Goal: Task Accomplishment & Management: Use online tool/utility

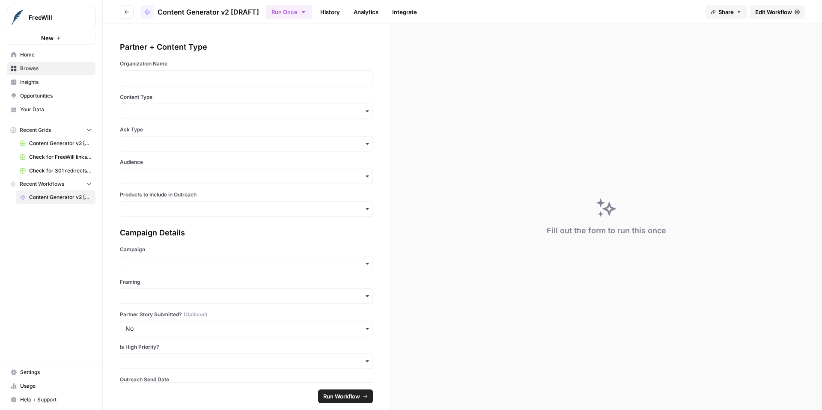
click at [44, 112] on span "Your Data" at bounding box center [55, 110] width 71 height 8
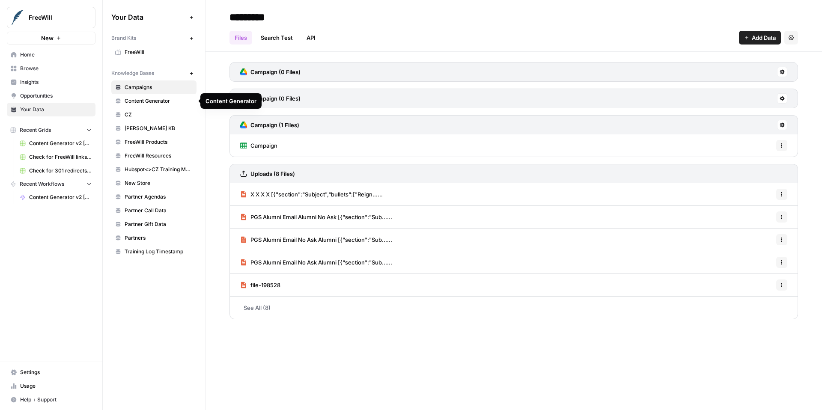
click at [194, 74] on button "New" at bounding box center [191, 73] width 10 height 10
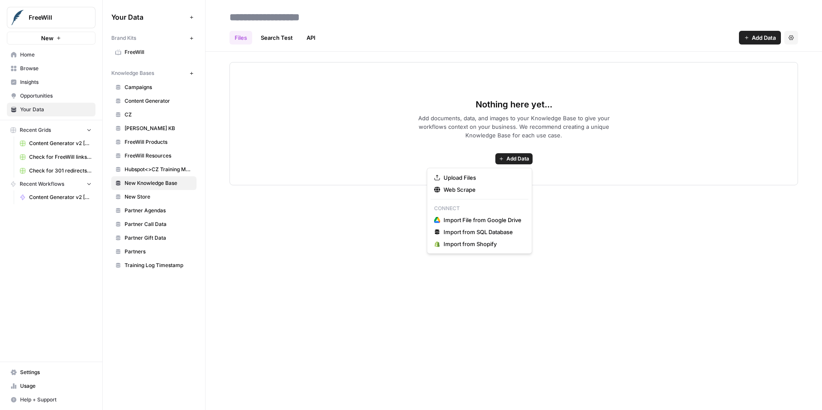
click at [506, 158] on span "Add Data" at bounding box center [517, 159] width 23 height 8
click at [494, 218] on span "Import File from Google Drive" at bounding box center [482, 220] width 78 height 9
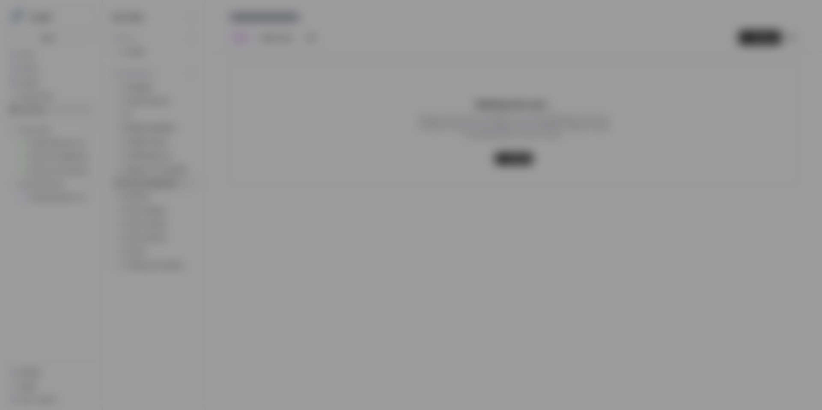
type input "freewill-2-lbncbdcx1m@airops.iam.gserviceaccount.com"
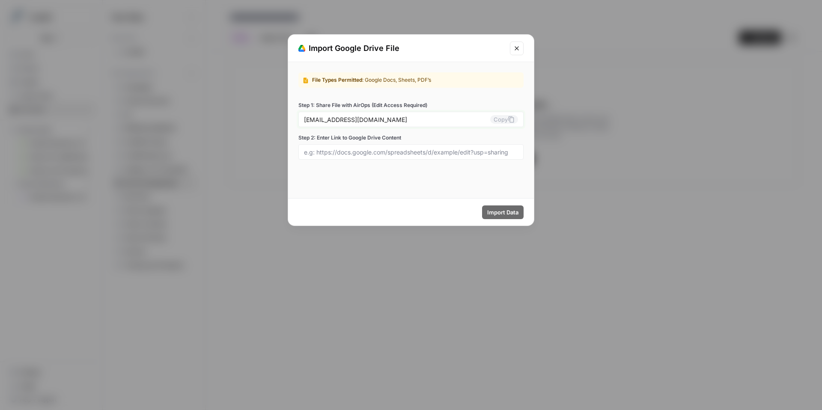
click at [503, 119] on button "Copy" at bounding box center [504, 119] width 28 height 9
click at [458, 151] on input "Step 2: Enter Link to Google Drive Content" at bounding box center [411, 152] width 214 height 8
paste input "https://docs.google.com/spreadsheets/d/16hGmSNn0MPr_Gc31LpeZhsB6KnHURSkrnq1Jds_…"
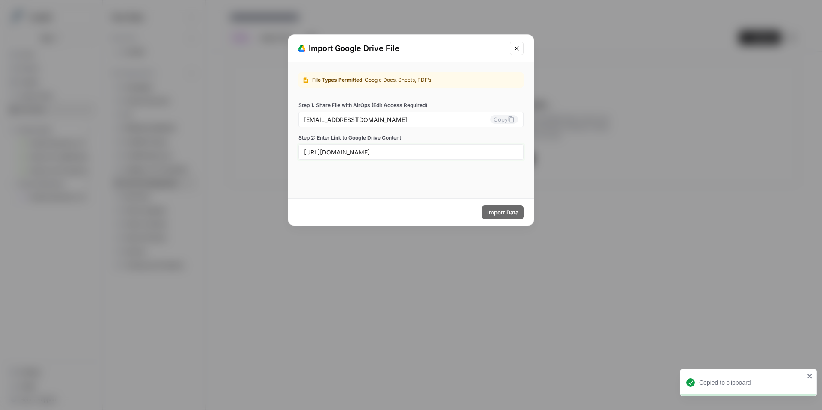
scroll to position [0, 137]
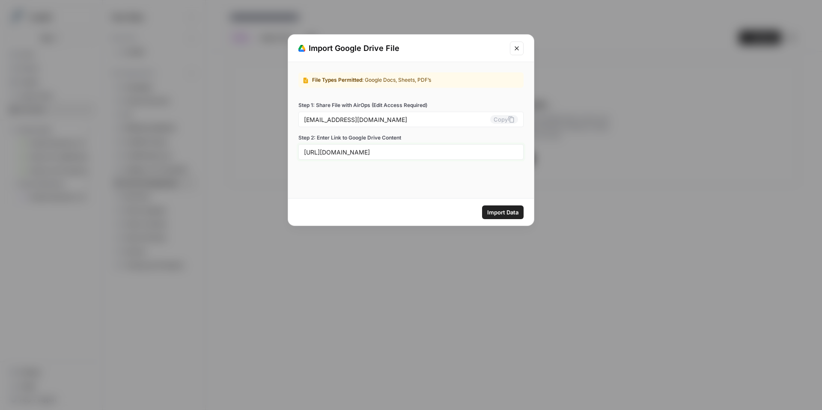
type input "https://docs.google.com/spreadsheets/d/16hGmSNn0MPr_Gc31LpeZhsB6KnHURSkrnq1Jds_…"
click at [511, 213] on span "Import Data" at bounding box center [502, 212] width 31 height 9
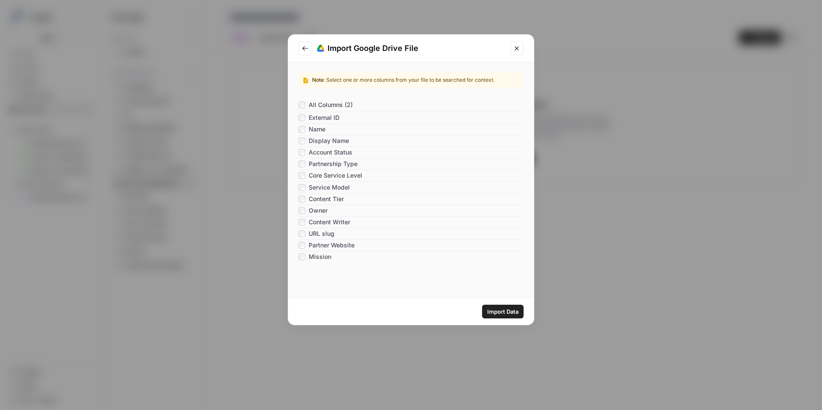
click at [497, 312] on span "Import Data" at bounding box center [502, 311] width 31 height 9
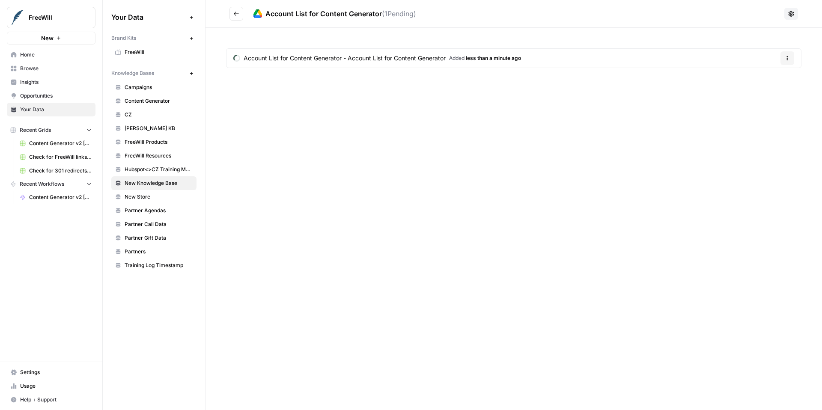
click at [168, 183] on span "New Knowledge Base" at bounding box center [159, 183] width 68 height 8
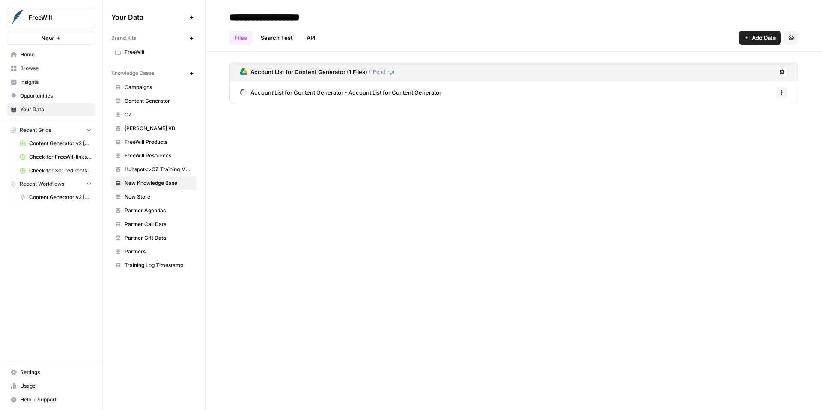
click at [259, 18] on input "**********" at bounding box center [294, 17] width 137 height 17
click at [344, 15] on input "**********" at bounding box center [294, 17] width 137 height 17
type input "**********"
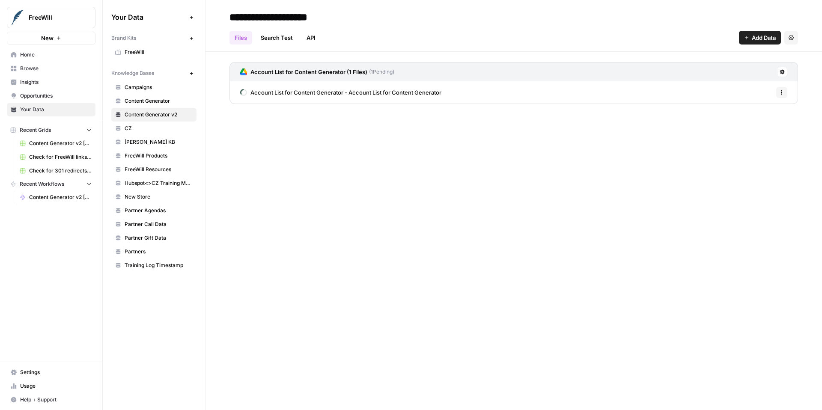
click at [164, 101] on span "Content Generator" at bounding box center [159, 101] width 68 height 8
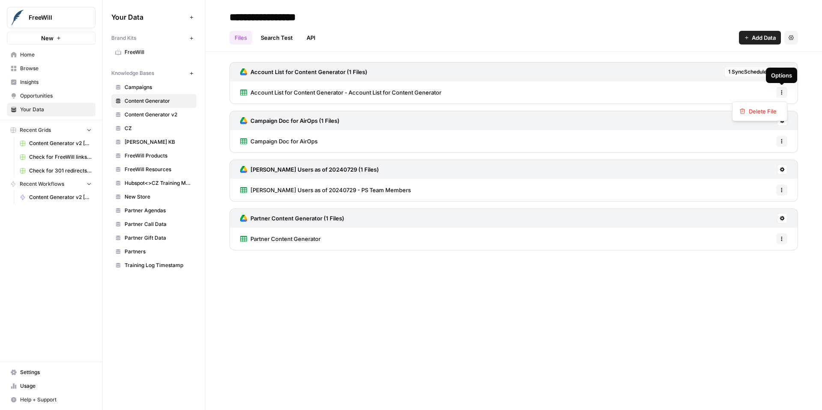
click at [783, 90] on icon "button" at bounding box center [781, 92] width 5 height 5
click at [776, 110] on span "Delete File" at bounding box center [763, 111] width 28 height 9
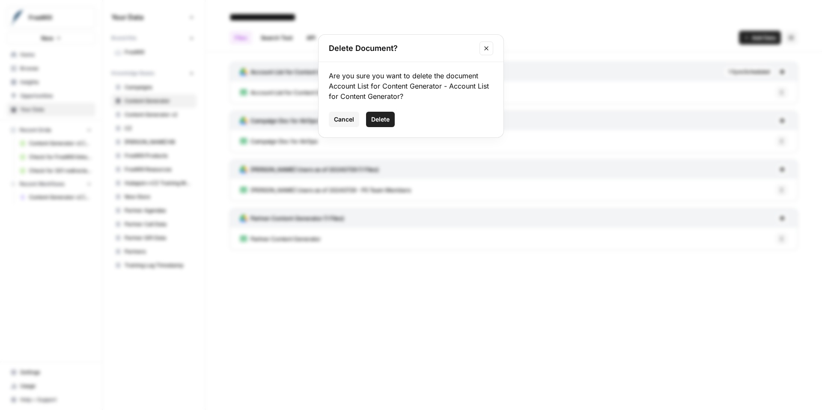
click at [386, 120] on span "Delete" at bounding box center [380, 119] width 18 height 9
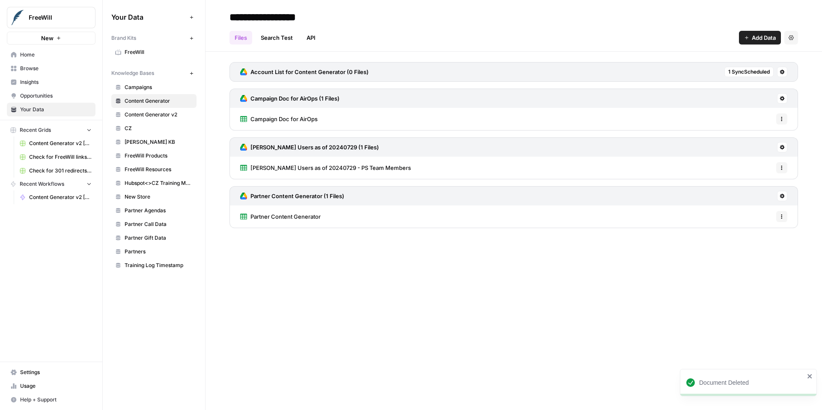
click at [785, 72] on button at bounding box center [782, 72] width 10 height 10
click at [752, 121] on span "Delete Connection" at bounding box center [749, 121] width 53 height 9
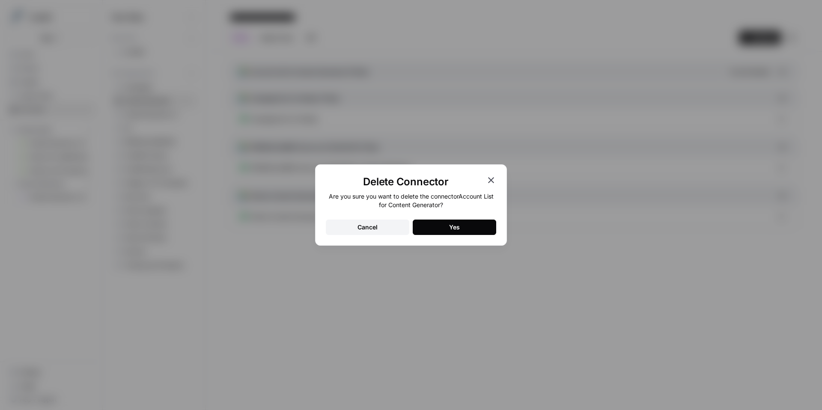
click at [454, 224] on div "Yes" at bounding box center [454, 227] width 11 height 9
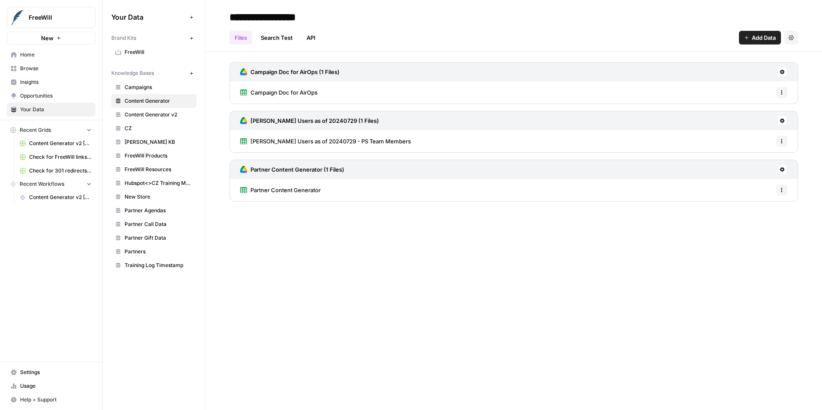
click at [154, 116] on span "Content Generator v2" at bounding box center [159, 115] width 68 height 8
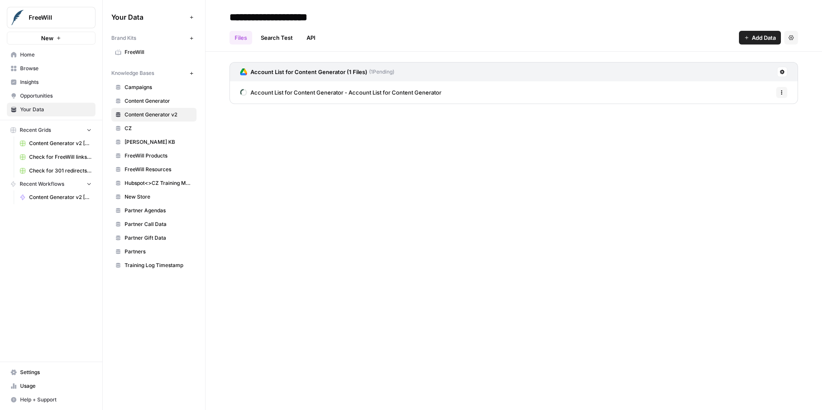
click at [139, 133] on link "CZ" at bounding box center [153, 129] width 85 height 14
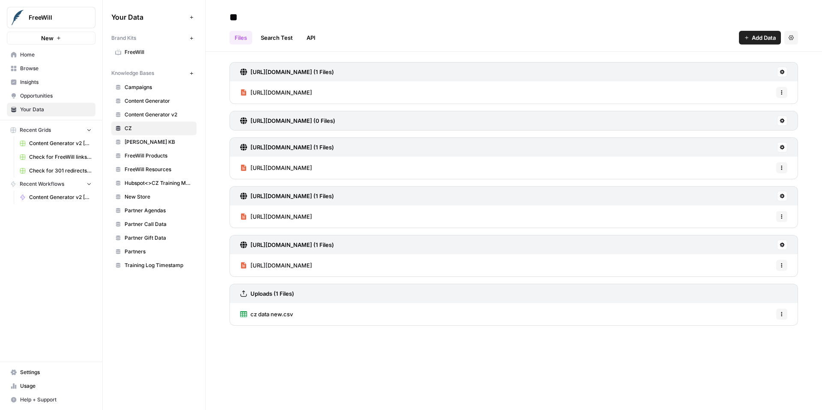
click at [258, 17] on input "**" at bounding box center [294, 17] width 137 height 17
type input "**********"
click at [430, 27] on div "Files Search Test API Add Data Settings" at bounding box center [513, 34] width 568 height 21
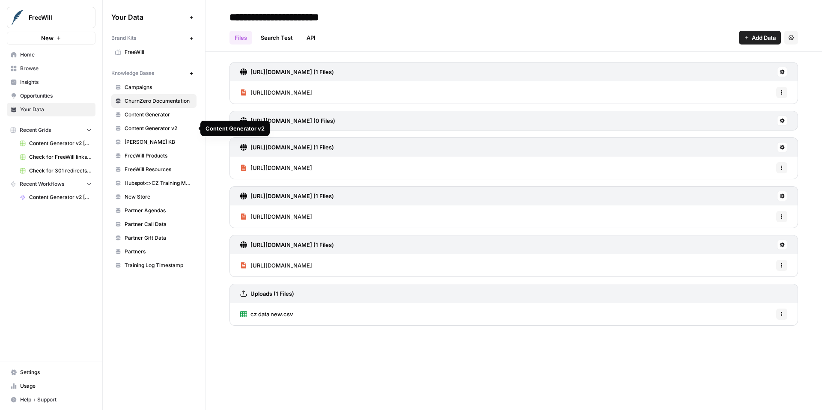
click at [144, 128] on span "Content Generator v2" at bounding box center [159, 129] width 68 height 8
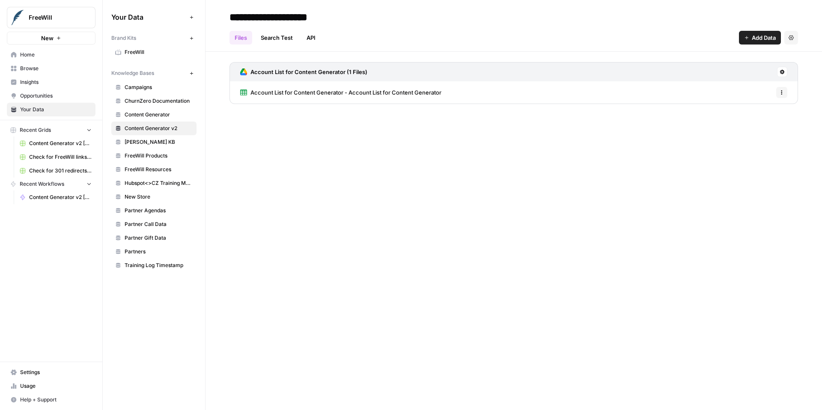
click at [781, 71] on icon at bounding box center [782, 72] width 5 height 5
click at [759, 101] on span "Schedule Data Sync" at bounding box center [749, 102] width 53 height 9
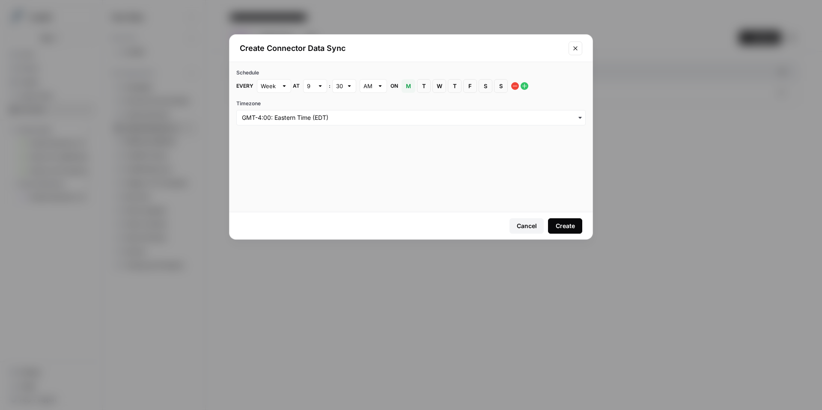
click at [277, 89] on div "Week" at bounding box center [274, 86] width 34 height 14
click at [280, 116] on div "Day" at bounding box center [274, 118] width 20 height 9
type input "Day"
click at [312, 90] on input "text" at bounding box center [310, 86] width 7 height 9
click at [314, 189] on span "8" at bounding box center [313, 190] width 6 height 9
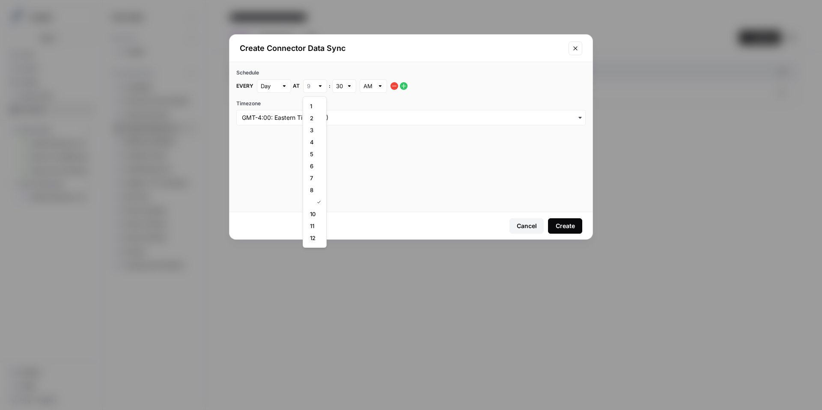
type input "8"
click at [342, 84] on input "text" at bounding box center [339, 86] width 7 height 9
click at [347, 109] on div "00" at bounding box center [343, 106] width 9 height 9
type input "00"
click at [561, 227] on div "Create" at bounding box center [565, 226] width 19 height 9
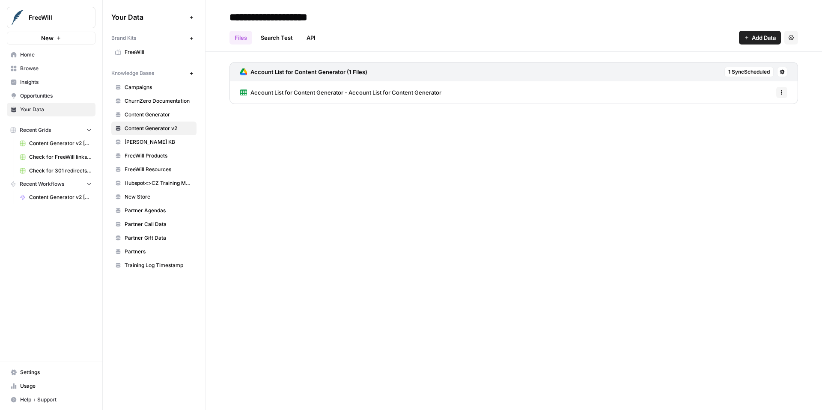
click at [50, 199] on span "Content Generator v2 [DRAFT]" at bounding box center [60, 197] width 62 height 8
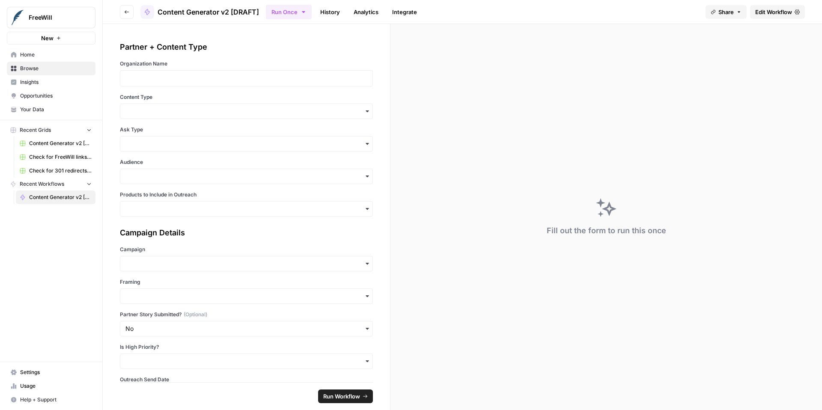
click at [760, 12] on span "Edit Workflow" at bounding box center [773, 12] width 37 height 9
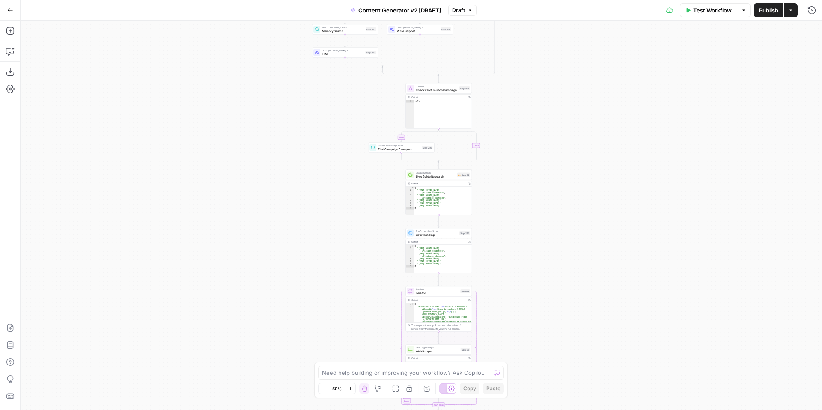
drag, startPoint x: 544, startPoint y: 110, endPoint x: 531, endPoint y: 244, distance: 134.6
click at [532, 247] on div "**********" at bounding box center [421, 216] width 801 height 390
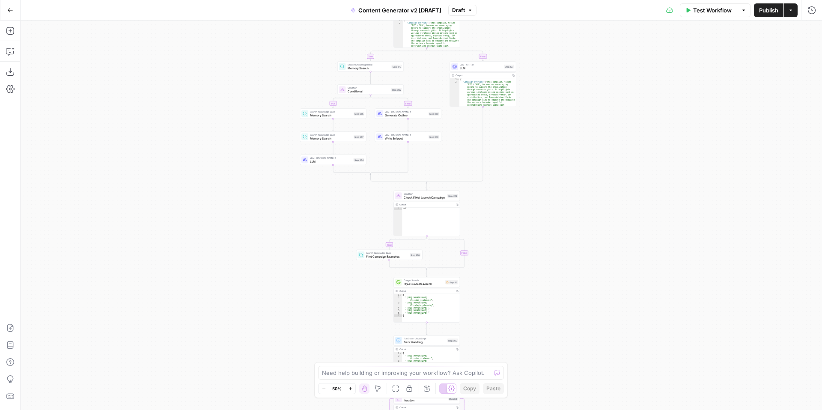
drag, startPoint x: 528, startPoint y: 217, endPoint x: 499, endPoint y: 359, distance: 144.2
click at [501, 362] on body "FreeWill New Home Browse Insights Opportunities Your Data Recent Grids Content …" at bounding box center [411, 205] width 822 height 410
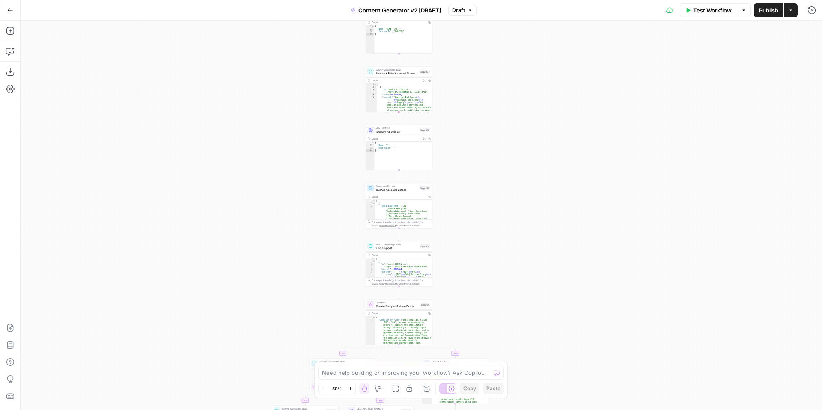
drag, startPoint x: 529, startPoint y: 212, endPoint x: 527, endPoint y: 351, distance: 138.3
click at [528, 353] on div "**********" at bounding box center [421, 216] width 801 height 390
click at [381, 72] on span "Search KB for Account Name Matches" at bounding box center [396, 72] width 42 height 4
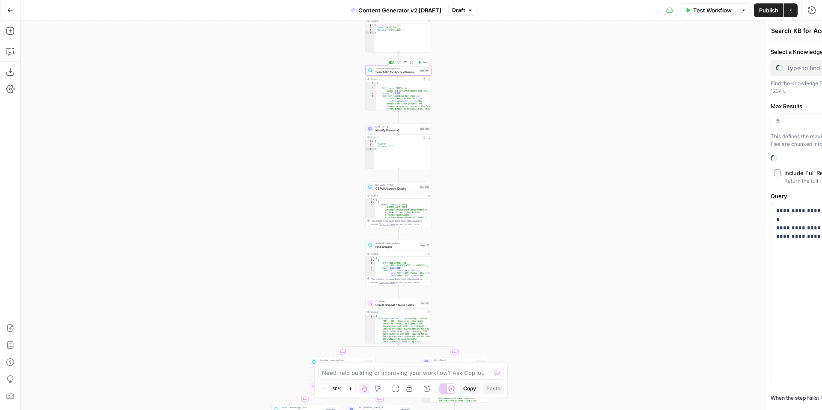
type input "Content Generator"
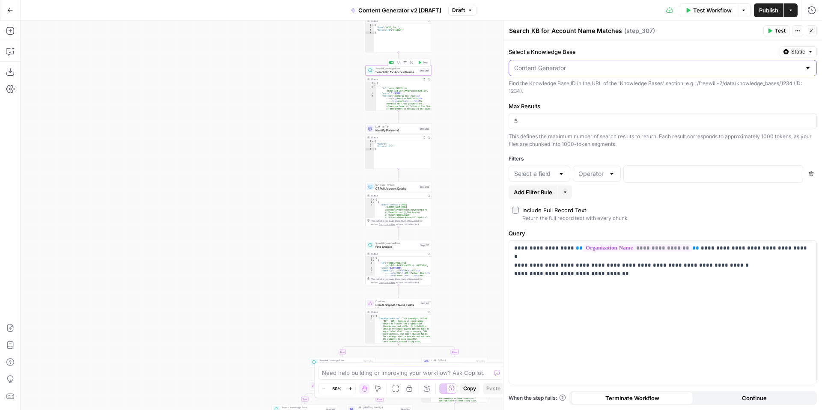
click at [572, 69] on input "Select a Knowledge Base" at bounding box center [657, 68] width 287 height 9
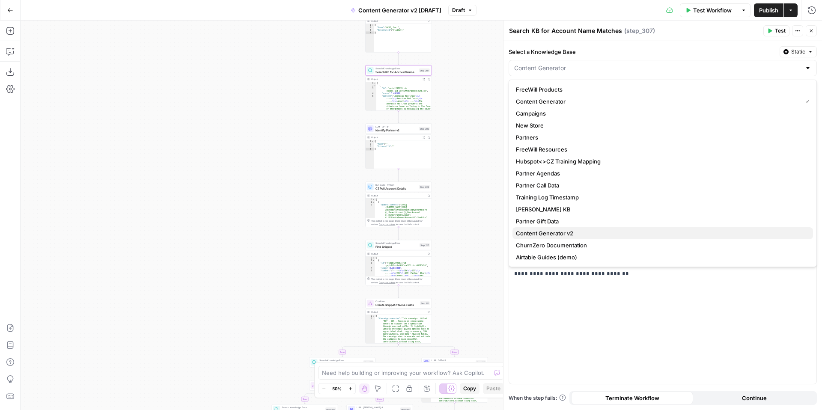
click at [602, 230] on span "Content Generator v2" at bounding box center [661, 233] width 290 height 9
type input "Content Generator v2"
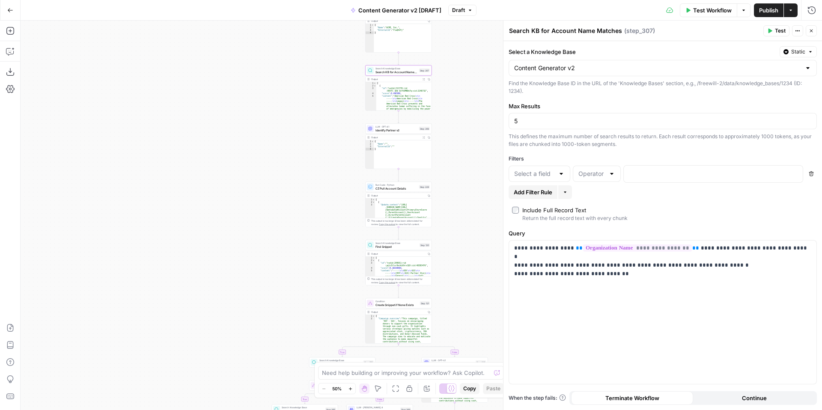
click at [812, 174] on icon "button" at bounding box center [811, 174] width 5 height 5
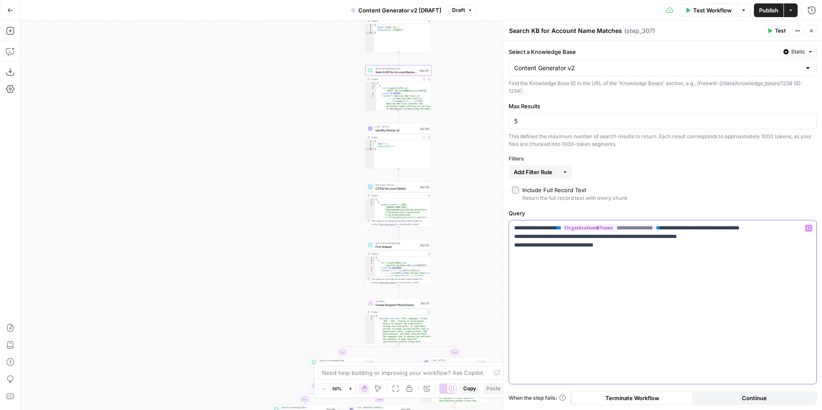
drag, startPoint x: 513, startPoint y: 247, endPoint x: 644, endPoint y: 245, distance: 131.0
click at [644, 245] on div "**********" at bounding box center [662, 302] width 307 height 164
click at [356, 376] on textarea at bounding box center [406, 373] width 169 height 9
paste textarea "__vector_store_document_id"
type textarea "please add the filter __vector_store_document_id to step 307"
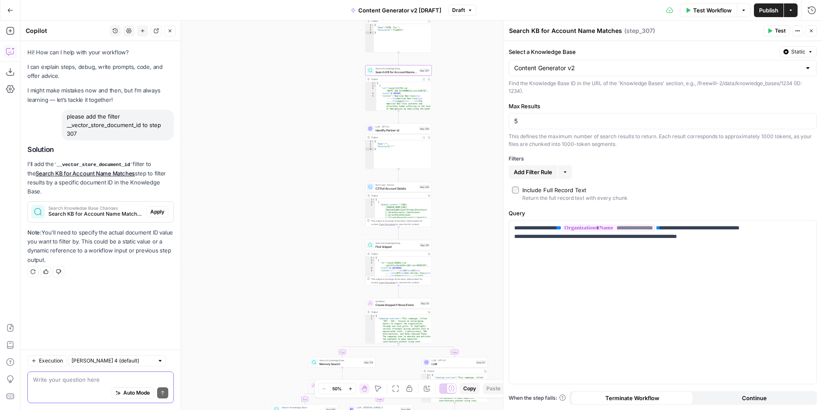
click at [91, 377] on textarea at bounding box center [100, 379] width 135 height 9
paste textarea "5771752"
type textarea "the document ID is 5771752"
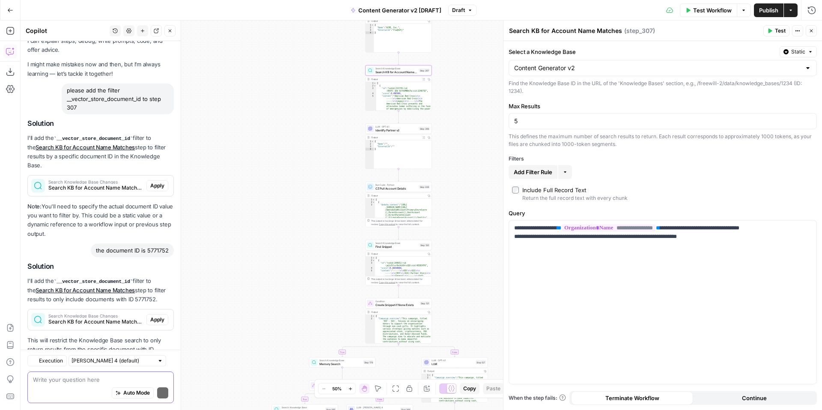
scroll to position [51, 0]
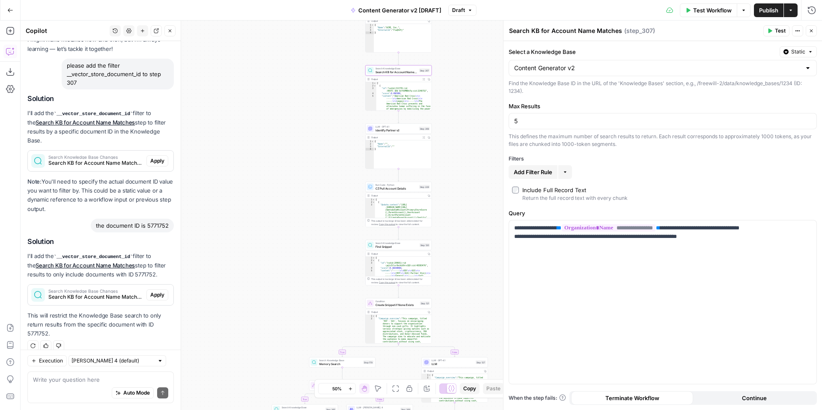
click at [160, 291] on span "Apply" at bounding box center [157, 295] width 14 height 8
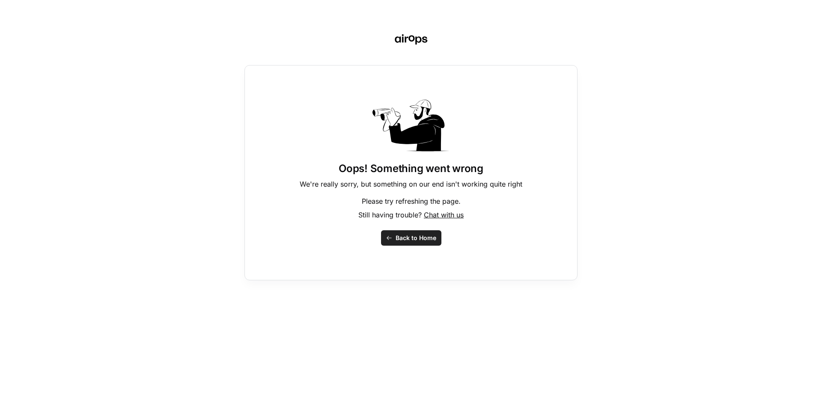
click at [420, 237] on span "Back to Home" at bounding box center [416, 238] width 41 height 9
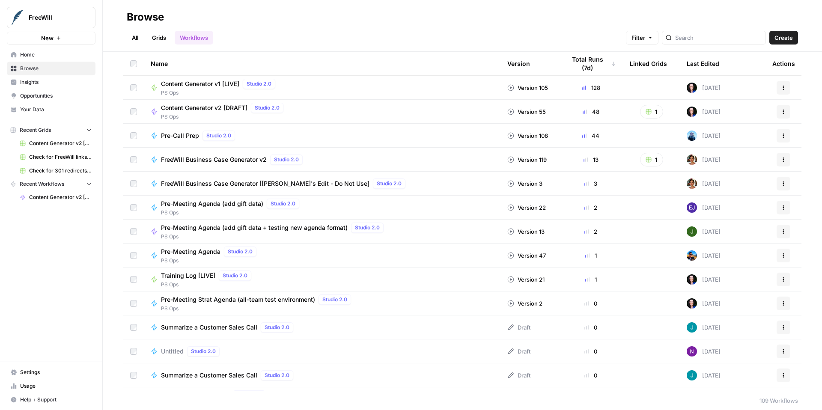
click at [63, 107] on span "Your Data" at bounding box center [55, 110] width 71 height 8
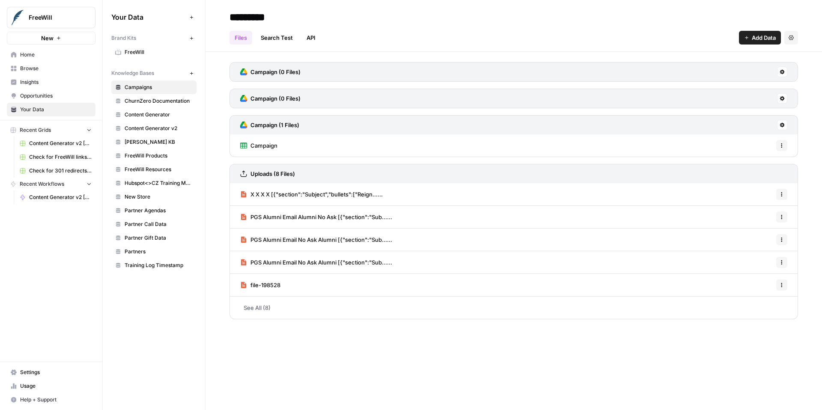
click at [165, 129] on span "Content Generator v2" at bounding box center [159, 129] width 68 height 8
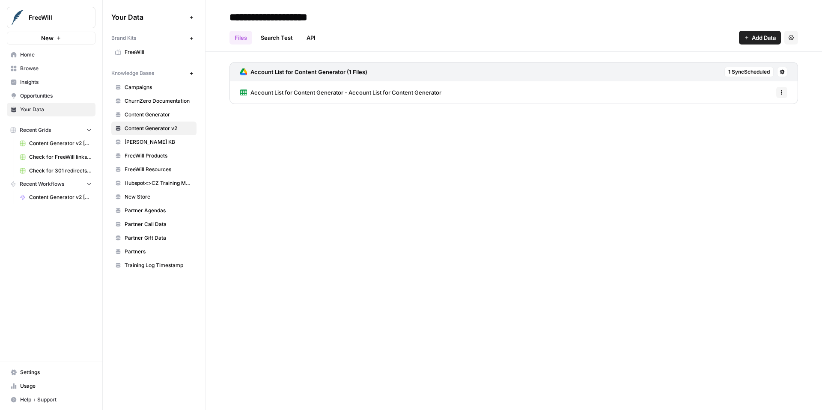
click at [290, 92] on span "Account List for Content Generator - Account List for Content Generator" at bounding box center [345, 92] width 191 height 9
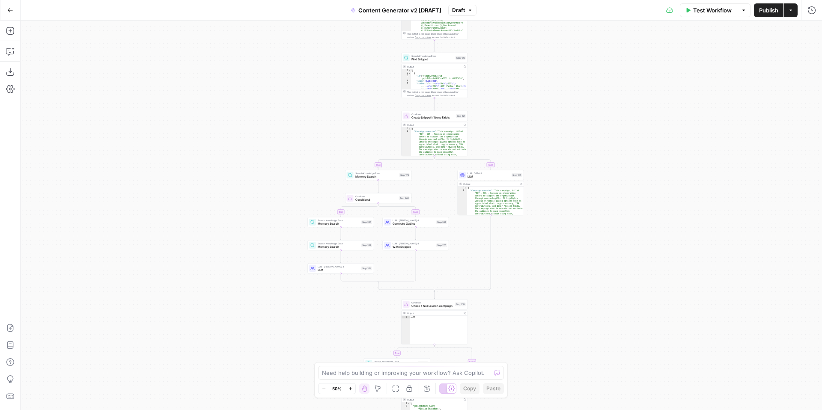
drag, startPoint x: 580, startPoint y: 152, endPoint x: 560, endPoint y: 321, distance: 169.9
click at [561, 321] on div "**********" at bounding box center [421, 216] width 801 height 390
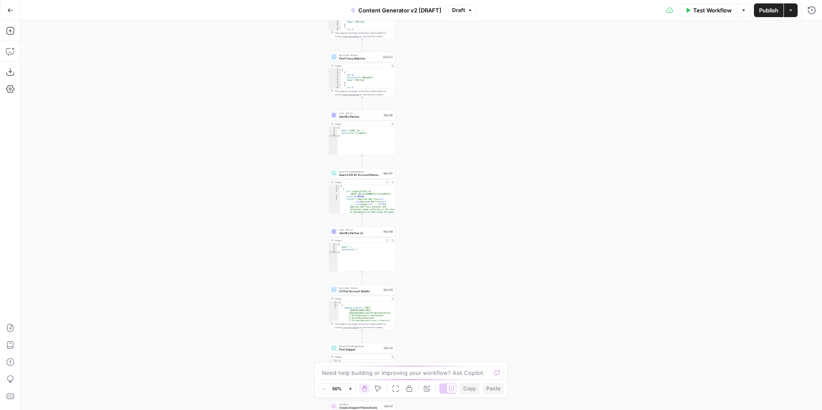
drag, startPoint x: 553, startPoint y: 119, endPoint x: 504, endPoint y: 241, distance: 131.3
click at [506, 251] on div "**********" at bounding box center [421, 216] width 801 height 390
click at [355, 173] on span "Search KB for Account Name Matches" at bounding box center [359, 171] width 42 height 4
type input "Content Generator v2"
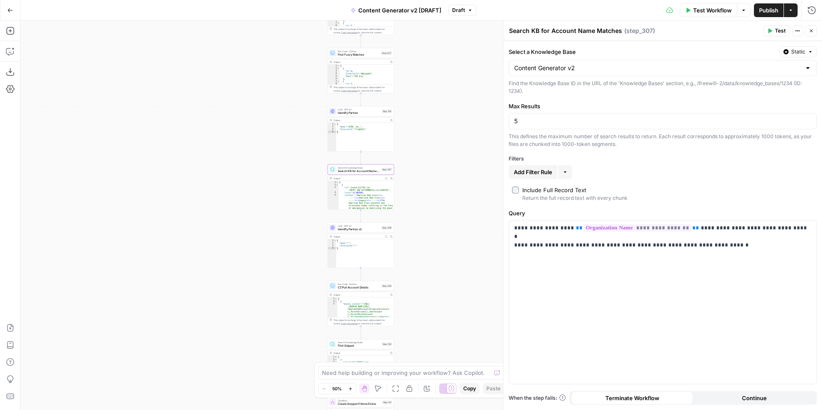
click at [777, 31] on span "Test" at bounding box center [780, 31] width 11 height 8
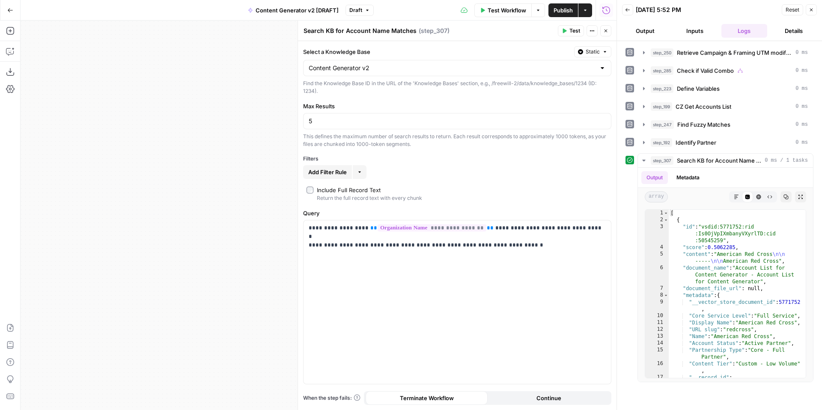
click at [700, 34] on button "Inputs" at bounding box center [695, 31] width 46 height 14
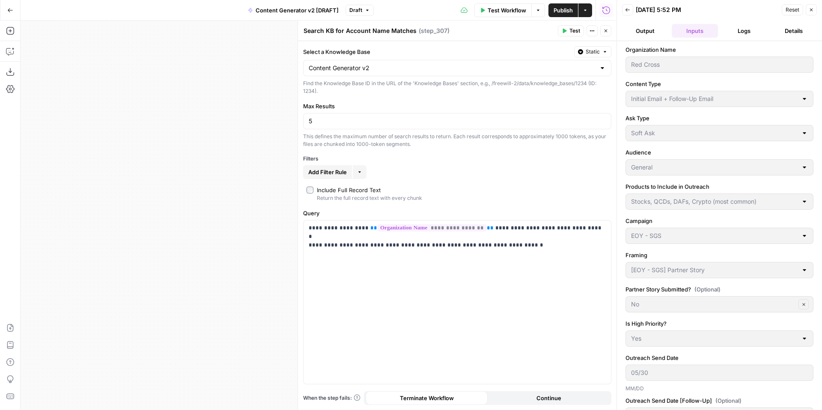
click at [741, 33] on button "Logs" at bounding box center [744, 31] width 46 height 14
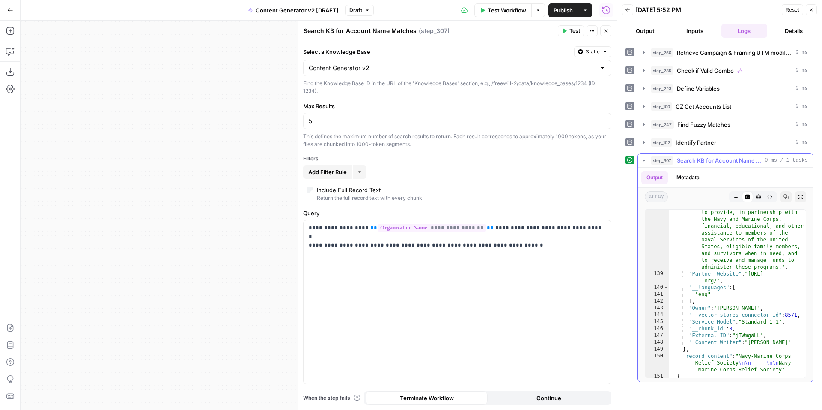
scroll to position [1571, 0]
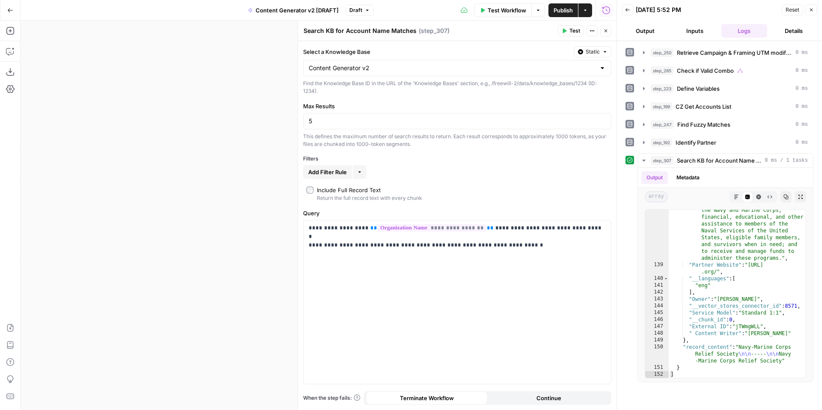
click at [812, 11] on icon "button" at bounding box center [811, 9] width 5 height 5
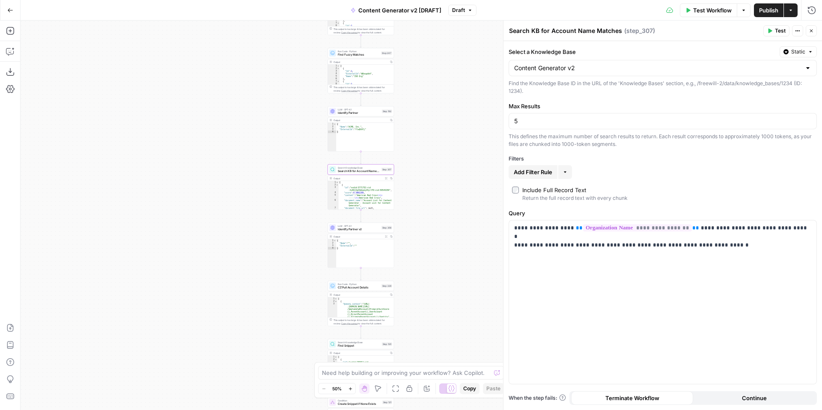
click at [814, 33] on button "Close" at bounding box center [811, 30] width 11 height 11
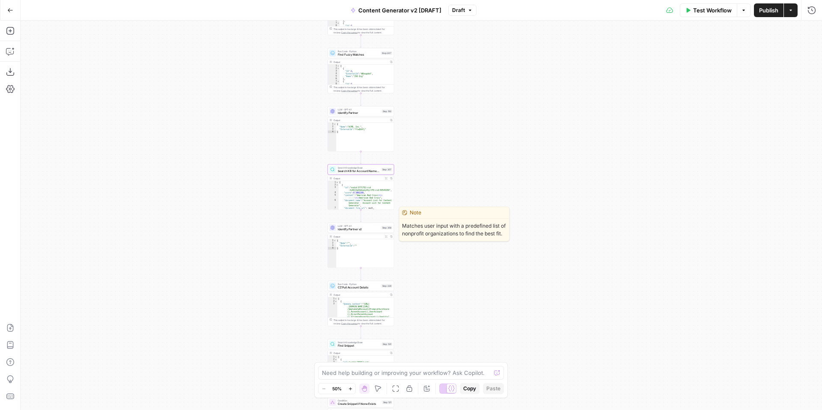
click at [351, 229] on span "Identify Partner v2" at bounding box center [359, 229] width 42 height 4
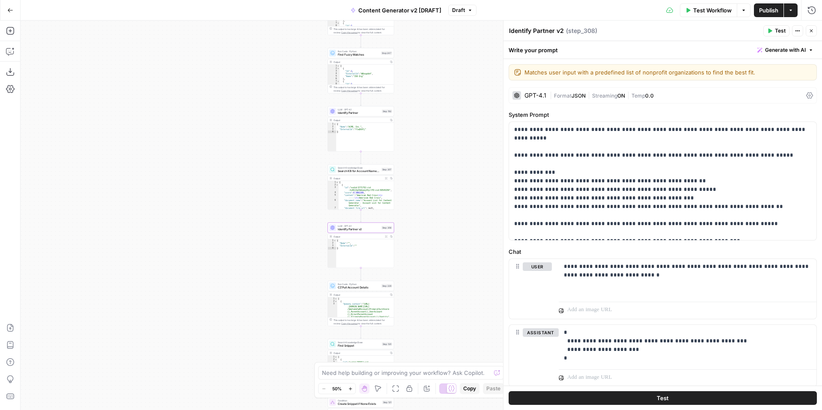
click at [350, 169] on span "Search KB for Account Name Matches" at bounding box center [359, 171] width 42 height 4
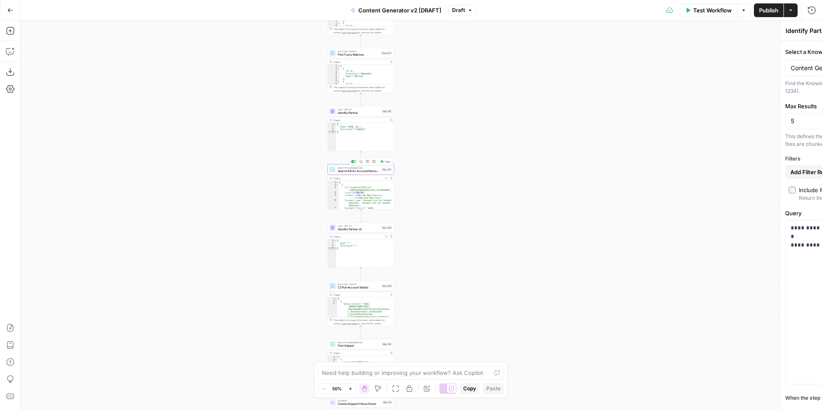
type textarea "Search KB for Account Name Matches"
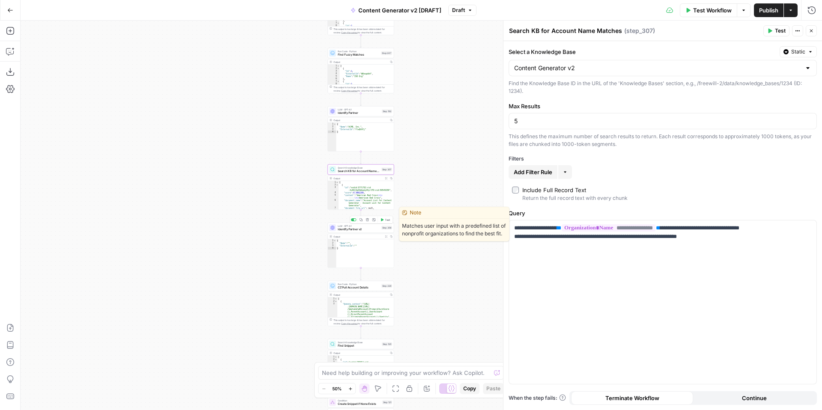
click at [351, 232] on div "LLM · GPT-4.1 Identify Partner v2 Step 308 Copy step Delete step Edit Note Test" at bounding box center [360, 228] width 66 height 10
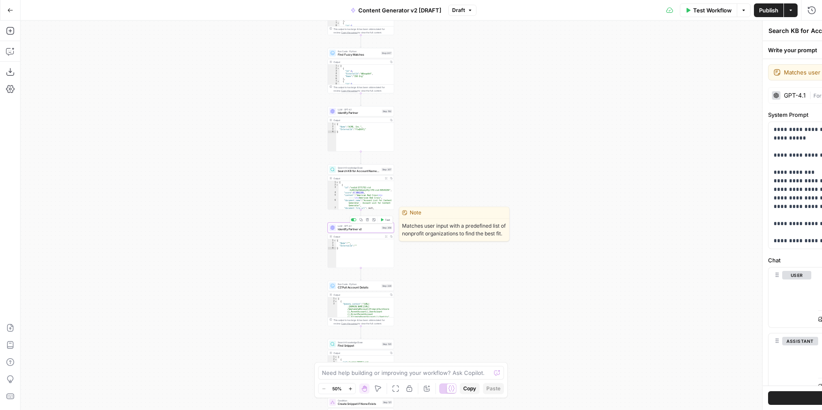
type textarea "Identify Partner v2"
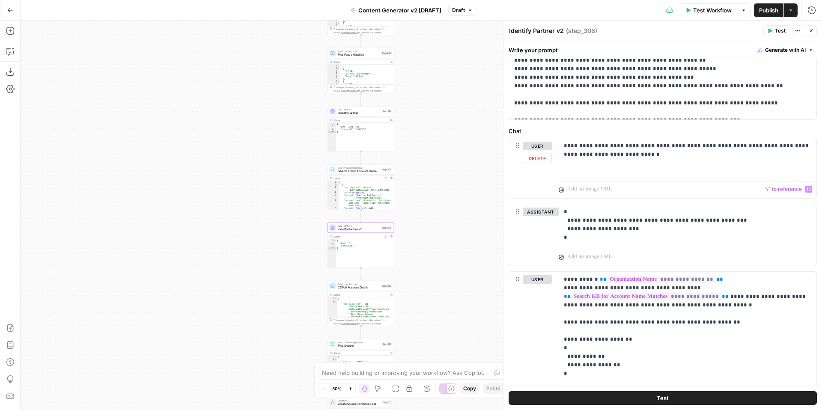
scroll to position [162, 0]
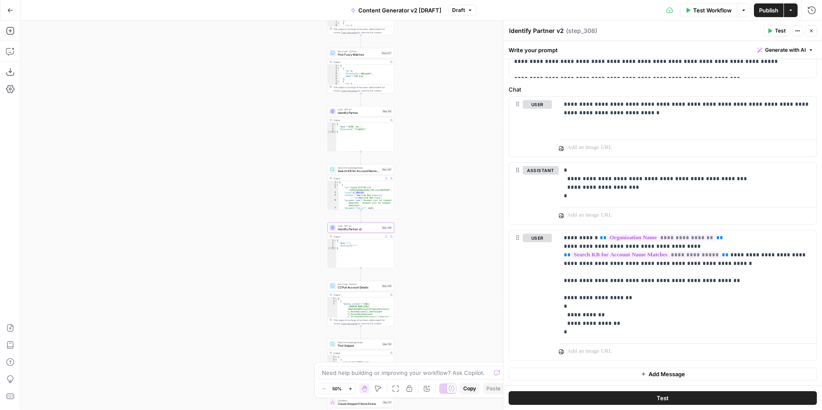
click at [770, 30] on icon "button" at bounding box center [770, 31] width 4 height 5
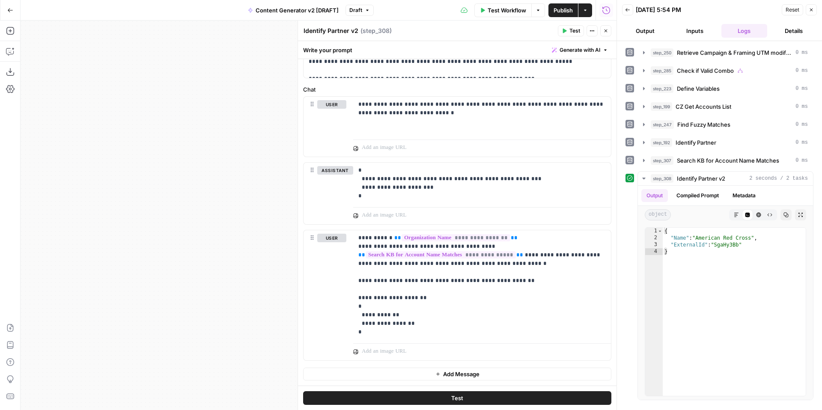
click at [693, 33] on button "Inputs" at bounding box center [695, 31] width 46 height 14
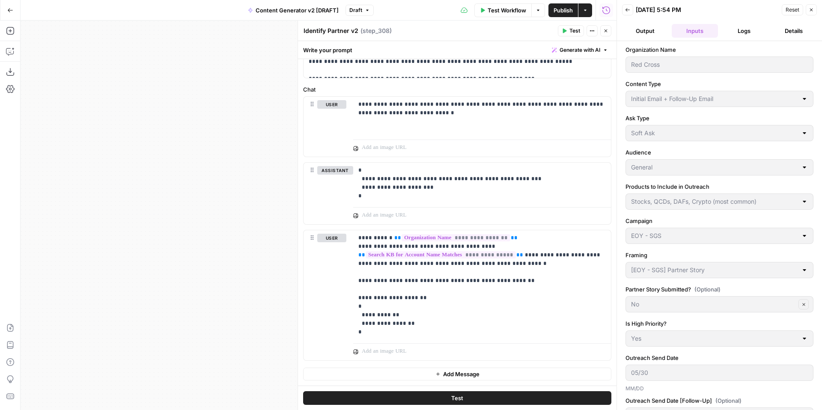
click at [789, 11] on span "Reset" at bounding box center [792, 10] width 14 height 8
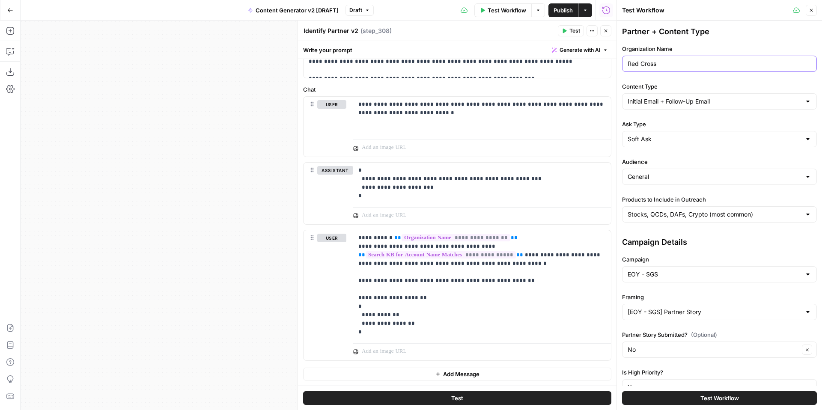
click at [699, 67] on input "Red Cross" at bounding box center [720, 64] width 184 height 9
type input "C"
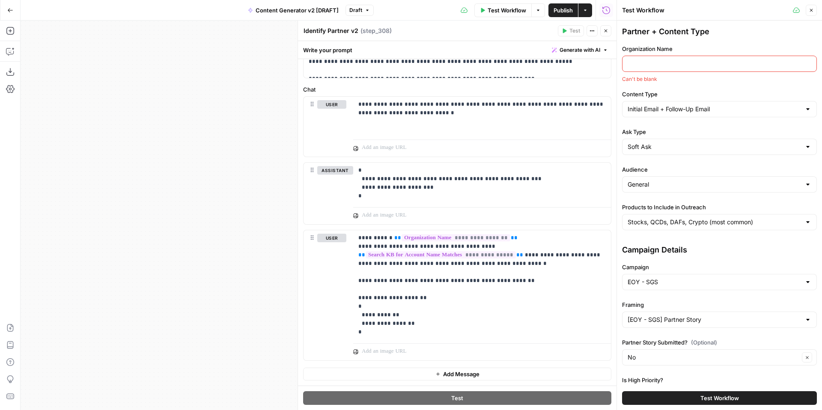
click at [810, 12] on icon "button" at bounding box center [811, 10] width 5 height 5
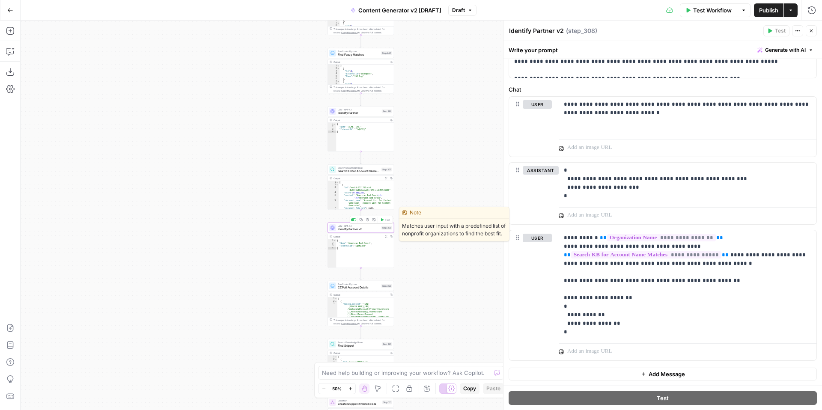
click at [360, 230] on span "Identify Partner v2" at bounding box center [359, 229] width 42 height 4
click at [811, 33] on icon "button" at bounding box center [811, 30] width 5 height 5
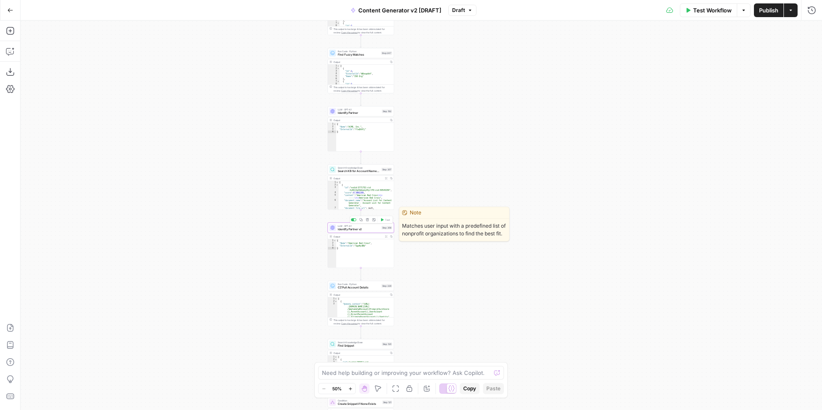
click at [336, 230] on div "LLM · GPT-4.1 Identify Partner v2 Step 308 Copy step Delete step Edit Note Test" at bounding box center [360, 227] width 63 height 7
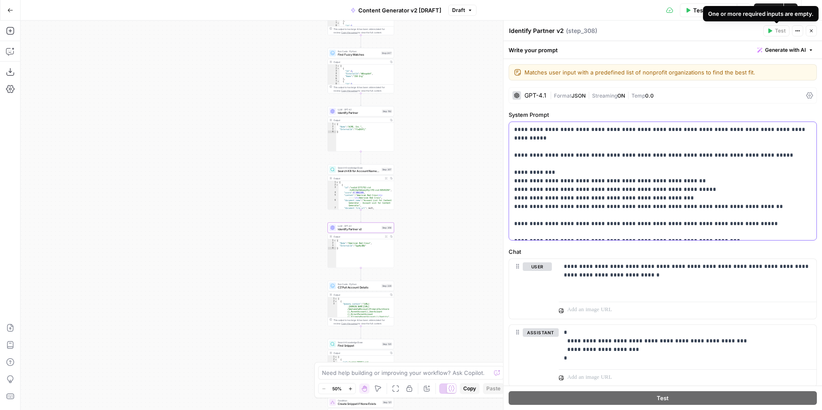
click at [775, 123] on div "**********" at bounding box center [662, 181] width 307 height 118
click at [796, 30] on icon "button" at bounding box center [795, 30] width 1 height 1
click at [701, 47] on div "Write your prompt Generate with AI" at bounding box center [662, 50] width 318 height 18
click at [812, 30] on icon "button" at bounding box center [811, 30] width 5 height 5
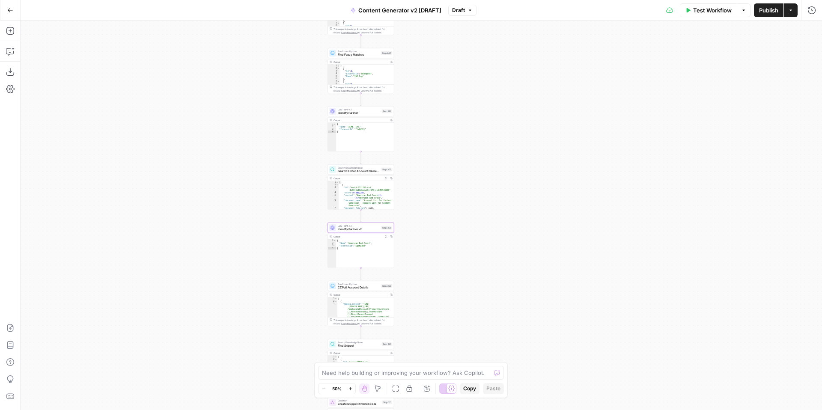
click at [712, 13] on span "Test Workflow" at bounding box center [712, 10] width 39 height 9
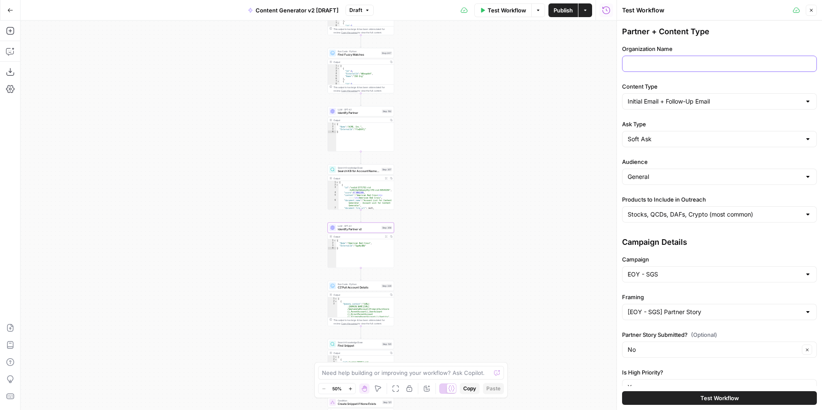
click at [697, 60] on input "Organization Name" at bounding box center [720, 64] width 184 height 9
type input "CBF"
click at [723, 84] on label "Content Type" at bounding box center [719, 86] width 195 height 9
click at [723, 97] on input "Initial Email + Follow-Up Email" at bounding box center [714, 101] width 173 height 9
click at [812, 9] on icon "button" at bounding box center [811, 10] width 5 height 5
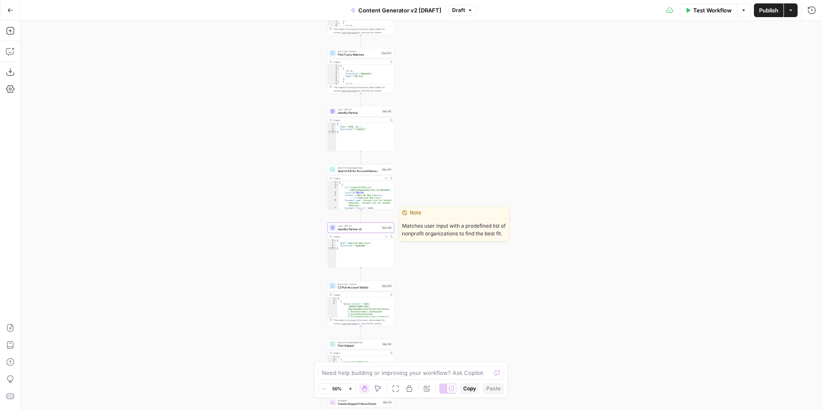
click at [353, 228] on span "Identify Partner v2" at bounding box center [359, 229] width 42 height 4
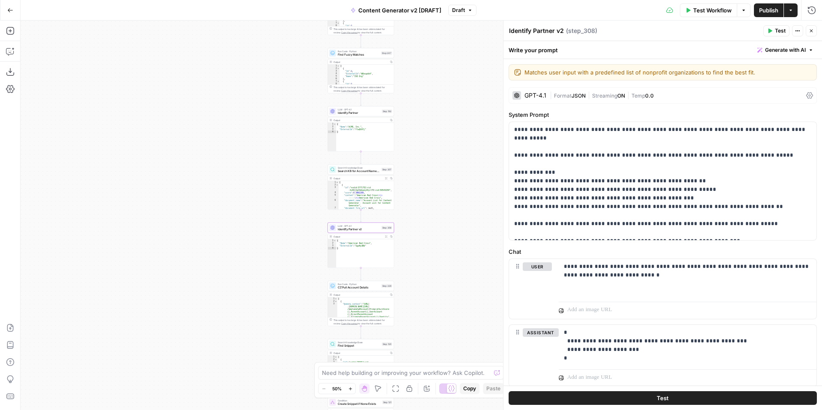
click at [778, 33] on span "Test" at bounding box center [780, 31] width 11 height 8
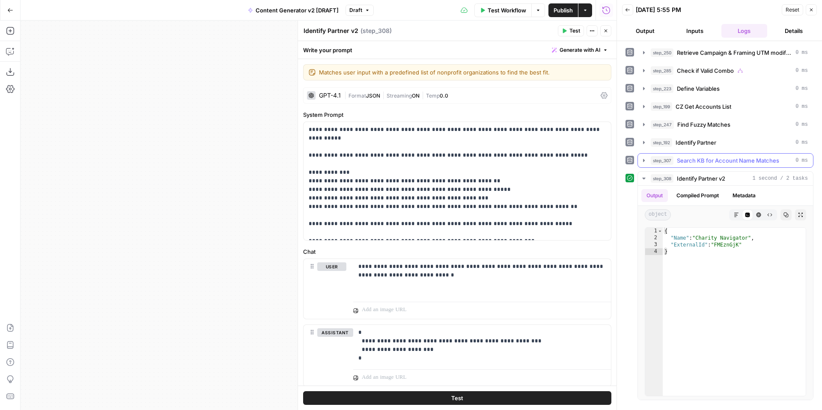
click at [645, 162] on icon "button" at bounding box center [643, 160] width 7 height 7
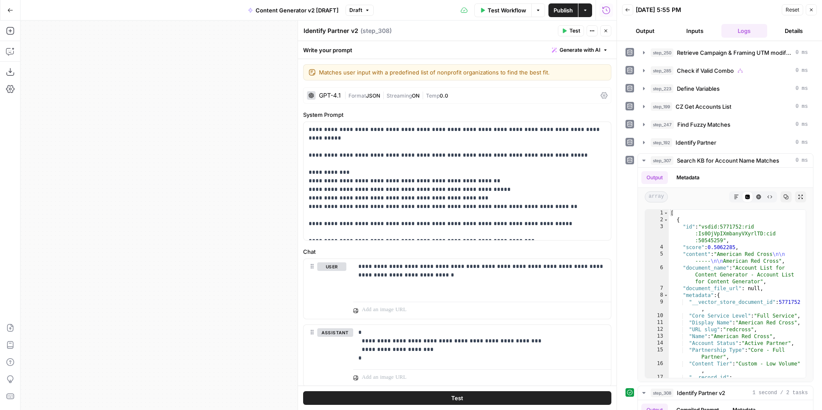
click at [812, 13] on button "Close" at bounding box center [811, 9] width 11 height 11
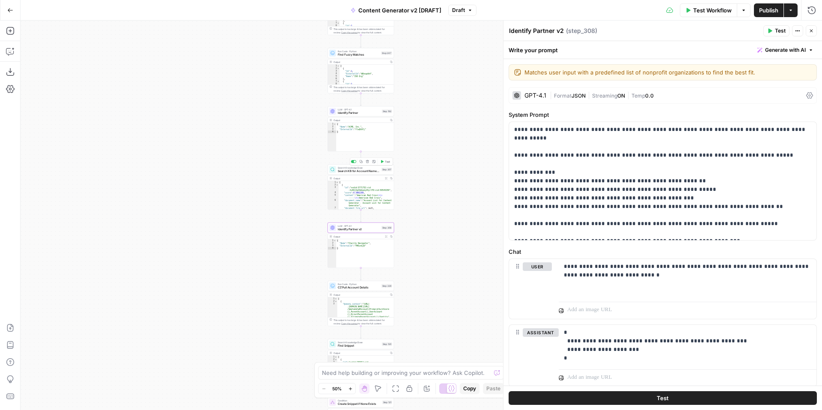
click at [357, 172] on span "Search KB for Account Name Matches" at bounding box center [359, 171] width 42 height 4
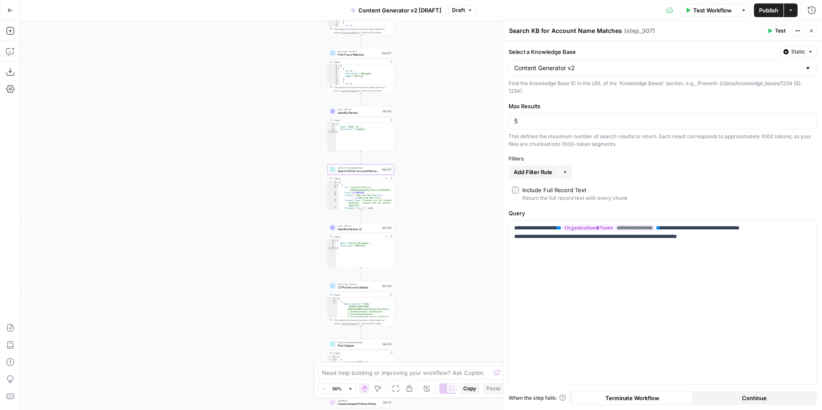
click at [774, 31] on button "Test" at bounding box center [776, 30] width 26 height 11
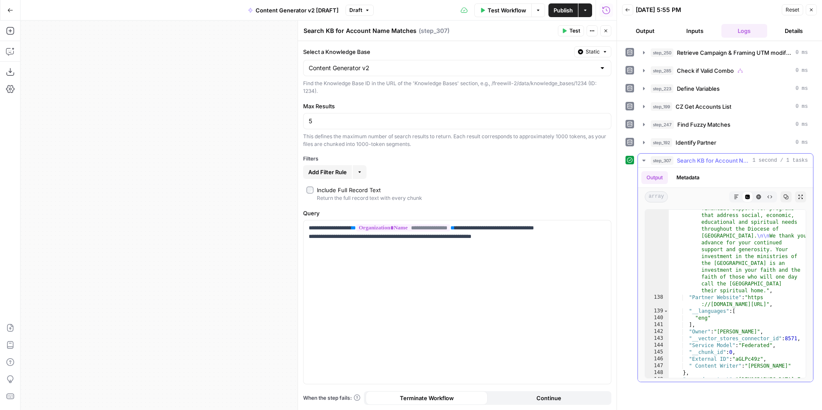
scroll to position [2352, 0]
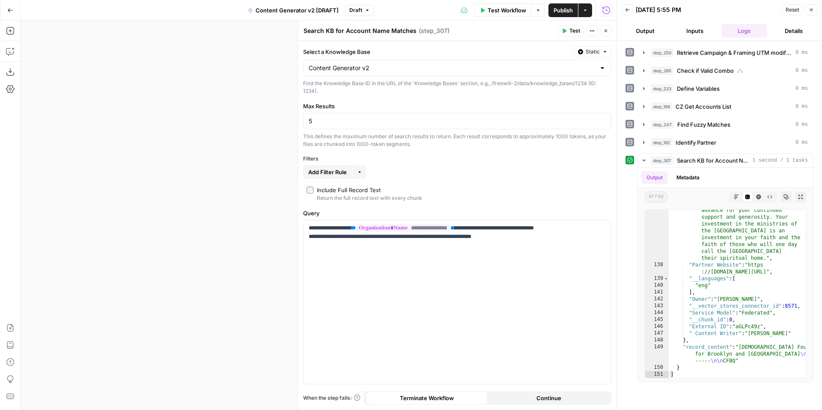
click at [810, 10] on icon "button" at bounding box center [811, 9] width 5 height 5
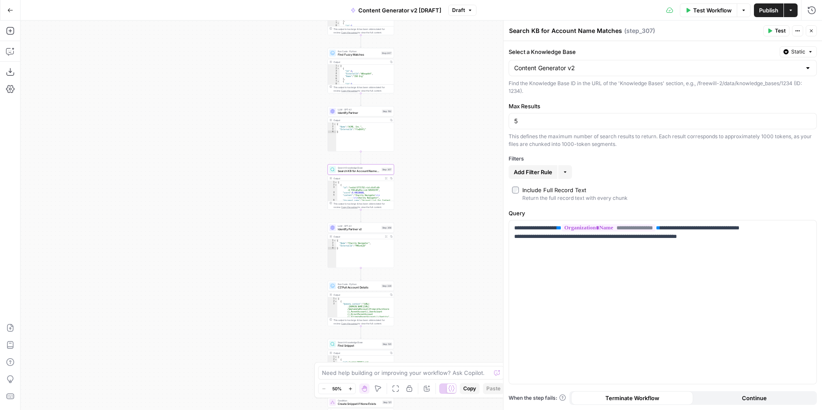
click at [813, 32] on icon "button" at bounding box center [811, 30] width 5 height 5
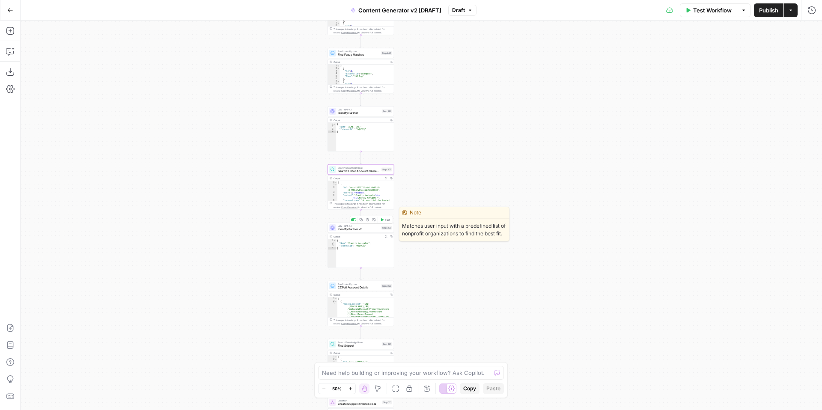
click at [353, 228] on span "Identify Partner v2" at bounding box center [359, 229] width 42 height 4
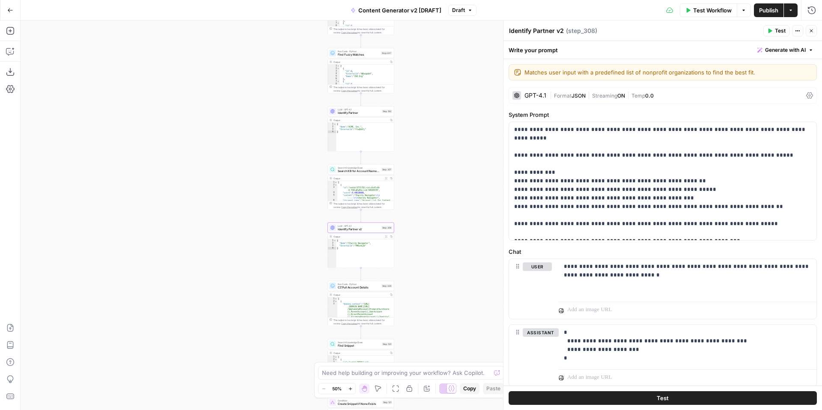
click at [771, 35] on button "Test" at bounding box center [776, 30] width 26 height 11
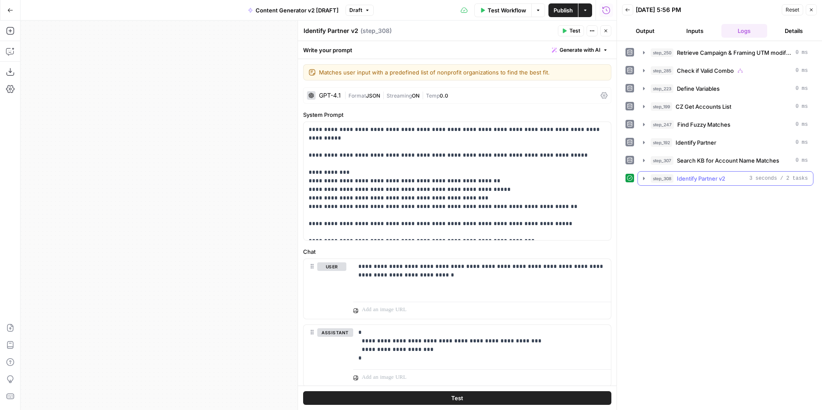
click at [643, 179] on icon "button" at bounding box center [643, 178] width 7 height 7
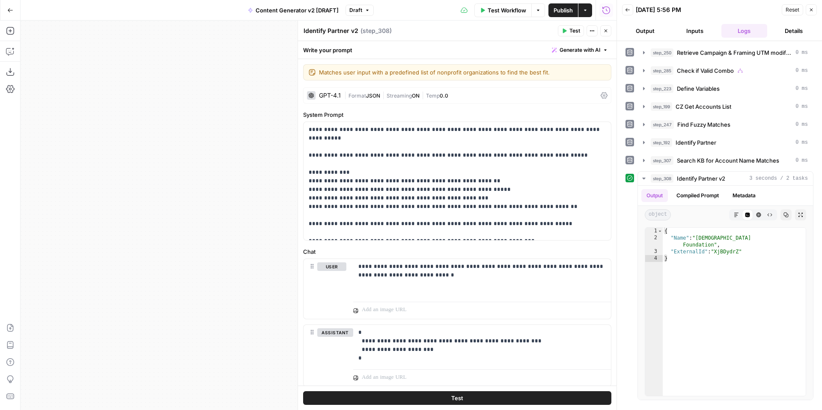
click at [607, 33] on icon "button" at bounding box center [605, 30] width 5 height 5
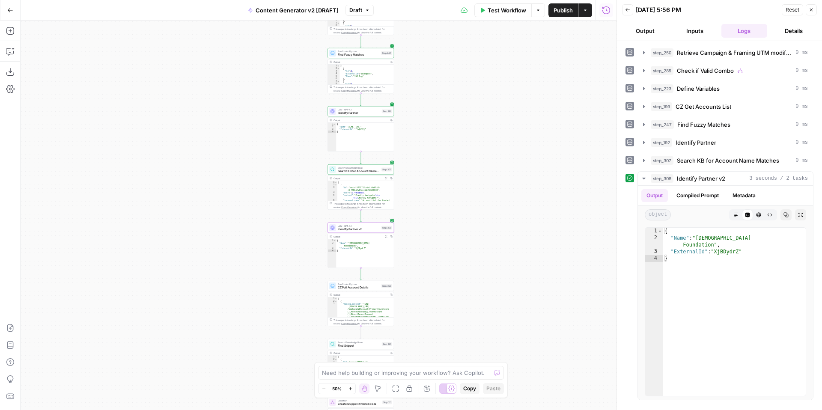
click at [813, 12] on icon "button" at bounding box center [811, 9] width 5 height 5
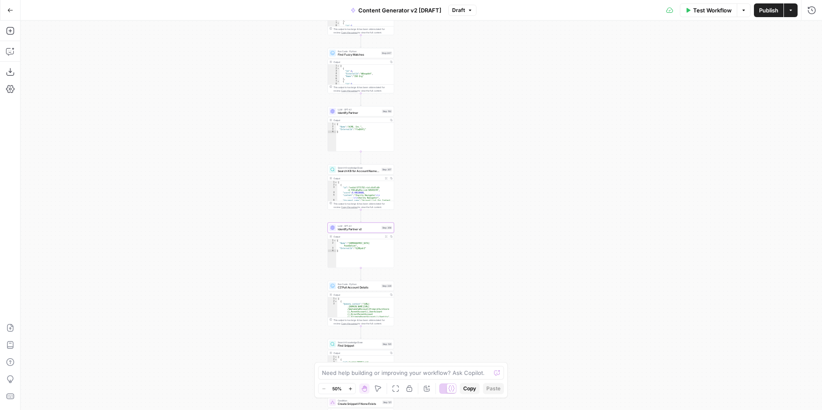
click at [354, 169] on span "Search KB for Account Name Matches" at bounding box center [359, 171] width 42 height 4
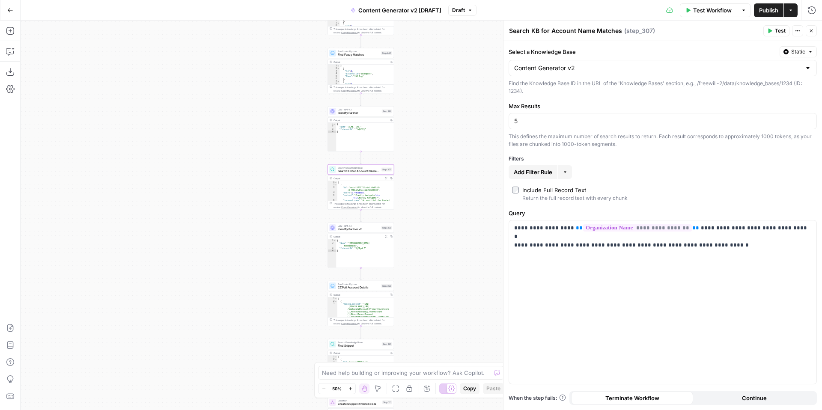
click at [777, 32] on span "Test" at bounding box center [780, 31] width 11 height 8
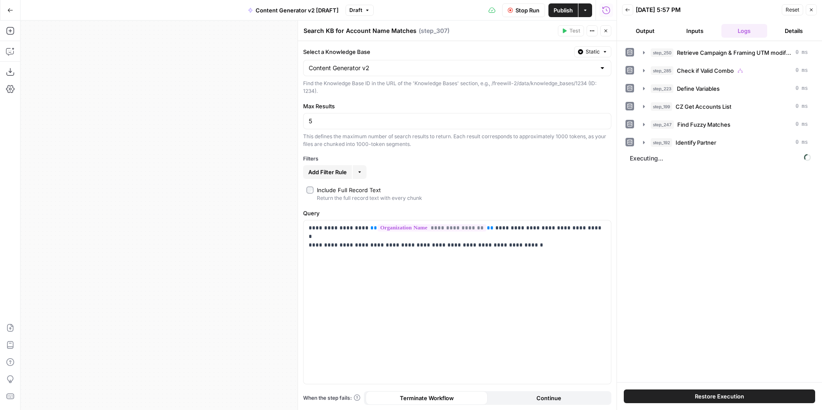
click at [698, 33] on button "Inputs" at bounding box center [695, 31] width 46 height 14
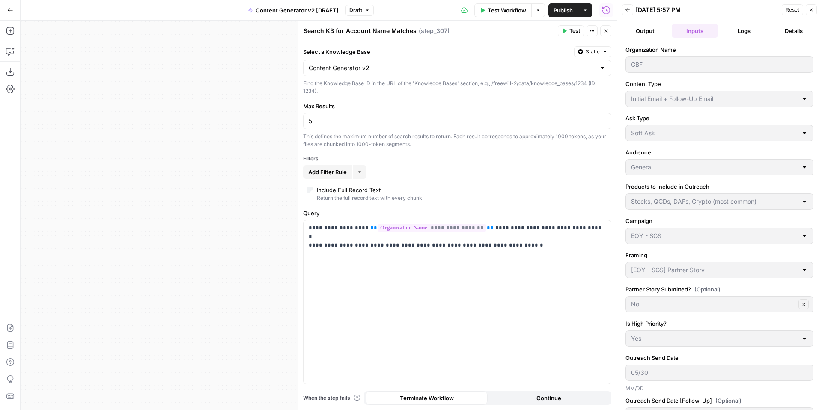
click at [791, 10] on span "Reset" at bounding box center [792, 10] width 14 height 8
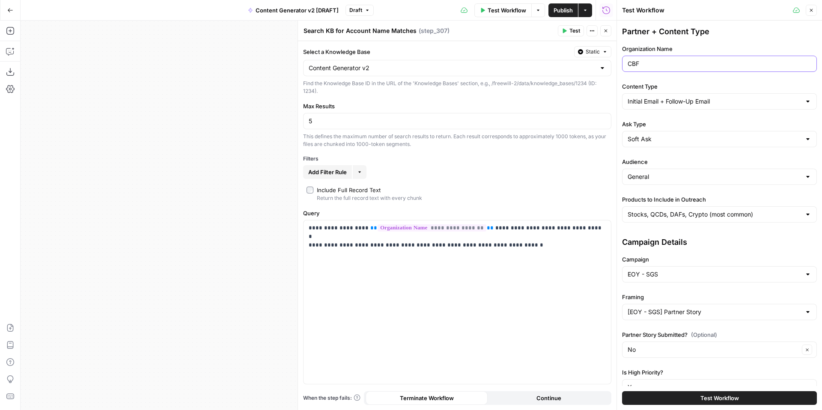
click at [691, 62] on input "CBF" at bounding box center [720, 64] width 184 height 9
paste input "atholic Diocese Brooklyn"
type input "Catholic Diocese Brooklyn"
click at [726, 42] on div "Partner + Content Type Organization Name Catholic Diocese Brooklyn Content Type…" at bounding box center [719, 126] width 195 height 200
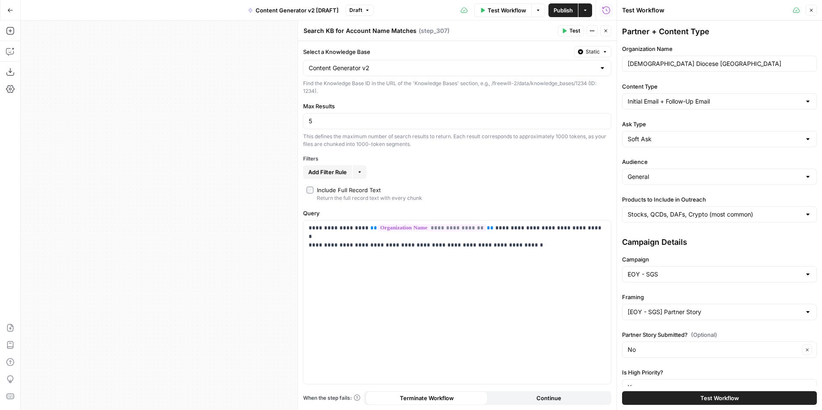
click at [813, 10] on span "Close" at bounding box center [813, 10] width 0 height 0
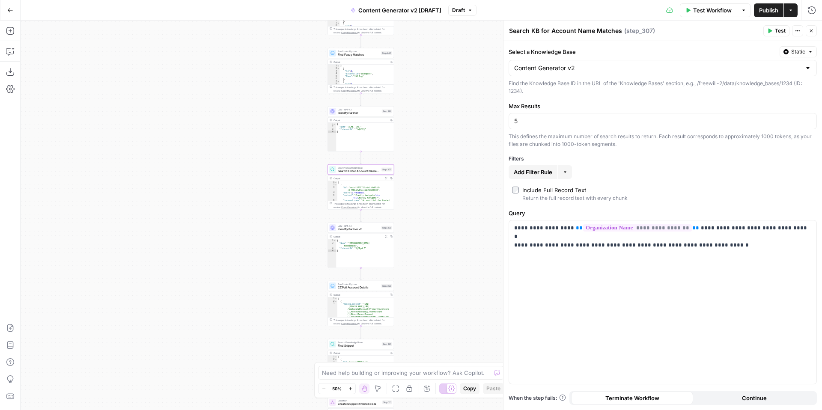
click at [780, 29] on span "Test" at bounding box center [780, 31] width 11 height 8
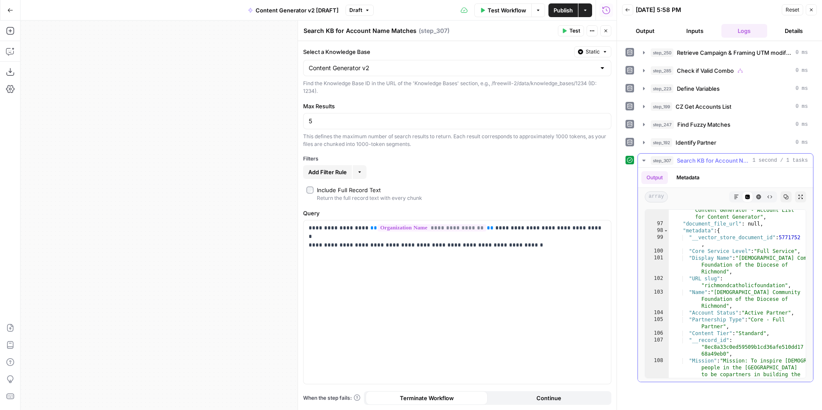
scroll to position [1696, 0]
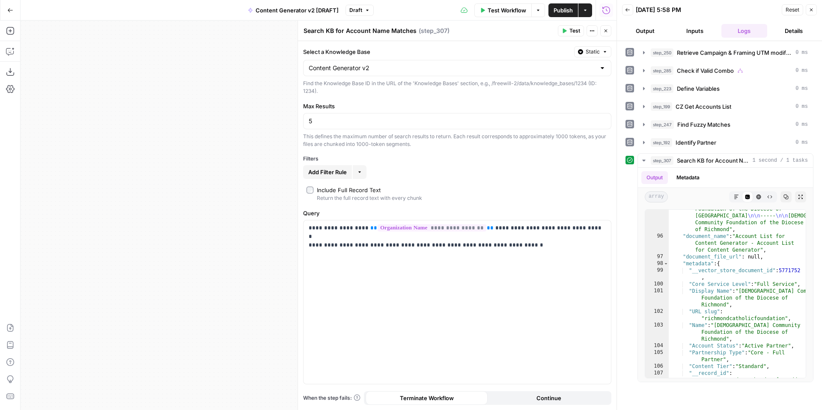
click at [814, 9] on button "Close" at bounding box center [811, 9] width 11 height 11
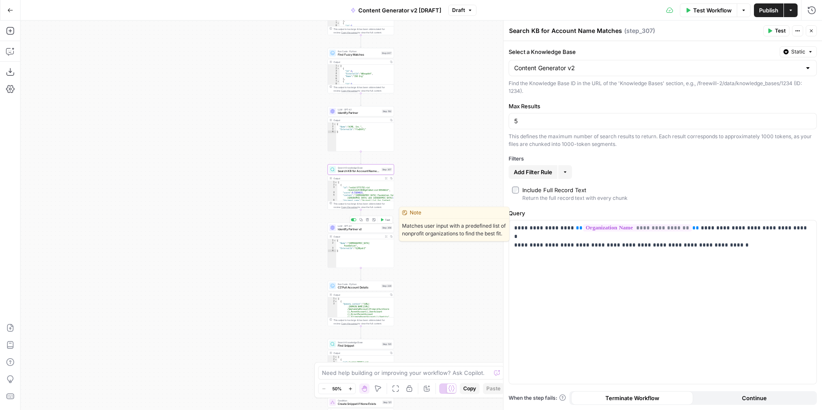
click at [355, 229] on span "Identify Partner v2" at bounding box center [359, 229] width 42 height 4
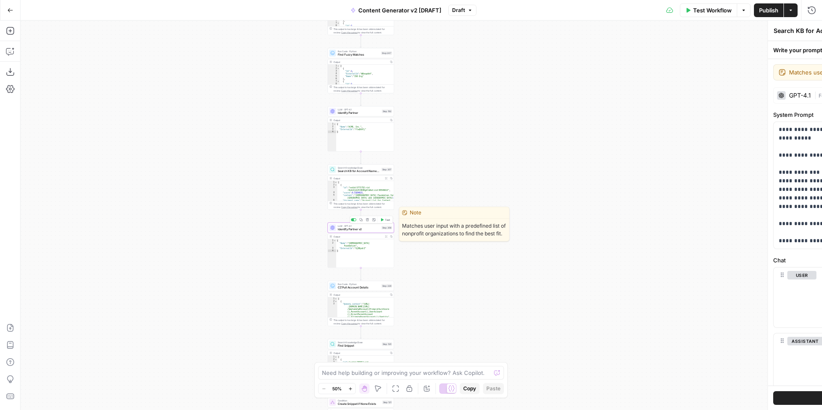
type textarea "Identify Partner v2"
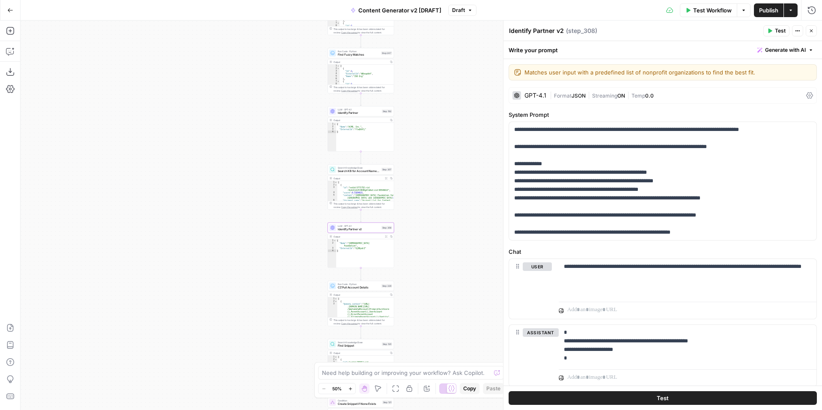
click at [772, 31] on icon "button" at bounding box center [769, 30] width 5 height 5
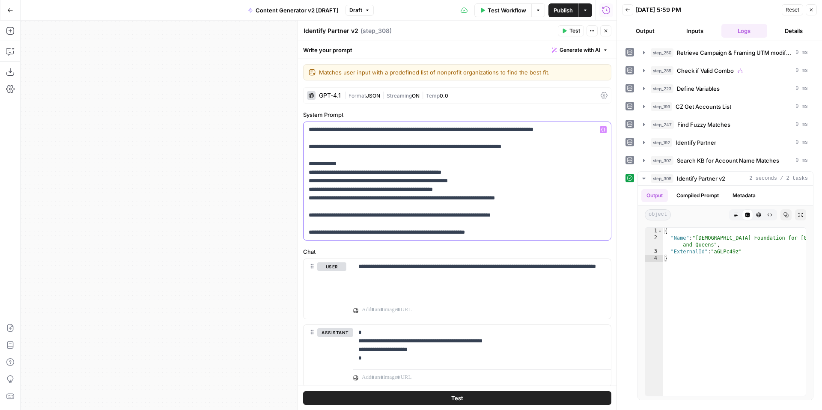
drag, startPoint x: 306, startPoint y: 128, endPoint x: 527, endPoint y: 237, distance: 246.0
click at [527, 237] on div "**********" at bounding box center [456, 181] width 307 height 118
copy p "**********"
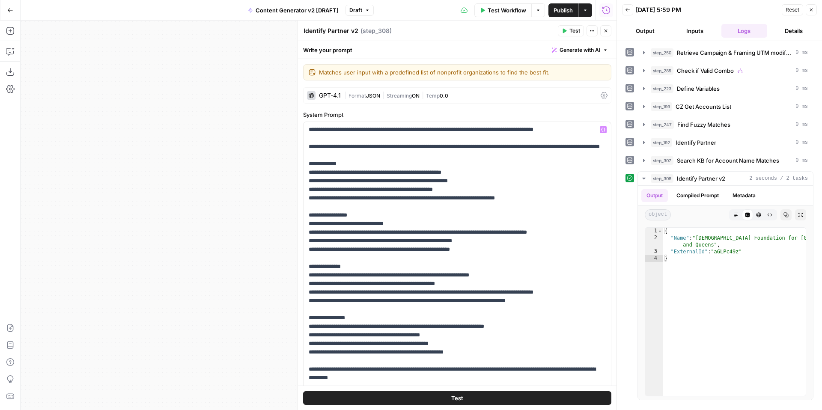
click at [567, 27] on button "Test" at bounding box center [571, 30] width 26 height 11
click at [698, 33] on button "Inputs" at bounding box center [695, 31] width 46 height 14
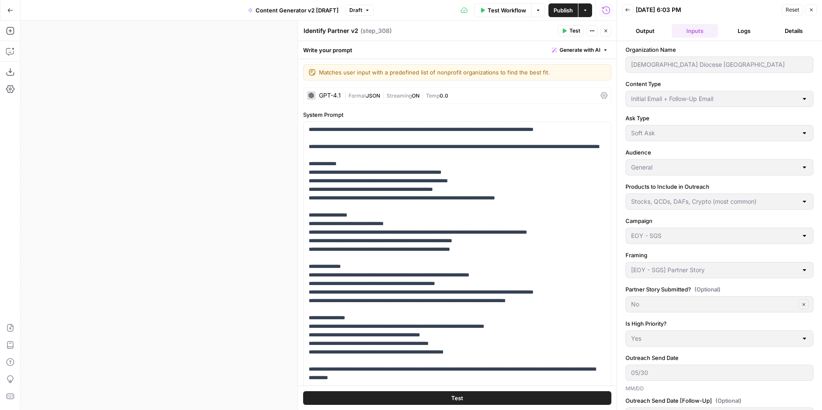
click at [793, 13] on span "Reset" at bounding box center [792, 10] width 14 height 8
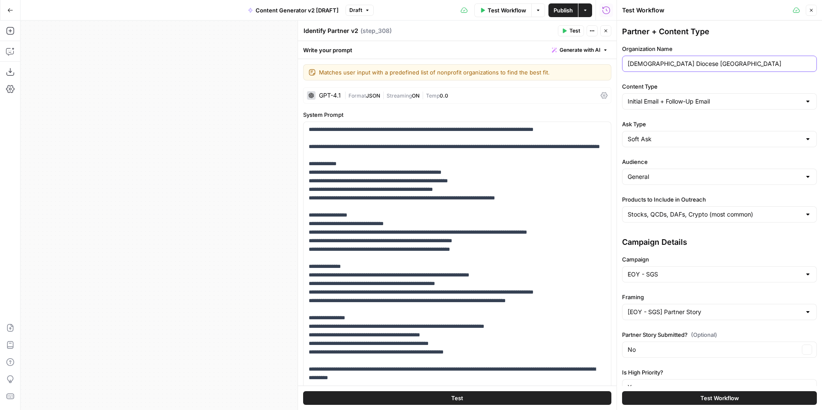
click at [729, 66] on input "Catholic Diocese Brooklyn" at bounding box center [720, 64] width 184 height 9
type input "Crossnore"
click at [810, 10] on icon "button" at bounding box center [811, 10] width 5 height 5
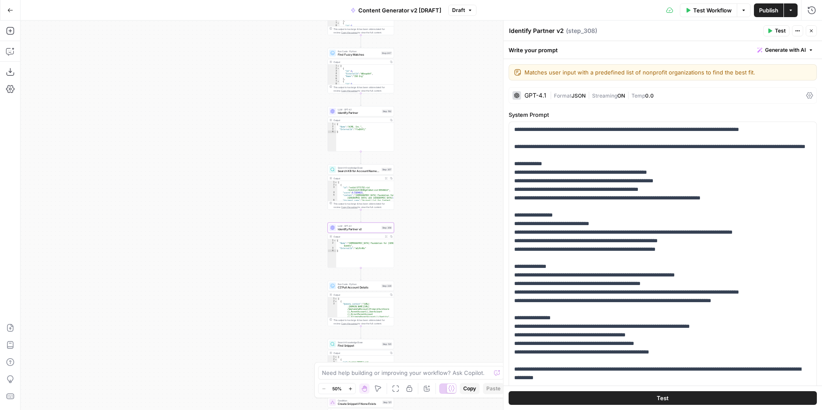
click at [812, 32] on icon "button" at bounding box center [811, 31] width 3 height 3
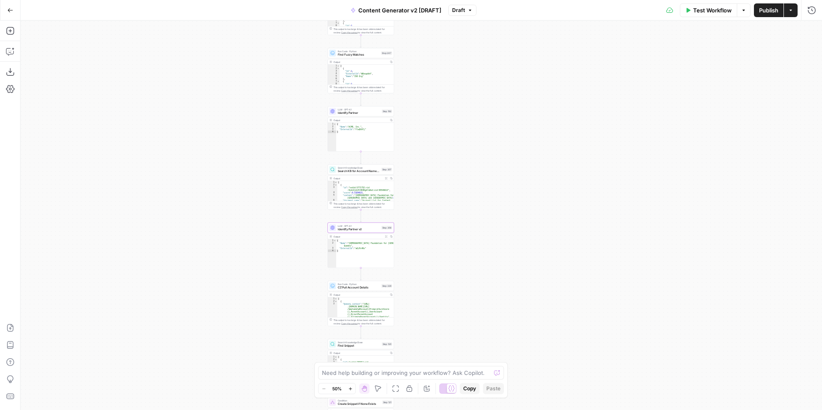
click at [360, 170] on span "Search KB for Account Name Matches" at bounding box center [359, 171] width 42 height 4
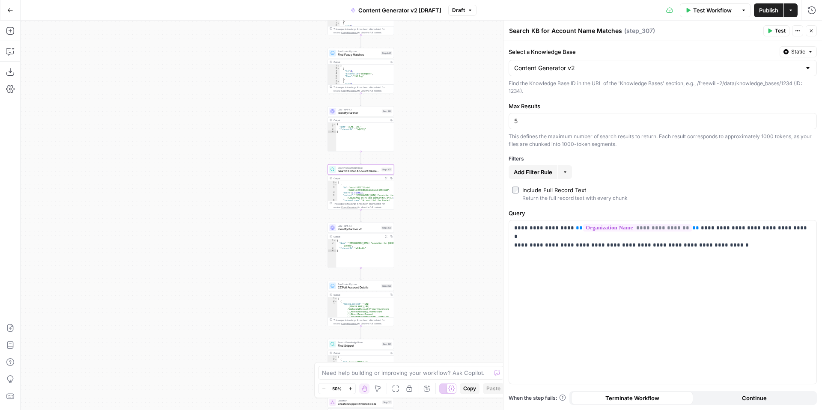
click at [775, 33] on span "Test" at bounding box center [780, 31] width 11 height 8
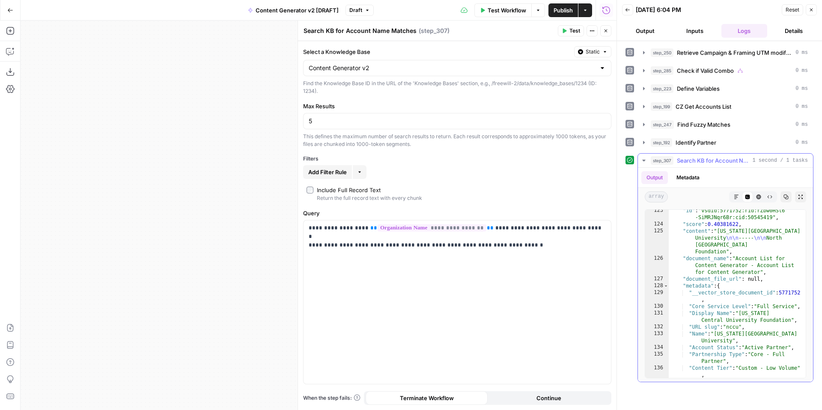
scroll to position [1360, 0]
click at [605, 34] on button "Close" at bounding box center [605, 30] width 11 height 11
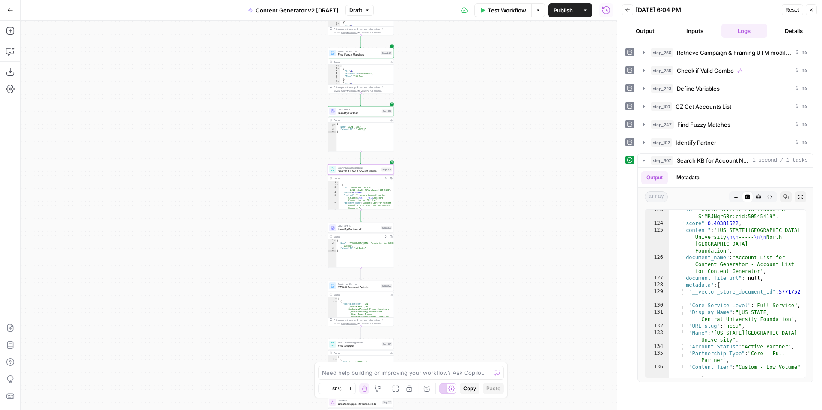
click at [351, 229] on span "Identify Partner v2" at bounding box center [359, 229] width 42 height 4
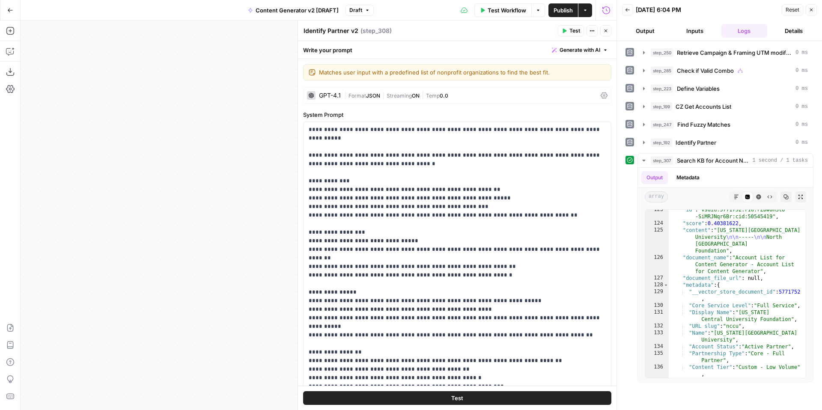
click at [571, 31] on span "Test" at bounding box center [574, 31] width 11 height 8
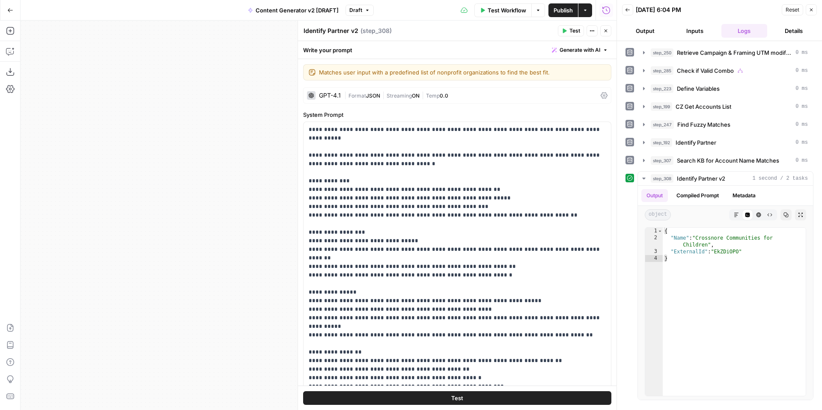
click at [606, 27] on button "Close" at bounding box center [605, 30] width 11 height 11
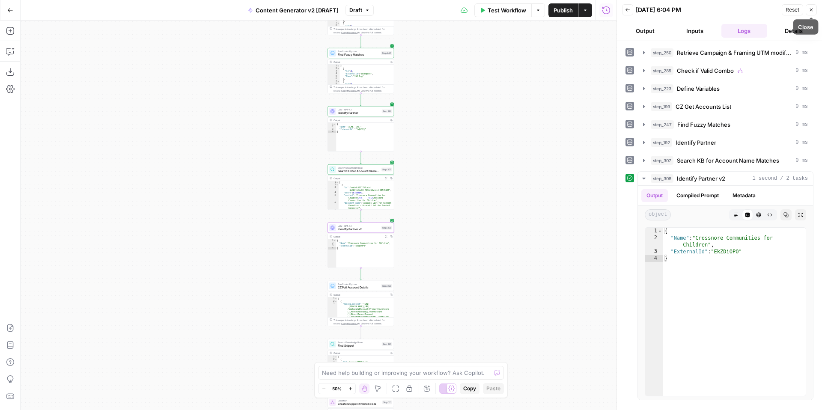
click at [812, 8] on icon "button" at bounding box center [811, 9] width 5 height 5
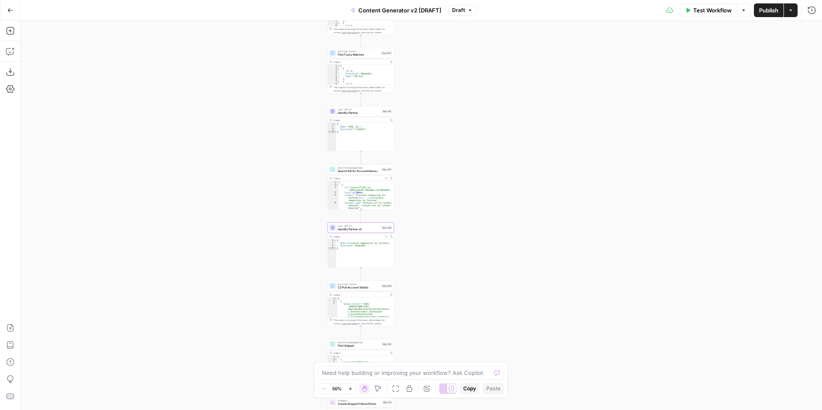
click at [366, 171] on span "Search KB for Account Name Matches" at bounding box center [359, 171] width 42 height 4
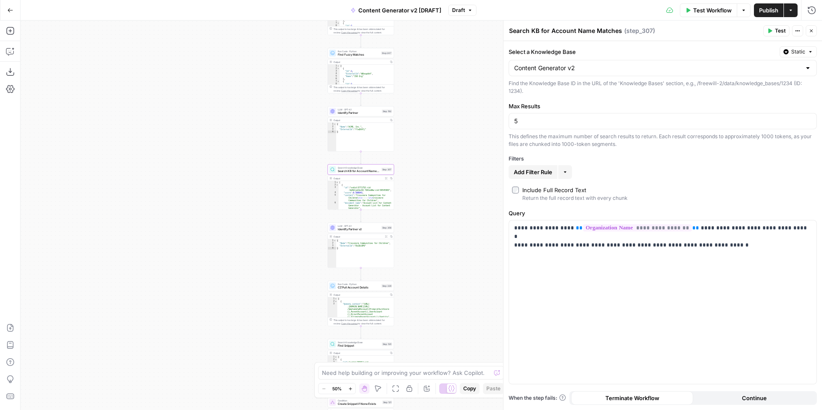
click at [770, 34] on button "Test" at bounding box center [776, 30] width 26 height 11
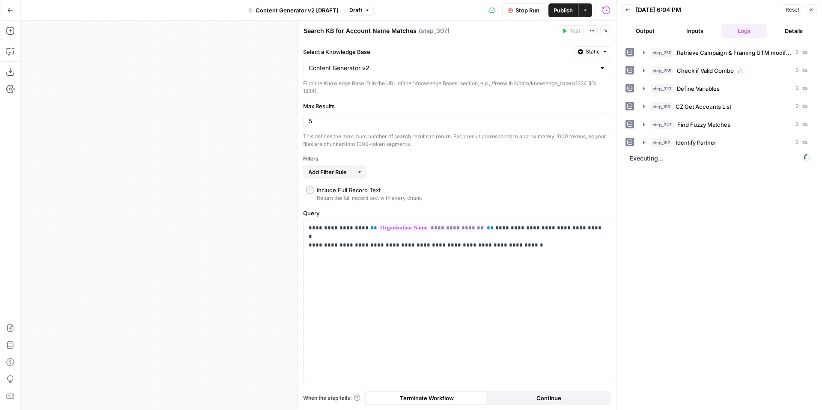
click at [699, 32] on button "Inputs" at bounding box center [695, 31] width 46 height 14
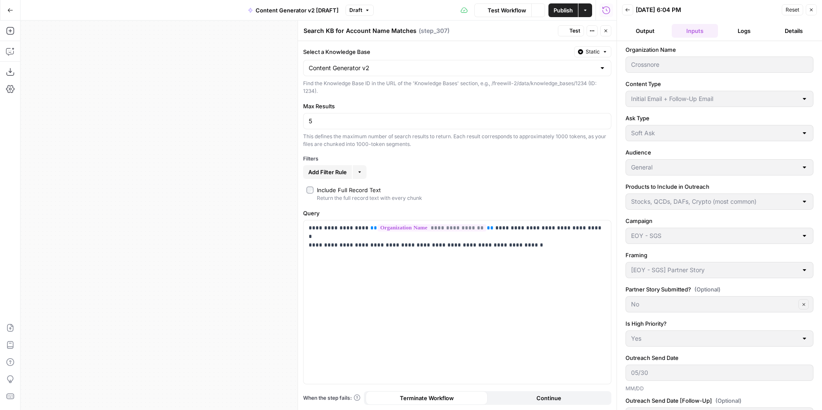
click at [797, 12] on span "Reset" at bounding box center [792, 10] width 14 height 8
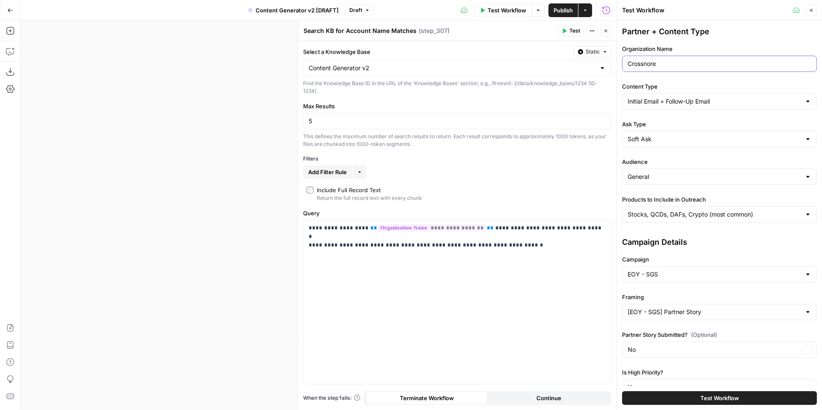
click at [713, 65] on input "Crossnore" at bounding box center [720, 64] width 184 height 9
type input "Farmingdale"
click at [574, 31] on span "Test" at bounding box center [574, 31] width 11 height 8
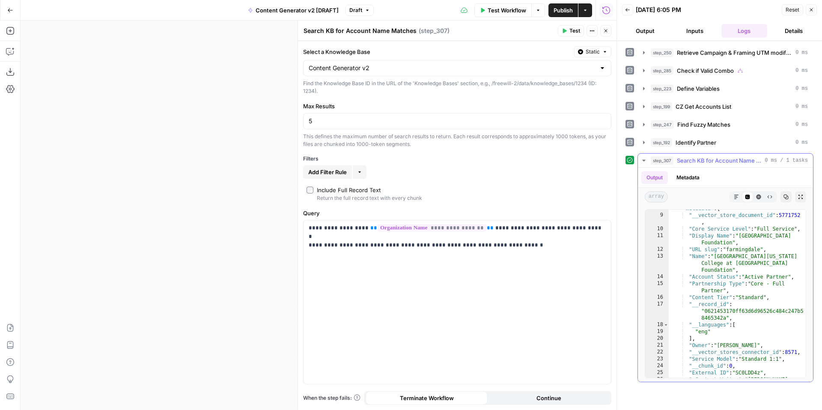
scroll to position [110, 0]
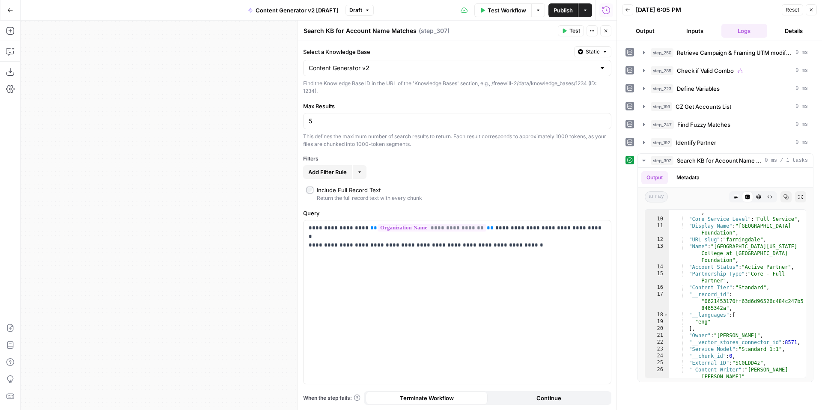
click at [606, 30] on icon "button" at bounding box center [605, 30] width 5 height 5
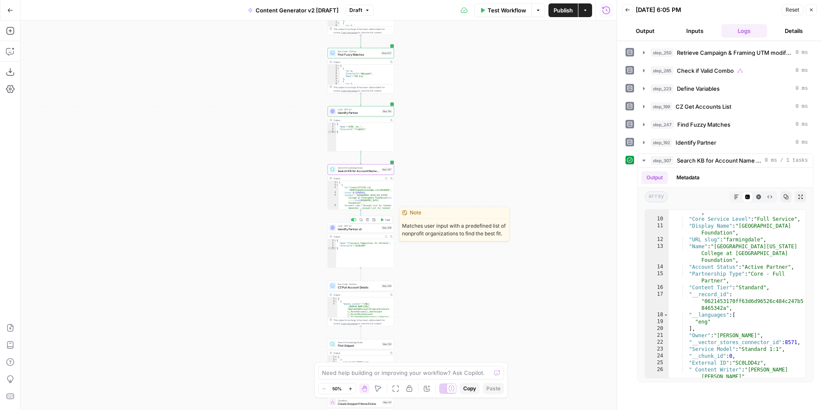
click at [341, 229] on span "Identify Partner v2" at bounding box center [359, 229] width 42 height 4
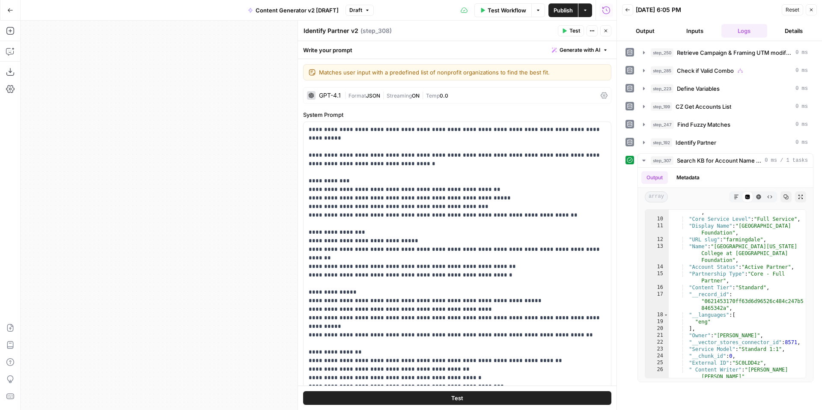
click at [569, 30] on span "Test" at bounding box center [574, 31] width 11 height 8
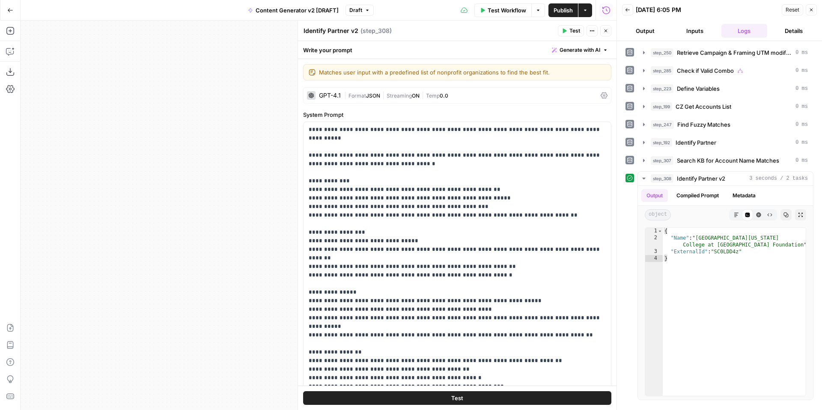
click at [601, 32] on button "Close" at bounding box center [605, 30] width 11 height 11
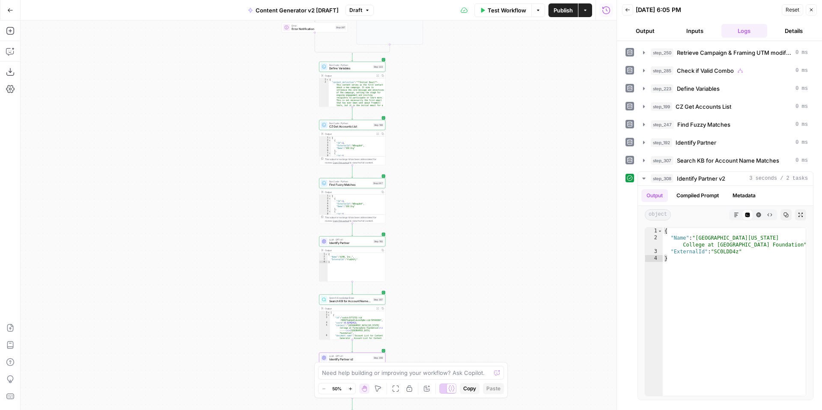
drag, startPoint x: 456, startPoint y: 140, endPoint x: 447, endPoint y: 257, distance: 117.6
click at [447, 257] on div "**********" at bounding box center [319, 216] width 596 height 390
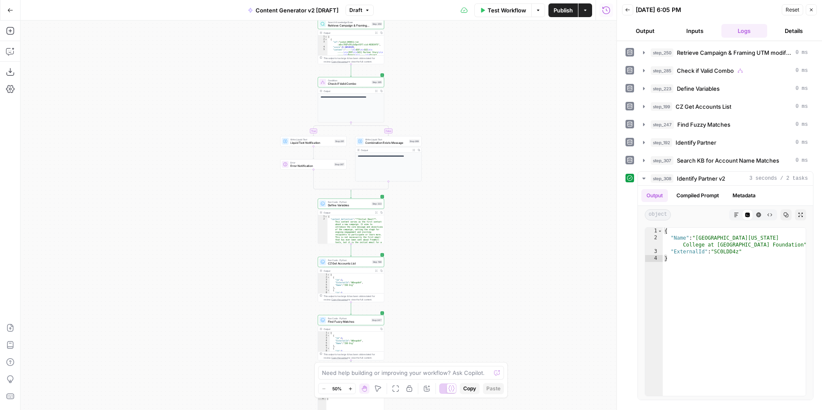
drag, startPoint x: 438, startPoint y: 190, endPoint x: 435, endPoint y: 286, distance: 95.5
click at [436, 291] on div "**********" at bounding box center [319, 216] width 596 height 390
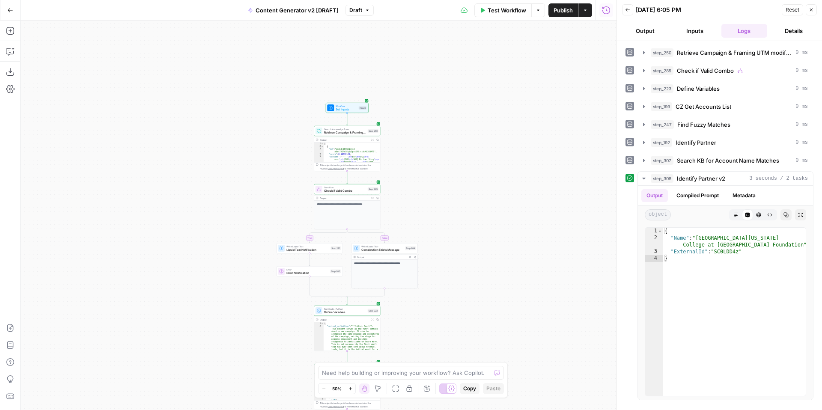
drag, startPoint x: 451, startPoint y: 263, endPoint x: 446, endPoint y: 296, distance: 33.2
click at [446, 296] on div "**********" at bounding box center [319, 216] width 596 height 390
click at [354, 131] on div "Search Knowledge Base Retrieve Campaign & Framing UTM modifiers Step 250 Copy s…" at bounding box center [347, 127] width 66 height 10
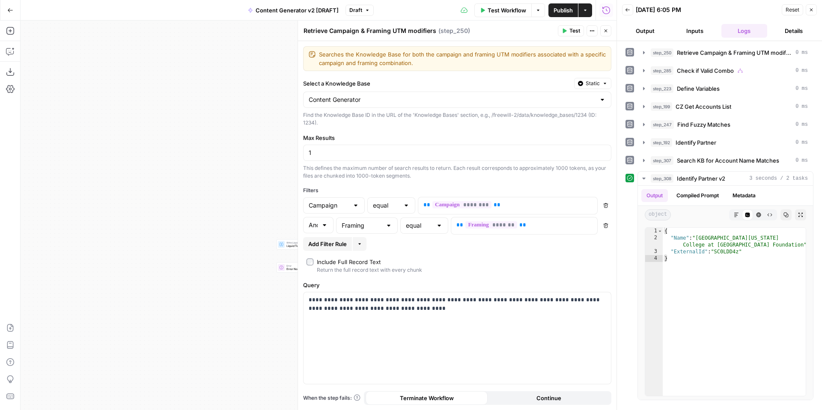
click at [605, 29] on icon "button" at bounding box center [605, 30] width 5 height 5
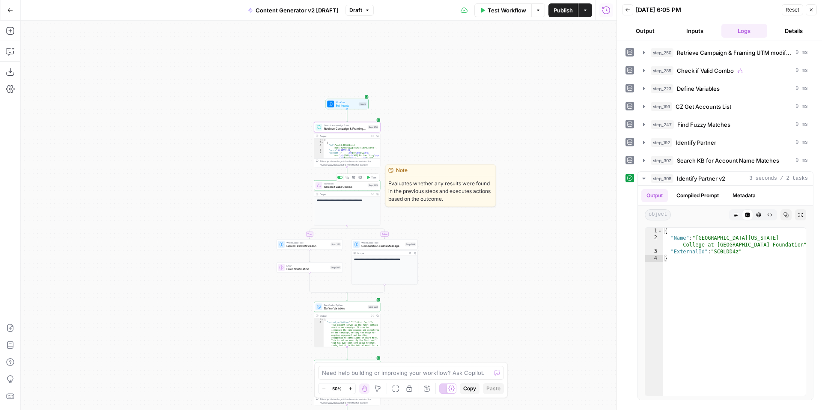
click at [339, 188] on span "Check if Valid Combo" at bounding box center [345, 187] width 42 height 4
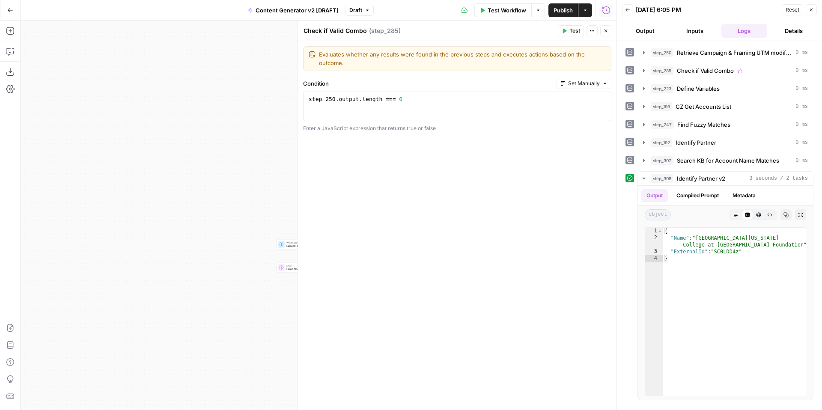
click at [595, 80] on span "Set Manually" at bounding box center [584, 84] width 32 height 8
click at [490, 172] on div "Evaluates whether any results were found in the previous steps and executes act…" at bounding box center [457, 225] width 318 height 369
click at [607, 32] on icon "button" at bounding box center [605, 30] width 5 height 5
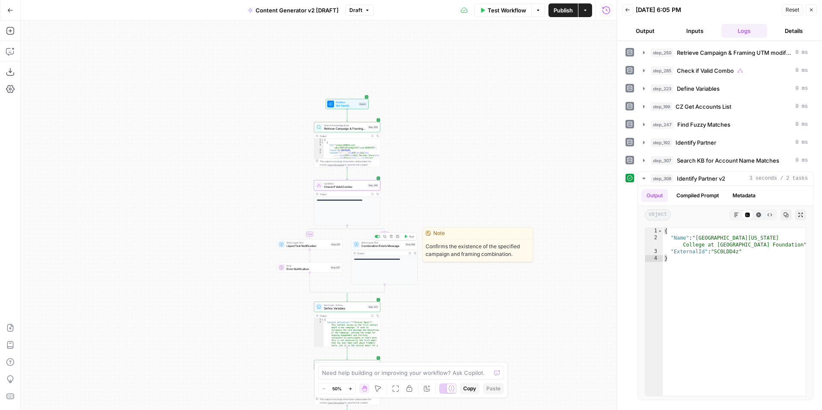
click at [362, 246] on span "Combination Exists Message" at bounding box center [382, 246] width 42 height 4
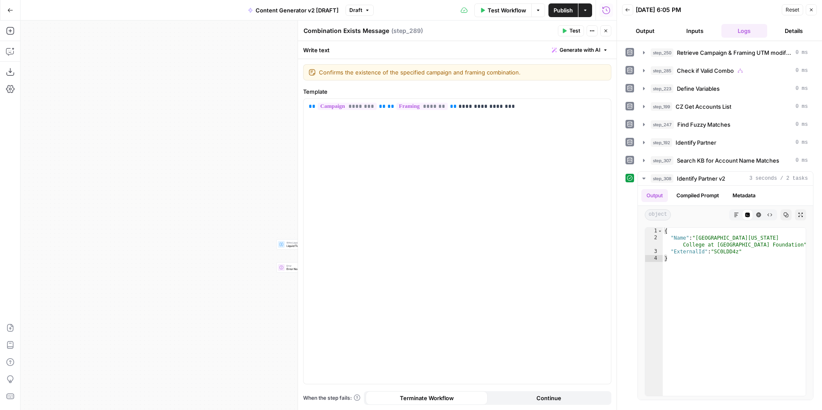
click at [605, 30] on icon "button" at bounding box center [605, 30] width 5 height 5
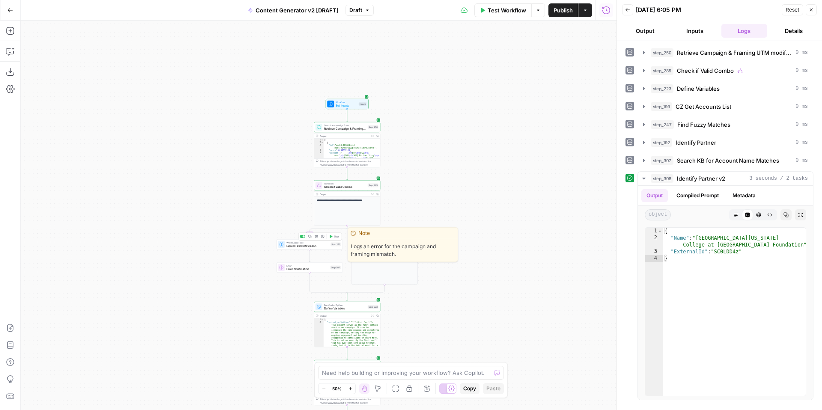
click at [305, 247] on span "Liquid Text Notification" at bounding box center [307, 246] width 42 height 4
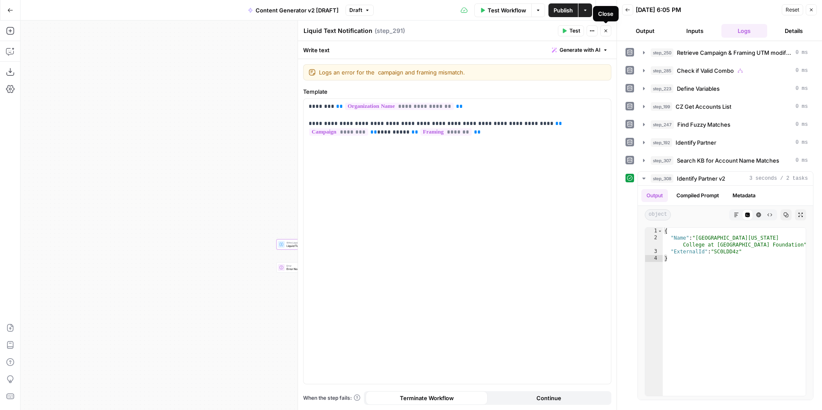
click at [605, 32] on icon "button" at bounding box center [605, 30] width 5 height 5
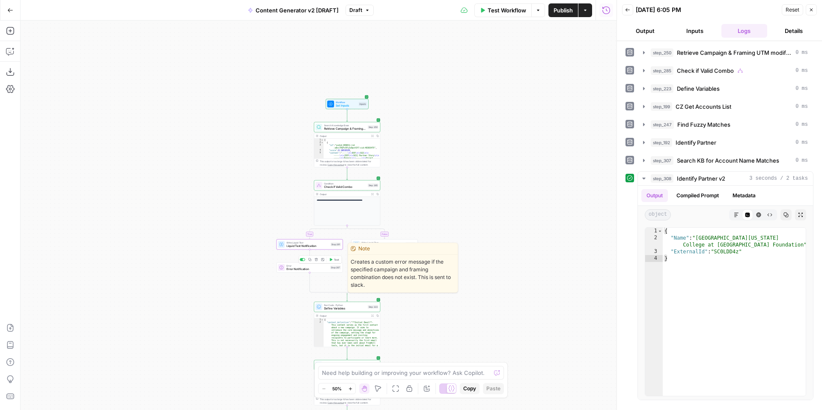
click at [289, 269] on span "Error Notification" at bounding box center [307, 269] width 42 height 4
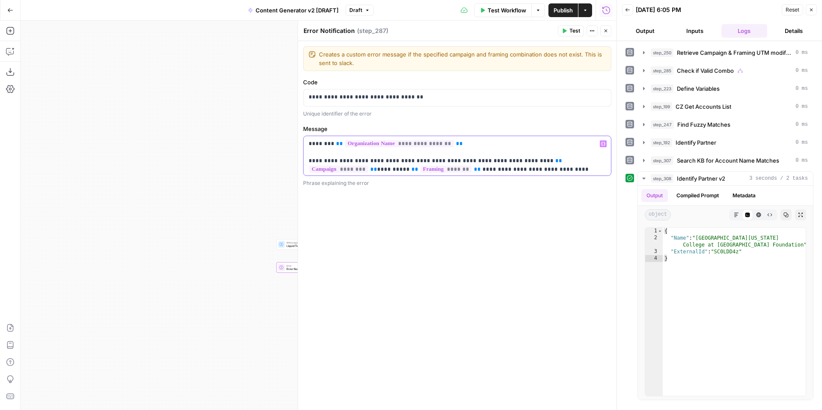
drag, startPoint x: 415, startPoint y: 175, endPoint x: 422, endPoint y: 226, distance: 51.0
click at [422, 226] on div "**********" at bounding box center [457, 225] width 318 height 369
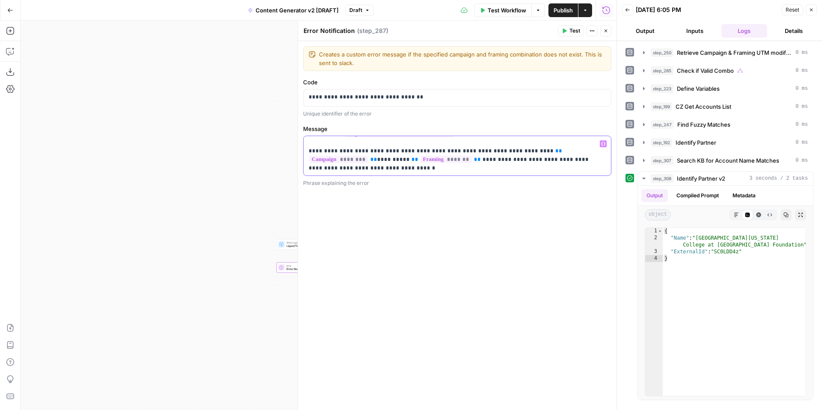
scroll to position [0, 0]
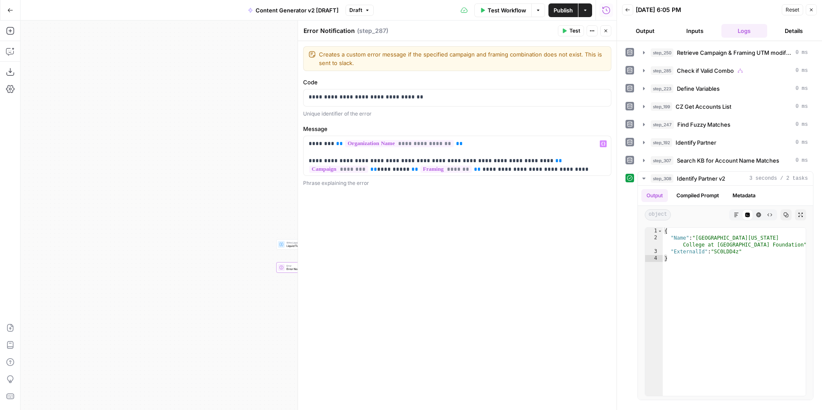
click at [605, 30] on icon "button" at bounding box center [605, 31] width 3 height 3
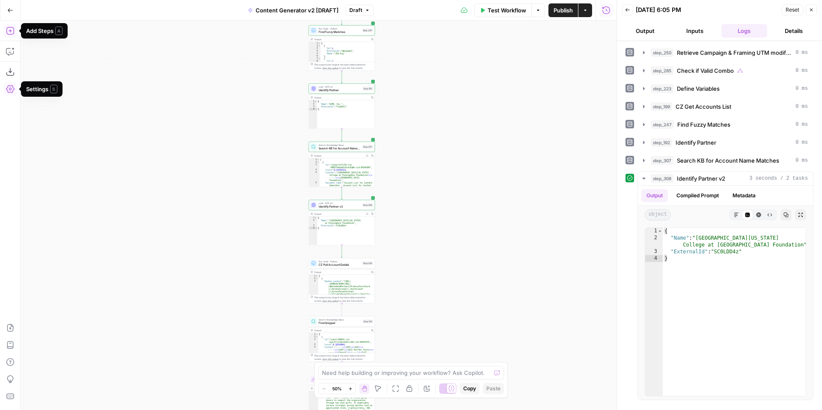
click at [11, 33] on icon "button" at bounding box center [10, 31] width 9 height 9
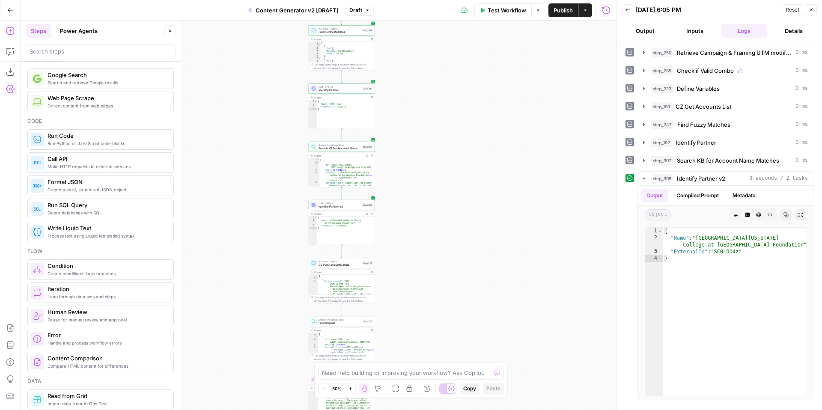
scroll to position [72, 0]
click at [102, 272] on span "Create conditional logic branches" at bounding box center [107, 272] width 119 height 7
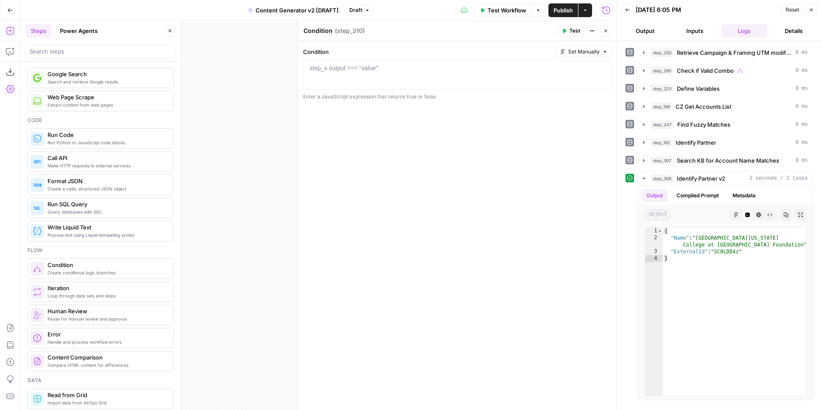
click at [593, 55] on span "Set Manually" at bounding box center [584, 52] width 32 height 8
click at [596, 77] on div "Enter a value manually" at bounding box center [600, 78] width 72 height 8
click at [399, 70] on div at bounding box center [457, 82] width 301 height 36
click at [604, 70] on button "Variables Menu" at bounding box center [602, 68] width 7 height 7
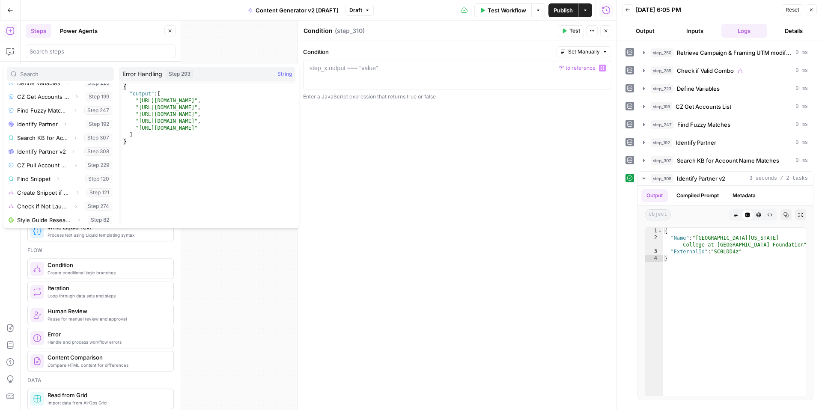
scroll to position [223, 0]
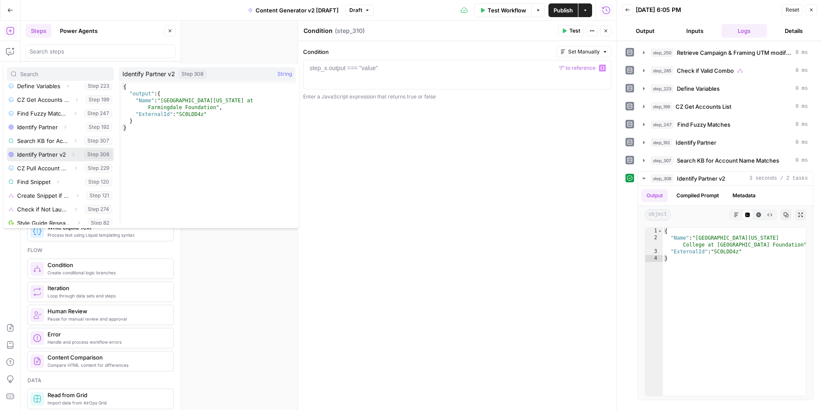
click at [49, 153] on button "Select variable Identify Partner v2" at bounding box center [60, 155] width 107 height 14
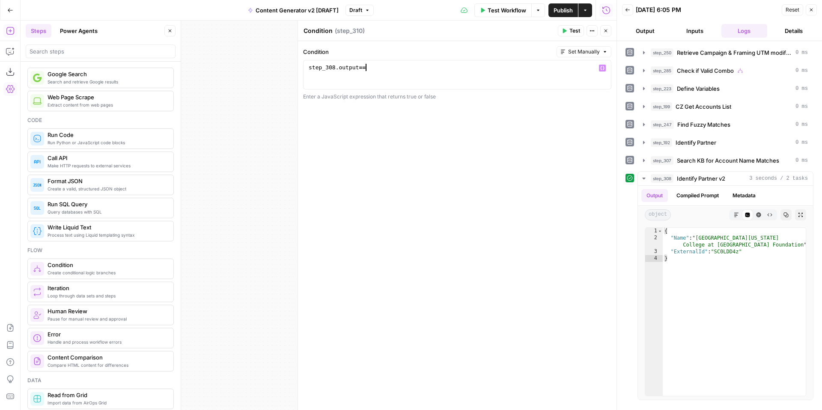
scroll to position [0, 4]
paste textarea "**********"
type textarea "**********"
click at [565, 26] on button "Test" at bounding box center [571, 30] width 26 height 11
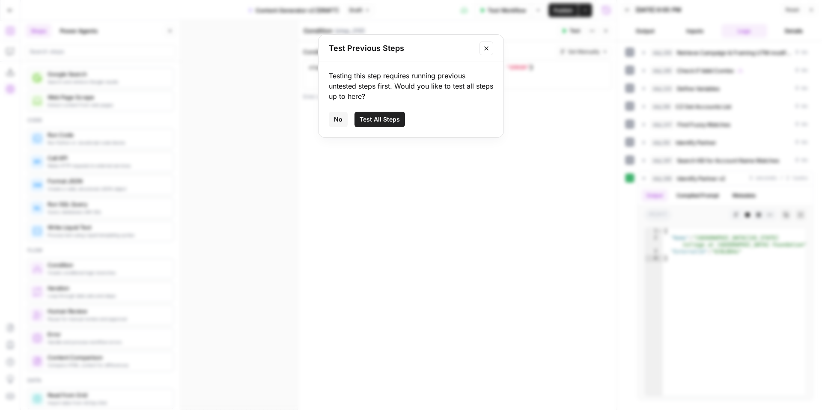
click at [388, 121] on span "Test All Steps" at bounding box center [380, 119] width 40 height 9
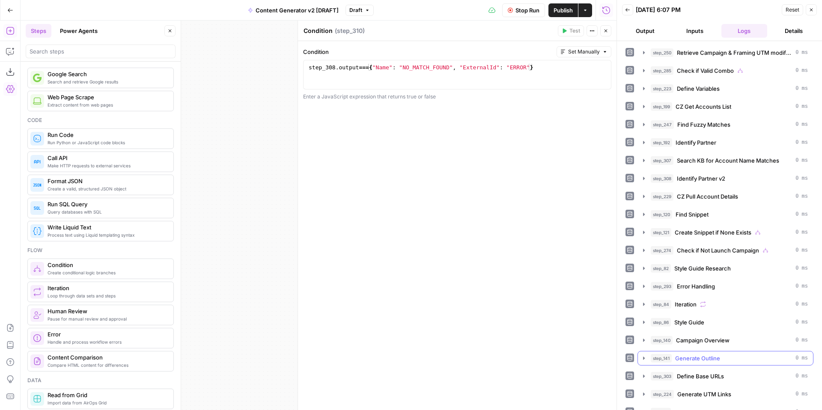
scroll to position [209, 0]
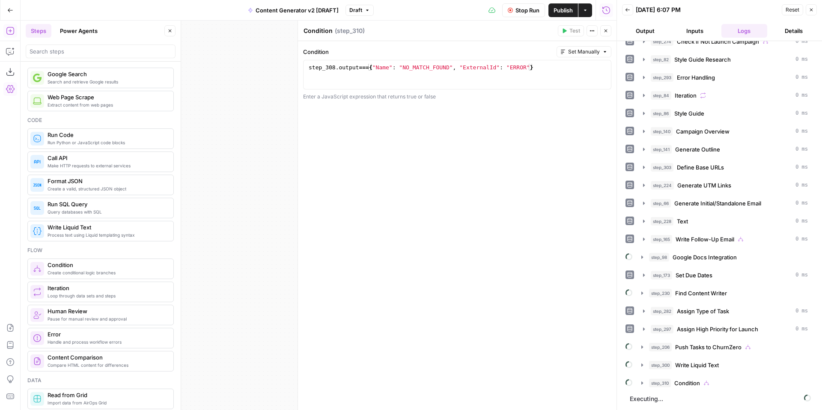
drag, startPoint x: 520, startPoint y: 6, endPoint x: 601, endPoint y: 30, distance: 84.8
click at [520, 7] on span "Stop Run" at bounding box center [527, 10] width 24 height 9
click at [608, 31] on span "Close" at bounding box center [608, 31] width 0 height 0
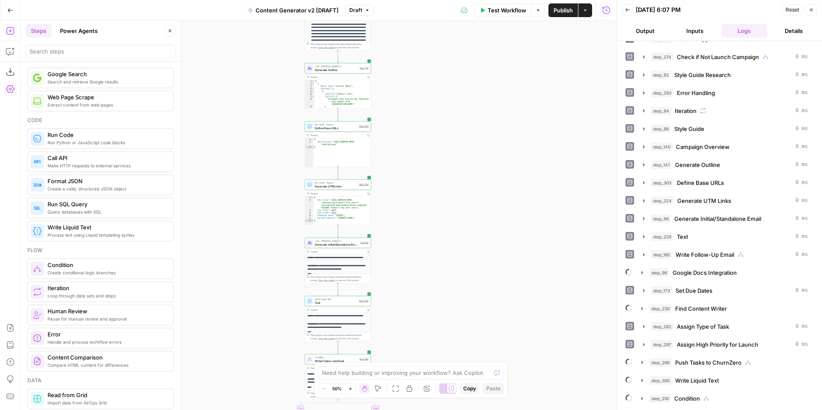
scroll to position [0, 0]
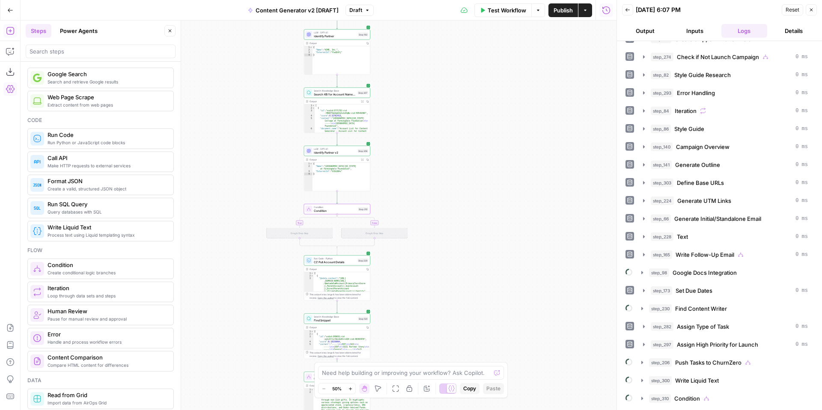
click at [351, 390] on icon "button" at bounding box center [350, 389] width 5 height 5
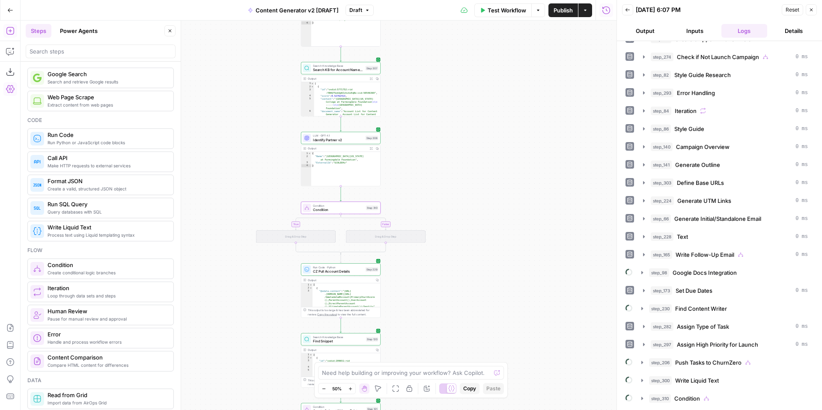
click at [351, 390] on icon "button" at bounding box center [350, 389] width 5 height 5
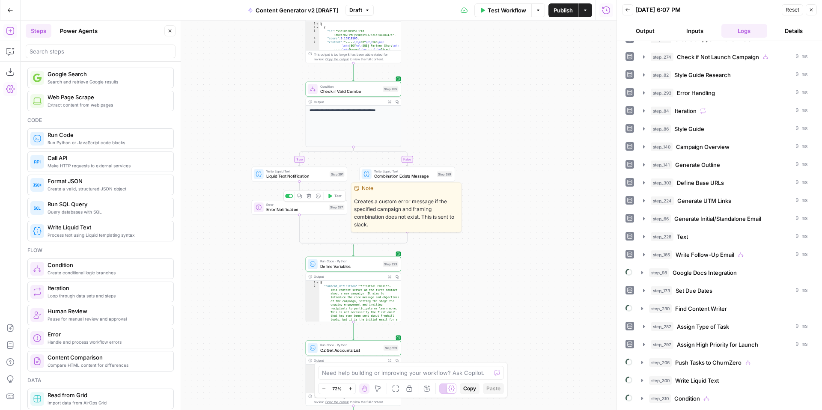
click at [301, 197] on icon "button" at bounding box center [299, 195] width 5 height 5
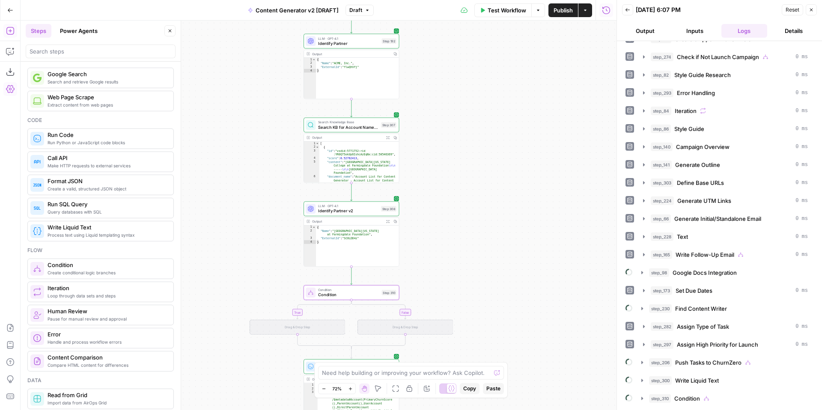
click at [330, 330] on div "Drag & Drop Step" at bounding box center [297, 327] width 95 height 15
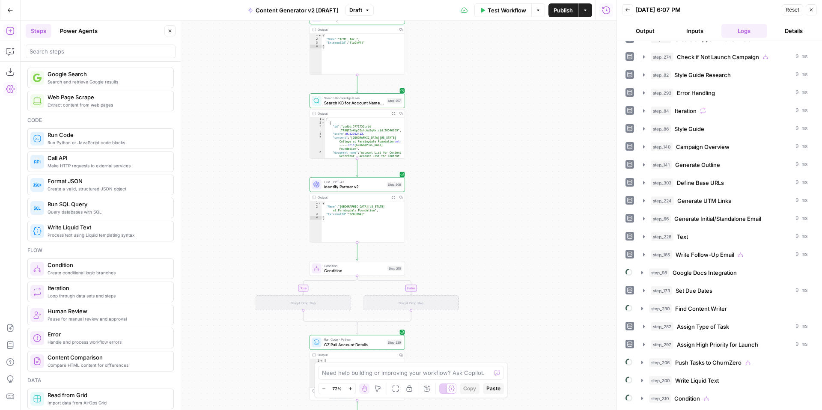
click at [339, 306] on div "Drag & Drop Step" at bounding box center [303, 302] width 95 height 15
click at [327, 301] on div "Drag & Drop Step" at bounding box center [303, 302] width 95 height 15
click at [491, 389] on span "Paste" at bounding box center [493, 389] width 14 height 8
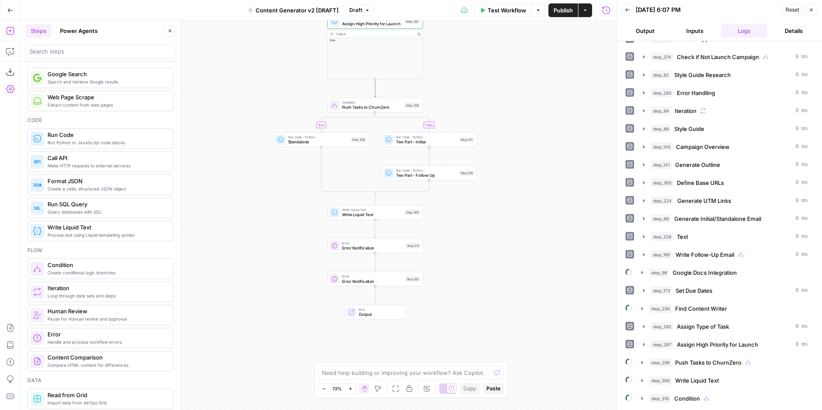
click at [385, 217] on span "Write Liquid Text" at bounding box center [372, 214] width 60 height 6
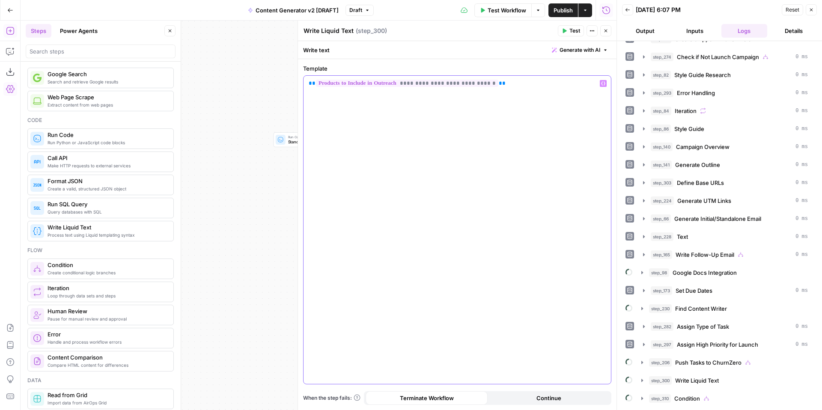
click at [515, 86] on p "**********" at bounding box center [457, 83] width 297 height 9
click at [603, 84] on icon "button" at bounding box center [603, 83] width 4 height 4
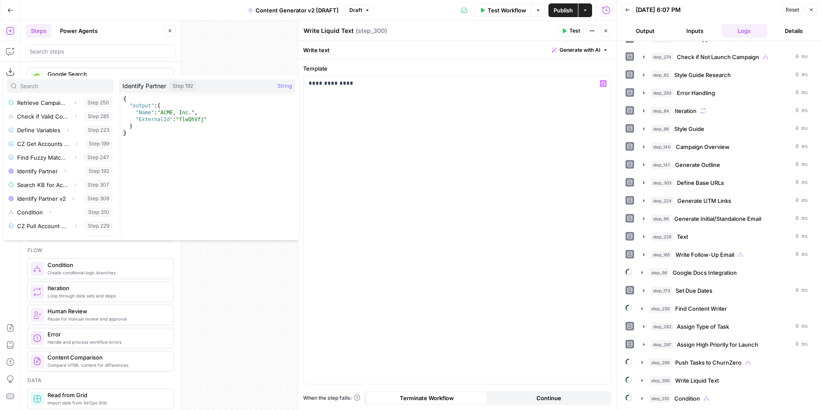
scroll to position [221, 0]
click at [62, 168] on button "Select variable Identify Partner v2" at bounding box center [60, 169] width 107 height 14
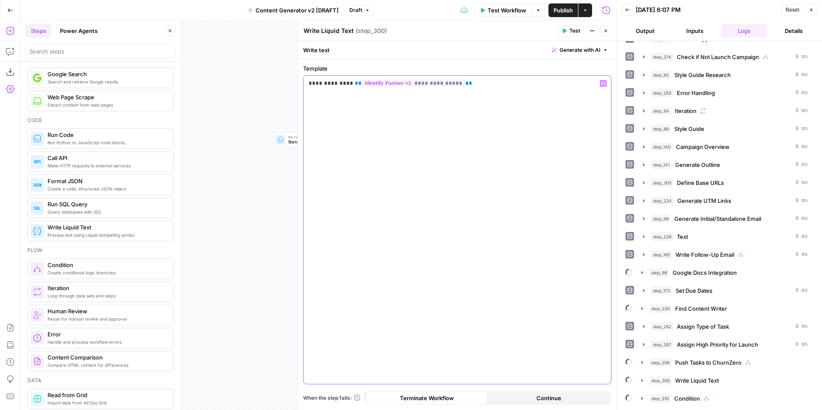
click at [355, 83] on span "**" at bounding box center [358, 83] width 7 height 6
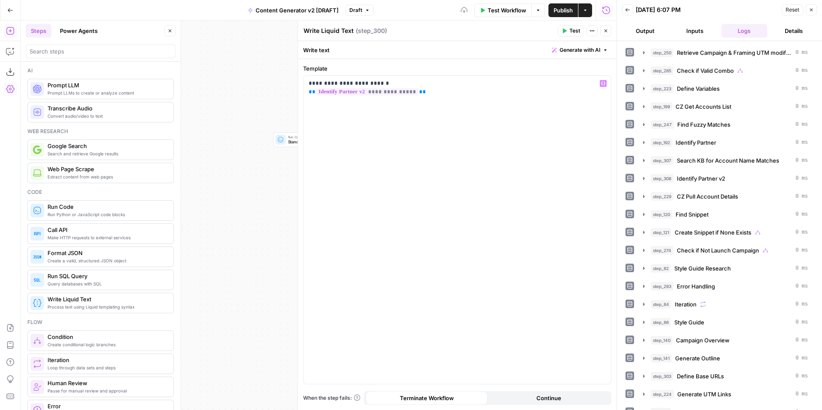
scroll to position [72, 0]
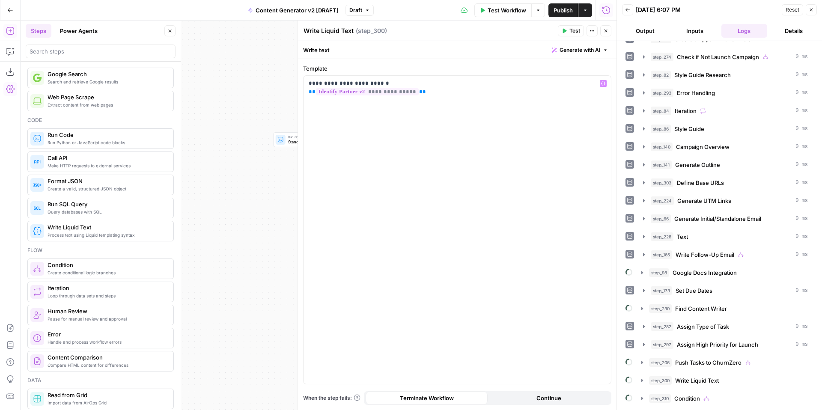
click at [610, 33] on button "Close" at bounding box center [605, 30] width 11 height 11
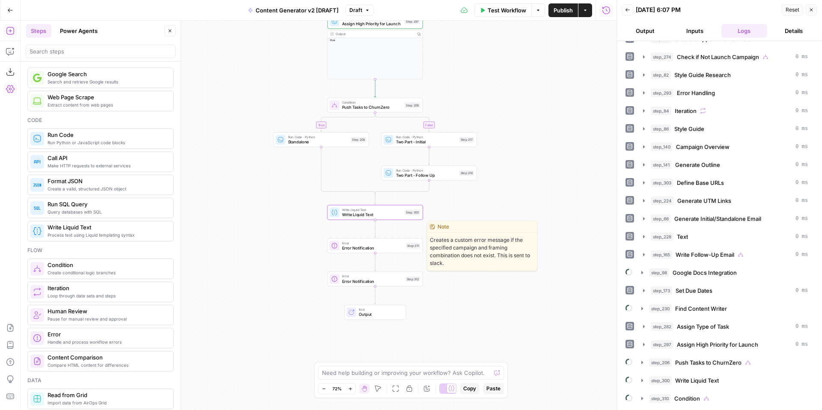
click at [362, 248] on span "Error Notification" at bounding box center [373, 248] width 62 height 6
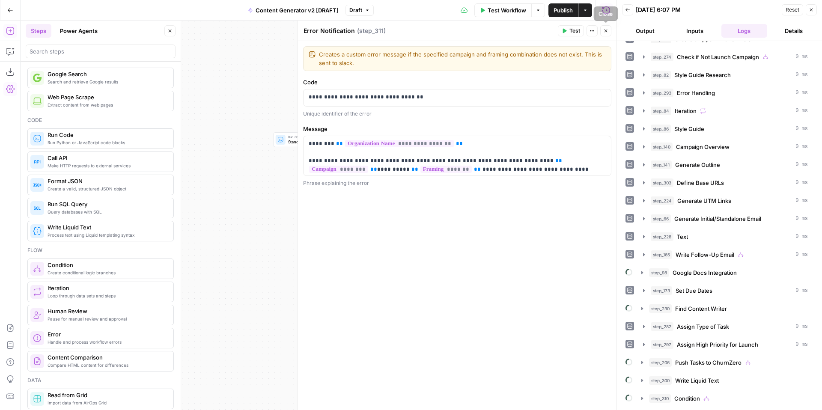
click at [607, 33] on icon "button" at bounding box center [605, 30] width 5 height 5
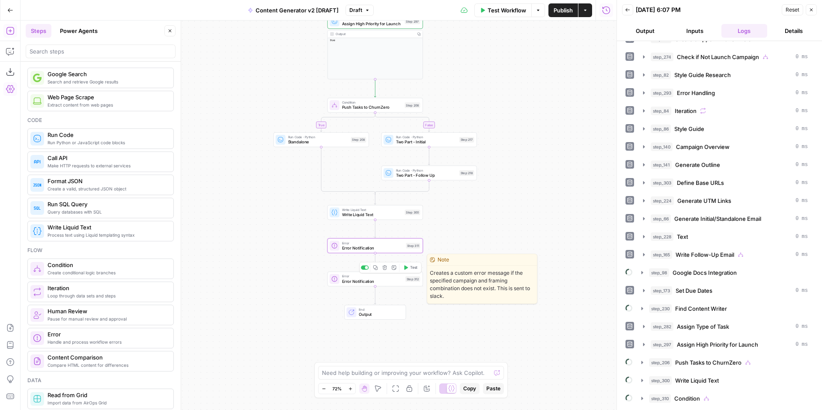
click at [362, 281] on span "Error Notification" at bounding box center [372, 281] width 61 height 6
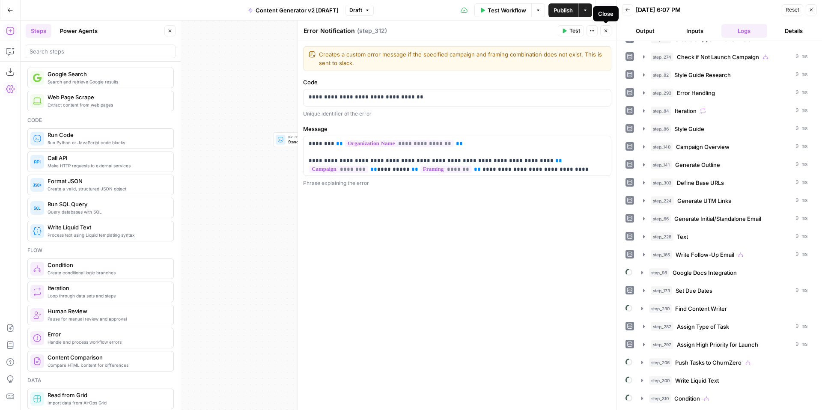
drag, startPoint x: 608, startPoint y: 32, endPoint x: 554, endPoint y: 146, distance: 125.6
click at [608, 33] on icon "button" at bounding box center [605, 30] width 5 height 5
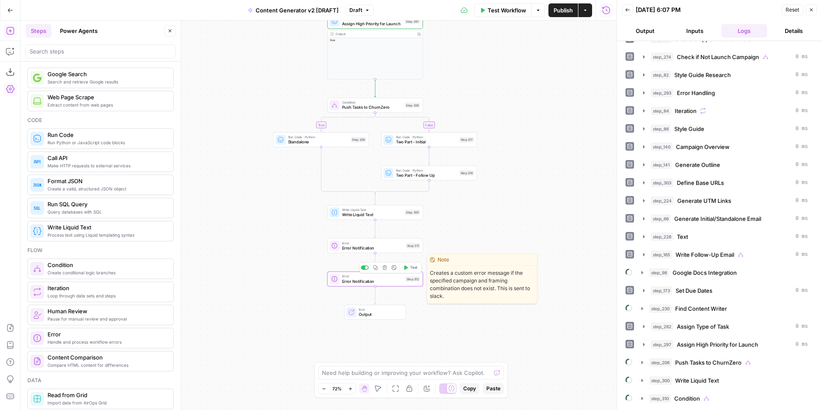
click at [385, 269] on icon "button" at bounding box center [384, 267] width 5 height 5
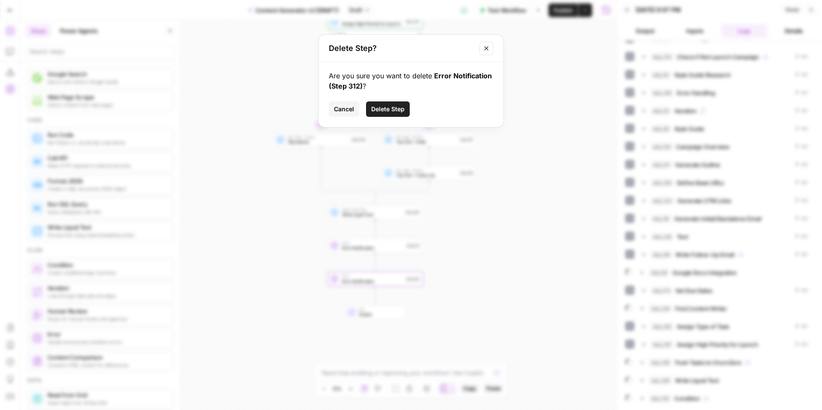
click at [396, 108] on span "Delete Step" at bounding box center [387, 109] width 33 height 9
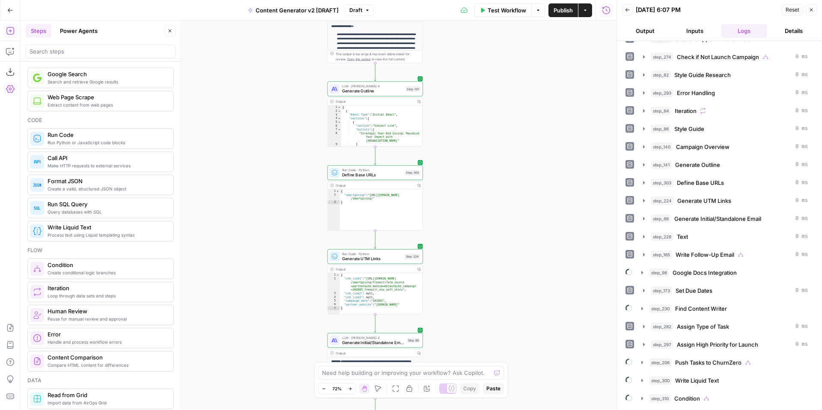
scroll to position [8, 0]
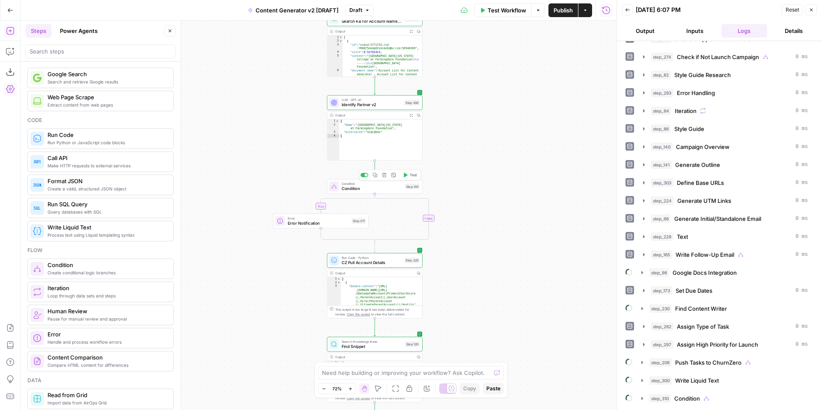
click at [365, 186] on span "Condition" at bounding box center [372, 188] width 61 height 6
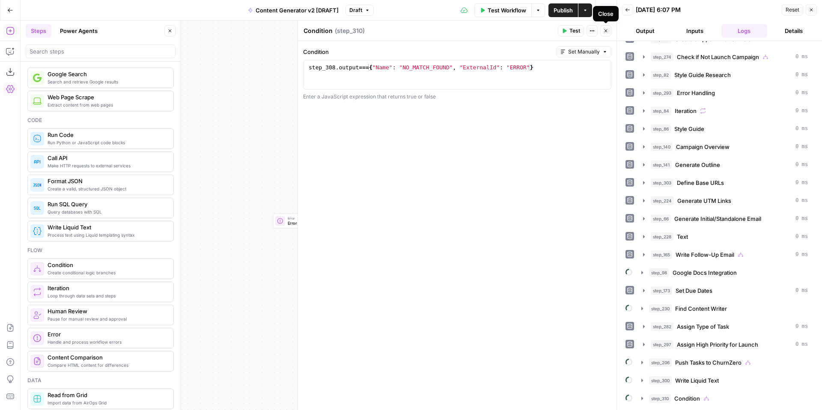
click at [569, 28] on span "Test" at bounding box center [574, 31] width 11 height 8
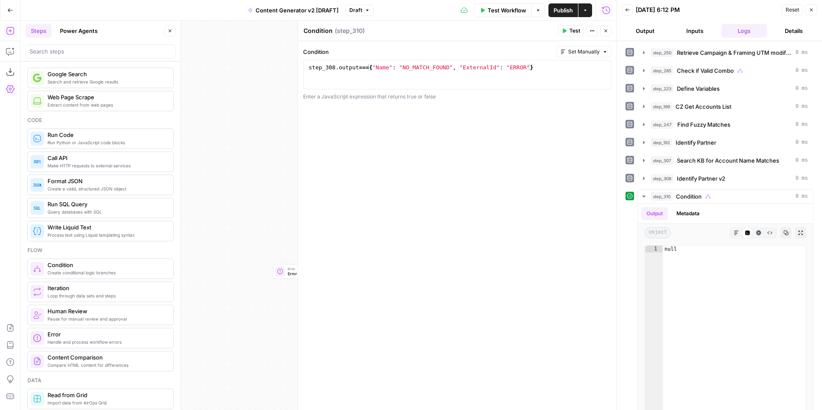
click at [608, 29] on icon "button" at bounding box center [605, 30] width 5 height 5
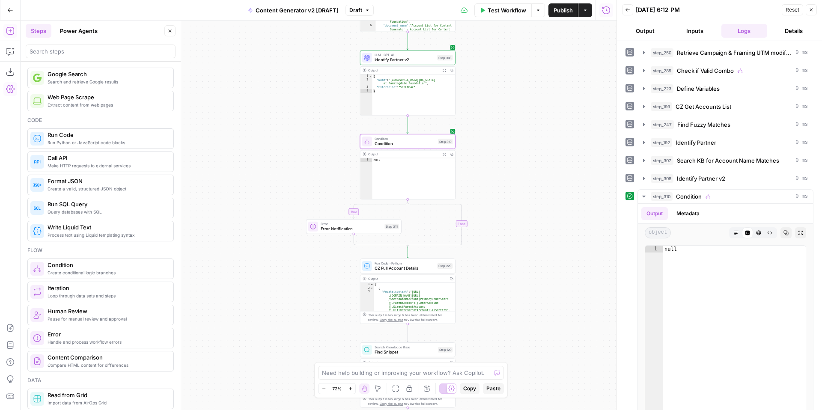
drag, startPoint x: 478, startPoint y: 231, endPoint x: 510, endPoint y: 186, distance: 55.2
click at [511, 186] on div "**********" at bounding box center [319, 216] width 596 height 390
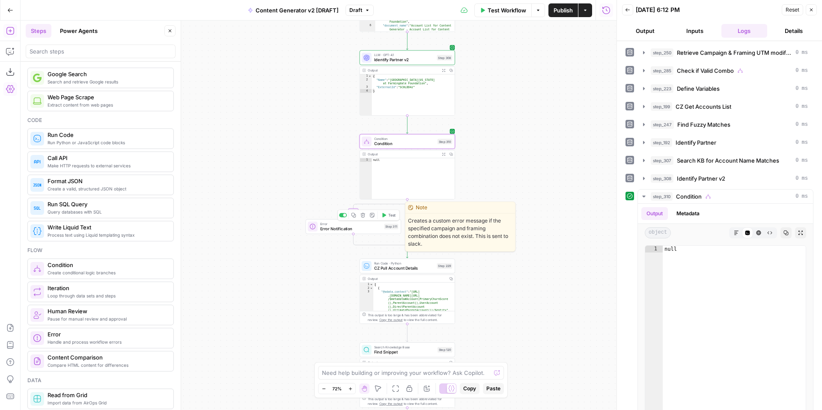
click at [333, 225] on span "Error" at bounding box center [351, 223] width 62 height 5
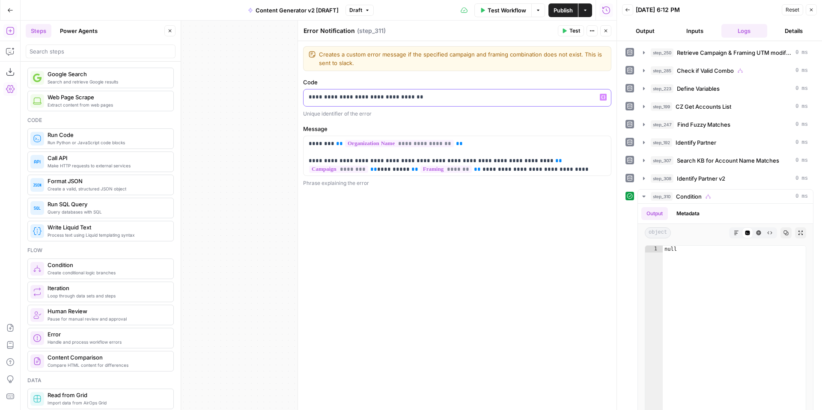
click at [481, 98] on p "**********" at bounding box center [457, 97] width 297 height 9
click at [533, 173] on p "**********" at bounding box center [457, 161] width 297 height 43
drag, startPoint x: 351, startPoint y: 99, endPoint x: 361, endPoint y: 138, distance: 40.3
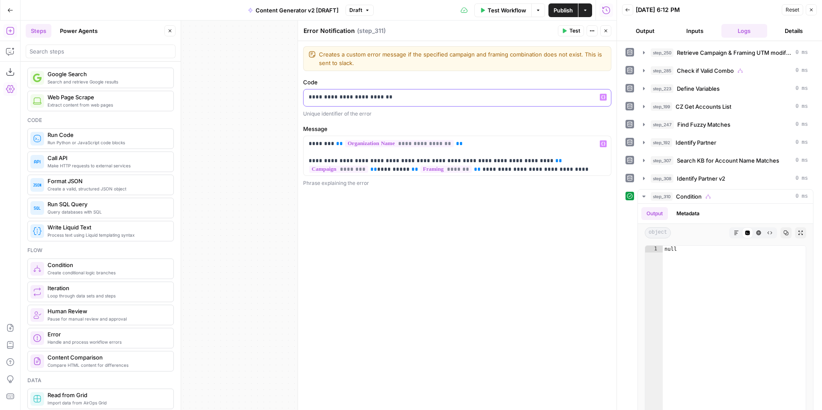
click at [351, 102] on div "**********" at bounding box center [456, 97] width 307 height 17
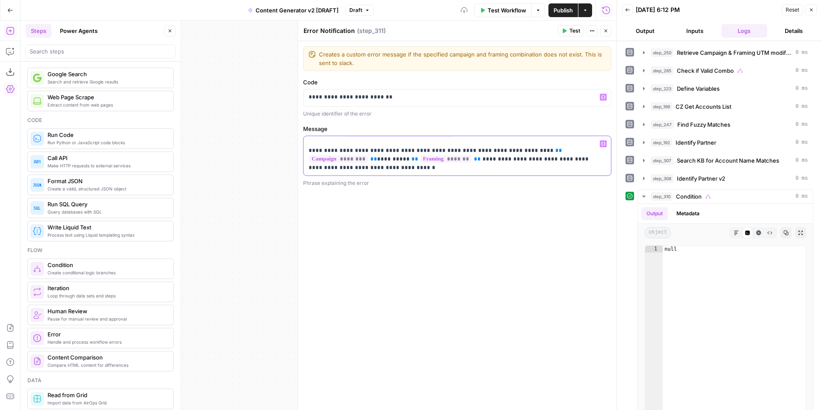
drag, startPoint x: 305, startPoint y: 161, endPoint x: 592, endPoint y: 173, distance: 286.6
click at [592, 173] on div "**********" at bounding box center [456, 155] width 307 height 39
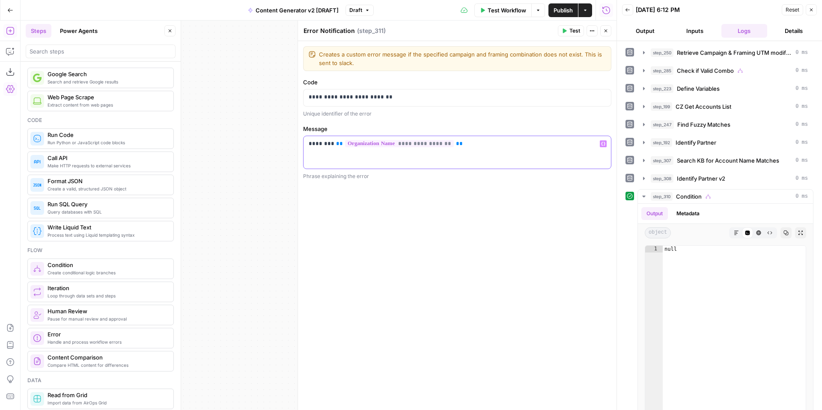
scroll to position [0, 0]
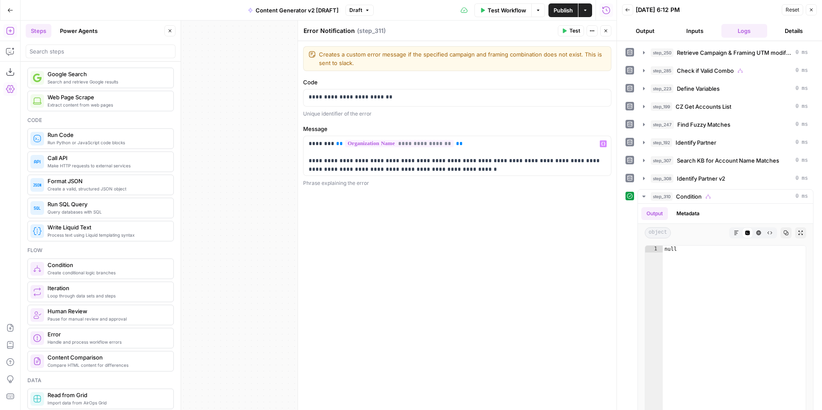
click at [608, 31] on span "Close" at bounding box center [608, 31] width 0 height 0
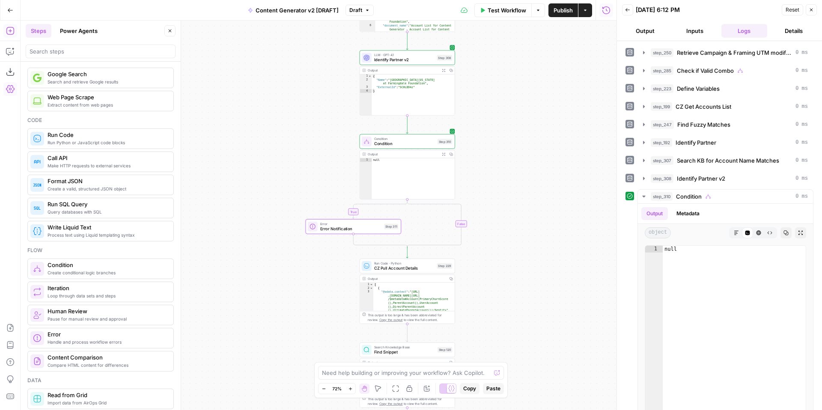
click at [147, 233] on span "Process text using Liquid templating syntax" at bounding box center [107, 235] width 119 height 7
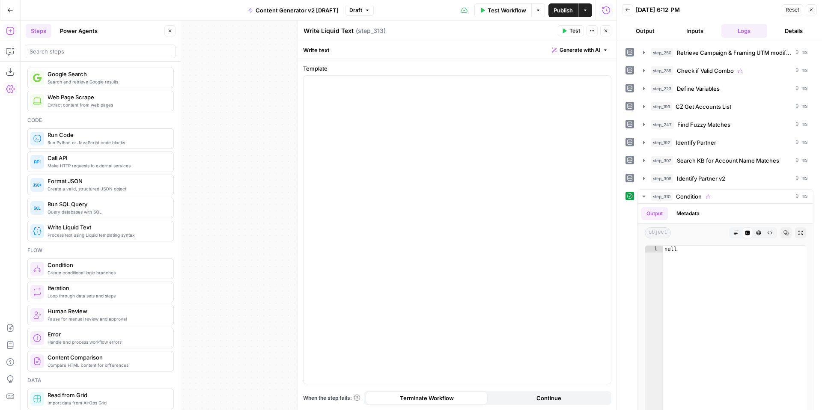
click at [609, 30] on button "Close" at bounding box center [605, 30] width 11 height 11
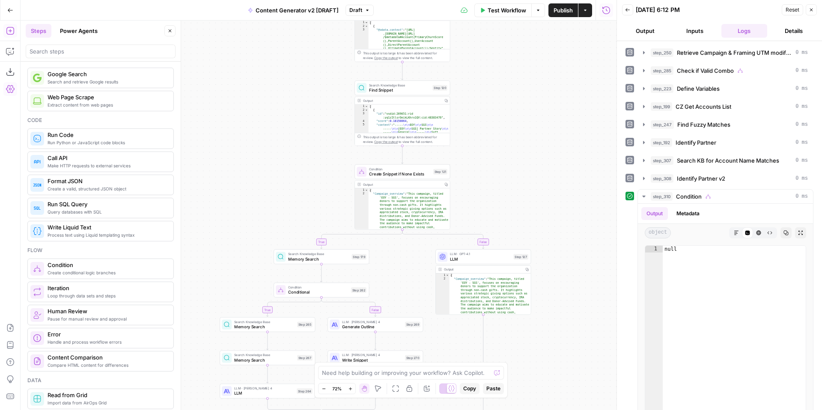
click at [812, 11] on icon "button" at bounding box center [811, 10] width 3 height 3
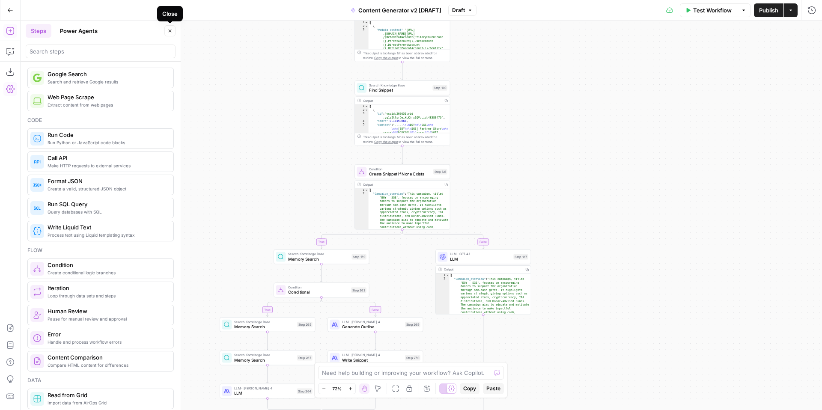
click at [169, 33] on icon "button" at bounding box center [169, 30] width 5 height 5
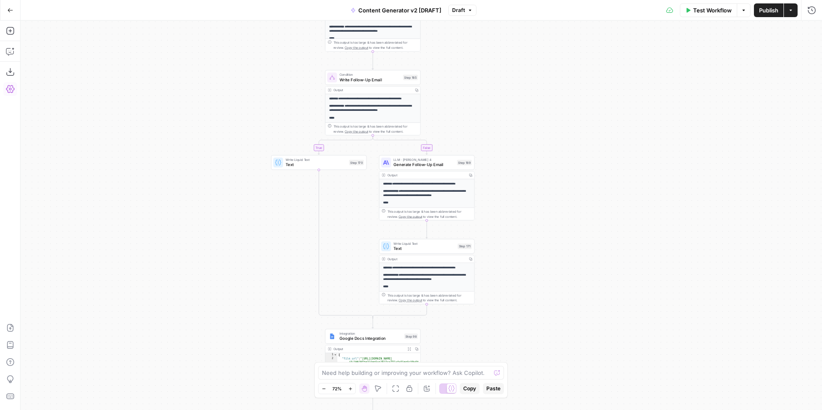
scroll to position [10, 0]
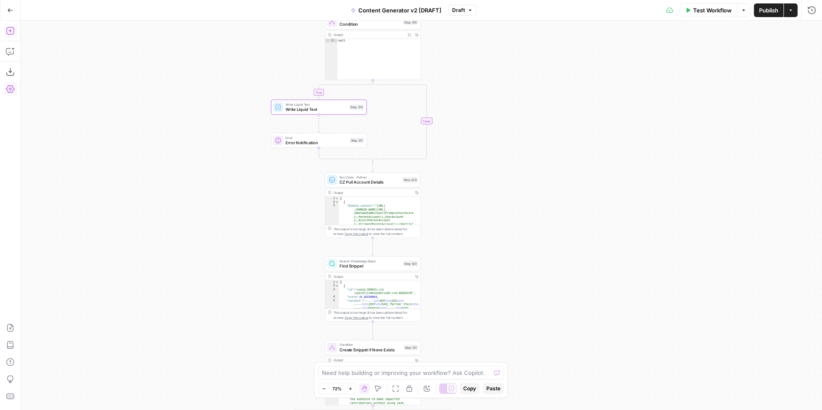
click at [12, 27] on icon "button" at bounding box center [10, 31] width 9 height 9
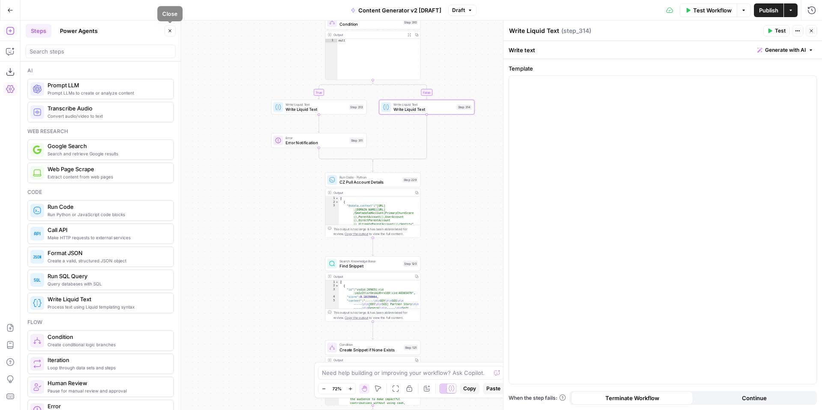
click at [171, 32] on icon "button" at bounding box center [170, 31] width 3 height 3
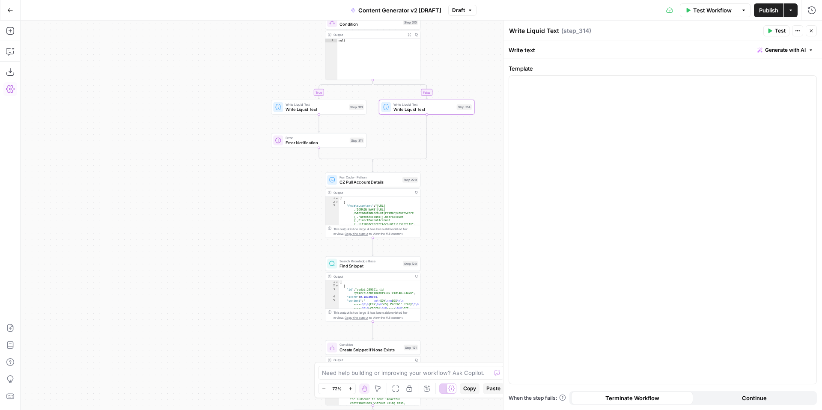
click at [811, 31] on icon "button" at bounding box center [811, 31] width 3 height 3
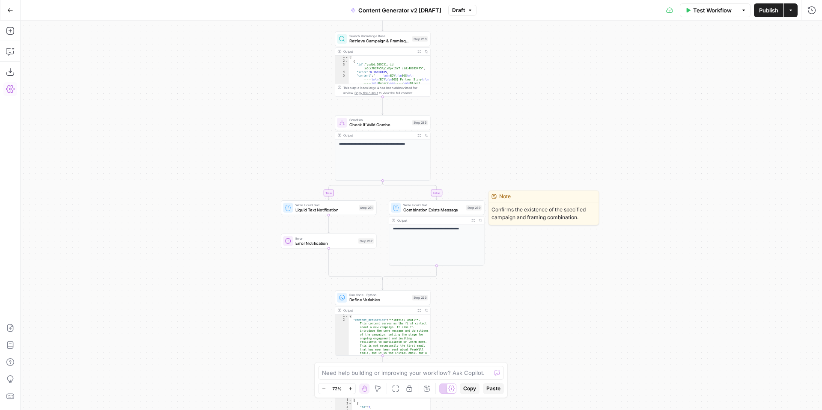
click at [434, 208] on span "Combination Exists Message" at bounding box center [433, 210] width 60 height 6
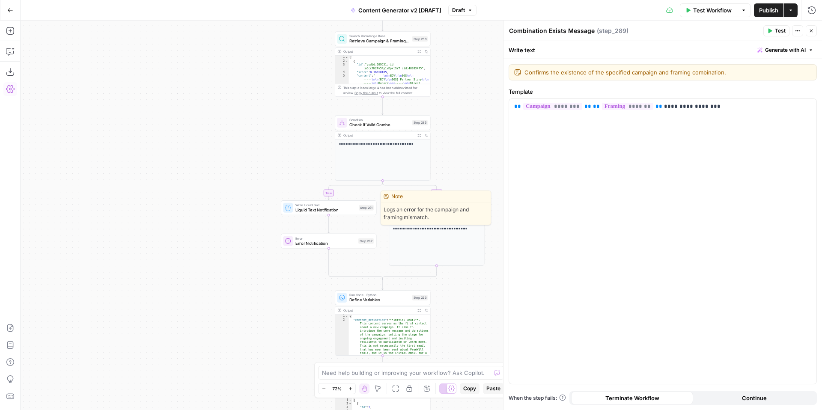
click at [321, 209] on span "Liquid Text Notification" at bounding box center [325, 210] width 61 height 6
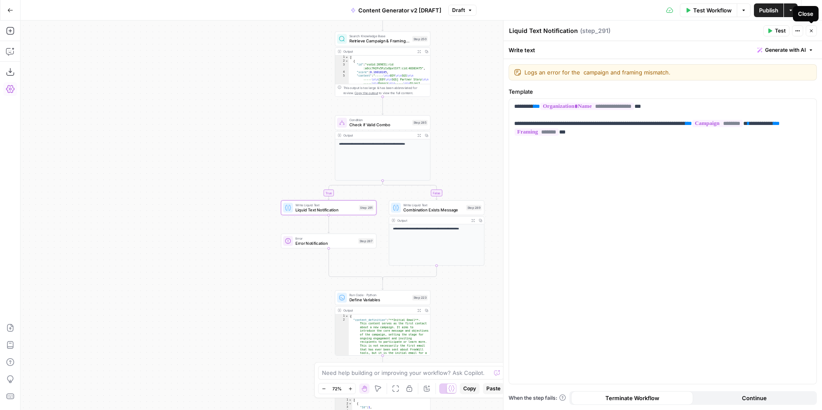
click at [811, 29] on icon "button" at bounding box center [811, 30] width 5 height 5
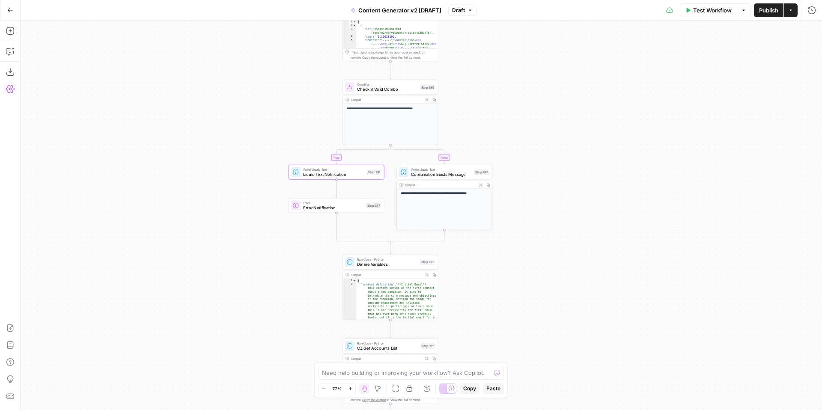
drag, startPoint x: 524, startPoint y: 321, endPoint x: 532, endPoint y: 286, distance: 36.4
click at [532, 286] on div "**********" at bounding box center [421, 216] width 801 height 390
click at [427, 175] on span "Combination Exists Message" at bounding box center [441, 174] width 60 height 6
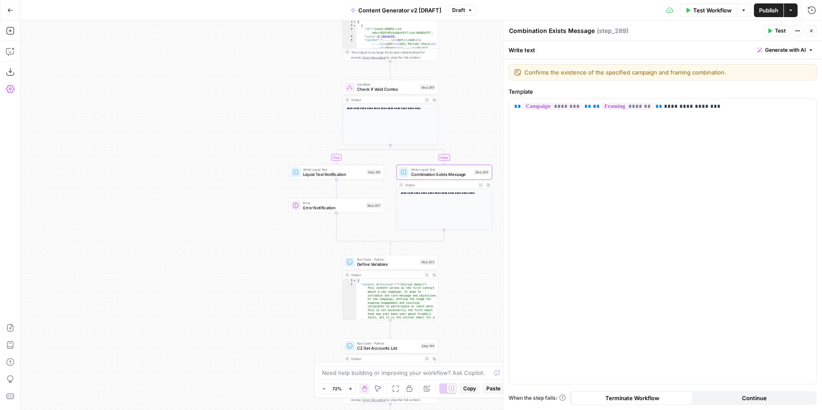
drag, startPoint x: 509, startPoint y: 32, endPoint x: 564, endPoint y: 27, distance: 55.4
click at [564, 27] on textarea "Combination Exists Message" at bounding box center [552, 31] width 86 height 9
type textarea "Valid Campaign + Framing Message"
click at [328, 174] on span "Liquid Text Notification" at bounding box center [333, 174] width 61 height 6
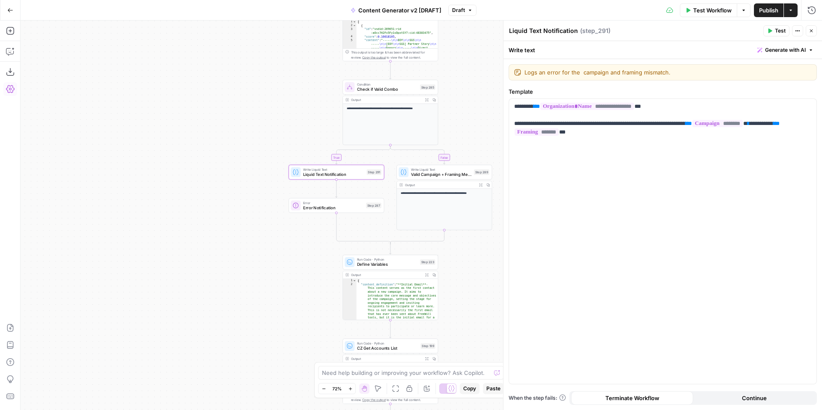
click at [569, 31] on textarea "Liquid Text Notification" at bounding box center [543, 31] width 69 height 9
type textarea "Invalid Campaign + Framing"
click at [609, 198] on div "**********" at bounding box center [662, 241] width 307 height 285
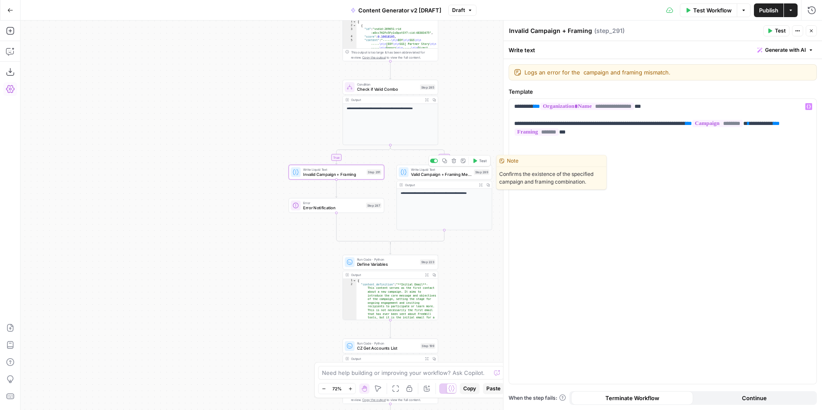
click at [427, 177] on span "Valid Campaign + Framing Message" at bounding box center [441, 174] width 60 height 6
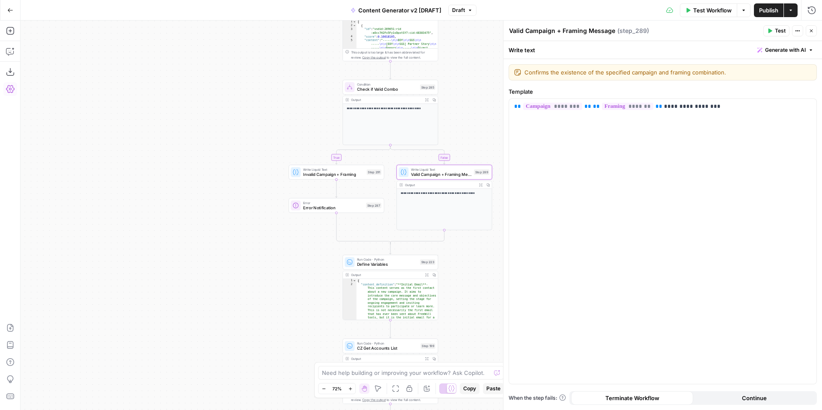
click at [573, 33] on textarea "Valid Campaign + Framing Message" at bounding box center [562, 31] width 106 height 9
drag, startPoint x: 586, startPoint y: 32, endPoint x: 628, endPoint y: 33, distance: 41.1
click at [628, 33] on div "Valid Campaign + Framing Message Valid Campaign + Framing Message ( step_289 )" at bounding box center [635, 30] width 252 height 9
type textarea "Valid Campaign + Framing"
click at [666, 220] on div "**********" at bounding box center [662, 241] width 307 height 285
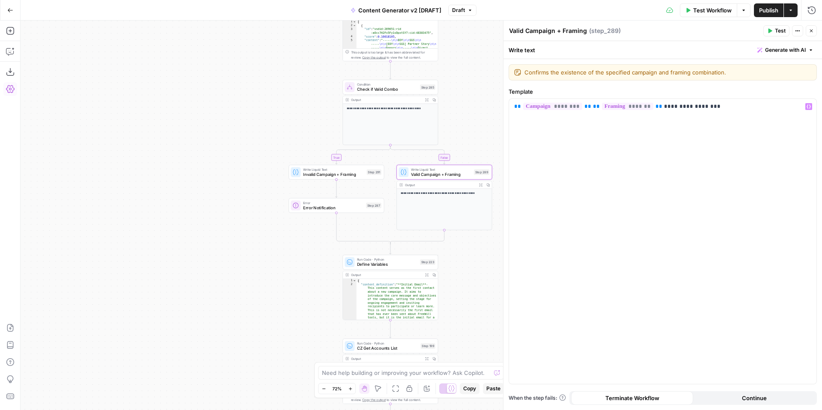
click at [323, 208] on span "Error Notification" at bounding box center [333, 208] width 60 height 6
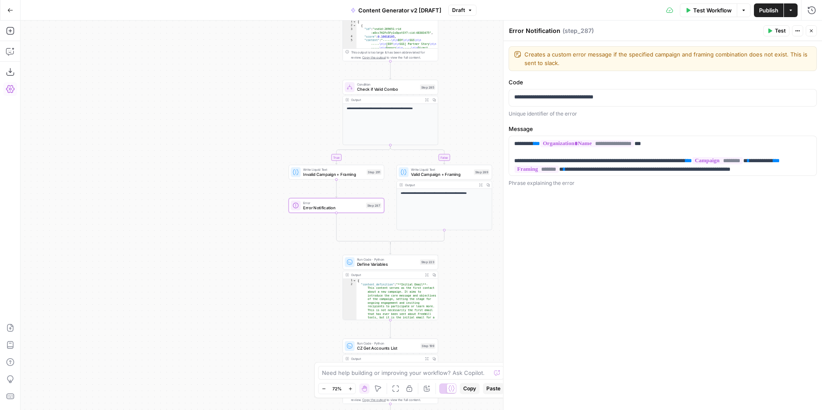
click at [814, 30] on button "Close" at bounding box center [811, 30] width 11 height 11
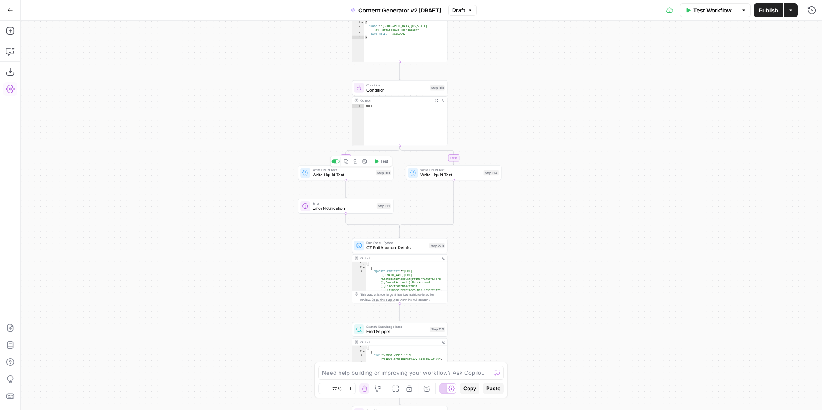
click at [339, 175] on span "Write Liquid Text" at bounding box center [342, 175] width 61 height 6
click at [533, 34] on textarea "Write Liquid Text" at bounding box center [534, 31] width 50 height 9
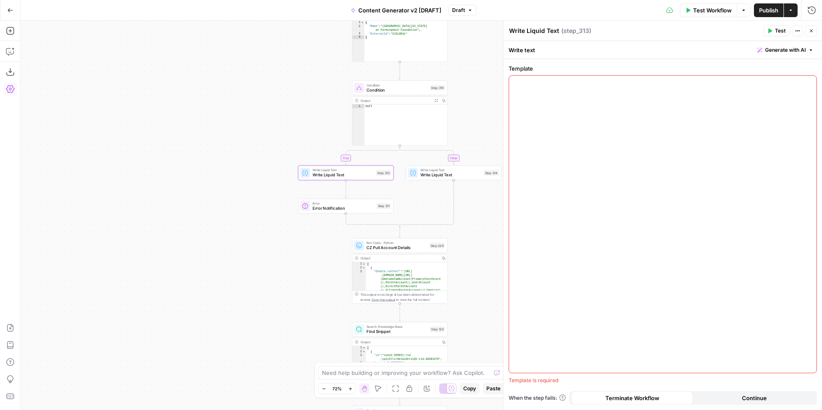
click at [533, 34] on textarea "Write Liquid Text" at bounding box center [534, 31] width 50 height 9
type textarea "O"
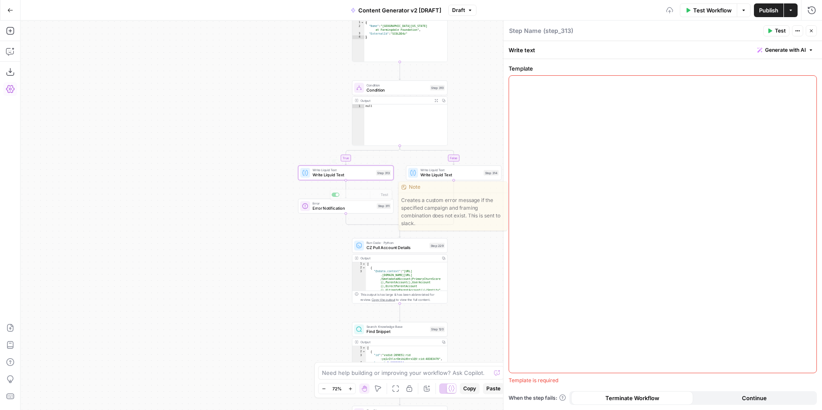
click at [315, 208] on span "Error Notification" at bounding box center [343, 208] width 62 height 6
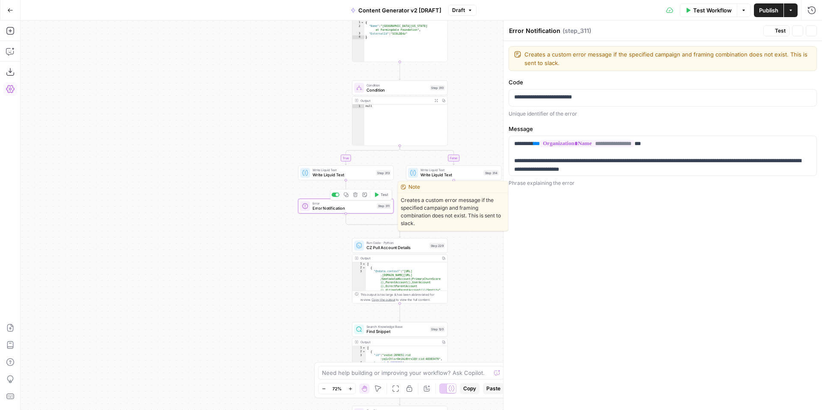
type textarea "Error Notification"
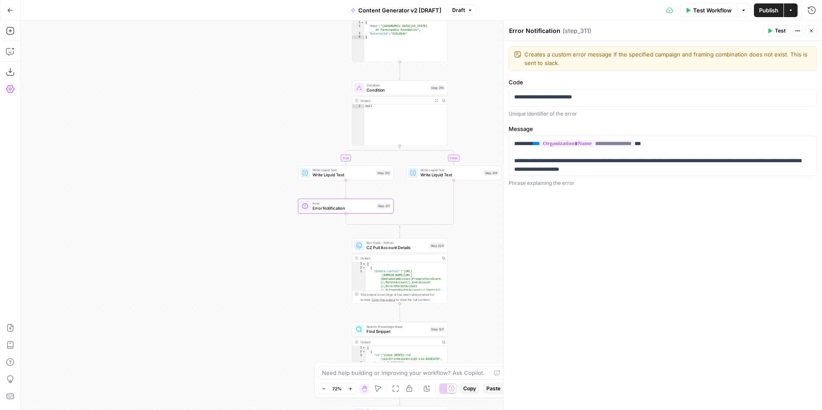
click at [814, 29] on button "Close" at bounding box center [811, 30] width 11 height 11
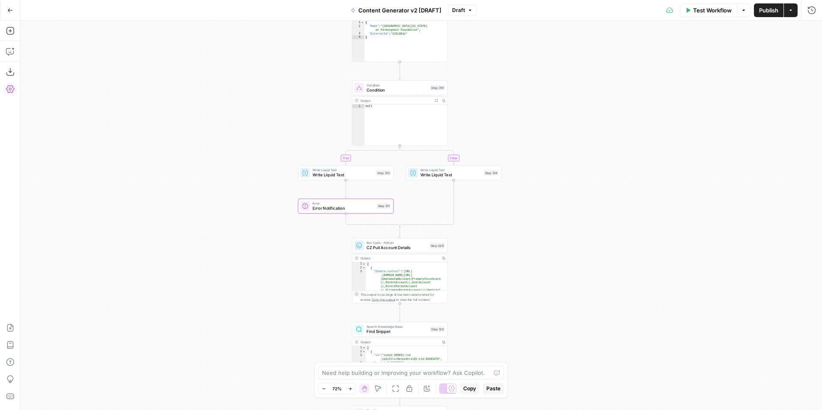
click at [336, 211] on span "Error Notification" at bounding box center [343, 208] width 62 height 6
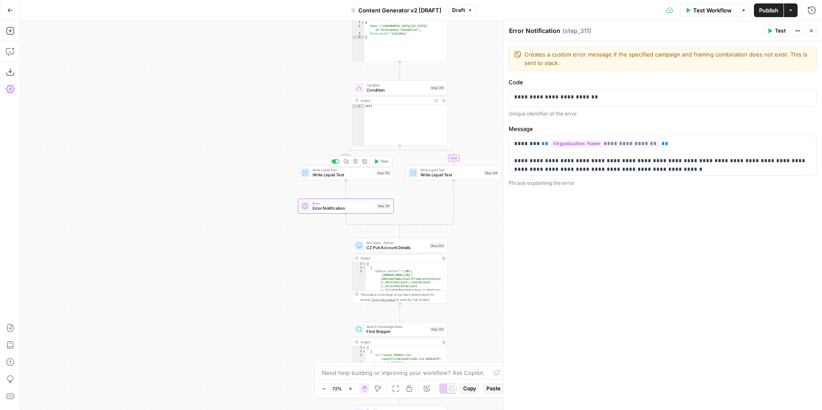
click at [329, 175] on span "Write Liquid Text" at bounding box center [342, 175] width 61 height 6
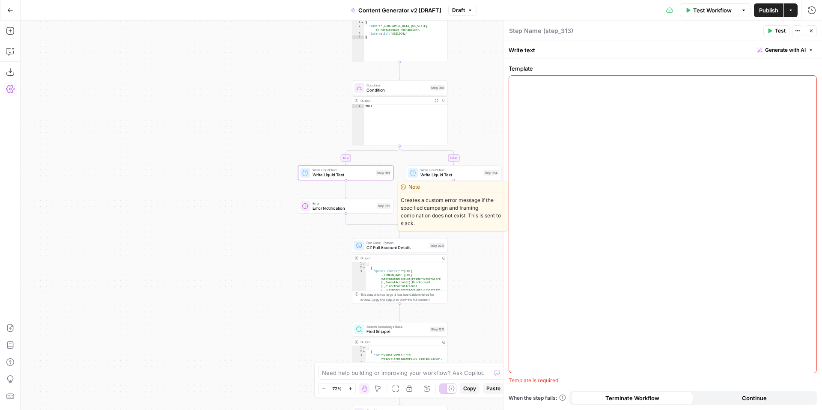
click at [319, 208] on span "Error Notification" at bounding box center [343, 208] width 62 height 6
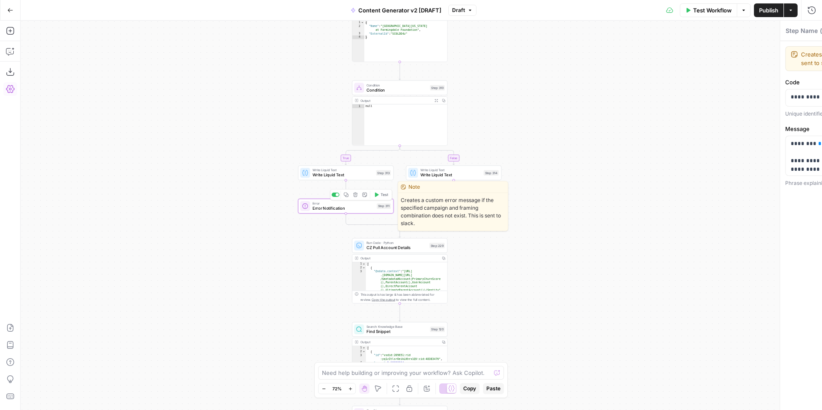
type textarea "Error Notification"
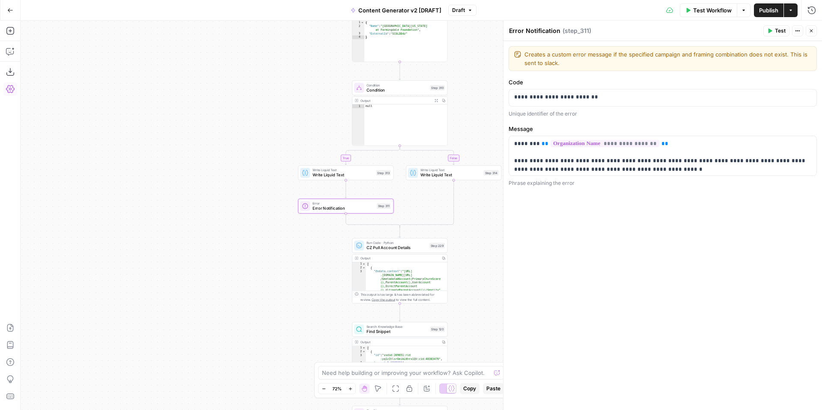
click at [813, 32] on icon "button" at bounding box center [811, 30] width 5 height 5
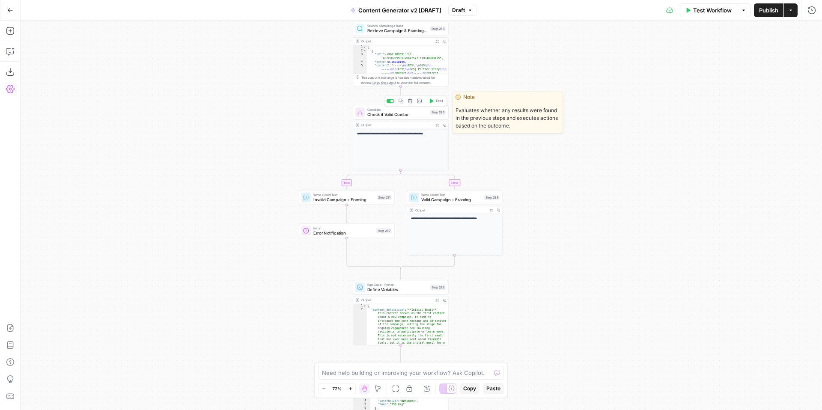
click at [401, 113] on span "Check if Valid Combo" at bounding box center [397, 114] width 60 height 6
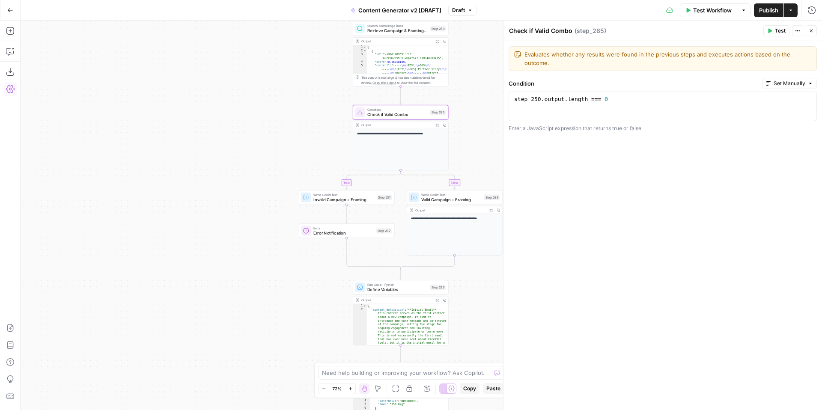
click at [536, 32] on textarea "Check if Valid Combo" at bounding box center [540, 31] width 63 height 9
type textarea "Check if Invalid Combo"
click at [812, 32] on icon "button" at bounding box center [811, 30] width 5 height 5
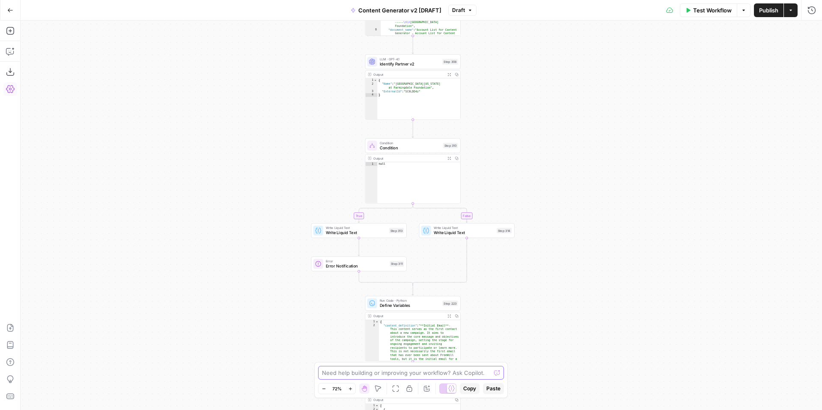
click at [402, 369] on textarea at bounding box center [406, 373] width 169 height 9
type textarea "what does step 311 do"
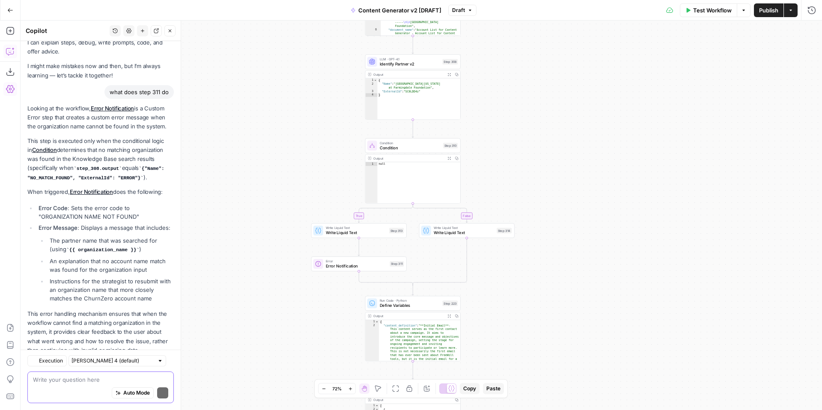
scroll to position [49, 0]
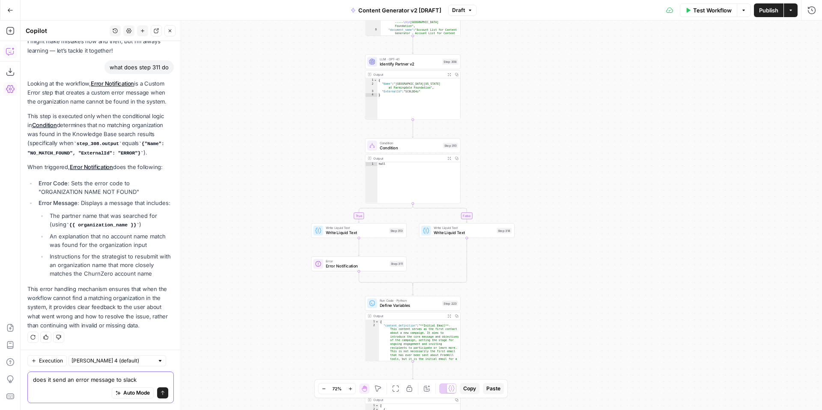
type textarea "does it send an error message to slack?"
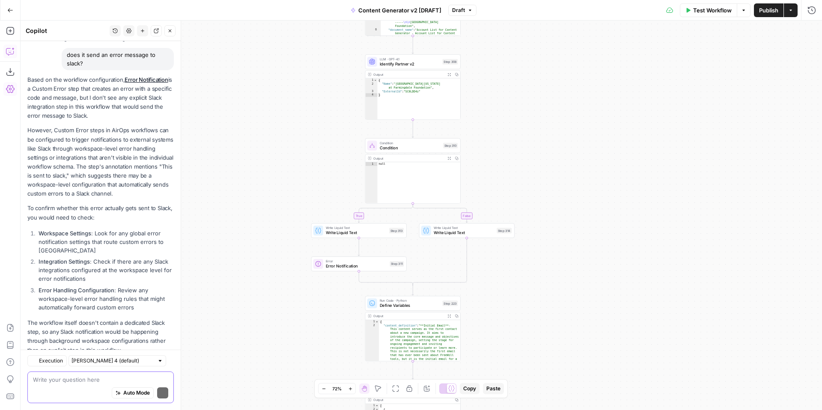
scroll to position [361, 0]
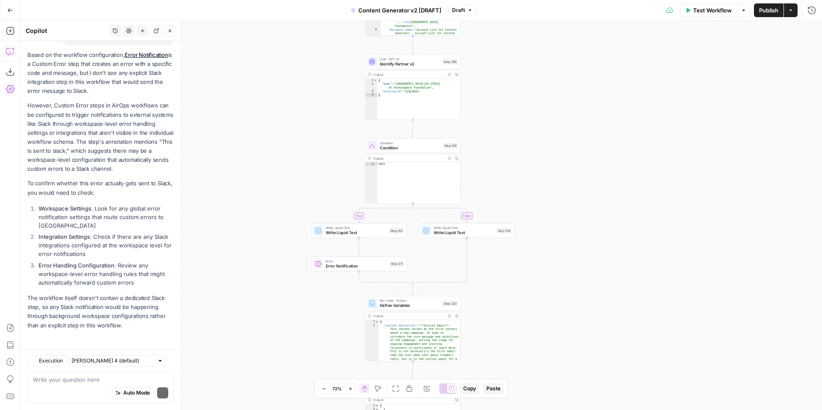
click at [328, 268] on span "Error Notification" at bounding box center [357, 266] width 62 height 6
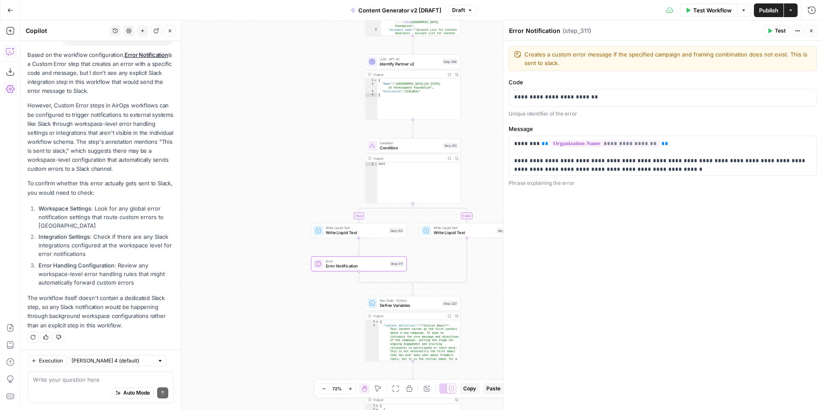
click at [815, 29] on button "Close" at bounding box center [811, 30] width 11 height 11
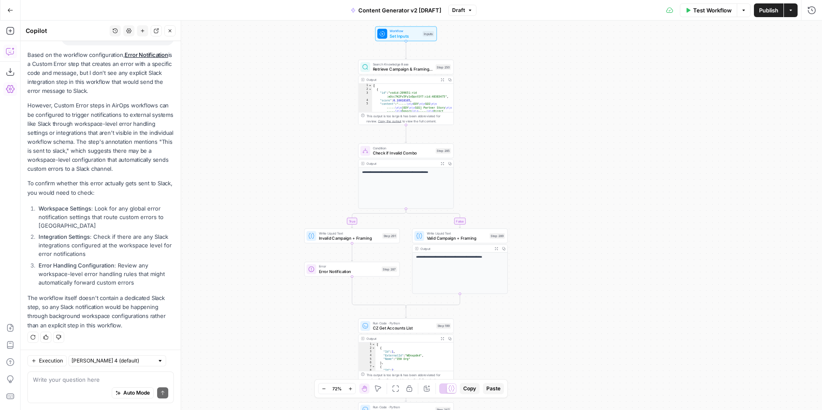
click at [9, 9] on icon "button" at bounding box center [10, 10] width 6 height 6
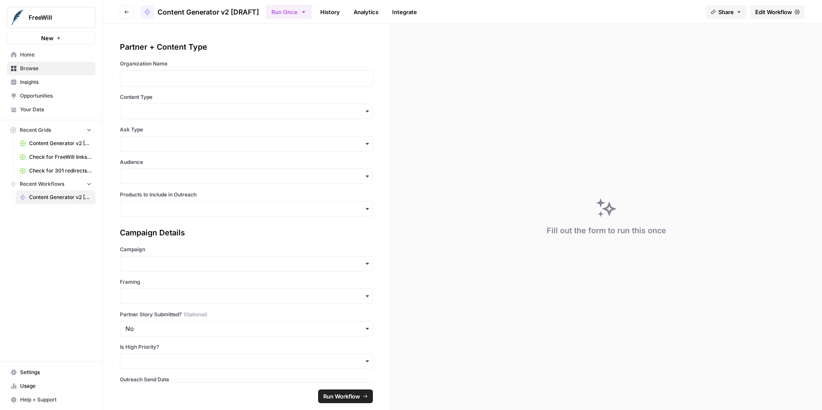
click at [68, 19] on span "FreeWill" at bounding box center [55, 17] width 52 height 9
click at [45, 283] on div "FreeWill New Home Browse Insights Opportunities Your Data Recent Grids Content …" at bounding box center [51, 205] width 102 height 410
click at [48, 54] on span "Home" at bounding box center [55, 55] width 71 height 8
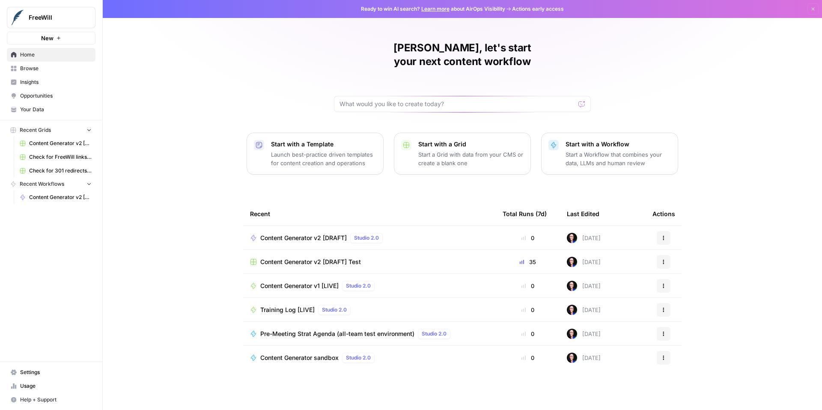
click at [25, 372] on span "Settings" at bounding box center [55, 373] width 71 height 8
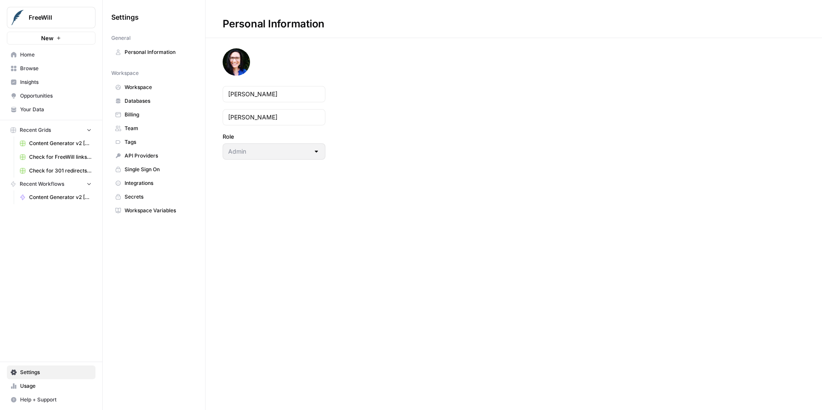
click at [152, 87] on span "Workspace" at bounding box center [159, 87] width 68 height 8
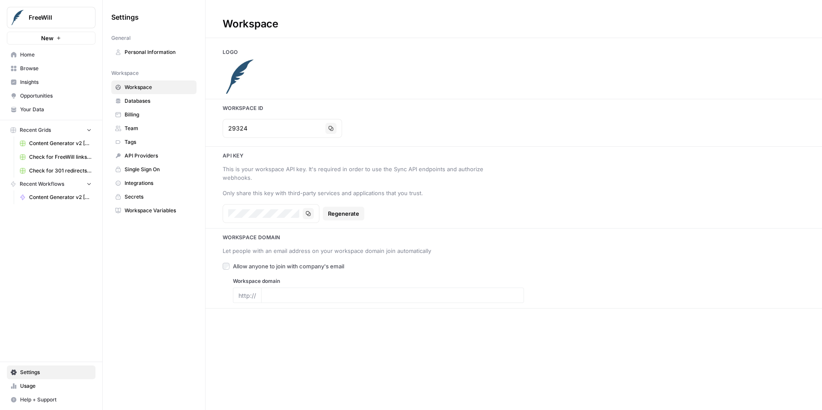
type input "[DOMAIN_NAME]"
click at [165, 214] on link "Workspace Variables" at bounding box center [153, 211] width 85 height 14
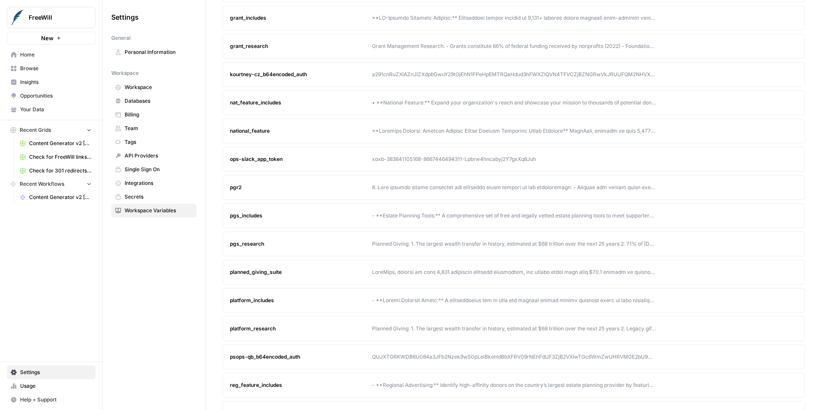
scroll to position [429, 0]
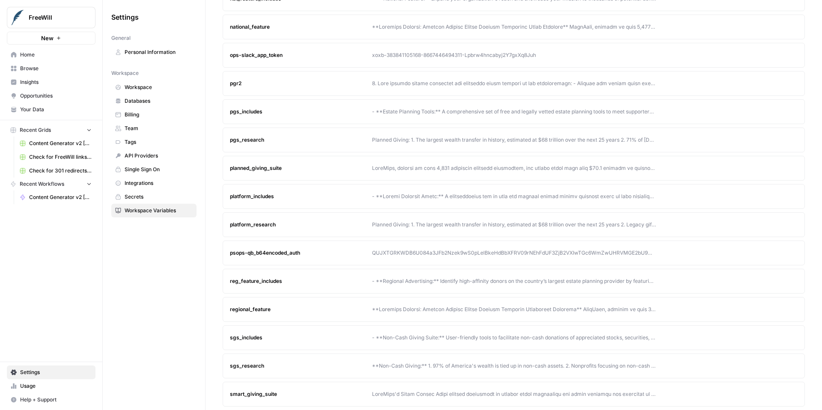
click at [146, 178] on link "Integrations" at bounding box center [153, 183] width 85 height 14
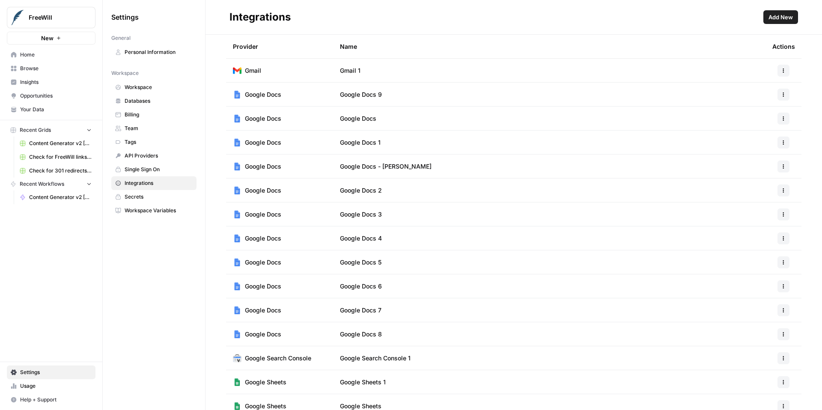
scroll to position [176, 0]
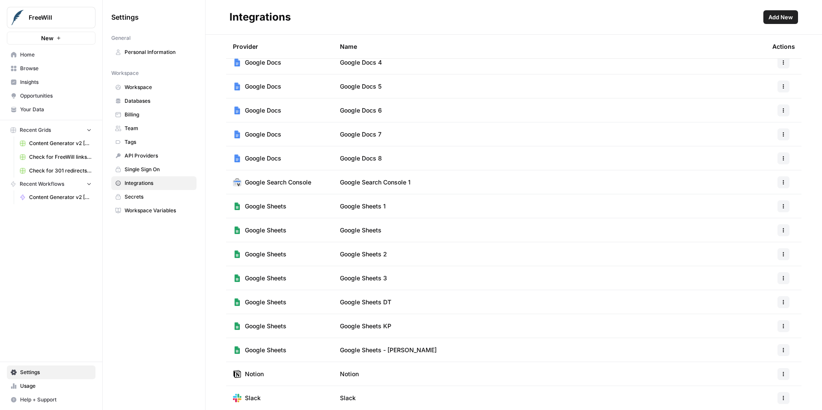
click at [780, 401] on button "button" at bounding box center [783, 398] width 12 height 12
click at [763, 348] on span "Edit" at bounding box center [764, 347] width 27 height 9
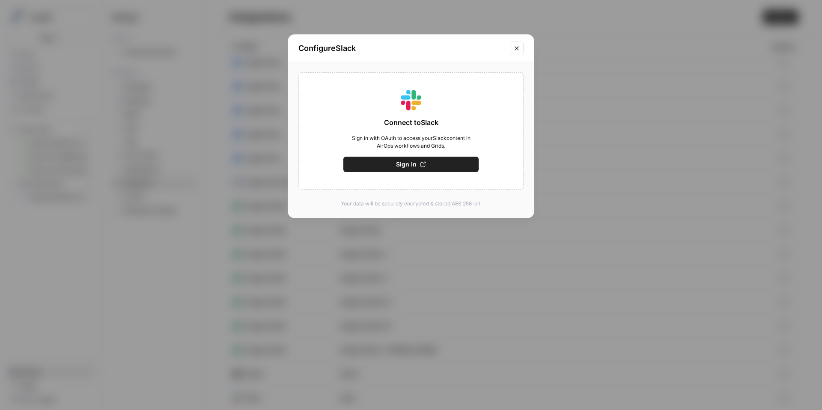
click at [518, 48] on icon "Close modal" at bounding box center [516, 48] width 7 height 7
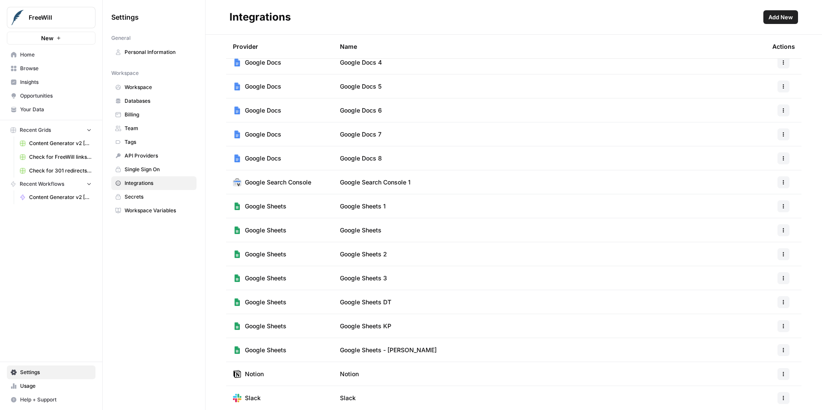
click at [154, 86] on span "Workspace" at bounding box center [159, 87] width 68 height 8
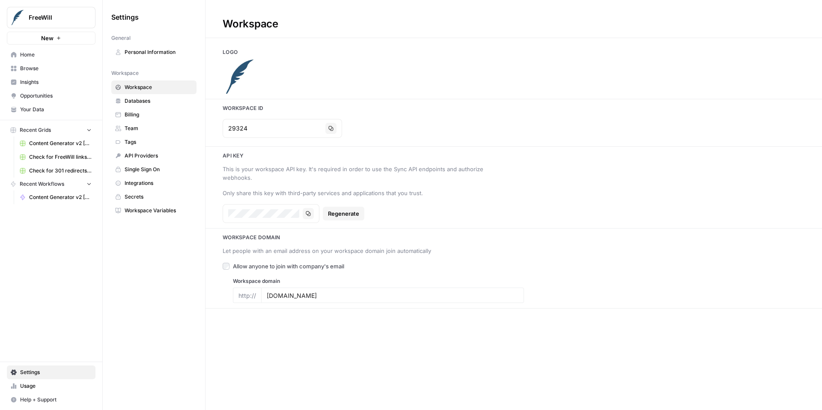
click at [154, 103] on span "Databases" at bounding box center [159, 101] width 68 height 8
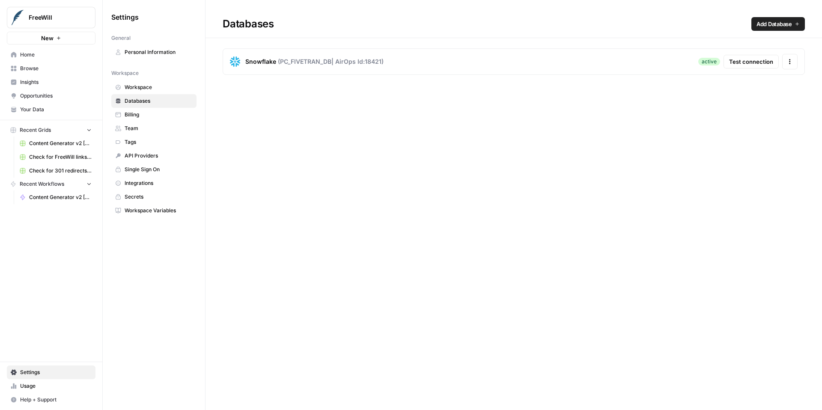
click at [156, 118] on span "Billing" at bounding box center [159, 115] width 68 height 8
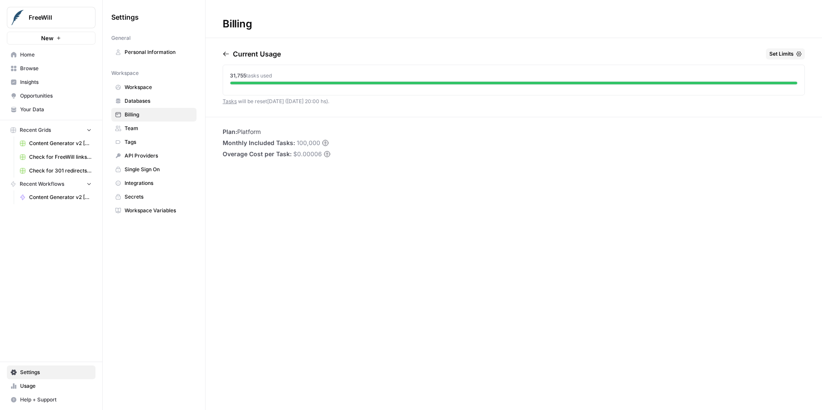
click at [226, 57] on icon "button" at bounding box center [226, 54] width 7 height 7
click at [222, 55] on div "[DATE] Set Limits 58,453 tasks used" at bounding box center [513, 82] width 616 height 68
click at [225, 55] on icon "button" at bounding box center [226, 54] width 6 height 5
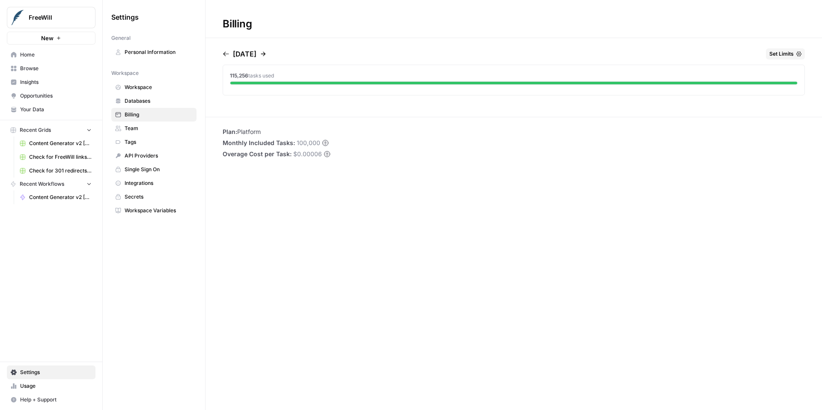
click at [225, 55] on icon "button" at bounding box center [226, 54] width 6 height 5
click at [163, 130] on span "Team" at bounding box center [159, 129] width 68 height 8
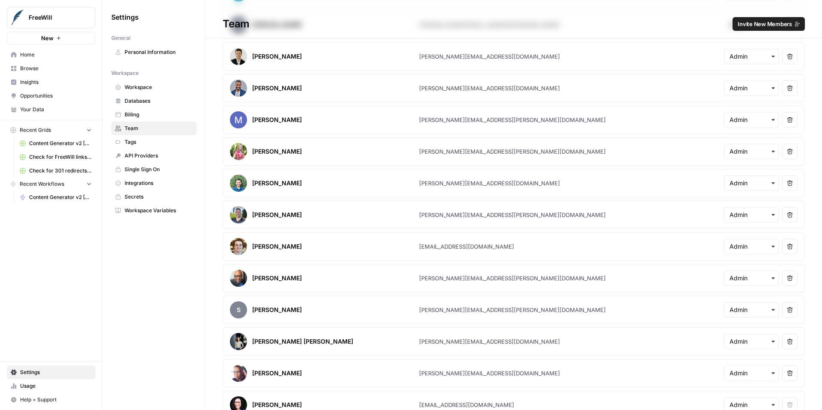
scroll to position [199, 0]
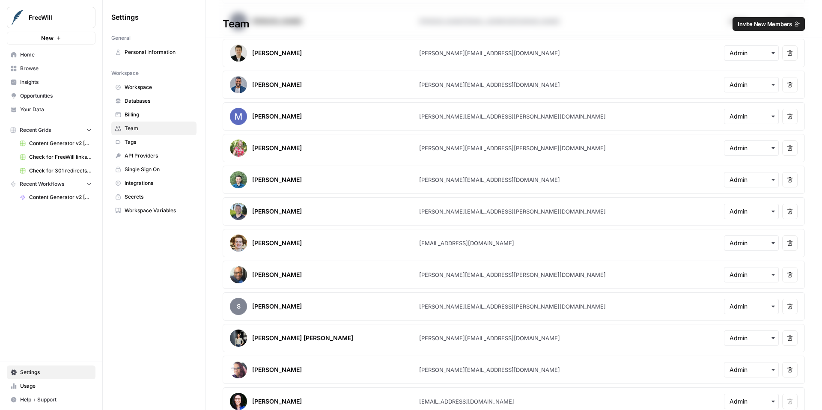
click at [153, 143] on span "Tags" at bounding box center [159, 142] width 68 height 8
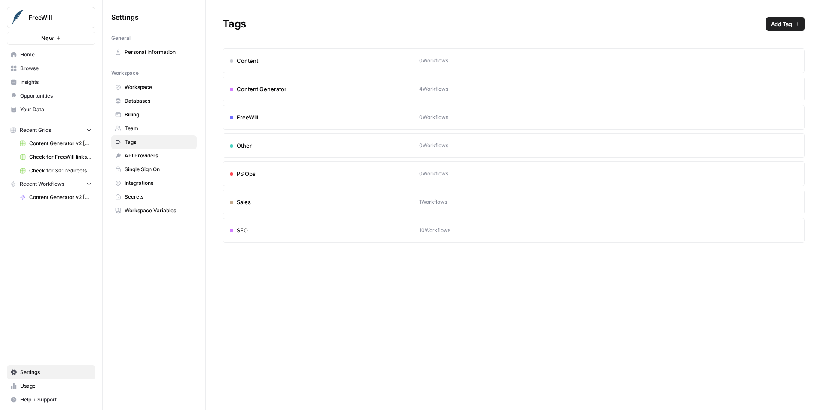
click at [158, 158] on span "API Providers" at bounding box center [159, 156] width 68 height 8
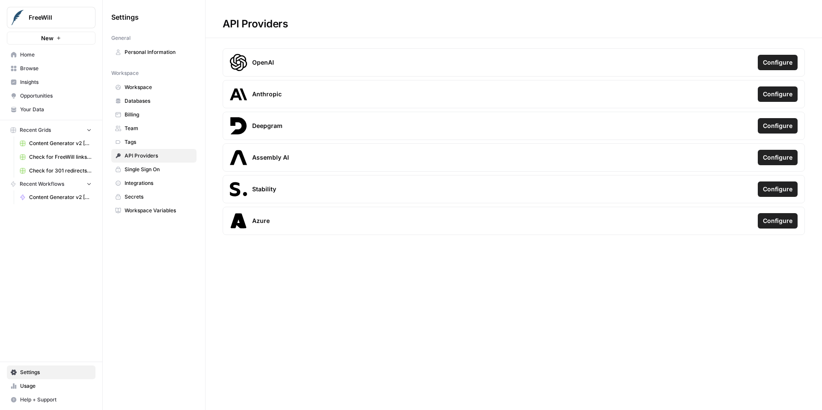
click at [159, 174] on link "Single Sign On" at bounding box center [153, 170] width 85 height 14
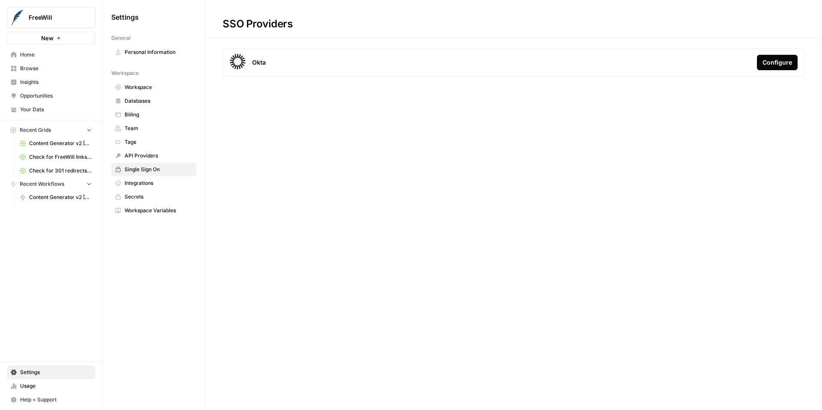
click at [153, 179] on link "Integrations" at bounding box center [153, 183] width 85 height 14
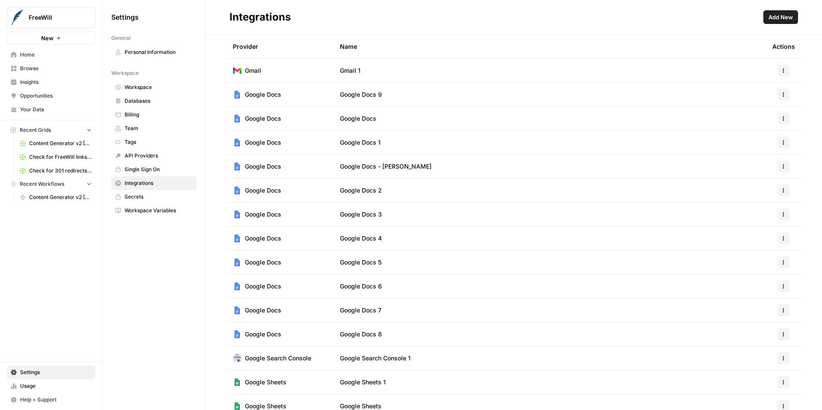
click at [150, 193] on span "Secrets" at bounding box center [159, 197] width 68 height 8
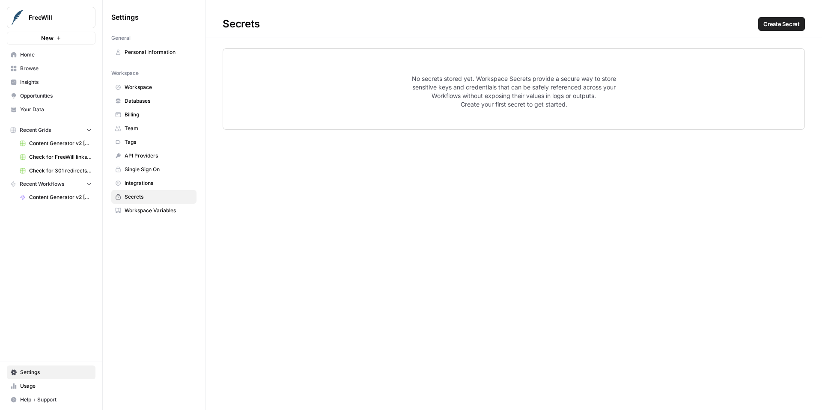
click at [791, 23] on span "Create Secret" at bounding box center [781, 24] width 36 height 9
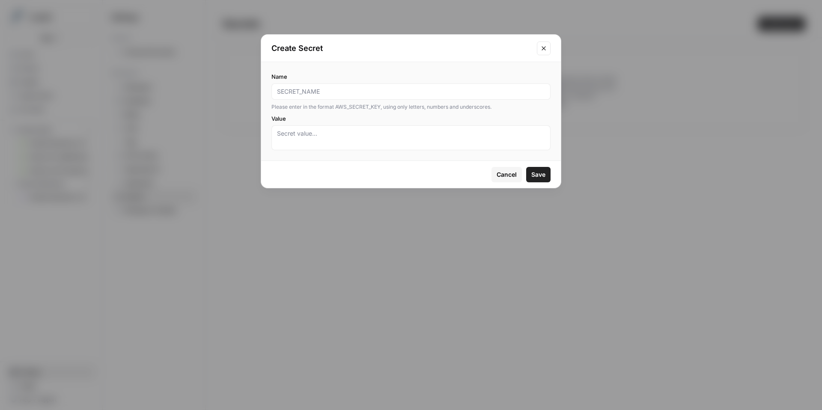
click at [509, 173] on span "Cancel" at bounding box center [507, 174] width 20 height 9
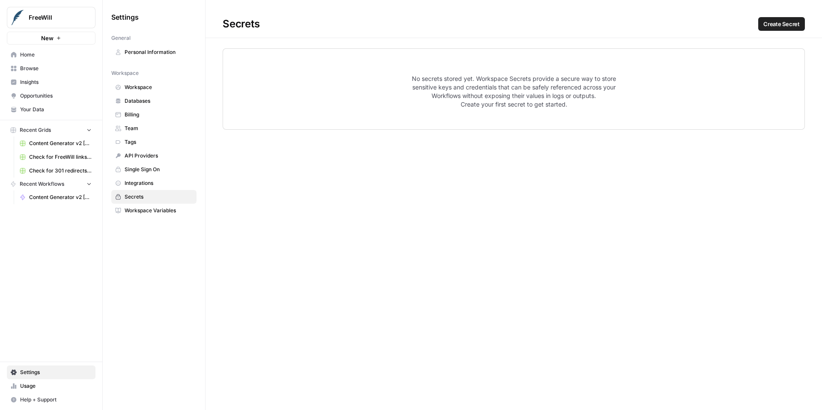
click at [52, 113] on link "Your Data" at bounding box center [51, 110] width 89 height 14
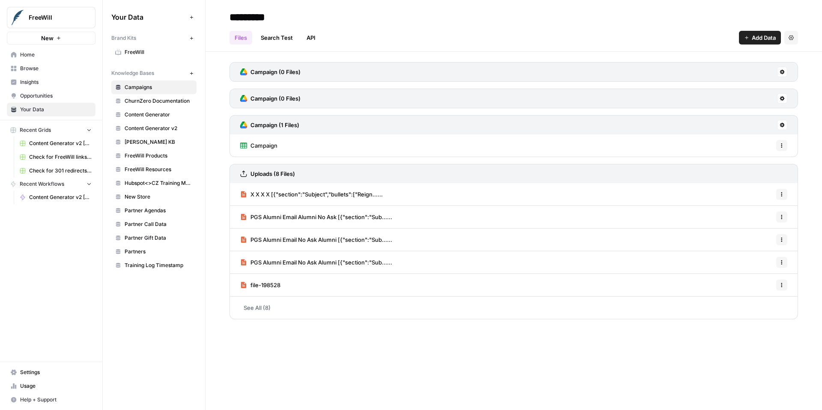
click at [59, 60] on link "Home" at bounding box center [51, 55] width 89 height 14
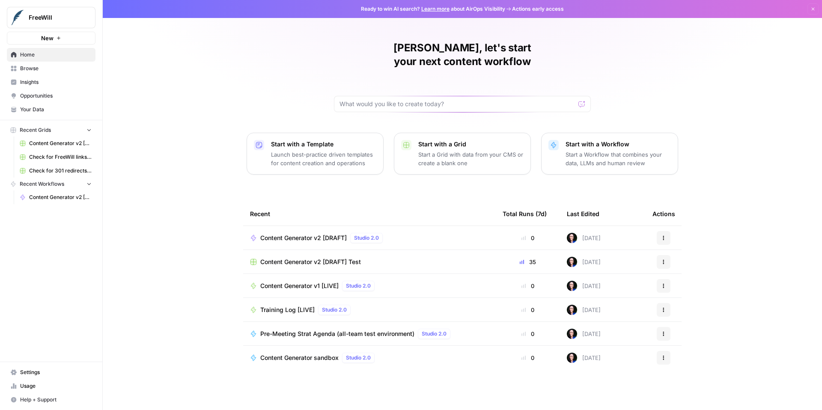
click at [59, 71] on span "Browse" at bounding box center [55, 69] width 71 height 8
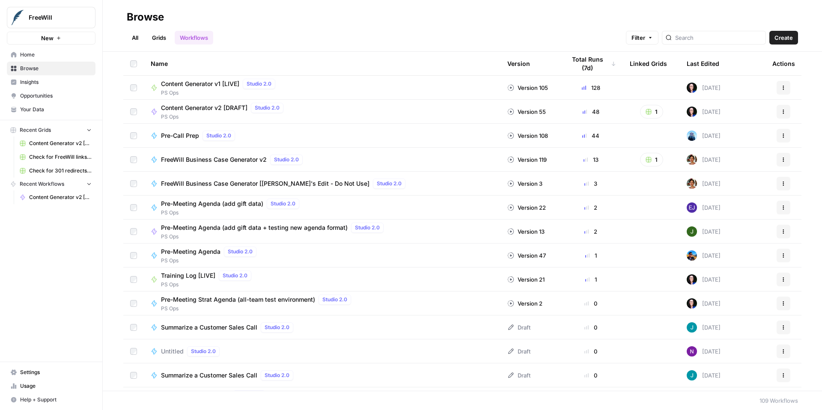
click at [59, 83] on span "Insights" at bounding box center [55, 82] width 71 height 8
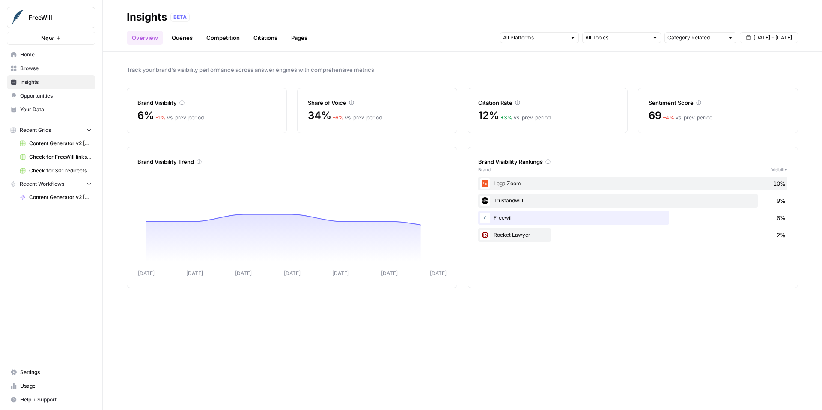
click at [56, 103] on link "Your Data" at bounding box center [51, 110] width 89 height 14
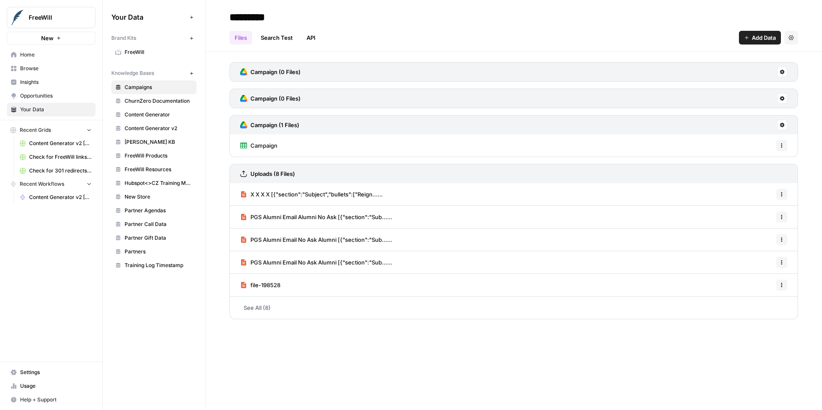
click at [59, 96] on span "Opportunities" at bounding box center [55, 96] width 71 height 8
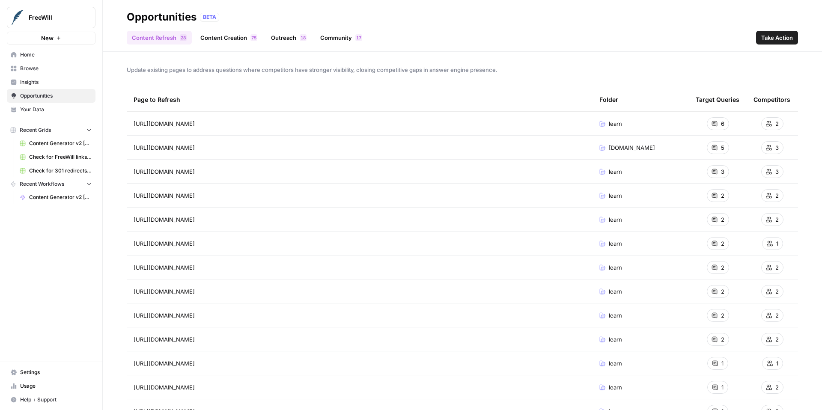
click at [75, 38] on button "New" at bounding box center [51, 38] width 89 height 13
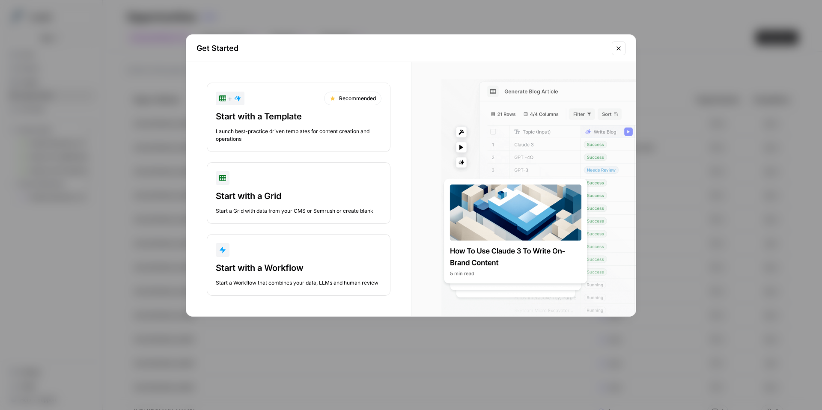
click at [619, 49] on icon "Close modal" at bounding box center [618, 48] width 7 height 7
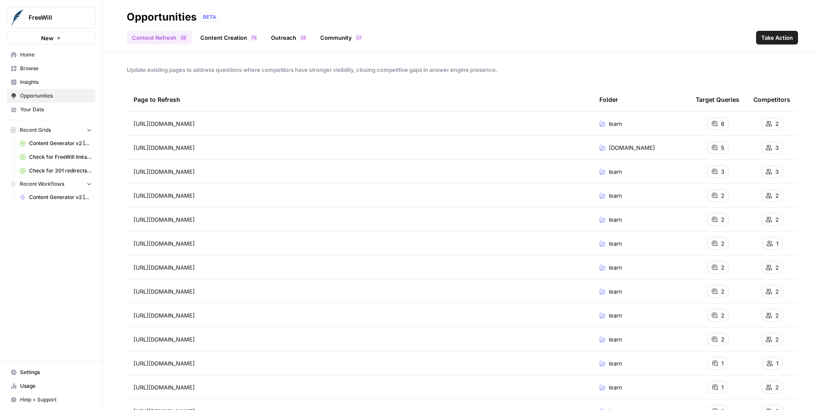
click at [50, 60] on link "Home" at bounding box center [51, 55] width 89 height 14
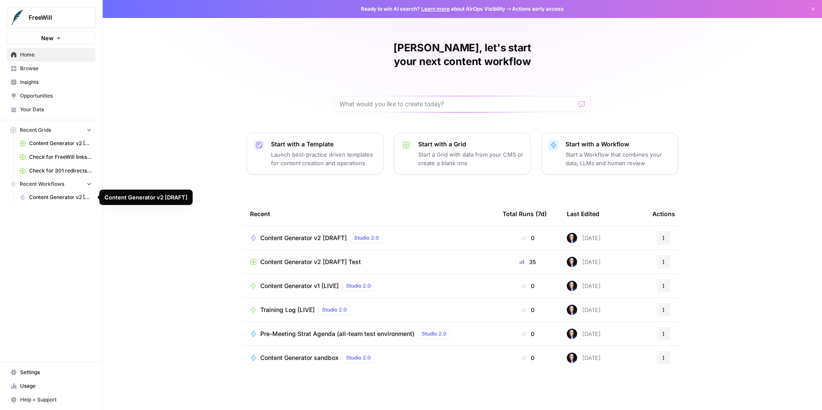
click at [67, 198] on span "Content Generator v2 [DRAFT]" at bounding box center [60, 197] width 62 height 8
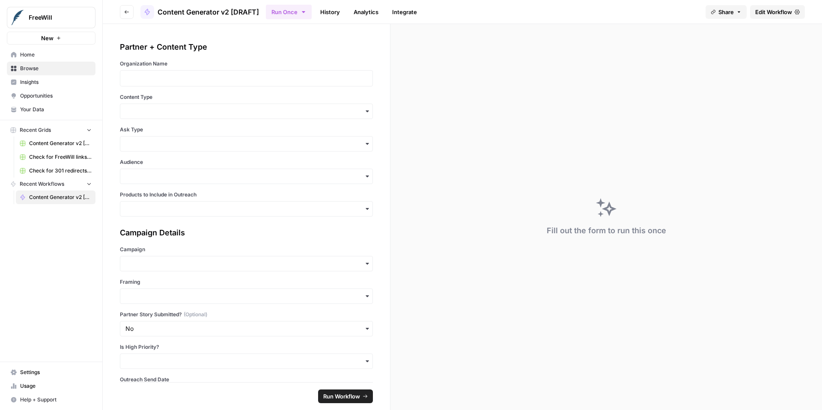
click at [779, 12] on span "Edit Workflow" at bounding box center [773, 12] width 37 height 9
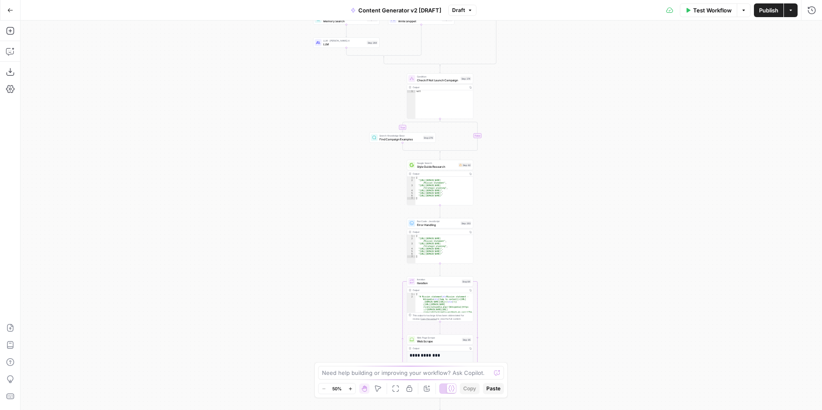
drag, startPoint x: 552, startPoint y: 164, endPoint x: 537, endPoint y: 342, distance: 178.7
click at [537, 342] on div "**********" at bounding box center [421, 216] width 801 height 390
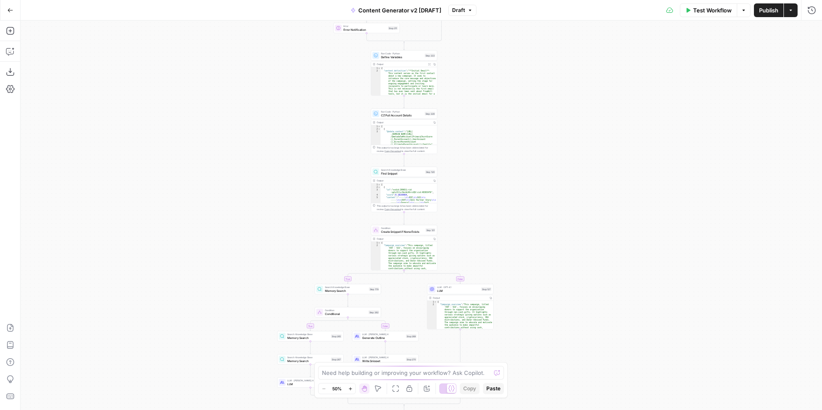
drag, startPoint x: 549, startPoint y: 173, endPoint x: 526, endPoint y: 329, distance: 157.5
click at [527, 336] on div "**********" at bounding box center [421, 216] width 801 height 390
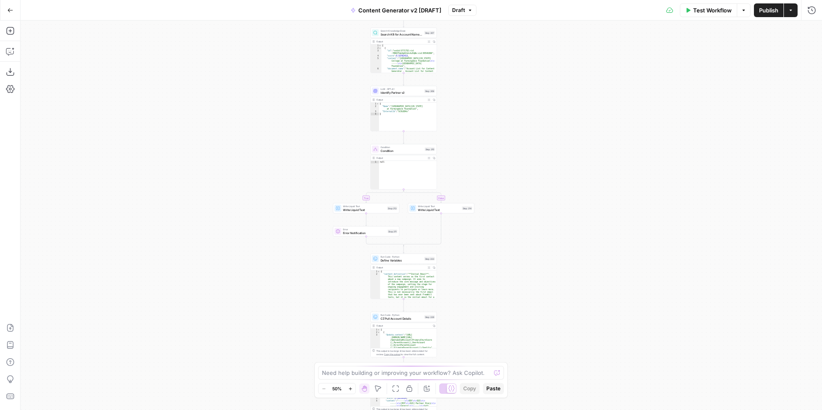
drag, startPoint x: 531, startPoint y: 187, endPoint x: 530, endPoint y: 365, distance: 178.1
click at [531, 369] on div "**********" at bounding box center [421, 216] width 801 height 390
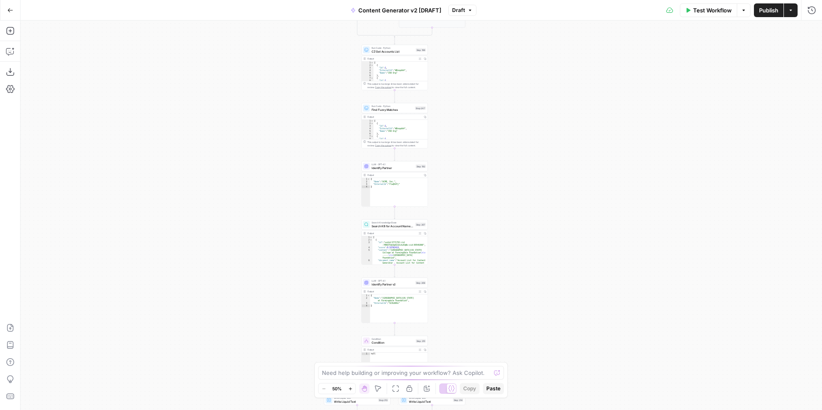
drag, startPoint x: 528, startPoint y: 200, endPoint x: 517, endPoint y: 377, distance: 177.2
click at [517, 378] on div "**********" at bounding box center [421, 216] width 801 height 390
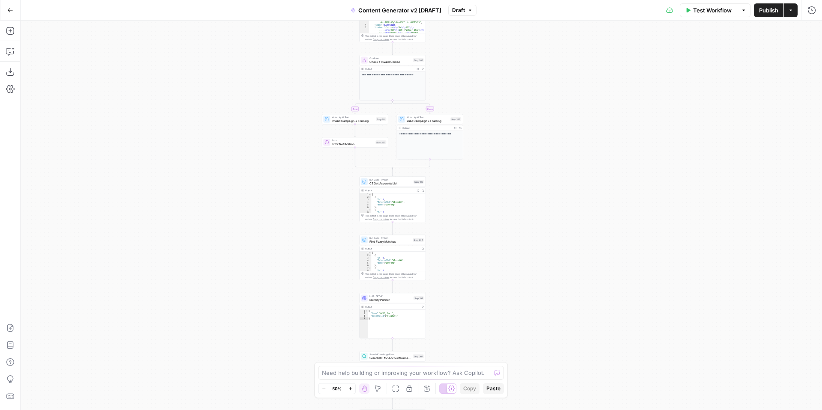
drag, startPoint x: 508, startPoint y: 211, endPoint x: 505, endPoint y: 388, distance: 176.4
click at [505, 392] on body "FreeWill New Home Browse Insights Opportunities Your Data Recent Grids Content …" at bounding box center [411, 205] width 822 height 410
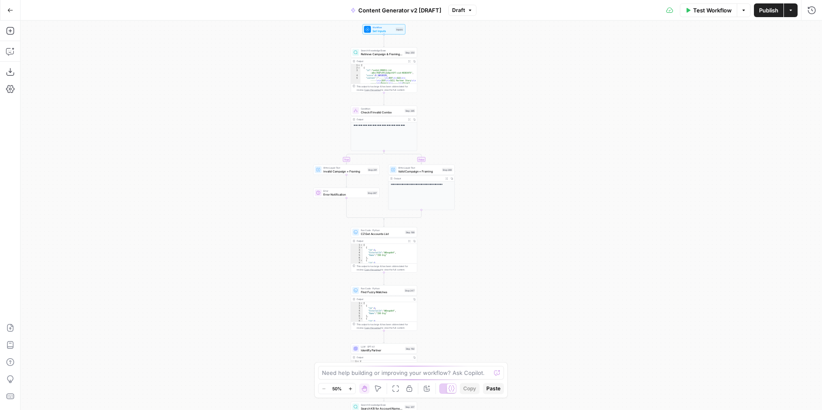
drag, startPoint x: 533, startPoint y: 323, endPoint x: 521, endPoint y: 190, distance: 132.7
click at [522, 191] on div "**********" at bounding box center [421, 216] width 801 height 390
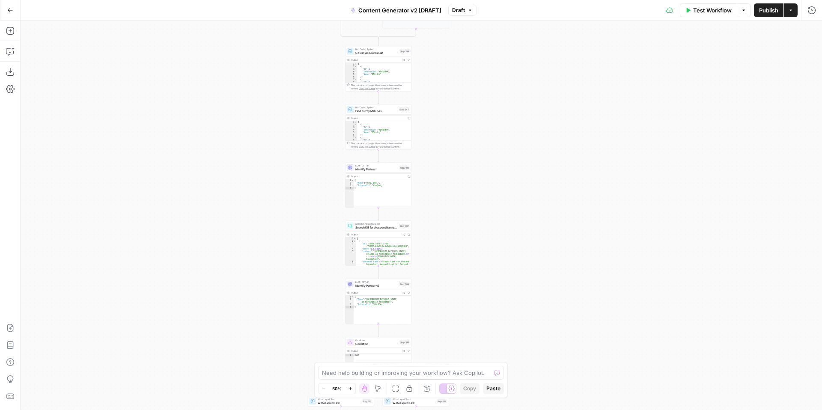
drag, startPoint x: 505, startPoint y: 238, endPoint x: 503, endPoint y: 134, distance: 104.0
click at [503, 137] on div "**********" at bounding box center [421, 216] width 801 height 390
click at [349, 388] on icon "button" at bounding box center [349, 388] width 3 height 3
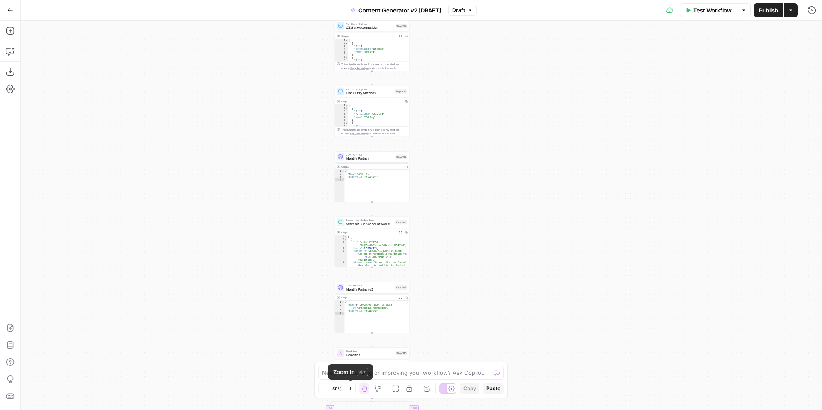
click at [349, 388] on icon "button" at bounding box center [349, 388] width 3 height 3
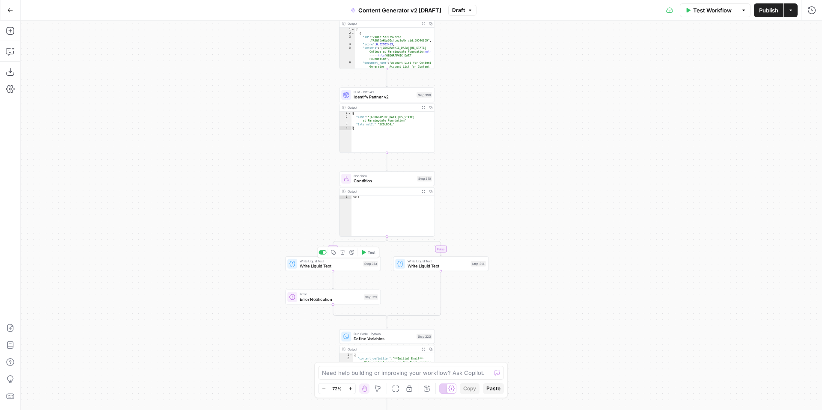
click at [323, 268] on span "Write Liquid Text" at bounding box center [330, 266] width 61 height 6
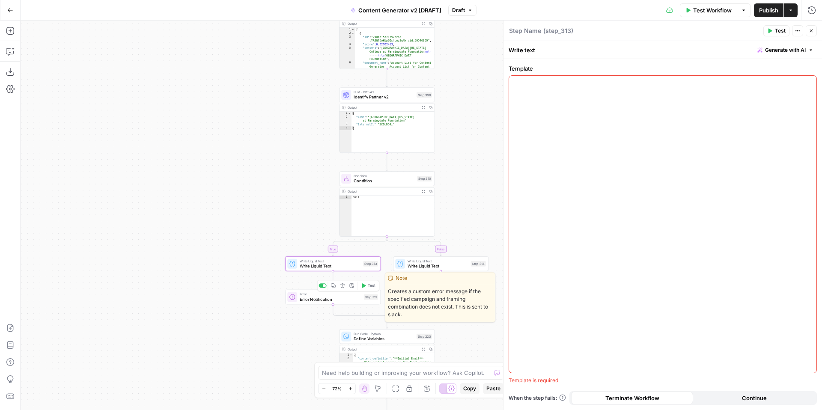
click at [309, 301] on span "Error Notification" at bounding box center [331, 299] width 62 height 6
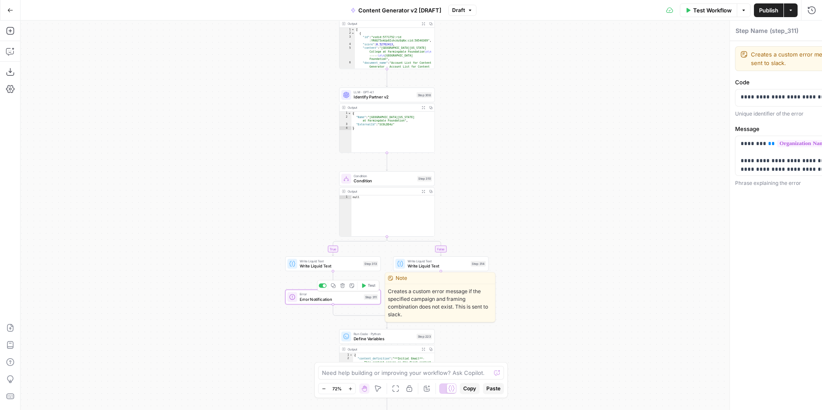
type textarea "Error Notification"
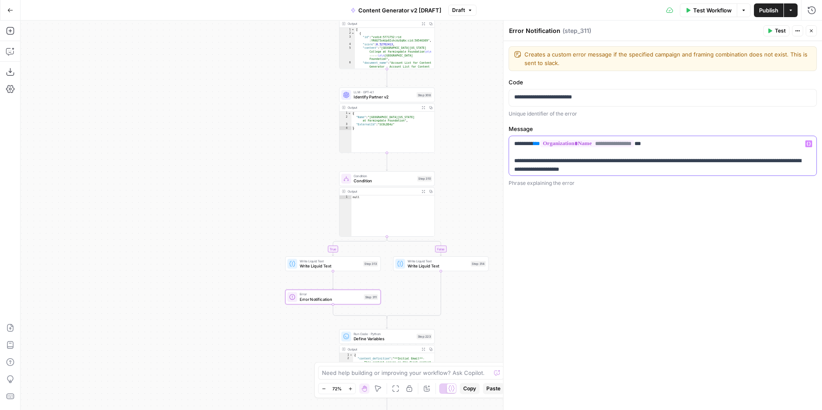
scroll to position [2, 0]
drag, startPoint x: 513, startPoint y: 145, endPoint x: 679, endPoint y: 170, distance: 168.4
click at [679, 170] on div "**********" at bounding box center [662, 155] width 307 height 39
copy p "**********"
click at [311, 266] on span "Write Liquid Text" at bounding box center [330, 266] width 61 height 6
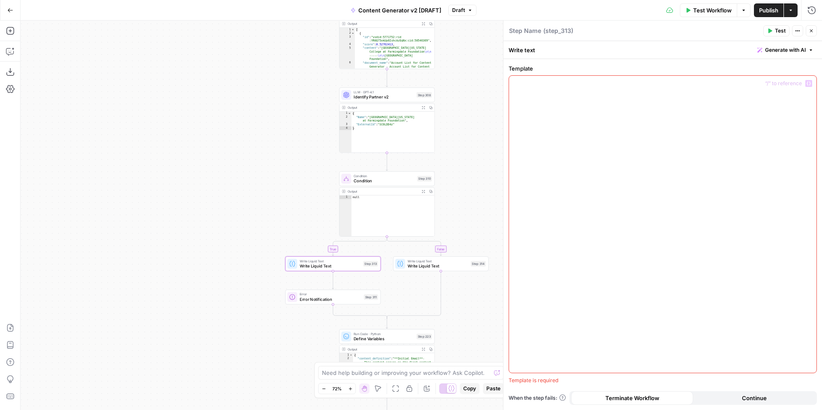
click at [589, 94] on div at bounding box center [662, 224] width 307 height 297
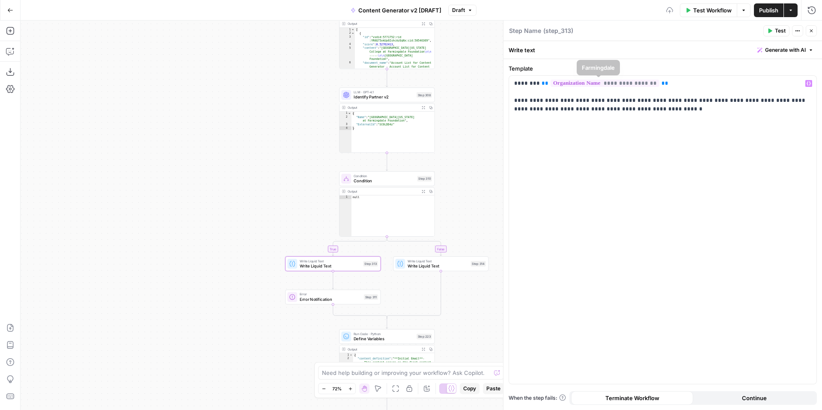
click at [525, 32] on textarea at bounding box center [525, 31] width 32 height 9
type textarea "Organization Name not Found"
click at [625, 152] on div "**********" at bounding box center [662, 230] width 307 height 308
click at [319, 302] on div "Error Error Notification Step 311 Copy step Delete step Edit Note Test" at bounding box center [332, 297] width 95 height 15
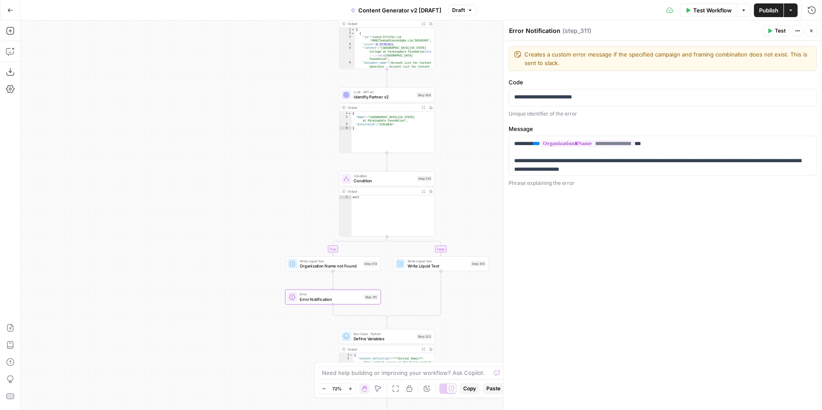
click at [422, 268] on span "Write Liquid Text" at bounding box center [438, 266] width 61 height 6
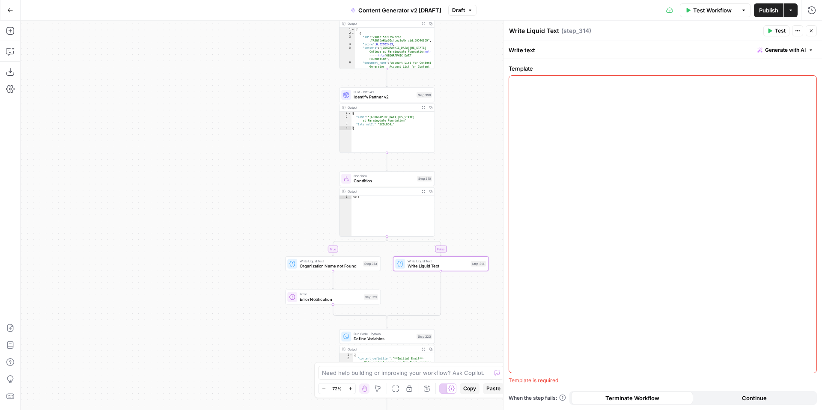
click at [549, 32] on textarea "Write Liquid Text" at bounding box center [534, 31] width 50 height 9
click at [553, 31] on textarea "Write Liquid Text" at bounding box center [534, 31] width 50 height 9
click at [308, 268] on span "Organization Name not Found" at bounding box center [330, 266] width 61 height 6
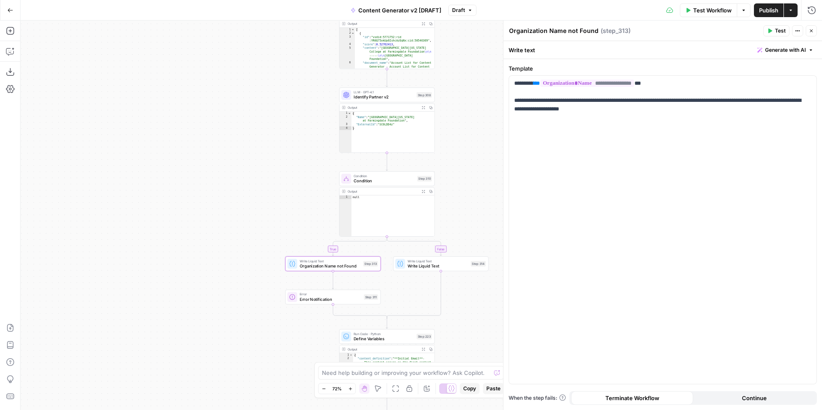
drag, startPoint x: 547, startPoint y: 33, endPoint x: 492, endPoint y: 35, distance: 54.8
click at [492, 35] on body "FreeWill New Home Browse Insights Opportunities Your Data Recent Grids Content …" at bounding box center [411, 205] width 822 height 410
click at [525, 29] on textarea "Organization Name not Found" at bounding box center [553, 31] width 89 height 9
drag, startPoint x: 544, startPoint y: 31, endPoint x: 510, endPoint y: 33, distance: 34.7
click at [510, 33] on textarea "Organization Name not Found" at bounding box center [553, 31] width 89 height 9
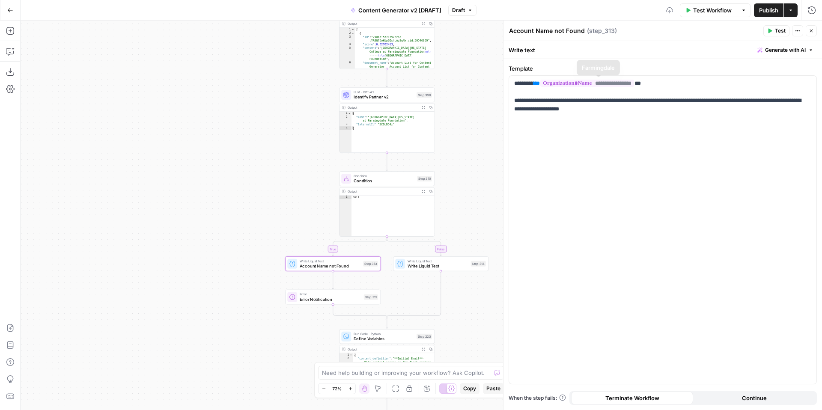
type textarea "Account Name not Found"
click at [646, 183] on div "**********" at bounding box center [662, 230] width 307 height 308
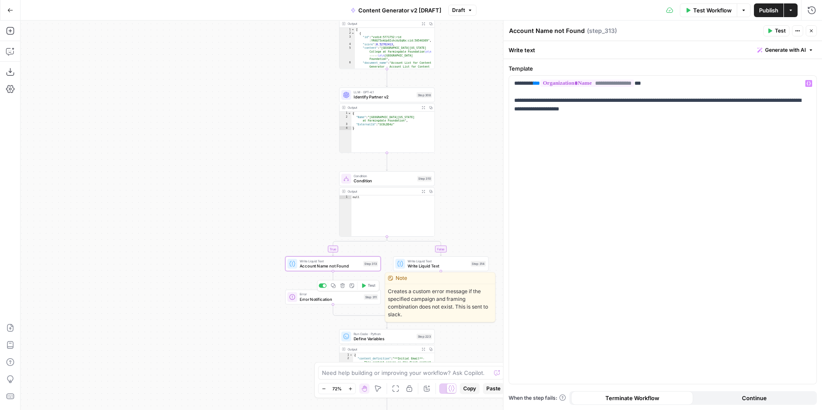
click at [306, 301] on span "Error Notification" at bounding box center [331, 299] width 62 height 6
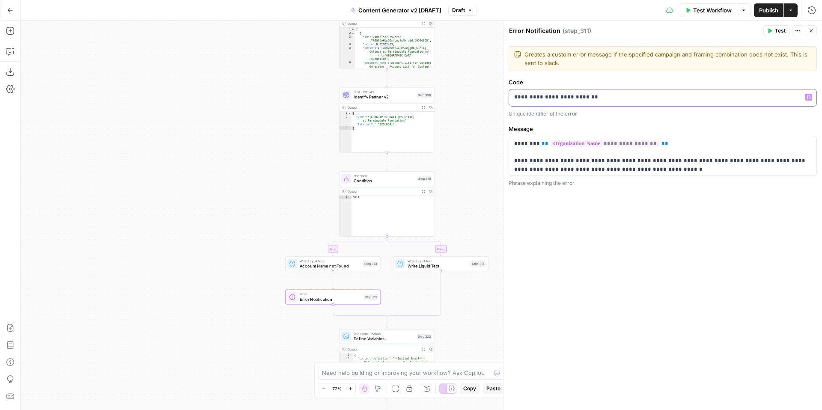
drag, startPoint x: 554, startPoint y: 99, endPoint x: 515, endPoint y: 91, distance: 39.3
click at [515, 91] on div "**********" at bounding box center [662, 97] width 307 height 17
click at [542, 33] on textarea "Error Notification" at bounding box center [534, 31] width 51 height 9
click at [543, 32] on textarea "Error Notification" at bounding box center [534, 31] width 51 height 9
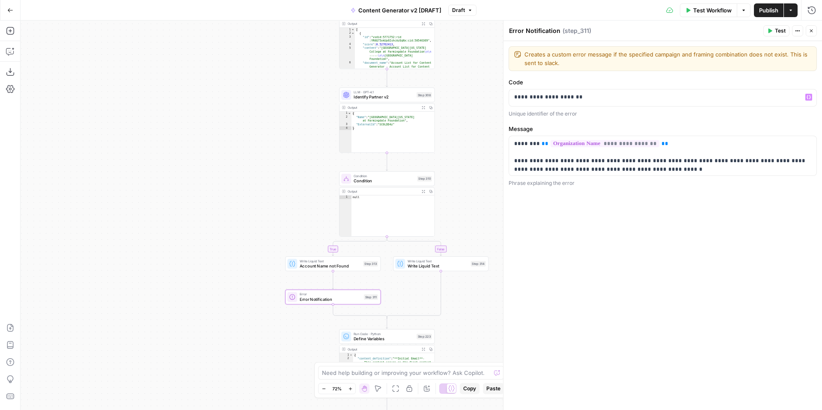
click at [543, 32] on textarea "Error Notification" at bounding box center [534, 31] width 51 height 9
type textarea "Account Name not Found"
click at [432, 267] on span "Write Liquid Text" at bounding box center [438, 266] width 61 height 6
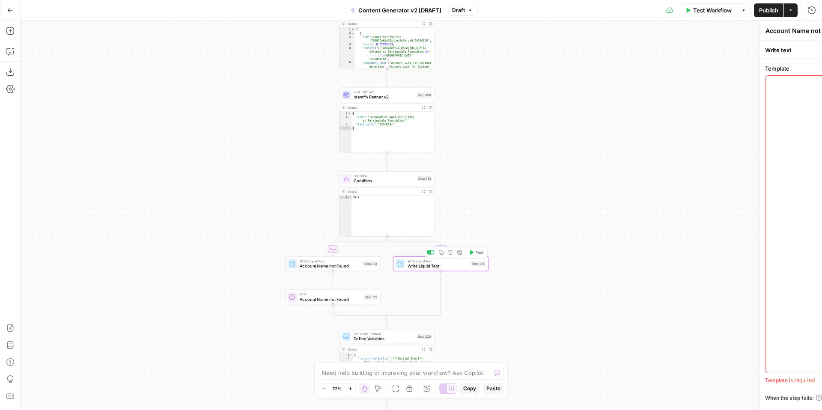
type textarea "Write Liquid Text"
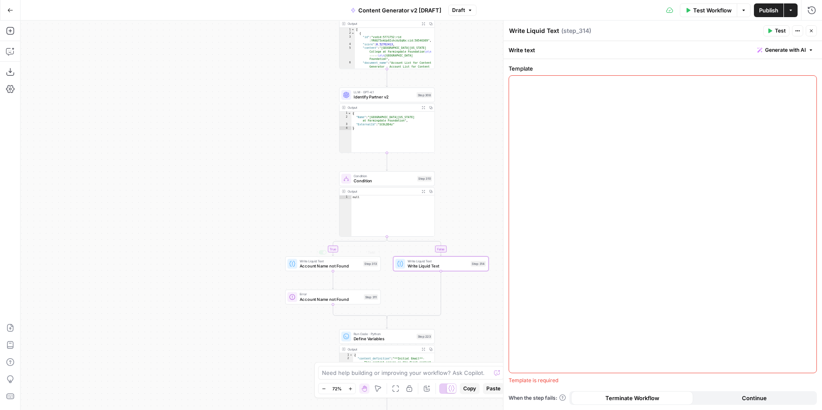
click at [576, 106] on div at bounding box center [662, 224] width 307 height 297
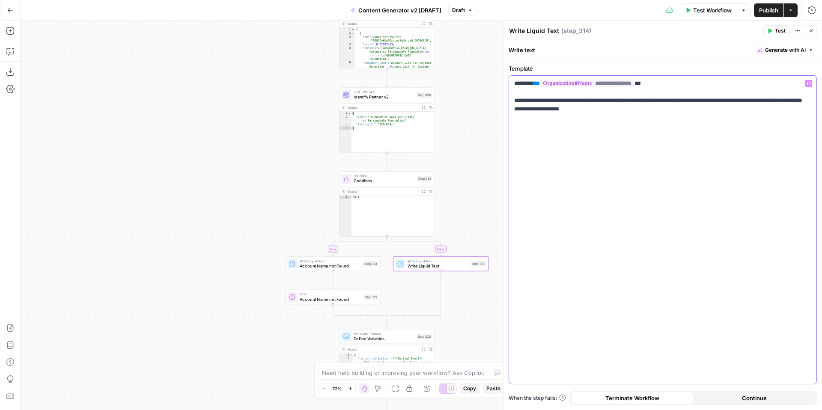
drag, startPoint x: 641, startPoint y: 101, endPoint x: 653, endPoint y: 114, distance: 17.0
click at [653, 114] on div "**********" at bounding box center [662, 230] width 307 height 308
click at [534, 32] on textarea "Write Liquid Text" at bounding box center [534, 31] width 50 height 9
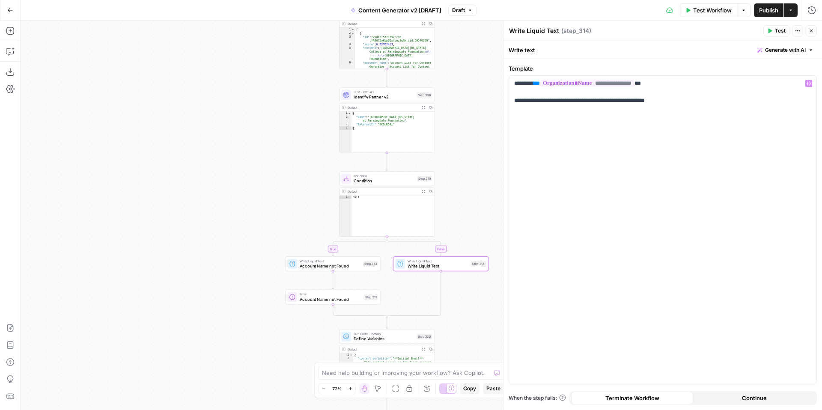
click at [534, 32] on textarea "Write Liquid Text" at bounding box center [534, 31] width 50 height 9
type textarea "Account Name Found"
click at [481, 135] on div "**********" at bounding box center [421, 216] width 801 height 390
click at [388, 181] on span "Condition" at bounding box center [384, 181] width 61 height 6
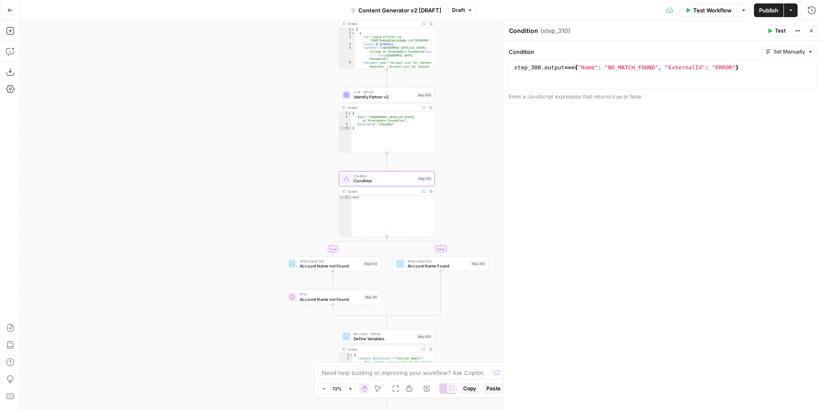
click at [531, 29] on textarea "Condition" at bounding box center [523, 31] width 29 height 9
click at [509, 33] on textarea "Account Name Error" at bounding box center [539, 31] width 60 height 9
type textarea "Check for Account Name Error"
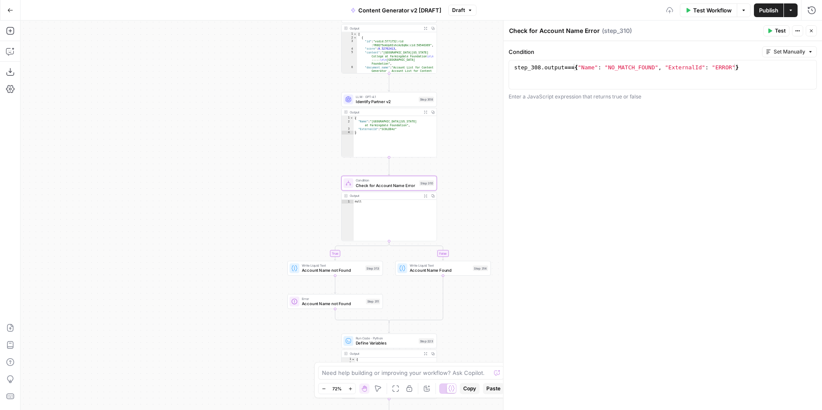
click at [475, 104] on div "**********" at bounding box center [421, 216] width 801 height 390
click at [814, 31] on button "Close" at bounding box center [811, 30] width 11 height 11
click at [582, 193] on div "**********" at bounding box center [421, 216] width 801 height 390
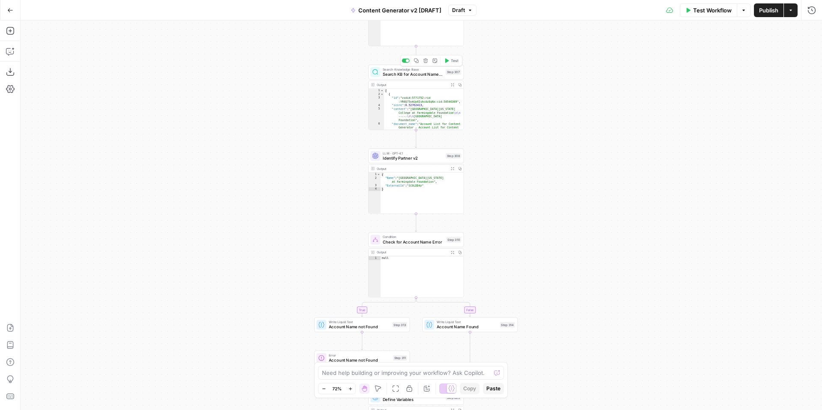
click at [403, 76] on span "Search KB for Account Name Matches" at bounding box center [413, 74] width 60 height 6
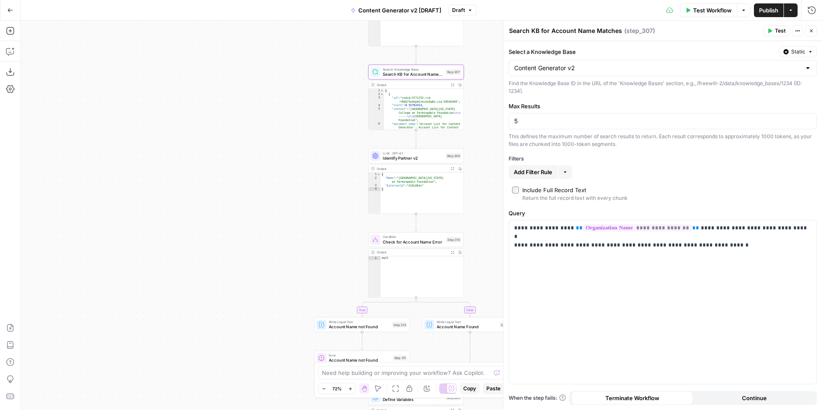
drag, startPoint x: 769, startPoint y: 30, endPoint x: 704, endPoint y: 143, distance: 131.0
click at [769, 30] on icon "button" at bounding box center [770, 31] width 4 height 5
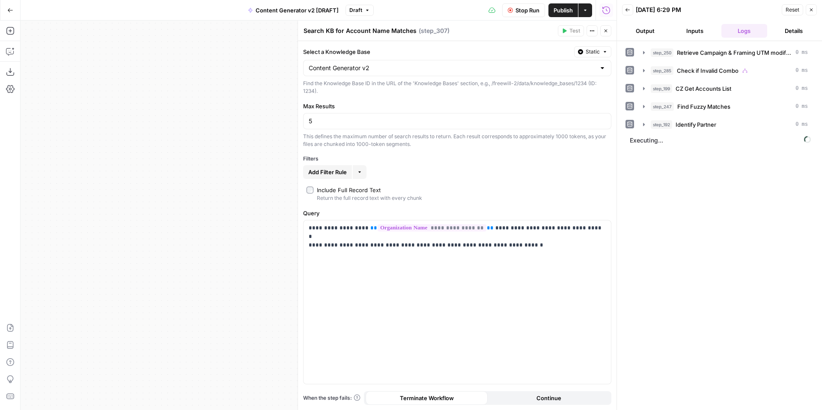
click at [696, 34] on button "Inputs" at bounding box center [695, 31] width 46 height 14
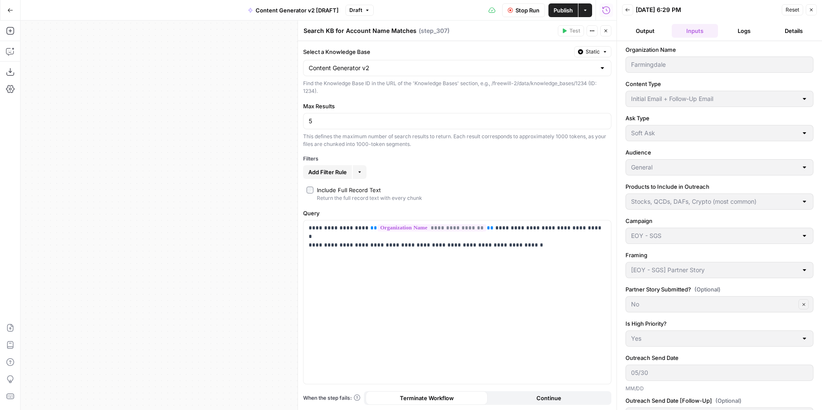
click at [793, 11] on span "Reset" at bounding box center [792, 10] width 14 height 8
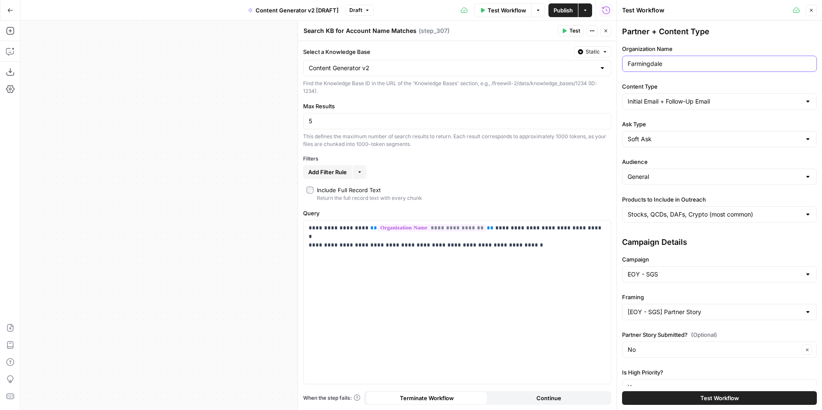
click at [668, 64] on input "Farmingdale" at bounding box center [720, 64] width 184 height 9
paste input "PBS Michiana"
type input "PBS Michiana"
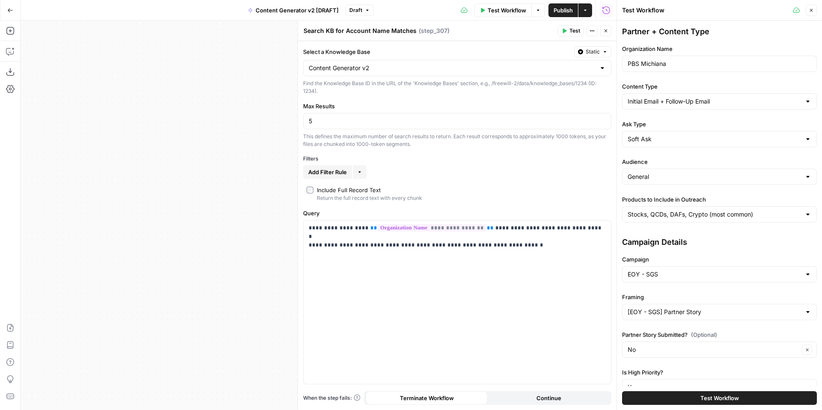
click at [571, 29] on span "Test" at bounding box center [574, 31] width 11 height 8
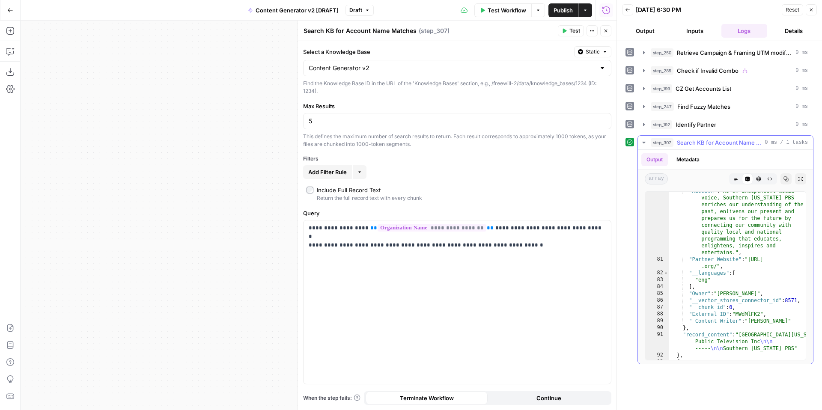
scroll to position [776, 0]
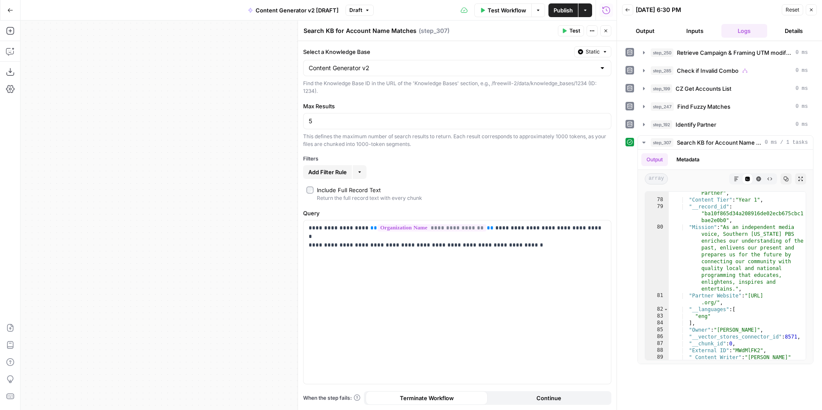
click at [813, 10] on icon "button" at bounding box center [811, 9] width 5 height 5
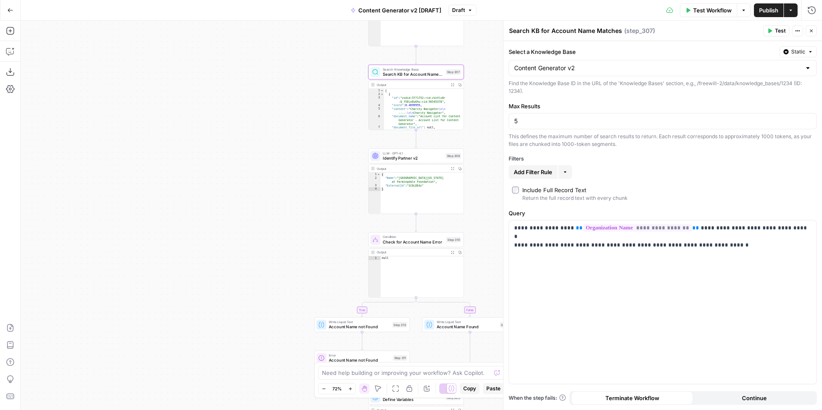
click at [812, 30] on icon "button" at bounding box center [811, 31] width 3 height 3
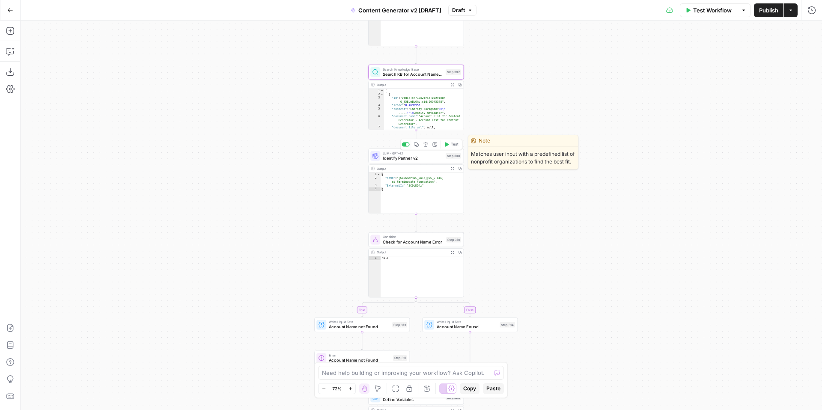
click at [410, 158] on span "Identify Partner v2" at bounding box center [413, 158] width 60 height 6
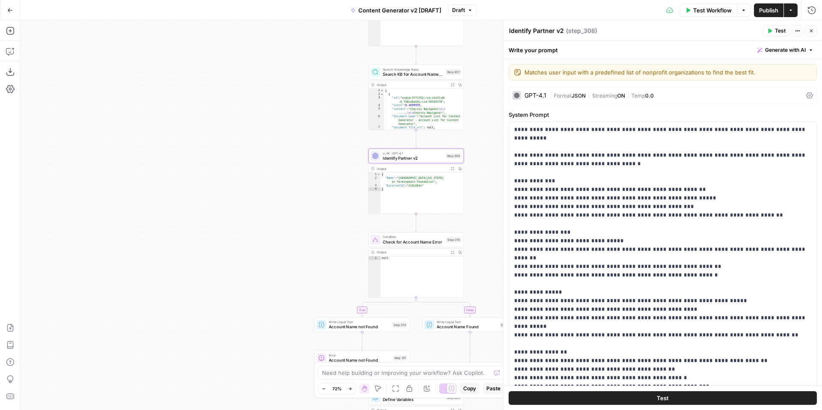
click at [771, 29] on icon "button" at bounding box center [769, 30] width 5 height 5
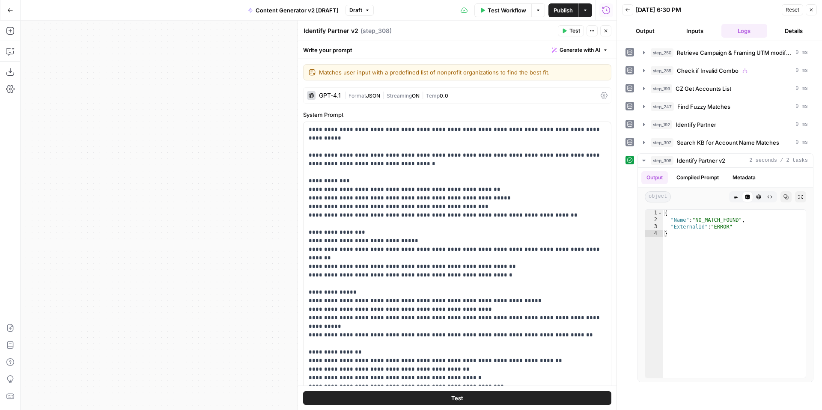
click at [607, 32] on icon "button" at bounding box center [605, 30] width 5 height 5
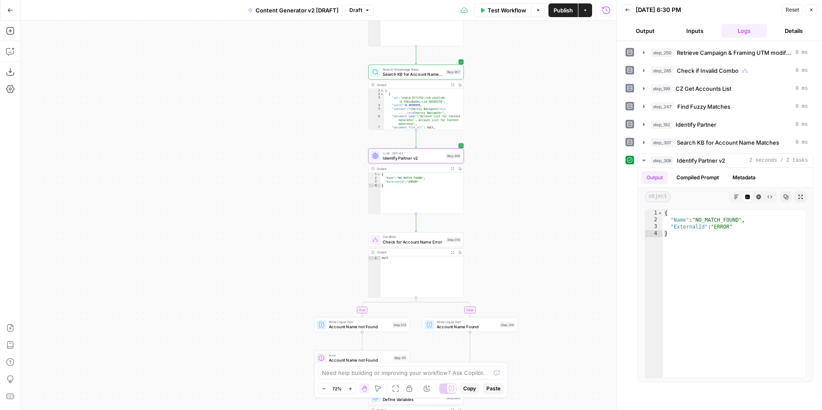
click at [412, 242] on span "Check for Account Name Error" at bounding box center [413, 242] width 61 height 6
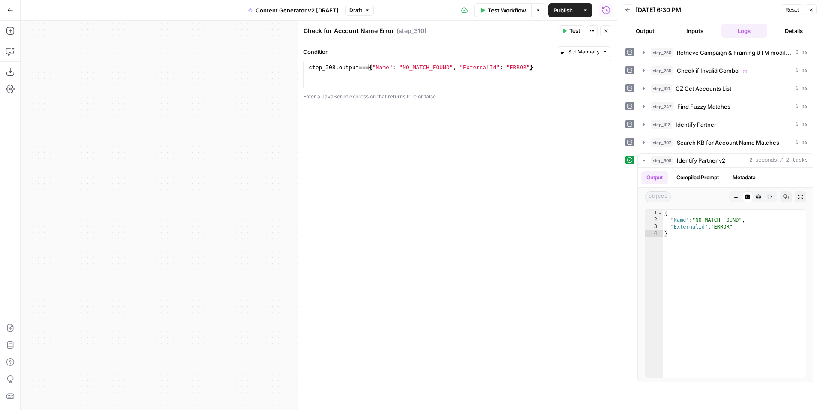
click at [570, 30] on span "Test" at bounding box center [574, 31] width 11 height 8
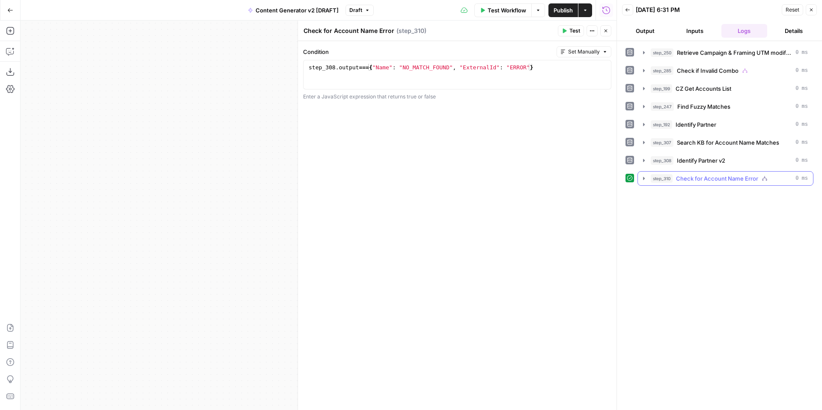
click at [645, 179] on icon "button" at bounding box center [643, 178] width 7 height 7
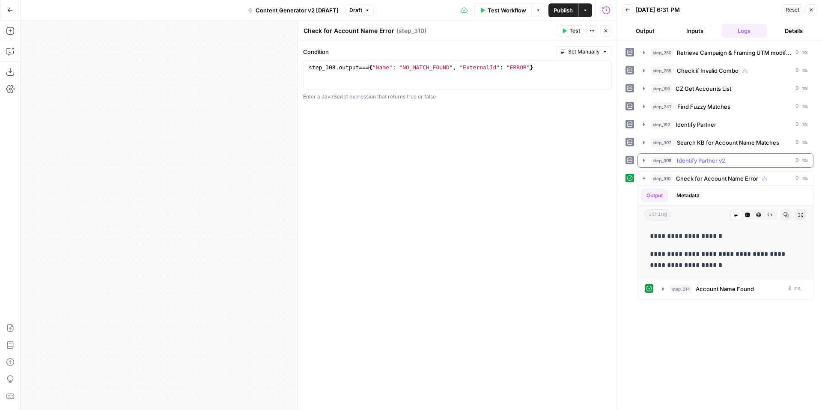
click at [645, 164] on icon "button" at bounding box center [643, 160] width 7 height 7
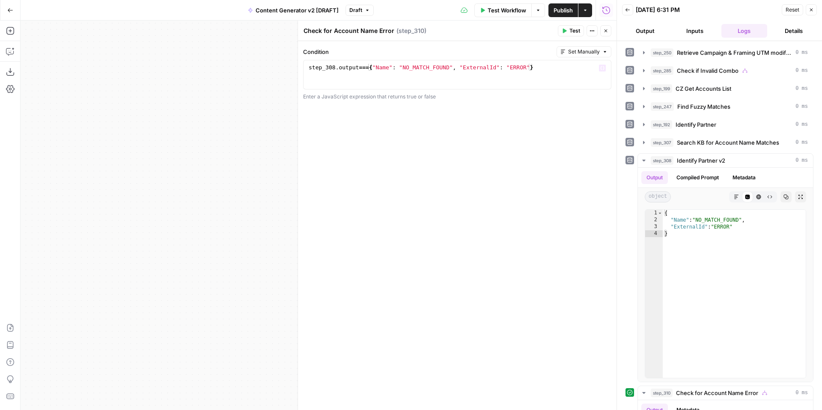
type textarea "**********"
click at [531, 68] on div "step_308 . output === { "Name" : "NO_MATCH_FOUND" , "ExternalId" : "ERROR" }" at bounding box center [457, 82] width 301 height 36
click at [568, 53] on button "Set Manually" at bounding box center [583, 51] width 55 height 11
click at [580, 95] on div "AI sets value during run" at bounding box center [600, 98] width 72 height 8
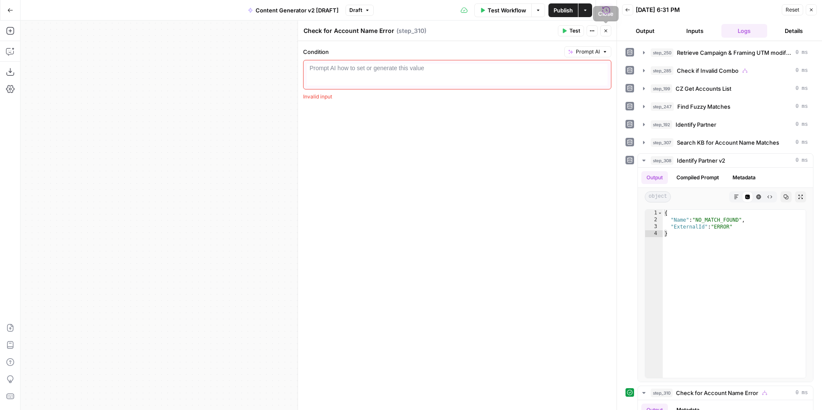
click at [532, 64] on div at bounding box center [457, 82] width 301 height 36
click at [587, 45] on div "Condition Prompt AI 1 Prompt AI how to set or generate this value XXXXXXXXXXXXX…" at bounding box center [457, 225] width 318 height 369
click at [587, 51] on span "Prompt AI" at bounding box center [588, 52] width 24 height 8
click at [588, 67] on span "Set Manually" at bounding box center [611, 69] width 61 height 9
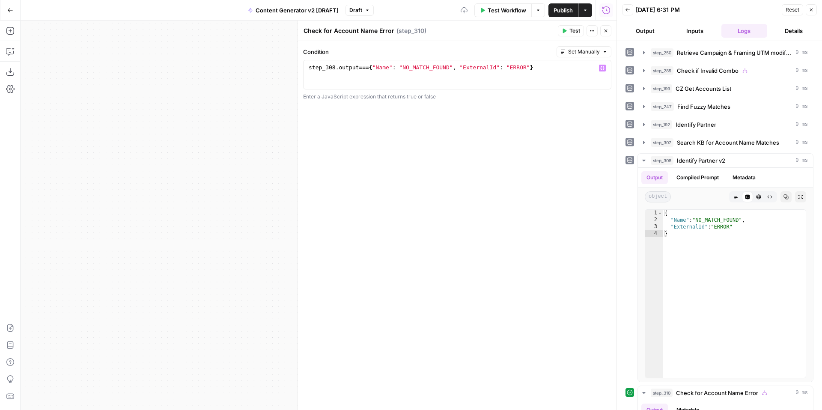
click at [529, 137] on div "Condition Set Manually 1 step_308 . output === { "Name" : "NO_MATCH_FOUND" , "E…" at bounding box center [457, 225] width 318 height 369
drag, startPoint x: 670, startPoint y: 220, endPoint x: 746, endPoint y: 228, distance: 76.2
click at [746, 228] on div "{ "Name" : "NO_MATCH_FOUND" , "ExternalId" : "ERROR" }" at bounding box center [734, 301] width 143 height 182
type textarea "**********"
click at [495, 65] on div "step_308 . output === { "Name" : "NO_MATCH_FOUND" , "ExternalId" : "ERROR" }" at bounding box center [457, 82] width 301 height 36
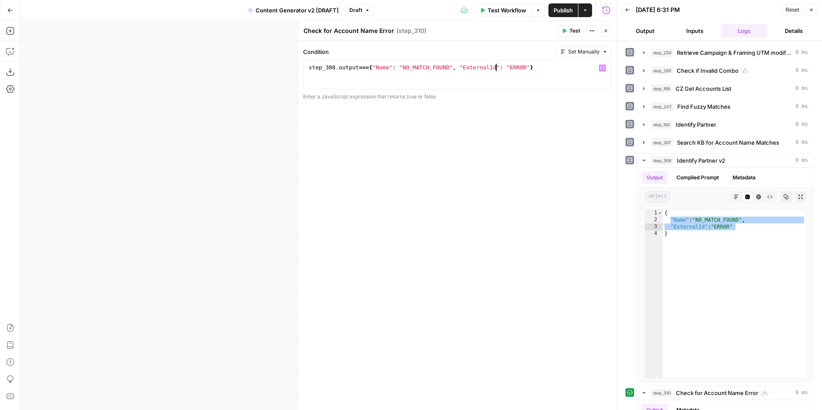
click at [495, 65] on div "step_308 . output === { "Name" : "NO_MATCH_FOUND" , "ExternalId" : "ERROR" }" at bounding box center [457, 82] width 301 height 36
click at [422, 74] on div "step_308 . output === { "Name" : "NO_MATCH_FOUND" , "ExternalId" : "ERROR" }" at bounding box center [457, 82] width 301 height 36
drag, startPoint x: 370, startPoint y: 68, endPoint x: 551, endPoint y: 71, distance: 181.1
click at [551, 71] on div "step_308 . output === { "Name" : "NO_MATCH_FOUND" , "ExternalId" : "ERROR" }" at bounding box center [457, 82] width 301 height 36
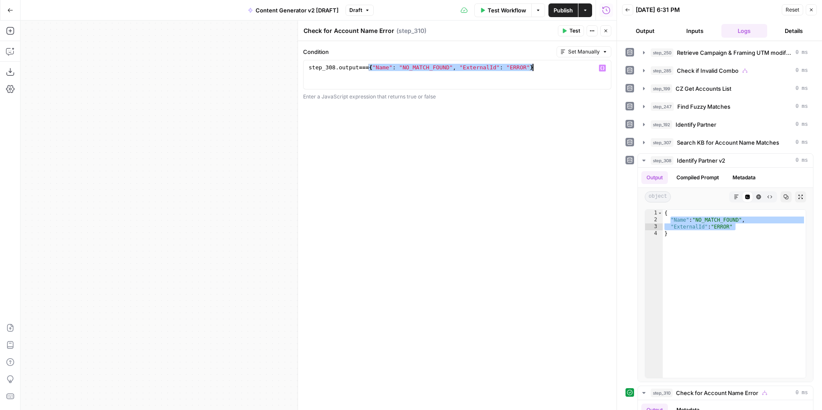
paste textarea
type textarea "**********"
click at [568, 32] on button "Test" at bounding box center [571, 30] width 26 height 11
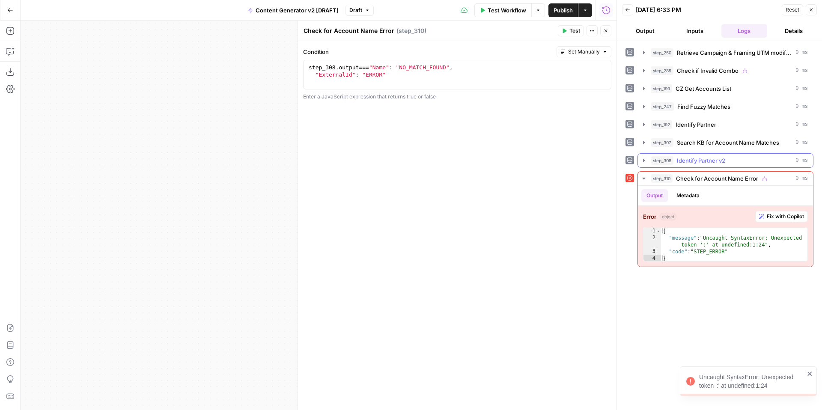
click at [643, 162] on icon "button" at bounding box center [643, 160] width 7 height 7
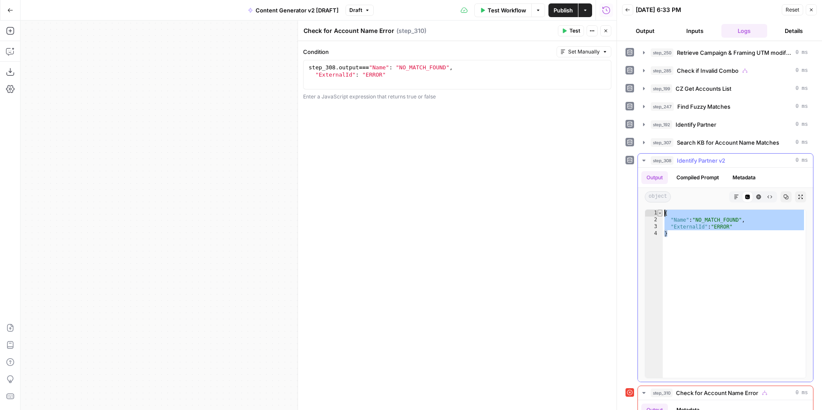
drag, startPoint x: 676, startPoint y: 235, endPoint x: 661, endPoint y: 214, distance: 25.4
click at [661, 214] on div "* 1 2 3 4 { "Name" : "NO_MATCH_FOUND" , "ExternalId" : "ERROR" } XXXXXXXXXXXXXX…" at bounding box center [725, 293] width 161 height 169
type textarea "**********"
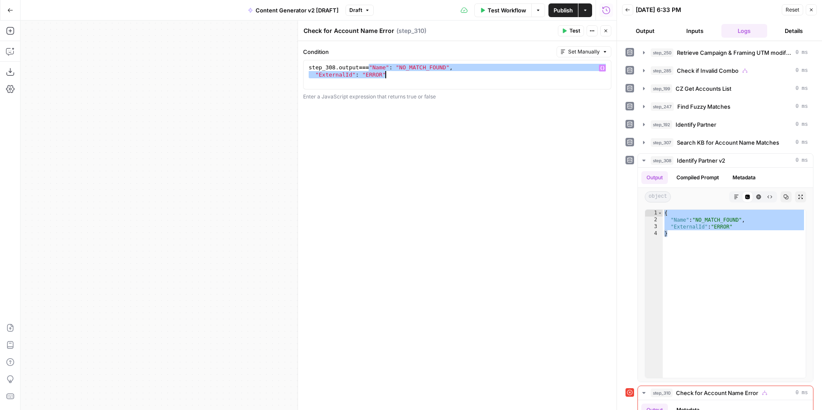
drag, startPoint x: 369, startPoint y: 67, endPoint x: 406, endPoint y: 78, distance: 38.9
click at [406, 78] on div "step_308 . output === "Name" : "NO_MATCH_FOUND" , "ExternalId" : "ERROR"" at bounding box center [457, 82] width 301 height 36
paste textarea
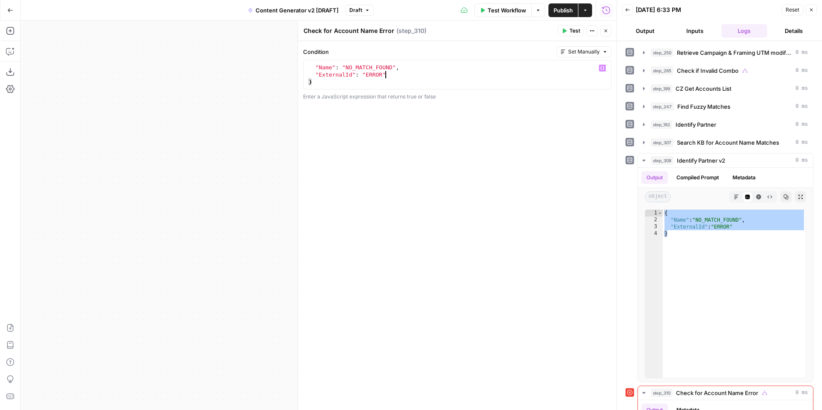
click at [406, 78] on div ""Name" : "NO_MATCH_FOUND" , "ExternalId" : "ERROR" }" at bounding box center [457, 82] width 301 height 36
type textarea "**********"
click at [606, 30] on icon "button" at bounding box center [605, 30] width 5 height 5
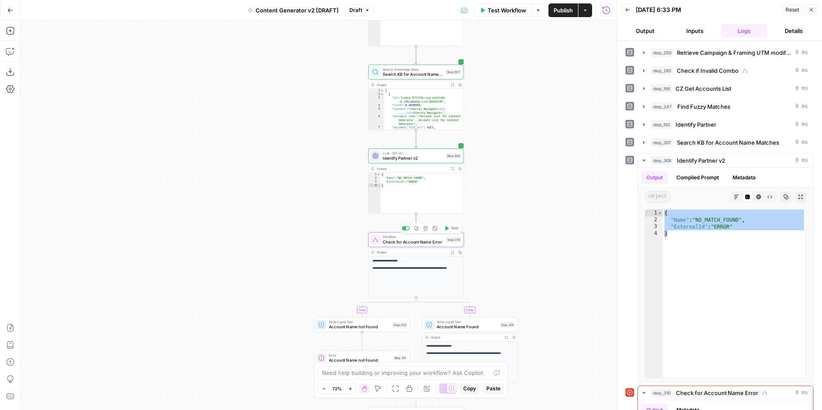
click at [417, 242] on span "Check for Account Name Error" at bounding box center [413, 242] width 61 height 6
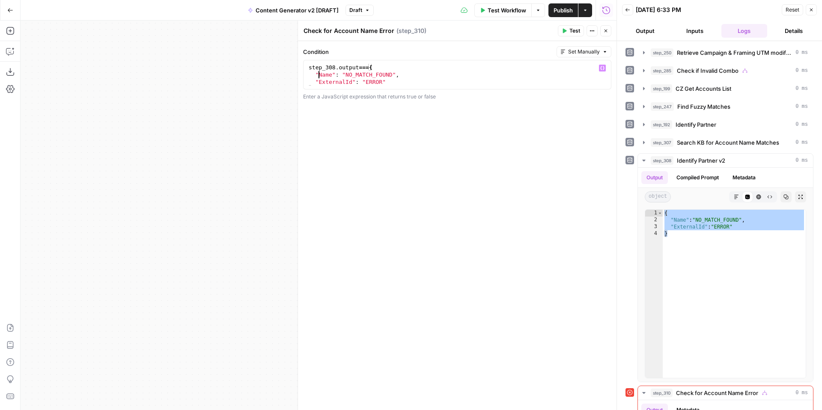
click at [317, 75] on div "step_308 . output === { "Name" : "NO_MATCH_FOUND" , "ExternalId" : "ERROR" }" at bounding box center [457, 82] width 301 height 36
click at [307, 83] on div "step_308 . output == "Name" : "NO_MATCH_FOUND" , "ExternalId" : "ERROR" }" at bounding box center [457, 82] width 301 height 36
click at [365, 63] on div "* 1 2 3 step_308 . output == "Name" : "NO_MATCH_FOUND" , "ExternalId" : "ERROR"…" at bounding box center [457, 75] width 308 height 30
click at [366, 68] on div "step_308 . output == "Name" : "NO_MATCH_FOUND" , "ExternalId" : "ERROR" }" at bounding box center [457, 82] width 301 height 36
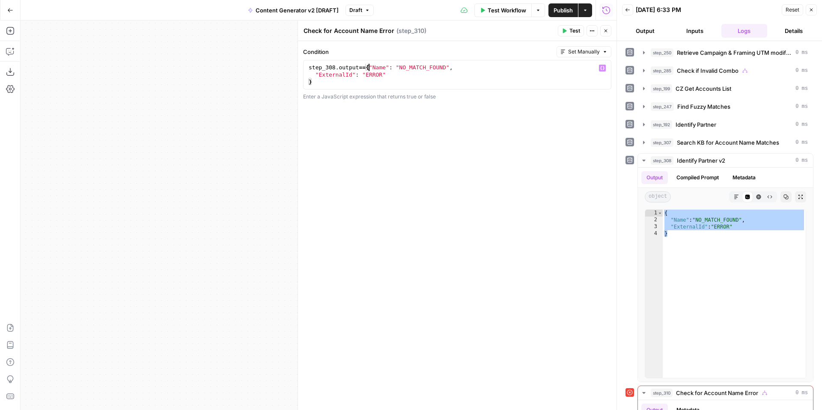
click at [356, 85] on div "step_308 . output == { "Name" : "NO_MATCH_FOUND" , "ExternalId" : "ERROR" }" at bounding box center [457, 82] width 301 height 36
type textarea "*"
click at [453, 80] on div "step_308 . output == { "Name" : "NO_MATCH_FOUND" , "ExternalId" : "ERROR" }" at bounding box center [457, 82] width 301 height 36
type textarea "**********"
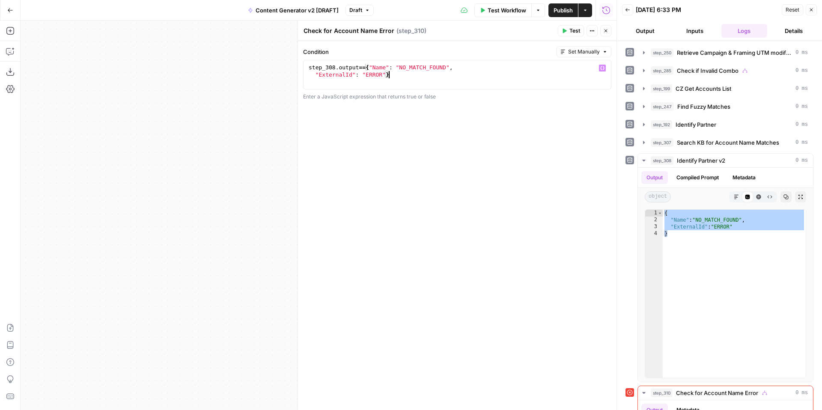
click at [571, 34] on span "Test" at bounding box center [574, 31] width 11 height 8
click at [570, 29] on span "Test" at bounding box center [574, 31] width 11 height 8
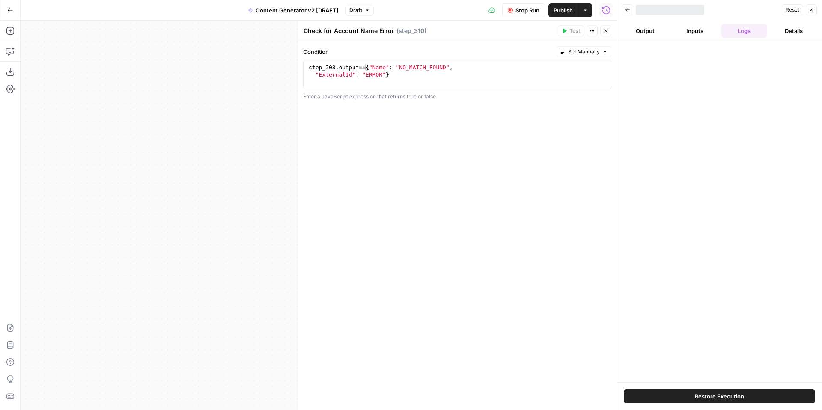
click at [316, 75] on div "step_308 . output == { "Name" : "NO_MATCH_FOUND" , "ExternalId" : "ERROR" }" at bounding box center [457, 82] width 301 height 36
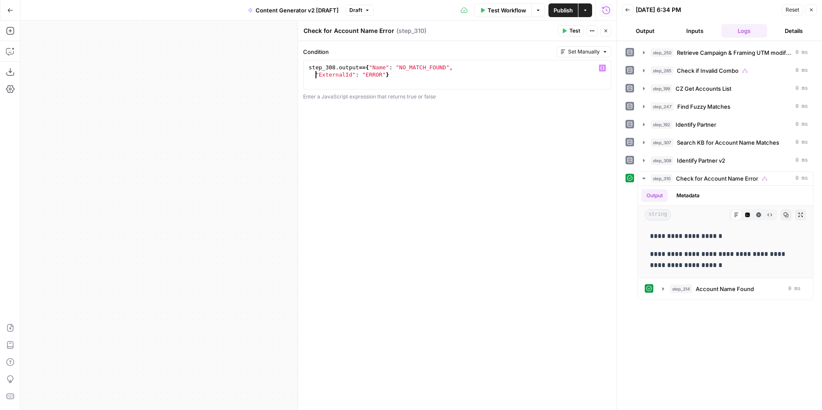
scroll to position [0, 6]
click at [663, 288] on icon "button" at bounding box center [663, 288] width 2 height 3
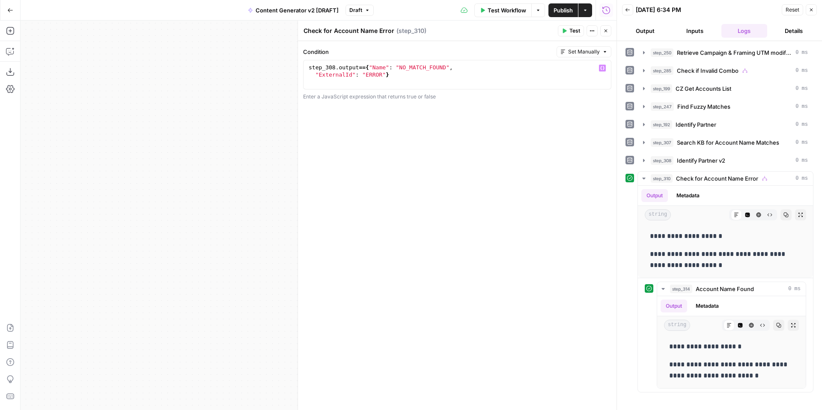
drag, startPoint x: 306, startPoint y: 69, endPoint x: 399, endPoint y: 78, distance: 92.9
click at [399, 78] on div "**********" at bounding box center [457, 75] width 308 height 30
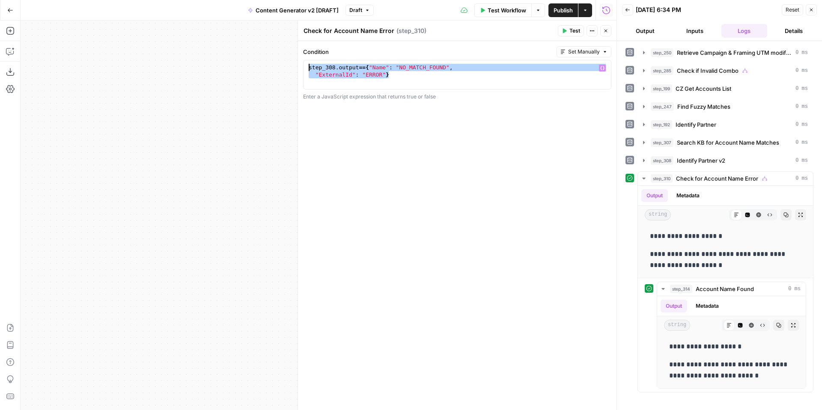
drag, startPoint x: 399, startPoint y: 78, endPoint x: 307, endPoint y: 65, distance: 92.1
click at [307, 65] on div "step_308 . output == { "Name" : "NO_MATCH_FOUND" , "ExternalId" : "ERROR" }" at bounding box center [457, 82] width 301 height 36
paste textarea "**********"
type textarea "**********"
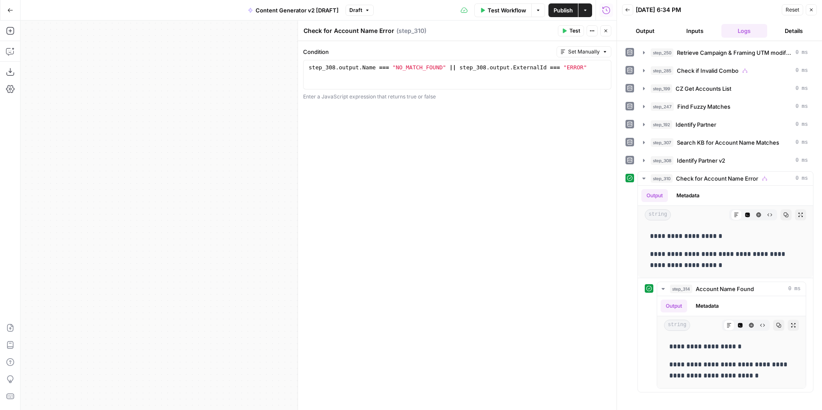
click at [565, 29] on icon "button" at bounding box center [564, 30] width 5 height 5
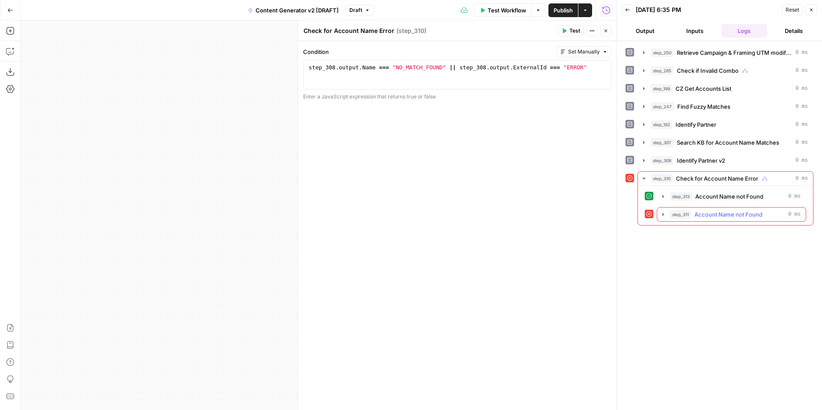
click at [662, 215] on icon "button" at bounding box center [663, 214] width 2 height 3
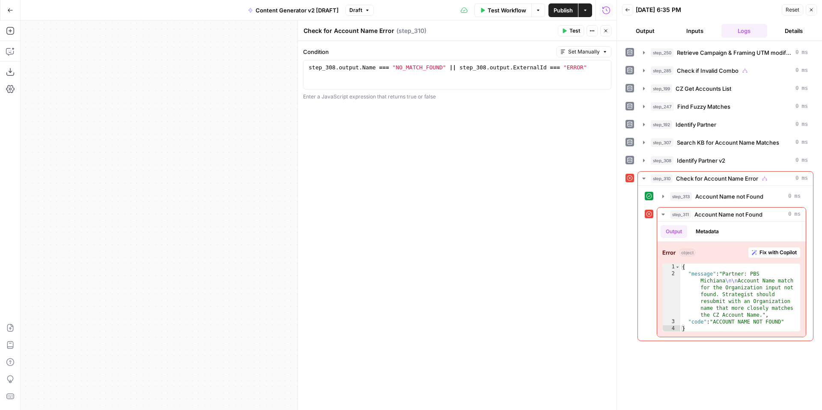
click at [810, 9] on icon "button" at bounding box center [811, 10] width 3 height 3
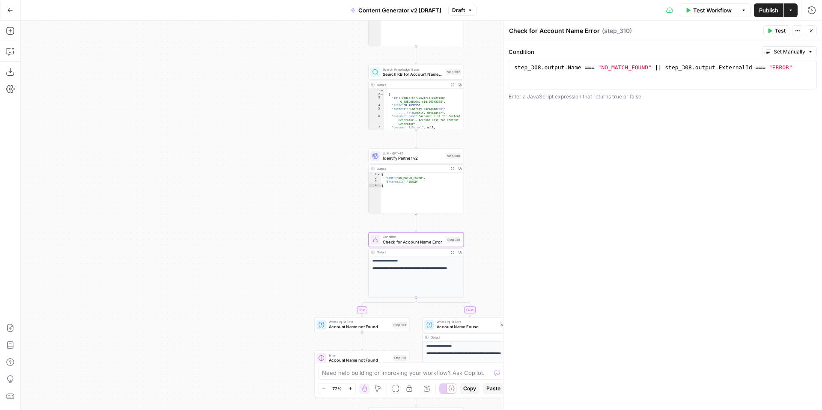
click at [810, 32] on icon "button" at bounding box center [811, 30] width 5 height 5
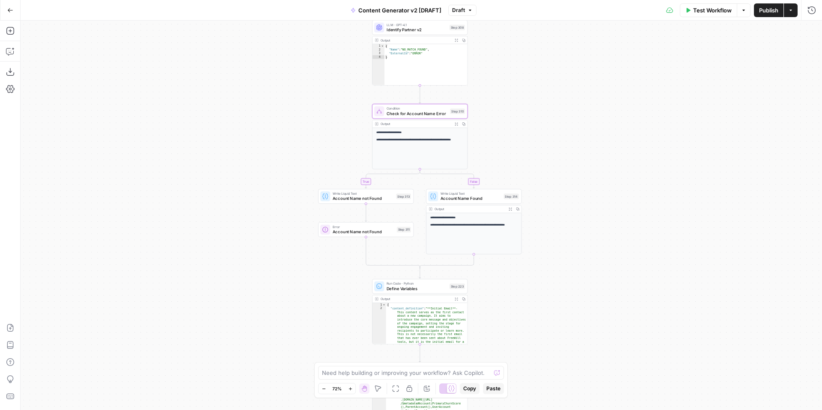
drag, startPoint x: 531, startPoint y: 237, endPoint x: 534, endPoint y: 110, distance: 127.6
click at [534, 110] on div "**********" at bounding box center [421, 216] width 801 height 390
click at [336, 196] on span "Account Name not Found" at bounding box center [362, 199] width 61 height 6
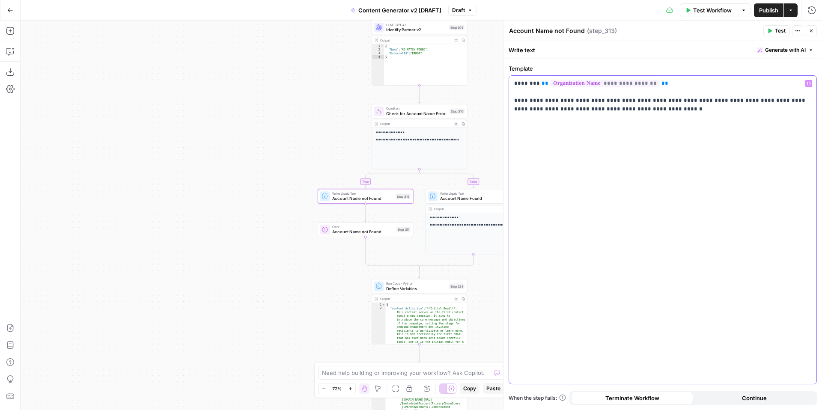
click at [533, 85] on p "**********" at bounding box center [662, 96] width 297 height 34
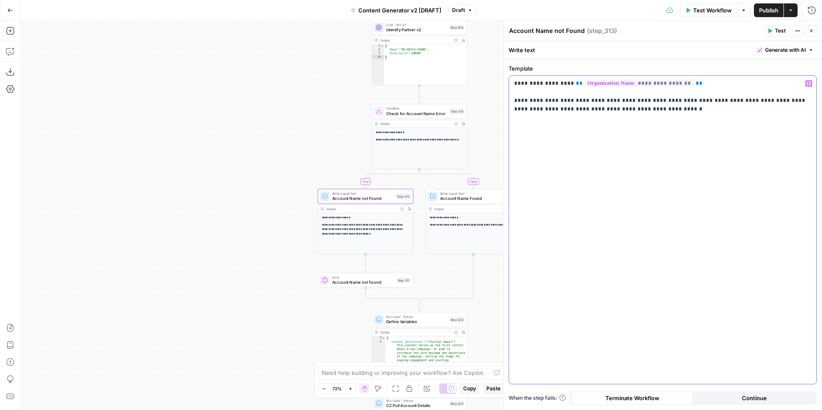
click at [513, 100] on div "**********" at bounding box center [662, 230] width 307 height 308
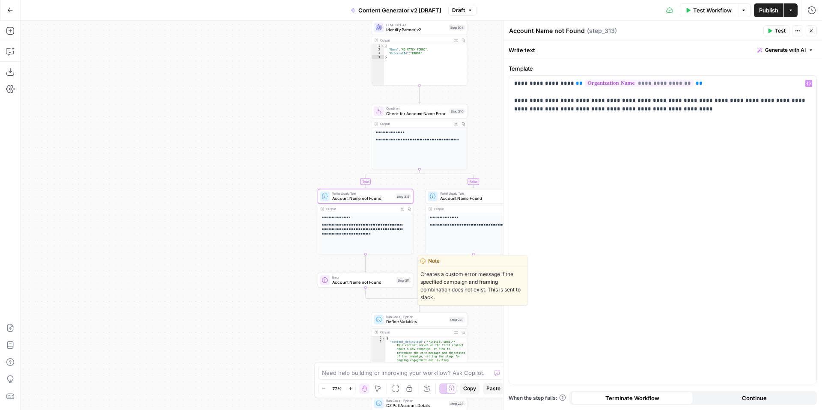
click at [352, 280] on span "Account Name not Found" at bounding box center [363, 282] width 62 height 6
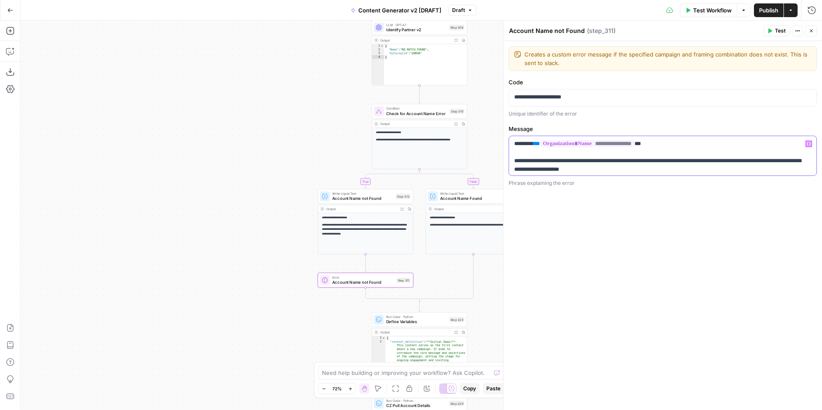
click at [532, 145] on p "**********" at bounding box center [662, 157] width 297 height 34
click at [510, 161] on div "**********" at bounding box center [662, 155] width 307 height 39
click at [637, 161] on p "**********" at bounding box center [662, 157] width 297 height 34
click at [369, 201] on span "Account Name not Found" at bounding box center [362, 199] width 61 height 6
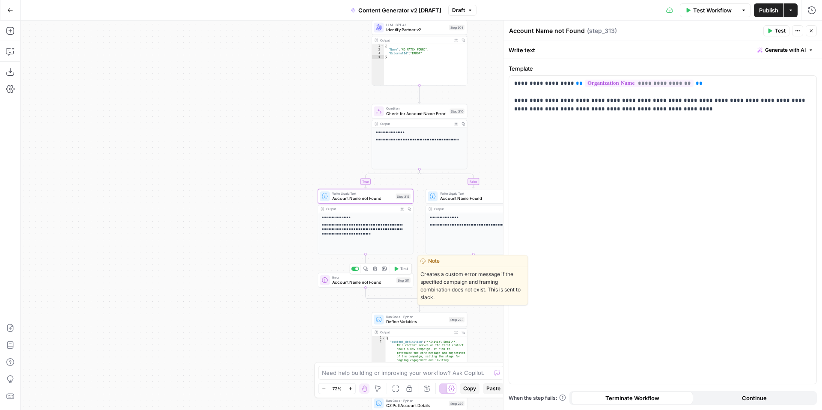
click at [360, 279] on span "Account Name not Found" at bounding box center [363, 282] width 62 height 6
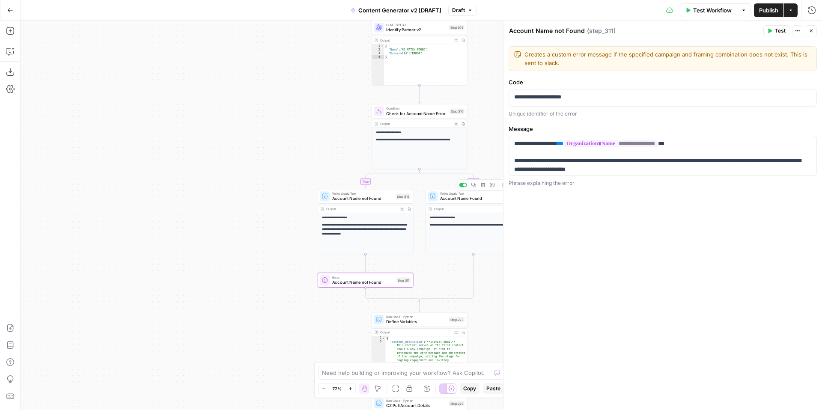
click at [444, 201] on span "Account Name Found" at bounding box center [470, 199] width 61 height 6
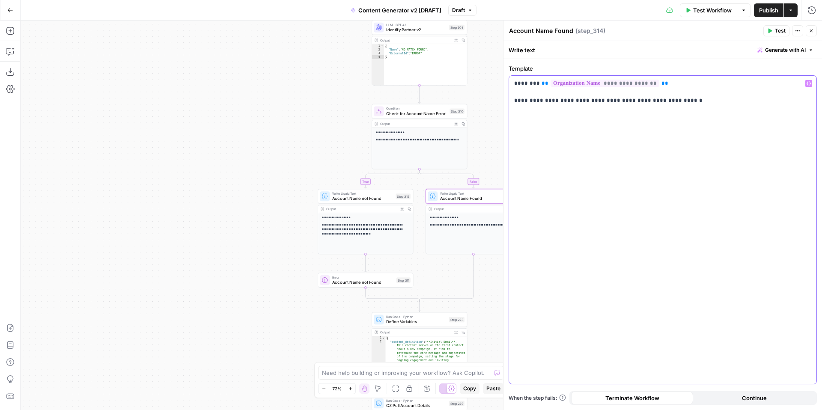
click at [512, 101] on div "**********" at bounding box center [662, 230] width 307 height 308
click at [531, 80] on p "**********" at bounding box center [662, 92] width 297 height 26
click at [812, 34] on button "Close" at bounding box center [811, 30] width 11 height 11
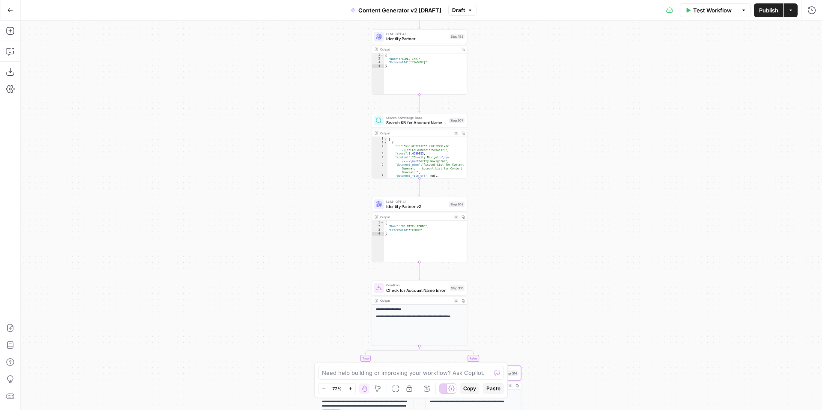
click at [11, 13] on icon "button" at bounding box center [10, 10] width 6 height 6
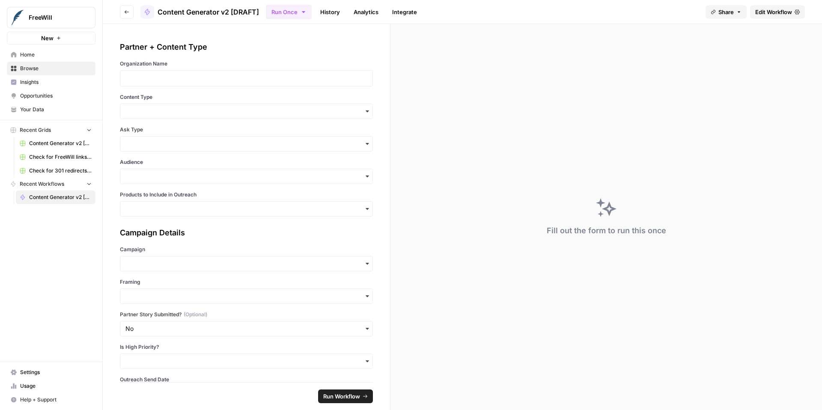
click at [49, 108] on span "Your Data" at bounding box center [55, 110] width 71 height 8
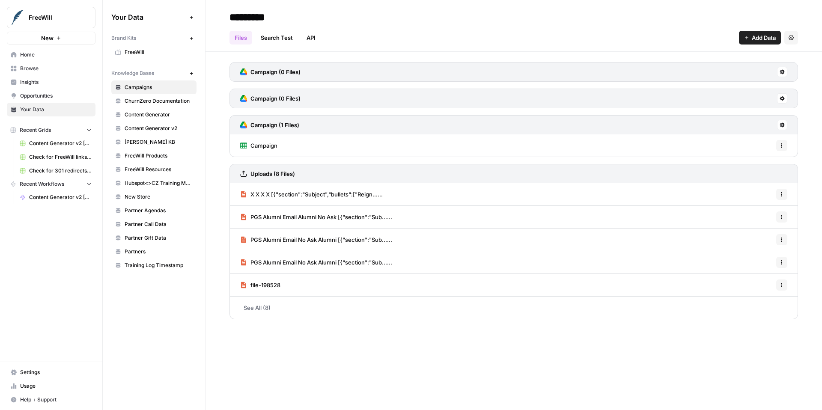
click at [153, 128] on span "Content Generator v2" at bounding box center [159, 129] width 68 height 8
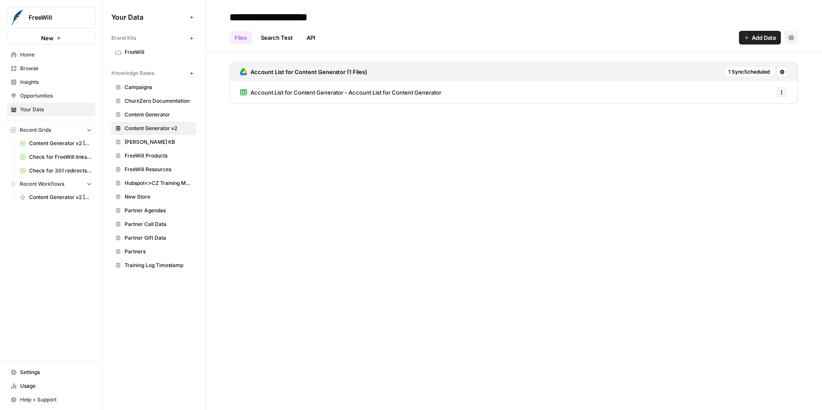
click at [782, 95] on button "Options" at bounding box center [781, 92] width 11 height 11
click at [431, 95] on span "Account List for Content Generator - Account List for Content Generator" at bounding box center [345, 92] width 191 height 9
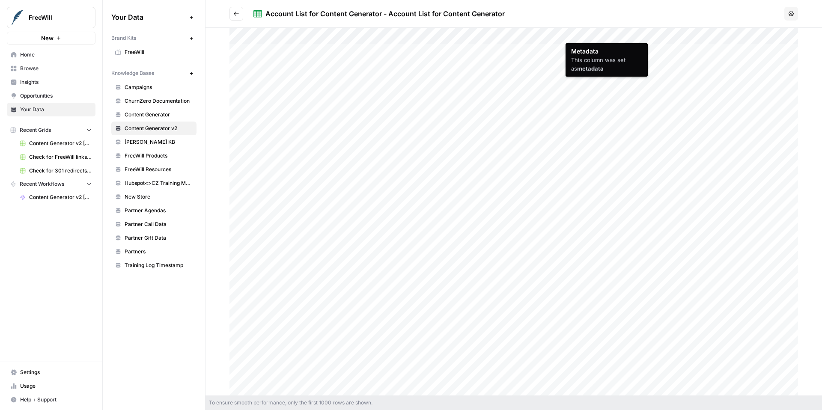
click at [575, 35] on div at bounding box center [513, 212] width 568 height 368
click at [616, 104] on div at bounding box center [513, 212] width 568 height 368
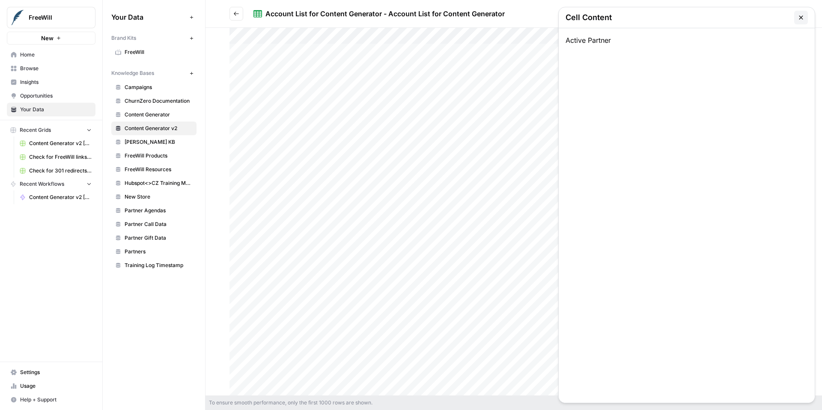
click at [803, 18] on icon "button" at bounding box center [800, 17] width 7 height 7
click at [616, 72] on div at bounding box center [513, 212] width 568 height 368
click at [800, 16] on icon "button" at bounding box center [800, 17] width 7 height 7
click at [790, 14] on icon "button" at bounding box center [790, 13] width 5 height 5
click at [628, 112] on div at bounding box center [513, 212] width 568 height 368
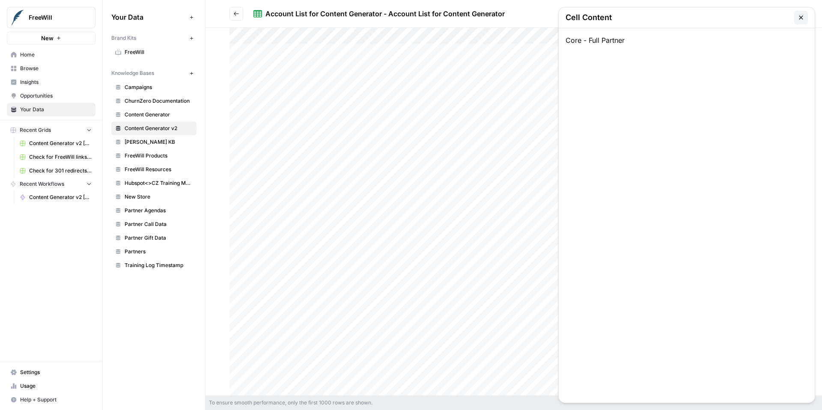
click at [800, 20] on icon "button" at bounding box center [800, 17] width 7 height 7
click at [238, 13] on icon "Go back" at bounding box center [236, 14] width 6 height 6
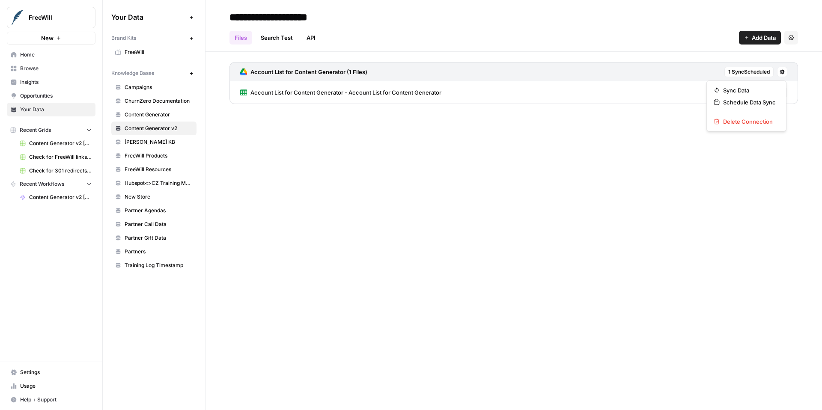
click at [779, 73] on button at bounding box center [782, 72] width 10 height 10
click at [753, 122] on span "Delete Connection" at bounding box center [749, 121] width 53 height 9
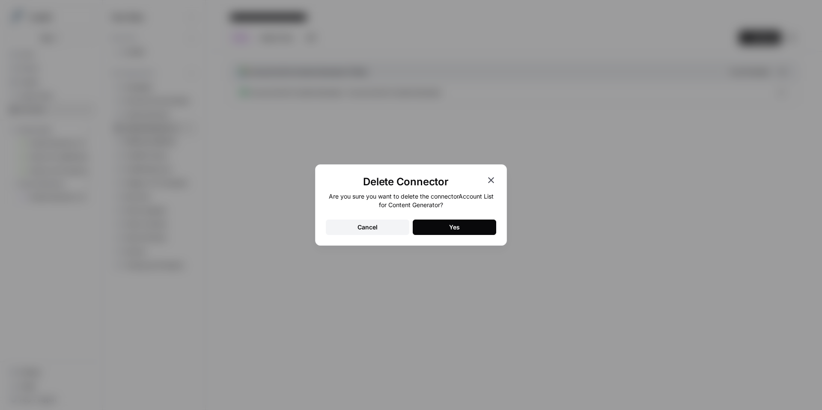
click at [465, 229] on button "Yes" at bounding box center [454, 227] width 83 height 15
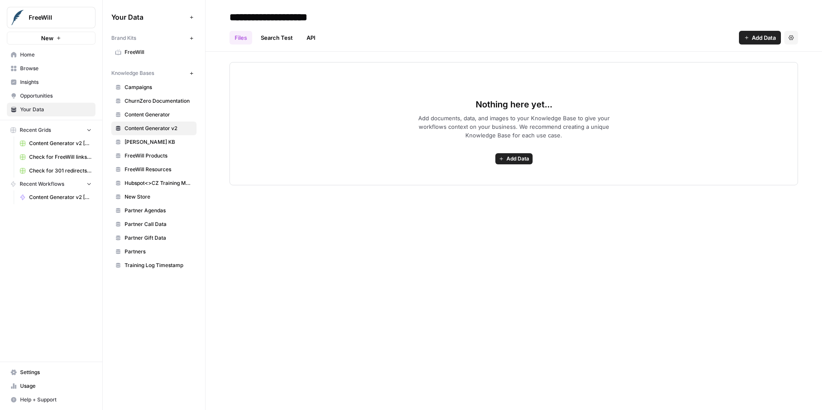
click at [509, 159] on span "Add Data" at bounding box center [517, 159] width 23 height 8
click at [500, 221] on span "Import File from Google Drive" at bounding box center [482, 220] width 78 height 9
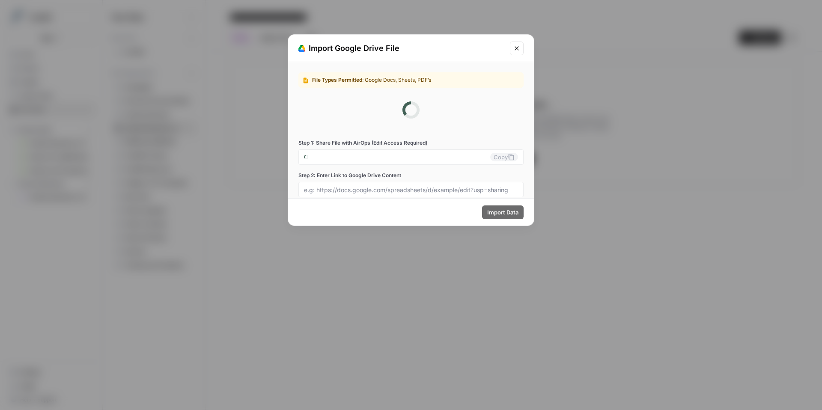
type input "[EMAIL_ADDRESS][DOMAIN_NAME]"
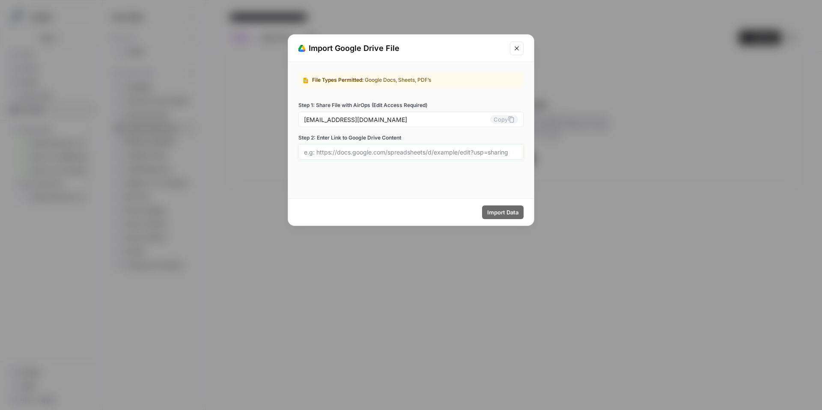
click at [428, 155] on input "Step 2: Enter Link to Google Drive Content" at bounding box center [411, 152] width 214 height 8
paste input "[URL][DOMAIN_NAME]"
type input "[URL][DOMAIN_NAME]"
click at [504, 214] on span "Import Data" at bounding box center [502, 212] width 31 height 9
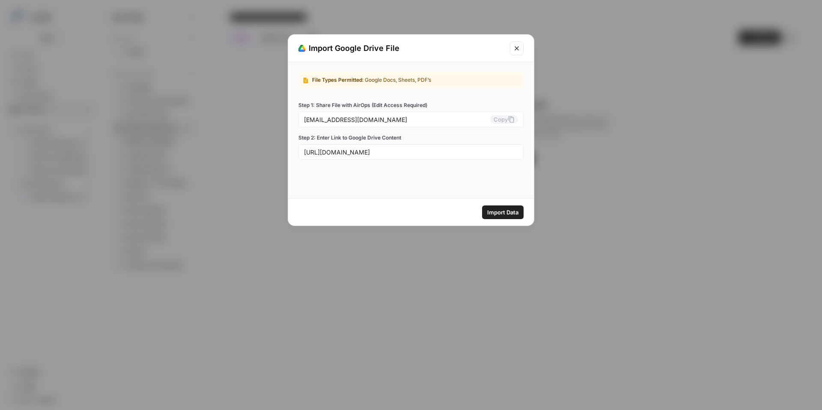
scroll to position [0, 0]
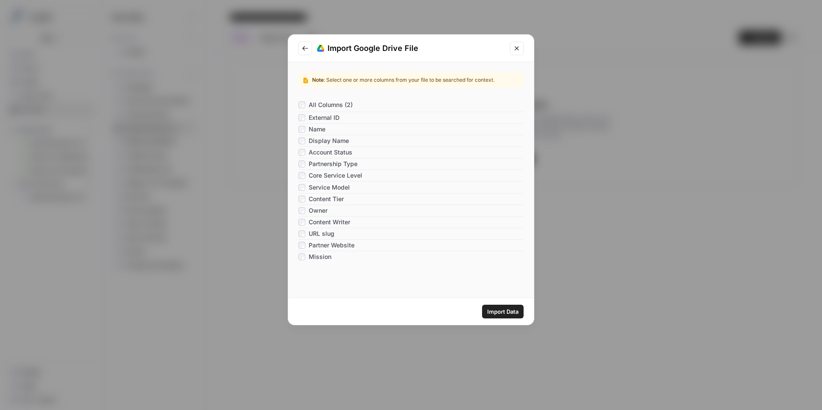
click at [518, 47] on icon "Close modal" at bounding box center [516, 48] width 7 height 7
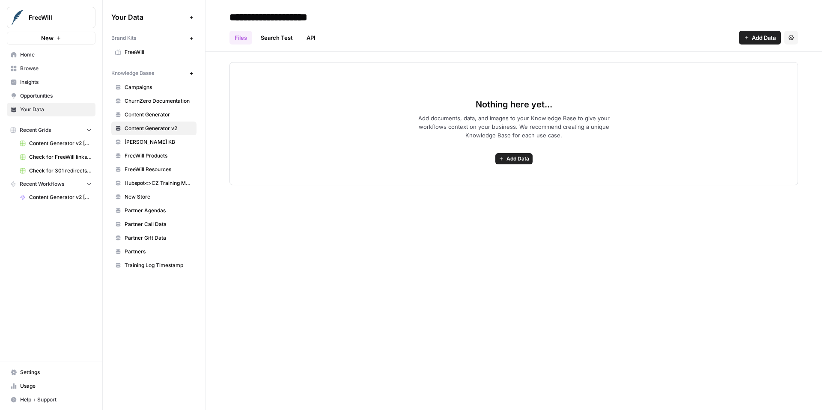
click at [509, 161] on span "Add Data" at bounding box center [517, 159] width 23 height 8
click at [502, 219] on span "Import File from Google Drive" at bounding box center [482, 220] width 78 height 9
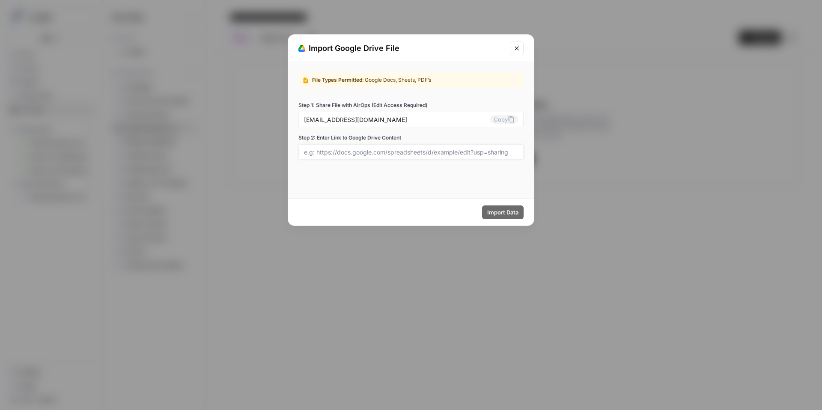
click at [446, 149] on input "Step 2: Enter Link to Google Drive Content" at bounding box center [411, 152] width 214 height 8
paste input "[URL][DOMAIN_NAME]"
type input "[URL][DOMAIN_NAME]"
click at [507, 212] on span "Import Data" at bounding box center [502, 212] width 31 height 9
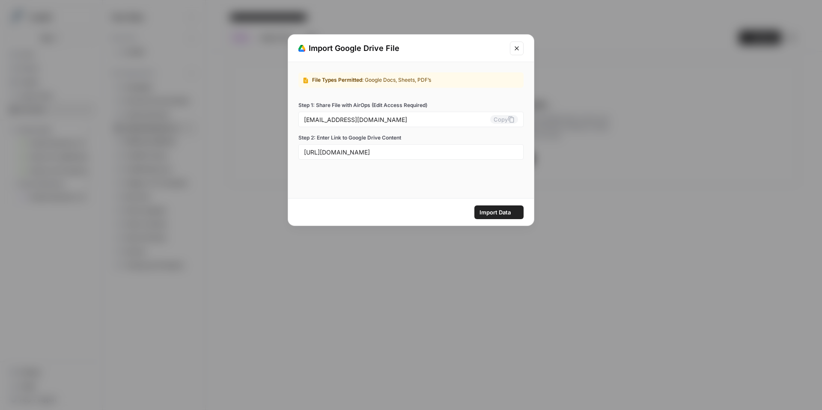
scroll to position [0, 0]
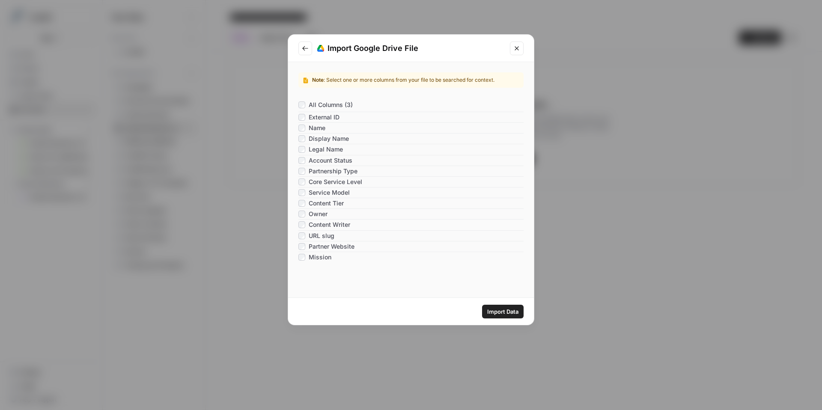
click at [495, 310] on span "Import Data" at bounding box center [502, 311] width 31 height 9
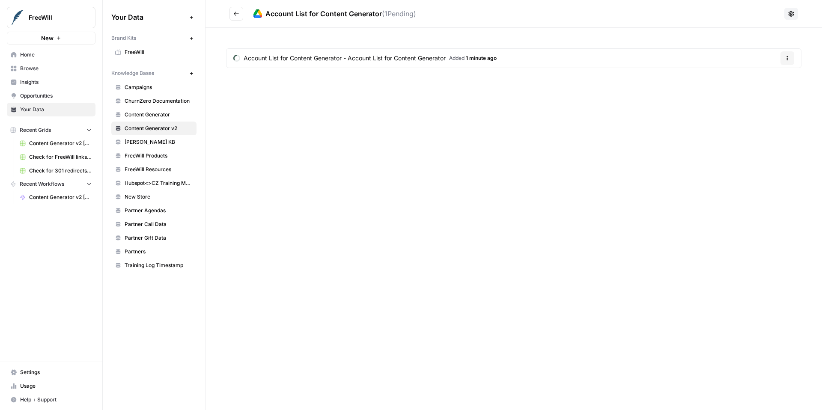
click at [235, 11] on icon "Go back" at bounding box center [236, 14] width 6 height 6
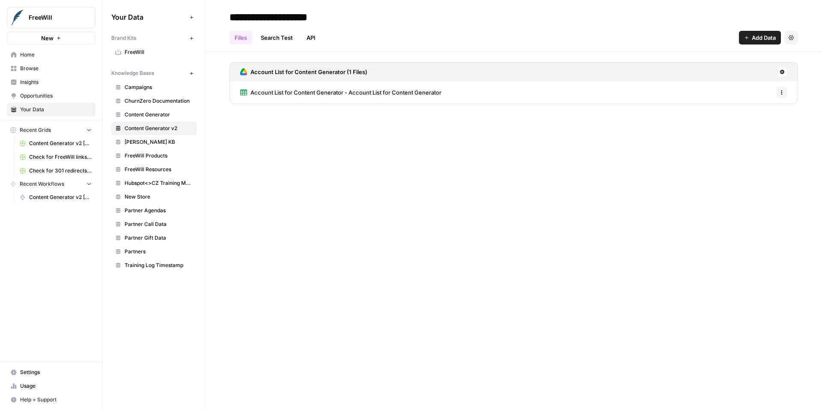
click at [782, 73] on icon at bounding box center [782, 72] width 5 height 5
click at [764, 104] on span "Schedule Data Sync" at bounding box center [749, 102] width 53 height 9
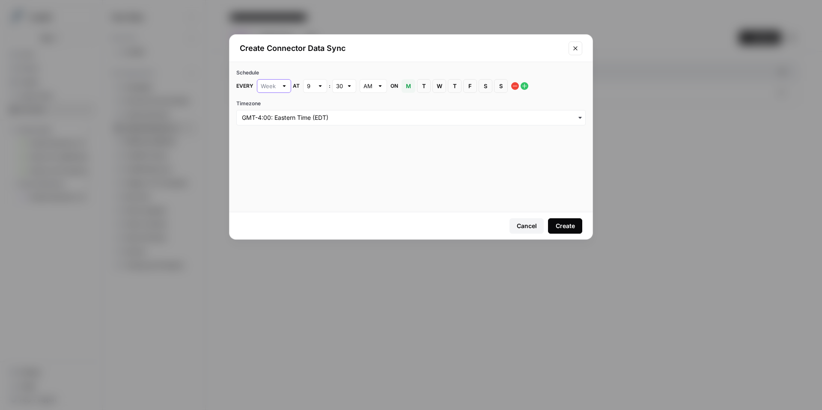
click at [273, 85] on input "text" at bounding box center [269, 86] width 17 height 9
click at [278, 120] on span "Day" at bounding box center [272, 118] width 16 height 9
type input "Day"
click at [314, 86] on div "9" at bounding box center [315, 86] width 24 height 14
click at [320, 191] on button "8" at bounding box center [314, 190] width 16 height 12
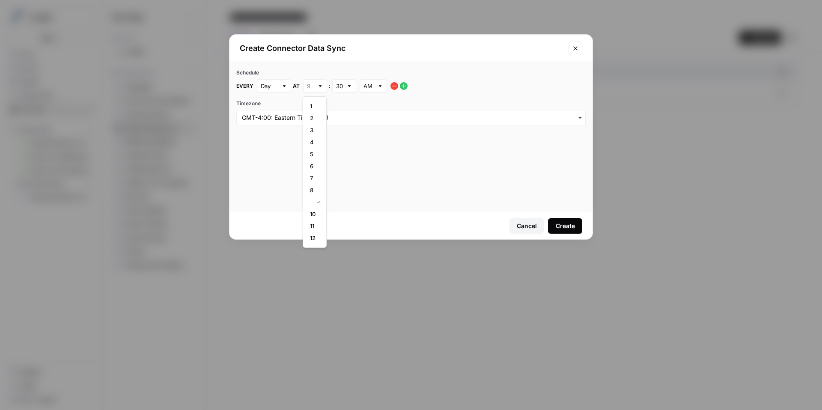
type input "8"
click at [346, 85] on div at bounding box center [349, 86] width 6 height 9
click at [347, 104] on div "00" at bounding box center [343, 106] width 9 height 9
type input "00"
click at [560, 225] on div "Create" at bounding box center [565, 226] width 19 height 9
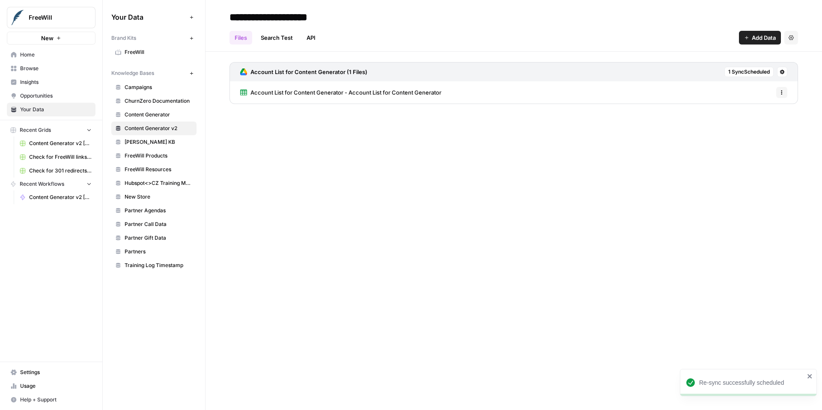
click at [48, 193] on span "Content Generator v2 [DRAFT]" at bounding box center [60, 197] width 62 height 8
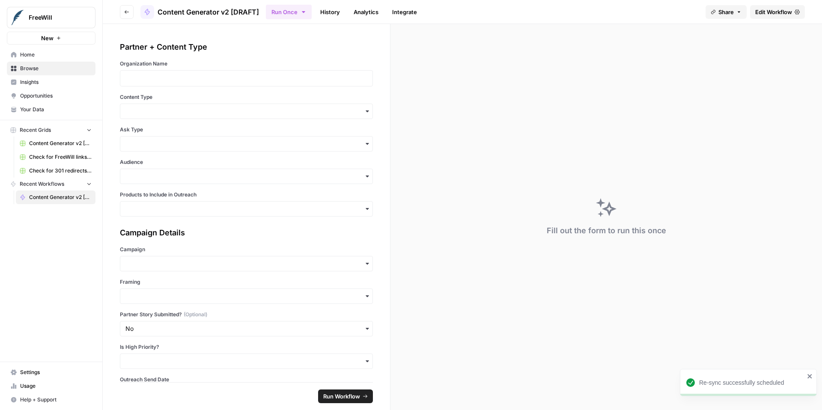
click at [775, 11] on span "Edit Workflow" at bounding box center [773, 12] width 37 height 9
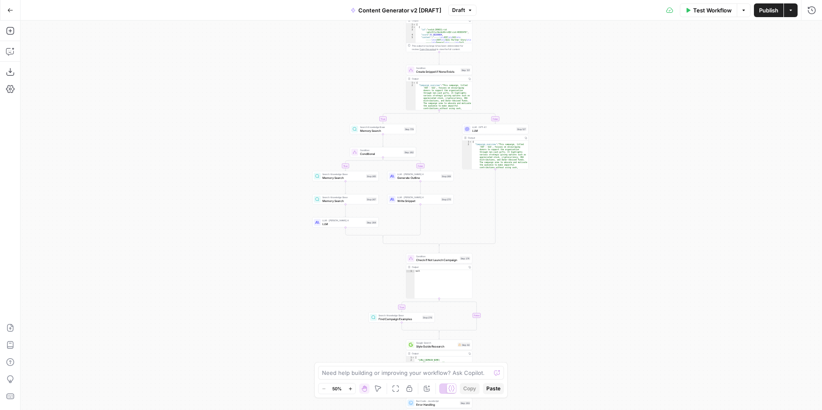
drag, startPoint x: 577, startPoint y: 220, endPoint x: 576, endPoint y: 394, distance: 174.2
click at [576, 394] on div "**********" at bounding box center [421, 216] width 801 height 390
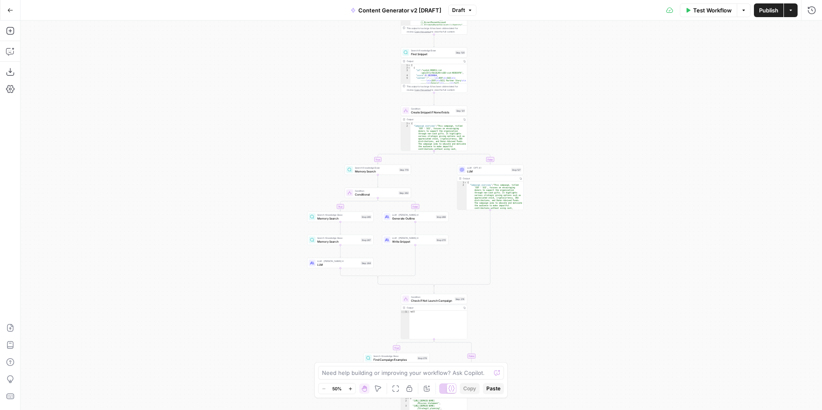
drag, startPoint x: 579, startPoint y: 244, endPoint x: 548, endPoint y: 410, distance: 168.5
click at [549, 410] on div "**********" at bounding box center [421, 216] width 801 height 390
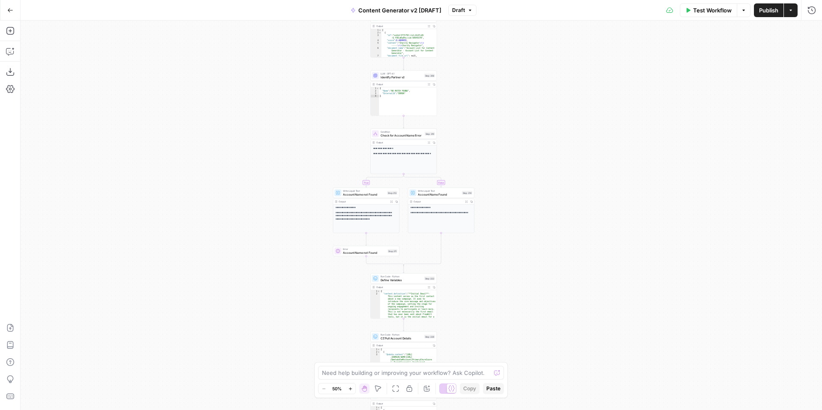
drag, startPoint x: 525, startPoint y: 277, endPoint x: 525, endPoint y: 408, distance: 131.8
click at [525, 408] on div "**********" at bounding box center [421, 216] width 801 height 390
click at [351, 388] on icon "button" at bounding box center [349, 388] width 3 height 3
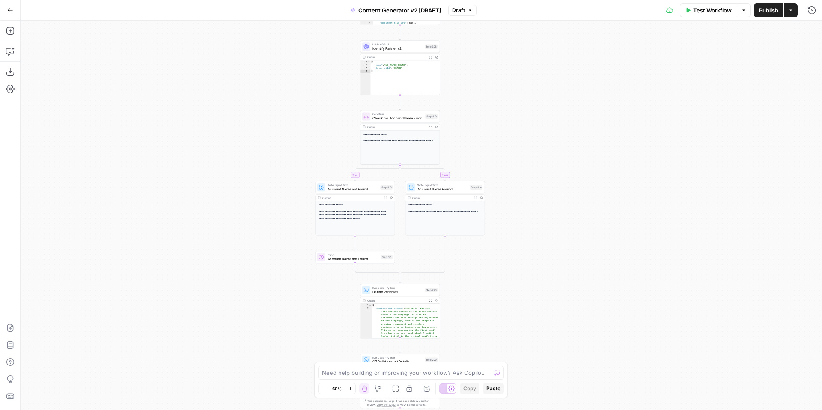
click at [351, 388] on icon "button" at bounding box center [349, 388] width 3 height 3
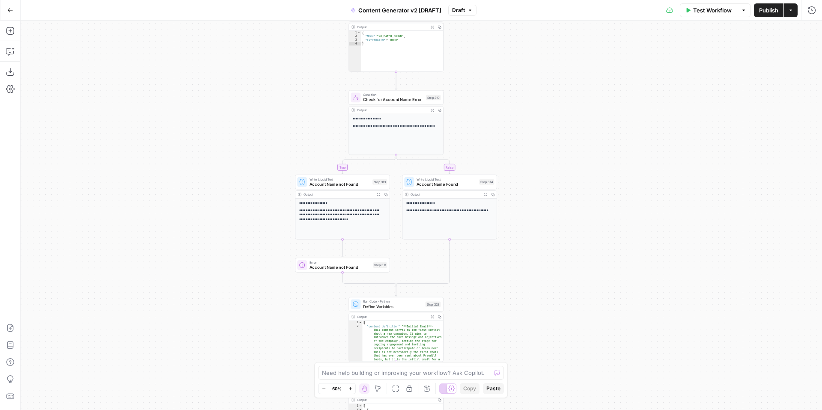
click at [351, 388] on icon "button" at bounding box center [349, 388] width 3 height 3
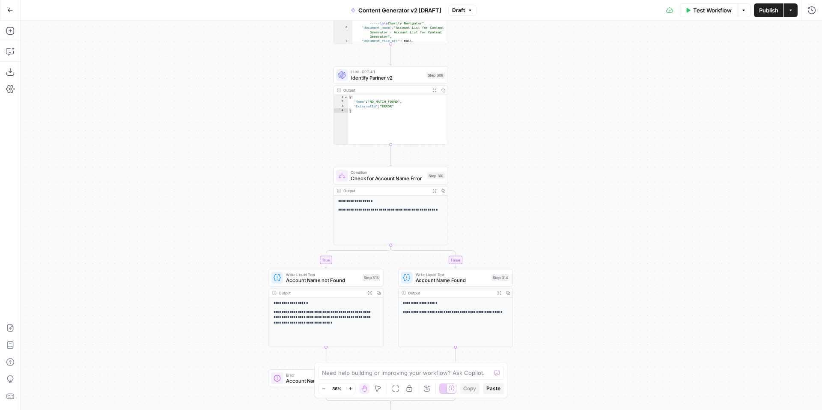
drag, startPoint x: 537, startPoint y: 272, endPoint x: 536, endPoint y: 395, distance: 122.9
click at [536, 395] on div "**********" at bounding box center [421, 216] width 801 height 390
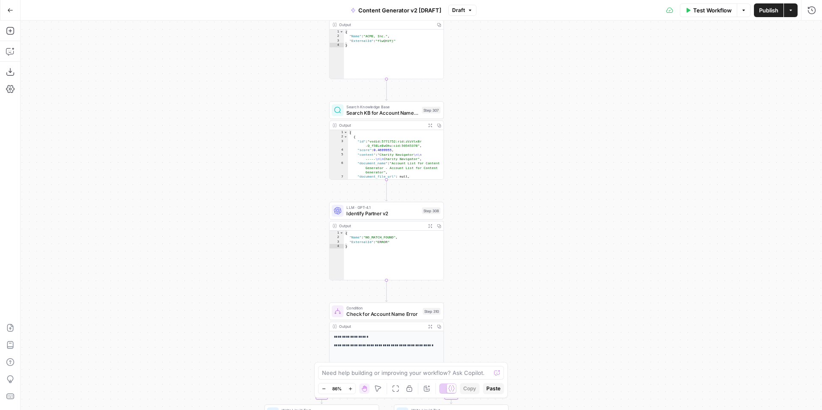
drag, startPoint x: 528, startPoint y: 186, endPoint x: 526, endPoint y: 311, distance: 125.0
click at [526, 314] on div "**********" at bounding box center [421, 216] width 801 height 390
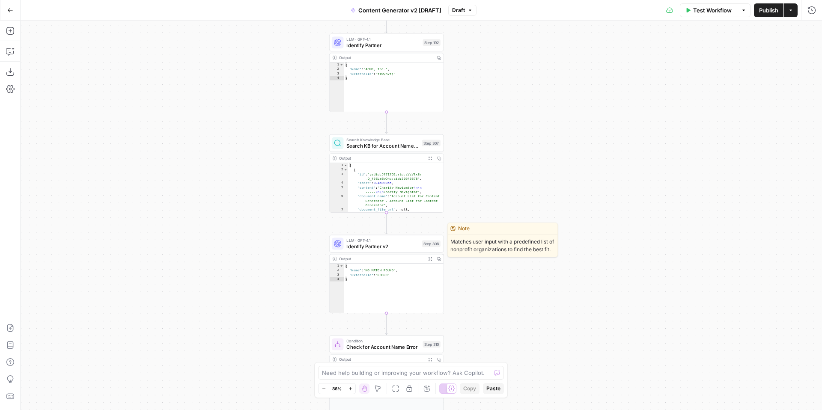
click at [389, 250] on span "Identify Partner v2" at bounding box center [382, 246] width 72 height 7
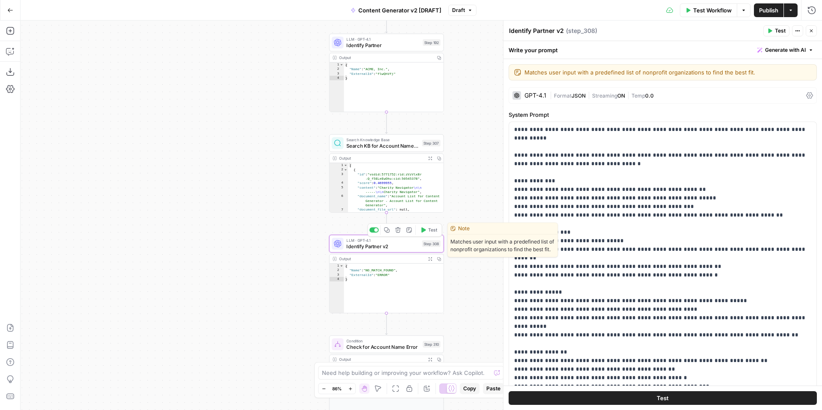
scroll to position [65, 0]
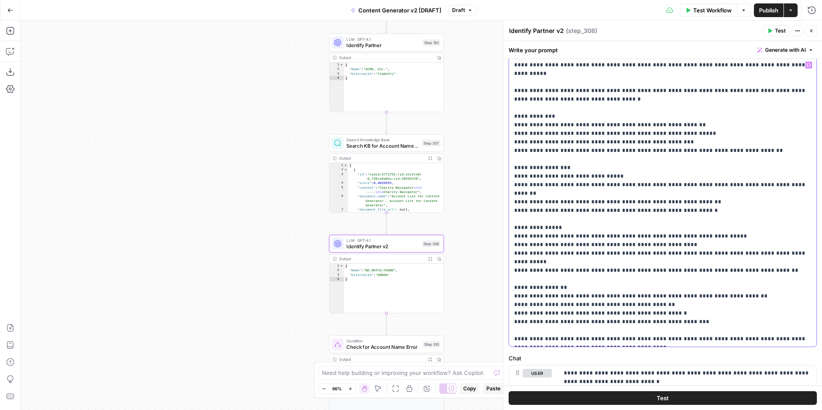
click at [702, 194] on p "**********" at bounding box center [662, 202] width 297 height 283
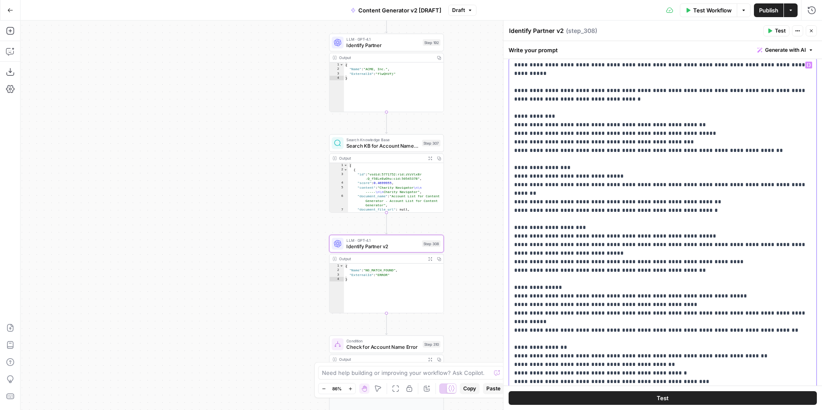
drag, startPoint x: 512, startPoint y: 219, endPoint x: 700, endPoint y: 219, distance: 188.8
click at [700, 219] on div "**********" at bounding box center [662, 231] width 307 height 349
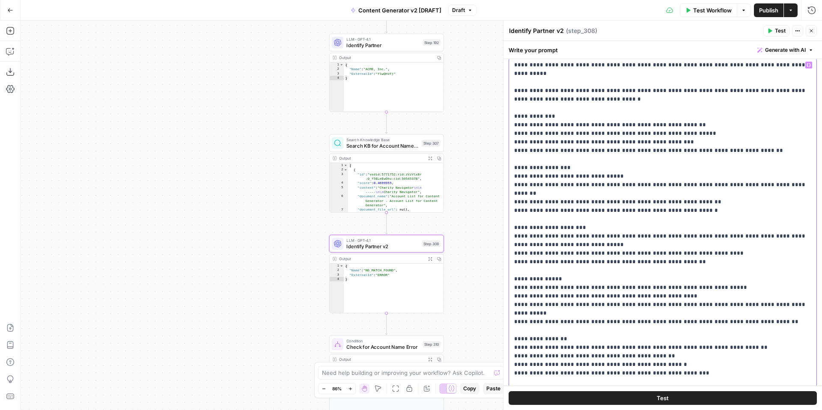
drag, startPoint x: 511, startPoint y: 237, endPoint x: 736, endPoint y: 237, distance: 225.6
click at [736, 237] on div "**********" at bounding box center [662, 227] width 307 height 341
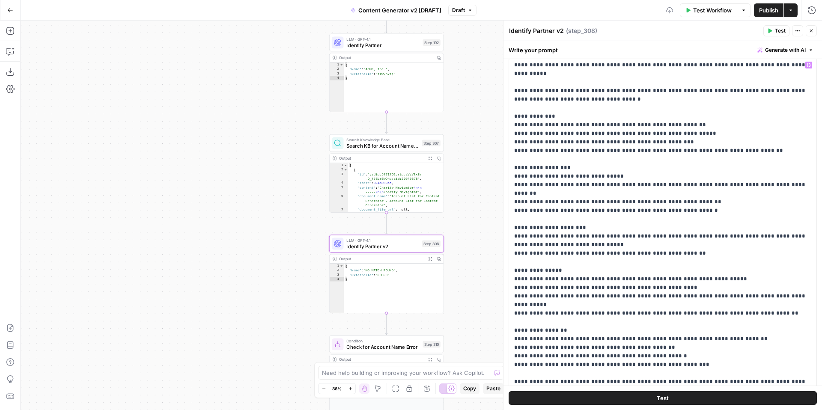
click at [777, 31] on span "Test" at bounding box center [780, 31] width 11 height 8
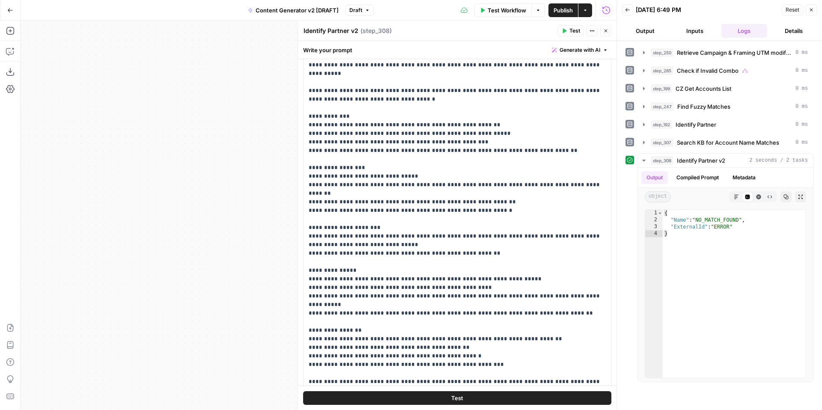
click at [812, 9] on icon "button" at bounding box center [811, 9] width 5 height 5
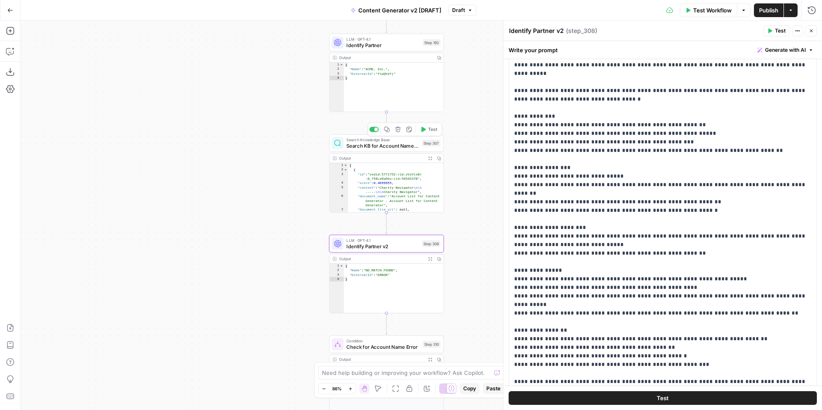
click at [367, 147] on span "Search KB for Account Name Matches" at bounding box center [382, 145] width 72 height 7
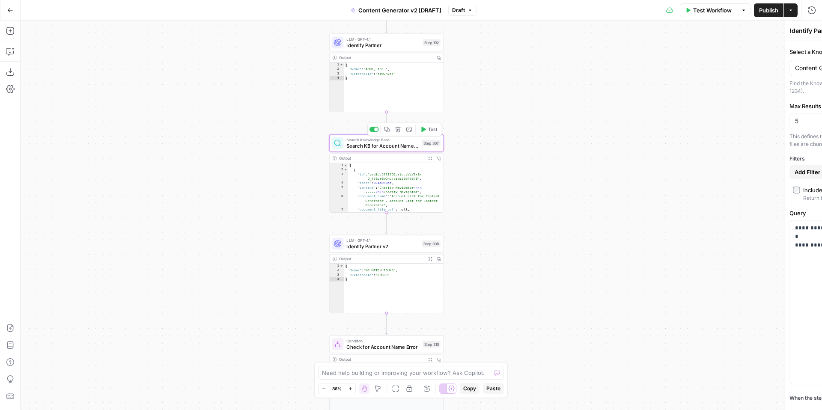
type textarea "Search KB for Account Name Matches"
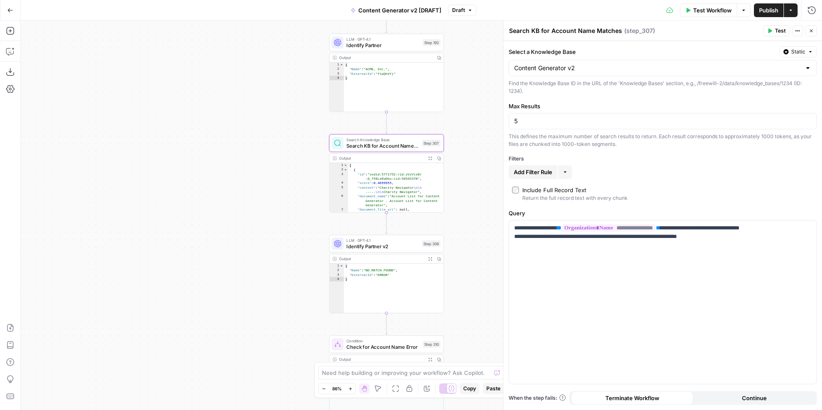
click at [771, 31] on icon "button" at bounding box center [769, 30] width 5 height 5
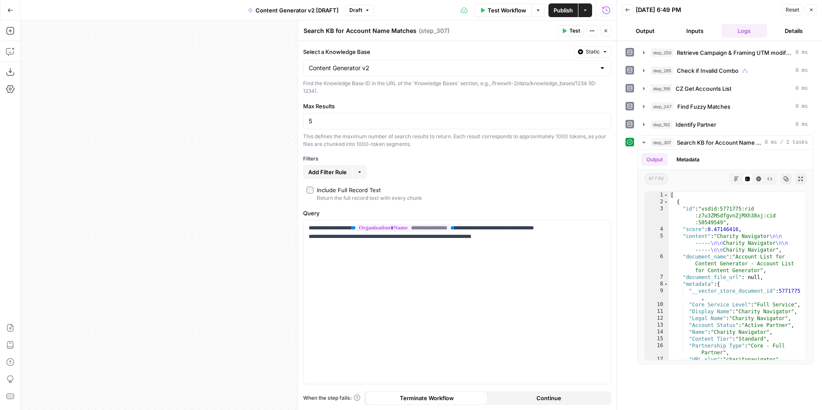
click at [796, 5] on button "Reset" at bounding box center [792, 9] width 21 height 11
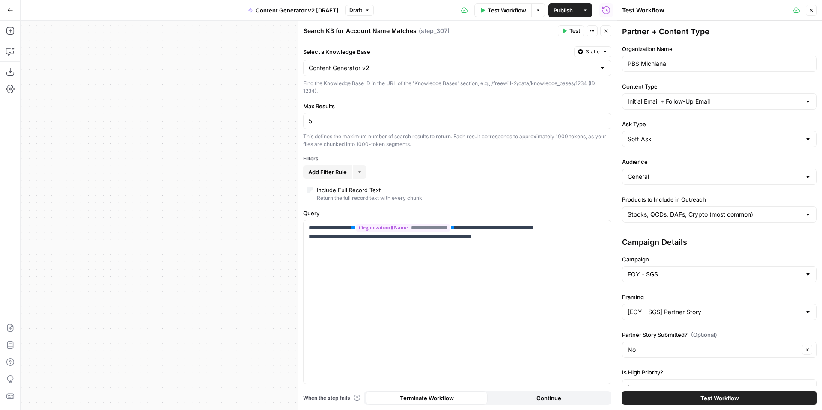
click at [574, 32] on span "Test" at bounding box center [574, 31] width 11 height 8
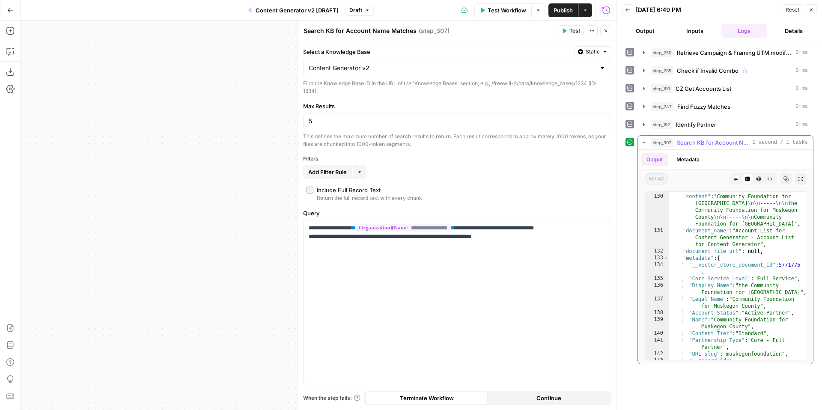
scroll to position [1508, 0]
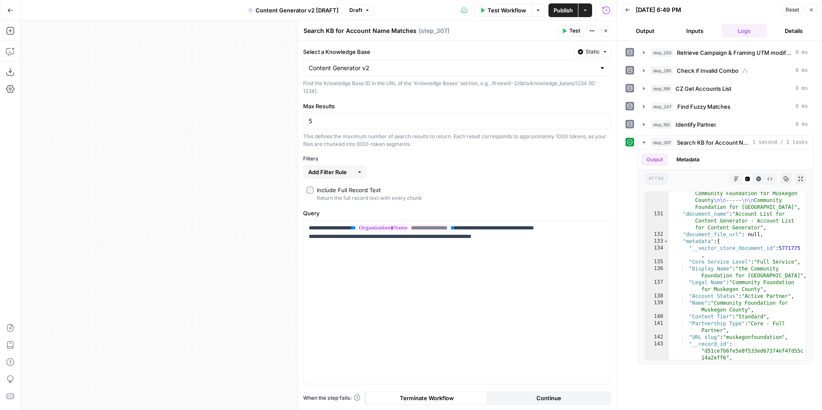
click at [607, 30] on icon "button" at bounding box center [605, 30] width 5 height 5
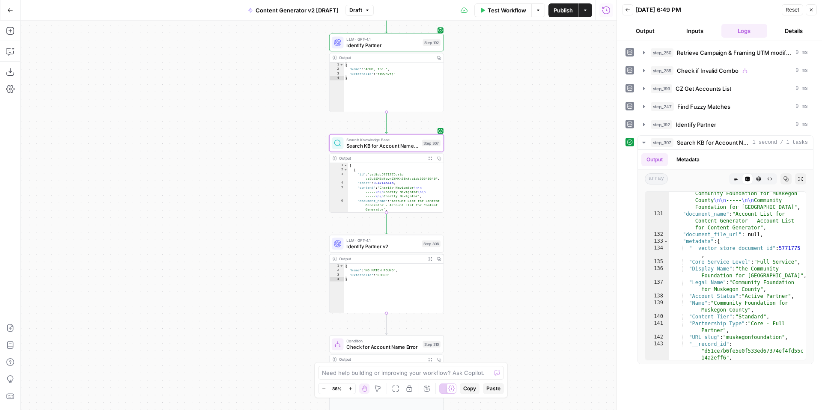
click at [380, 247] on span "Identify Partner v2" at bounding box center [382, 246] width 72 height 7
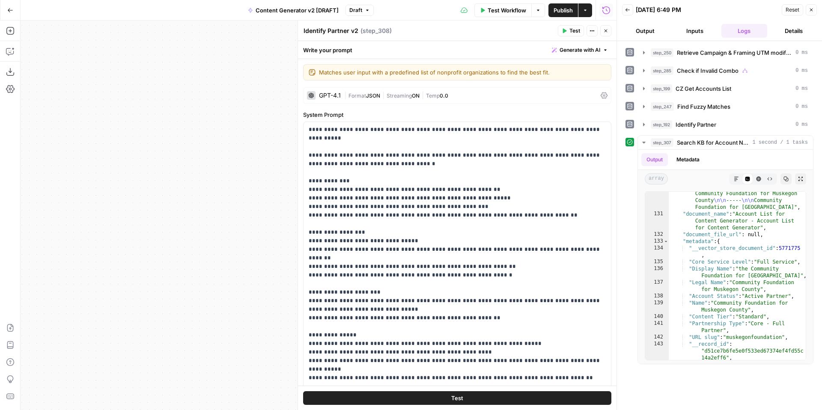
click at [812, 11] on icon "button" at bounding box center [811, 10] width 3 height 3
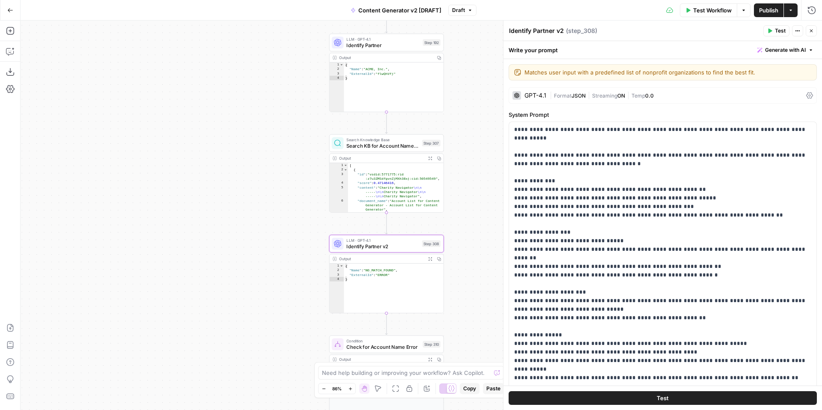
click at [777, 31] on span "Test" at bounding box center [780, 31] width 11 height 8
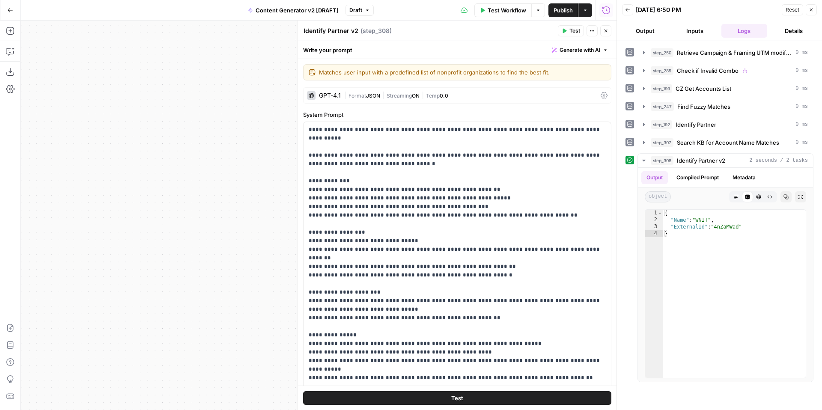
click at [608, 35] on button "Close" at bounding box center [605, 30] width 11 height 11
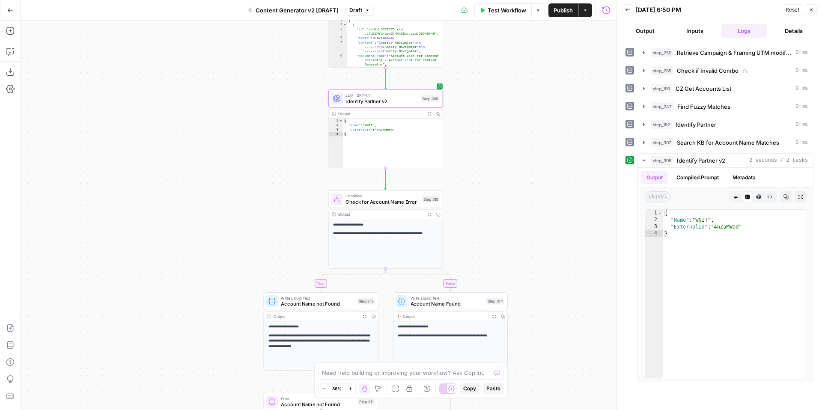
drag, startPoint x: 488, startPoint y: 264, endPoint x: 481, endPoint y: 97, distance: 166.7
click at [481, 97] on div "**********" at bounding box center [319, 216] width 596 height 390
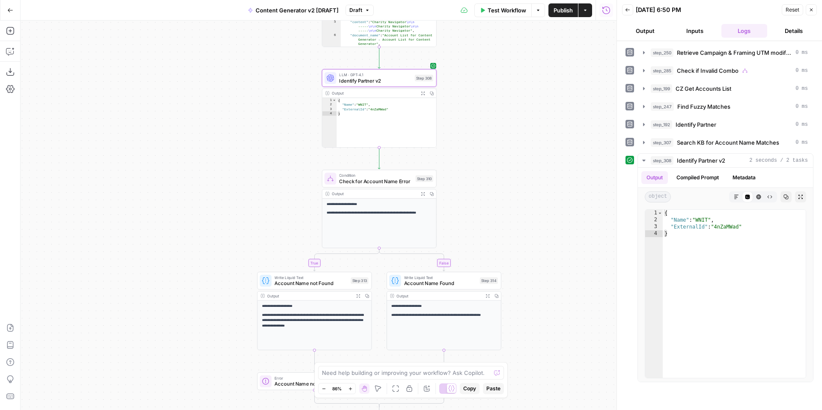
click at [358, 183] on span "Check for Account Name Error" at bounding box center [375, 181] width 73 height 7
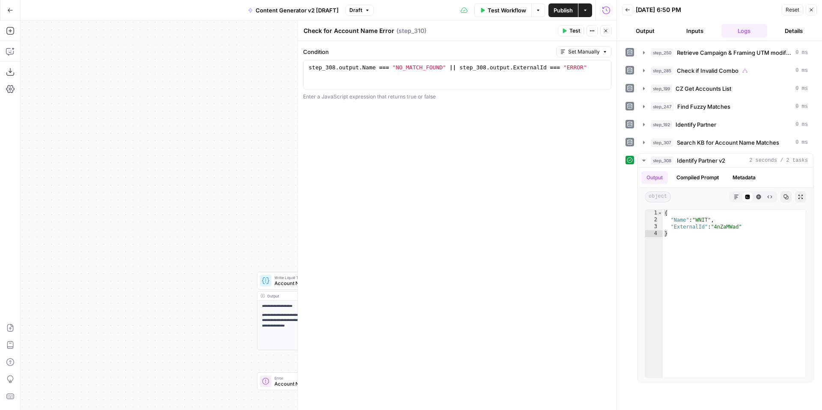
click at [570, 32] on span "Test" at bounding box center [574, 31] width 11 height 8
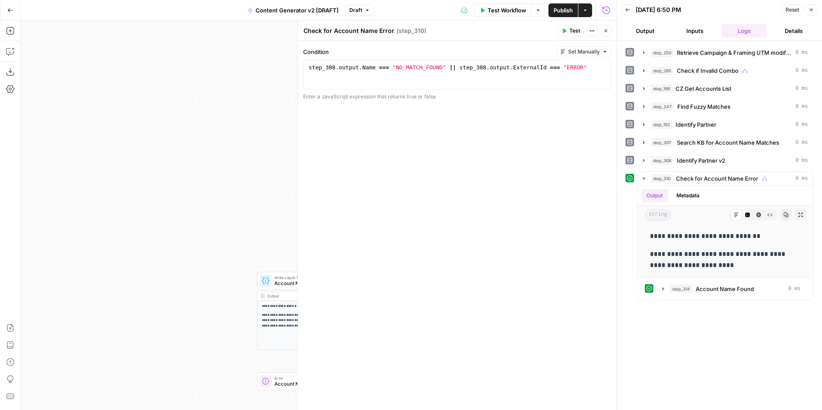
click at [813, 6] on button "Close" at bounding box center [811, 9] width 11 height 11
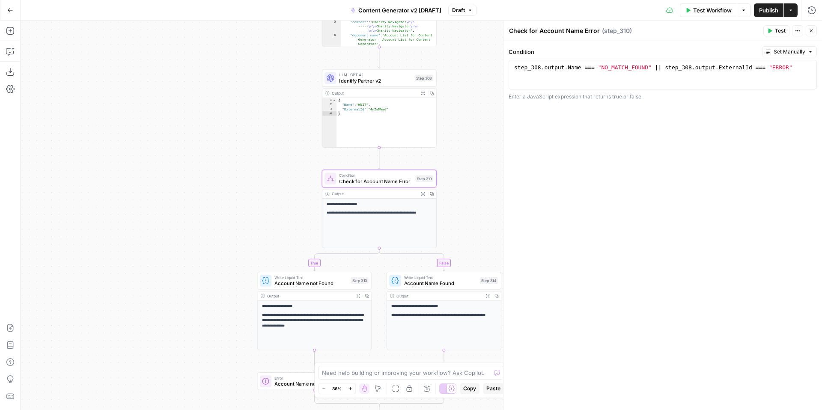
click at [327, 284] on span "Account Name not Found" at bounding box center [310, 283] width 73 height 7
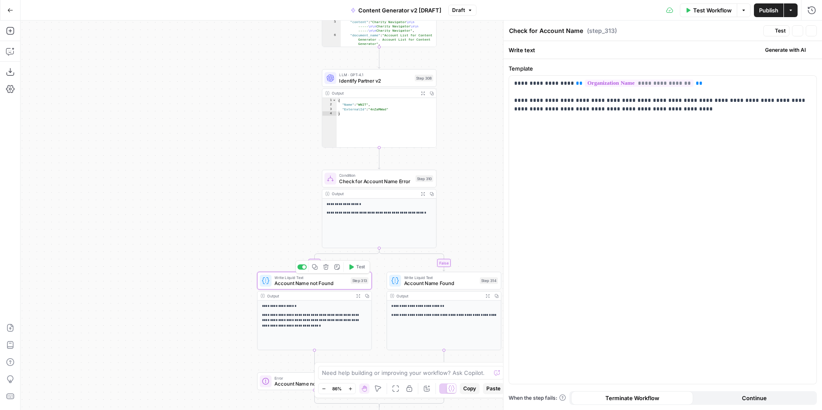
type textarea "Account Name not Found"
click at [527, 102] on p "**********" at bounding box center [662, 96] width 297 height 34
click at [549, 99] on p "**********" at bounding box center [662, 96] width 297 height 34
click at [598, 100] on p "**********" at bounding box center [662, 96] width 297 height 34
click at [601, 100] on p "**********" at bounding box center [662, 96] width 297 height 34
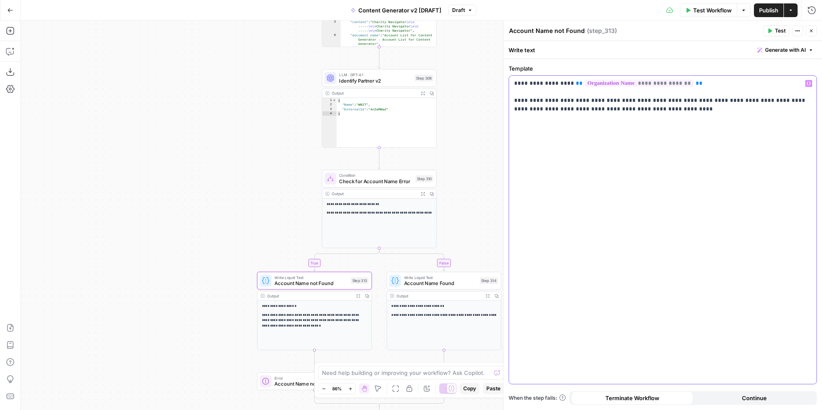
click at [769, 102] on p "**********" at bounding box center [662, 96] width 297 height 34
click at [439, 285] on span "Account Name Found" at bounding box center [440, 283] width 73 height 7
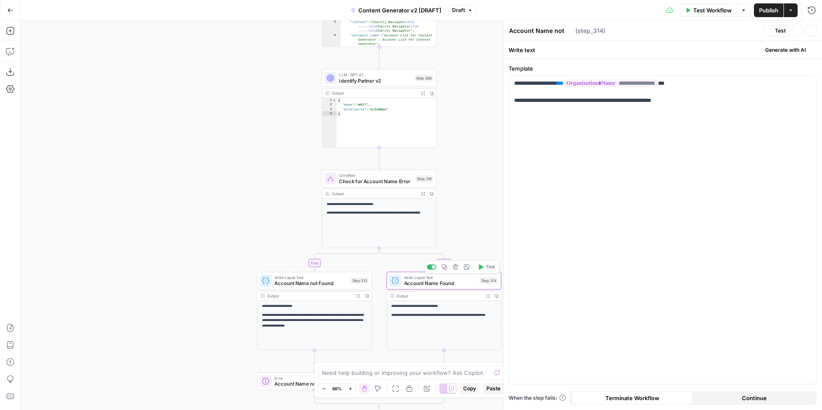
type textarea "Account Name Found"
click at [527, 103] on p "**********" at bounding box center [662, 92] width 297 height 26
click at [551, 99] on p "**********" at bounding box center [662, 92] width 297 height 26
click at [603, 101] on p "**********" at bounding box center [662, 92] width 297 height 26
click at [399, 123] on div "**********" at bounding box center [421, 216] width 801 height 390
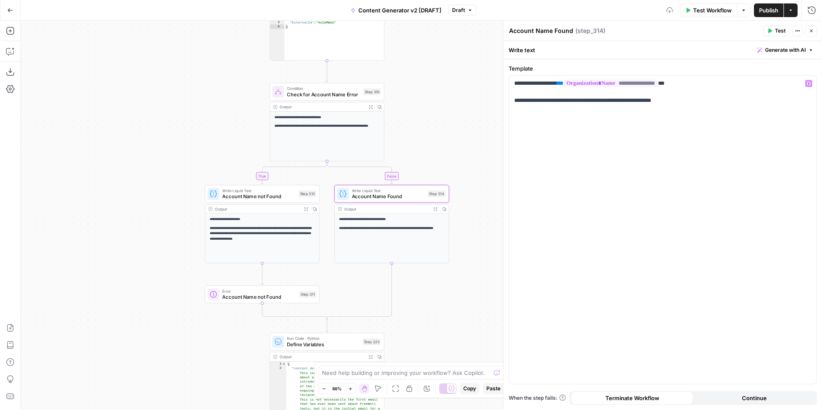
click at [812, 31] on icon "button" at bounding box center [811, 31] width 3 height 3
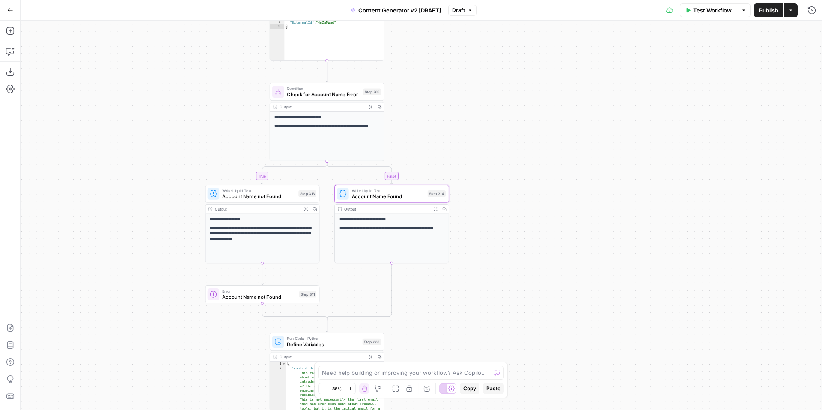
click at [242, 295] on span "Account Name not Found" at bounding box center [259, 296] width 74 height 7
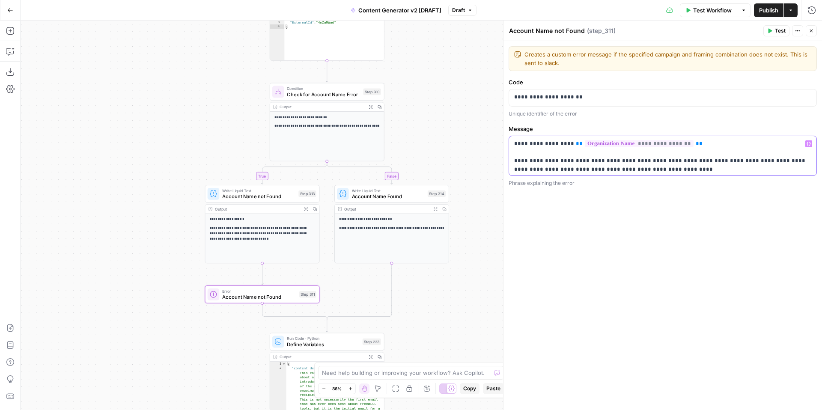
click at [527, 159] on p "**********" at bounding box center [662, 157] width 297 height 34
click at [550, 161] on p "**********" at bounding box center [662, 157] width 297 height 34
click at [550, 160] on p "**********" at bounding box center [662, 157] width 297 height 34
click at [603, 159] on p "**********" at bounding box center [662, 157] width 297 height 34
click at [771, 160] on p "**********" at bounding box center [662, 157] width 297 height 34
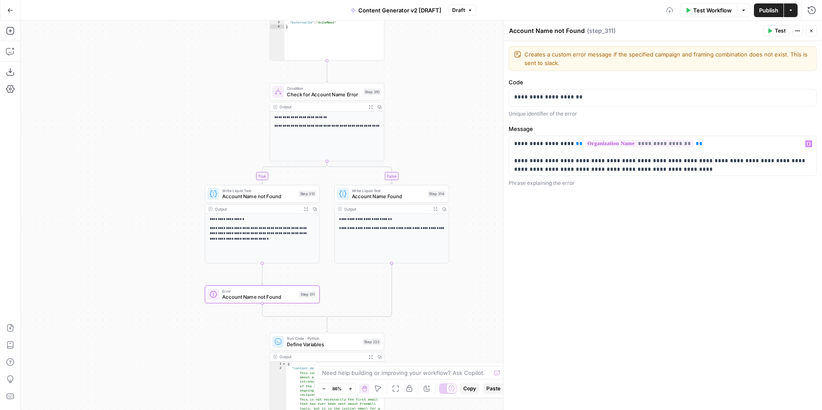
click at [811, 33] on button "Close" at bounding box center [811, 30] width 11 height 11
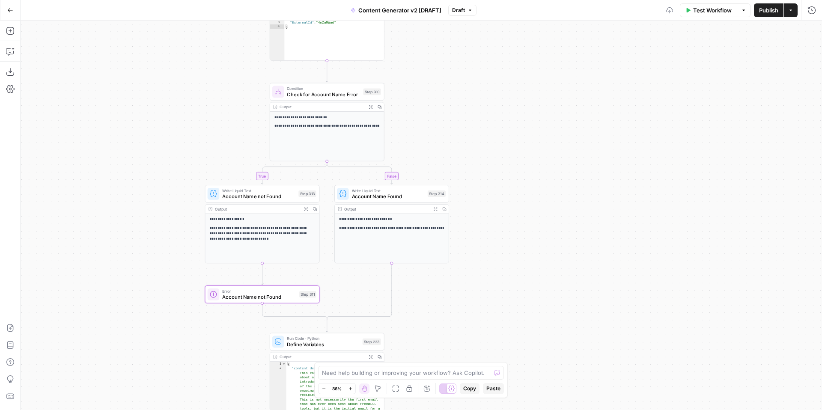
click at [670, 243] on div "**********" at bounding box center [421, 216] width 801 height 390
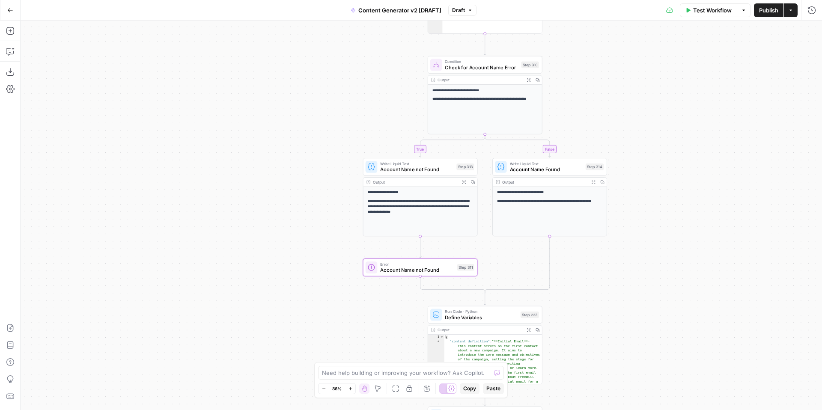
drag, startPoint x: 538, startPoint y: 268, endPoint x: 590, endPoint y: 269, distance: 52.2
click at [590, 269] on div "**********" at bounding box center [421, 216] width 801 height 390
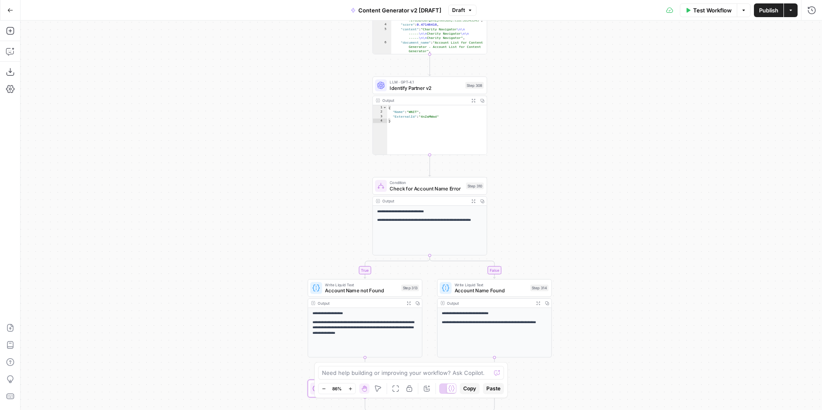
drag, startPoint x: 663, startPoint y: 208, endPoint x: 605, endPoint y: 342, distance: 146.5
click at [605, 342] on div "**********" at bounding box center [421, 216] width 801 height 390
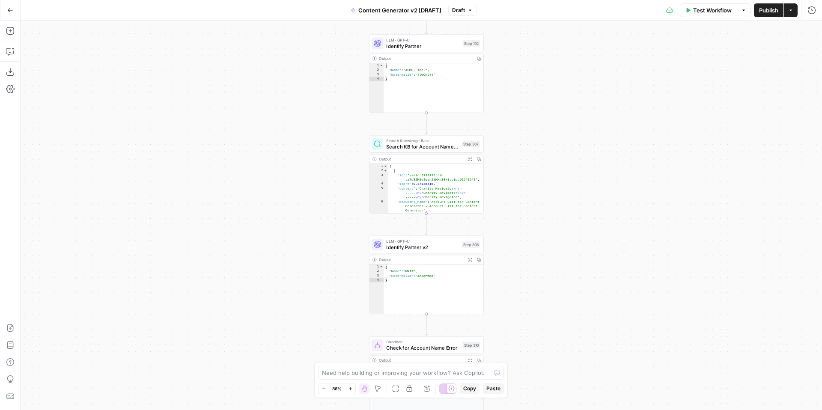
drag, startPoint x: 601, startPoint y: 187, endPoint x: 601, endPoint y: 325, distance: 138.3
click at [601, 328] on div "**********" at bounding box center [421, 216] width 801 height 390
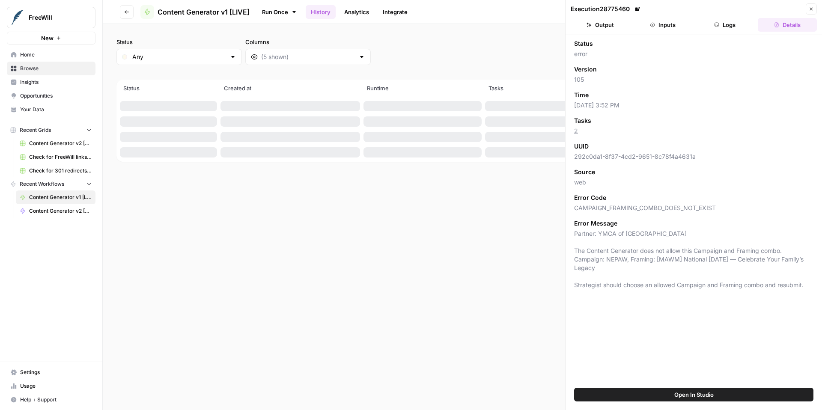
click at [811, 11] on icon "button" at bounding box center [811, 8] width 5 height 5
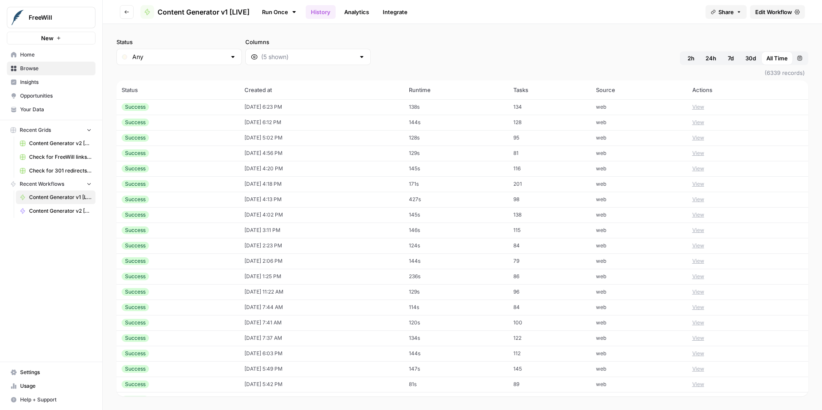
click at [64, 54] on span "Home" at bounding box center [55, 55] width 71 height 8
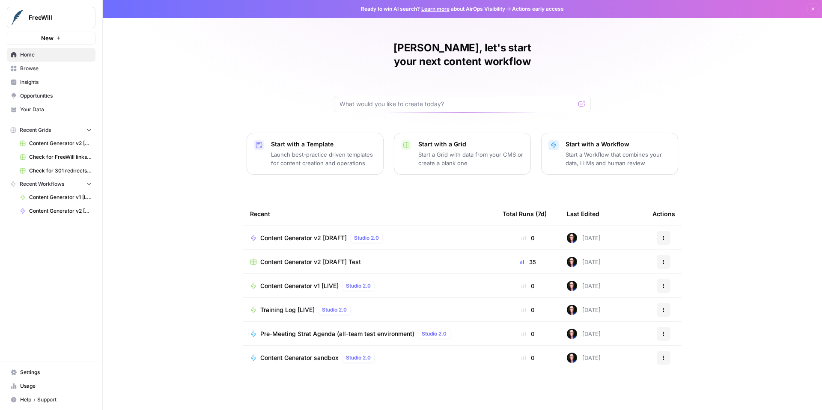
click at [61, 70] on span "Browse" at bounding box center [55, 69] width 71 height 8
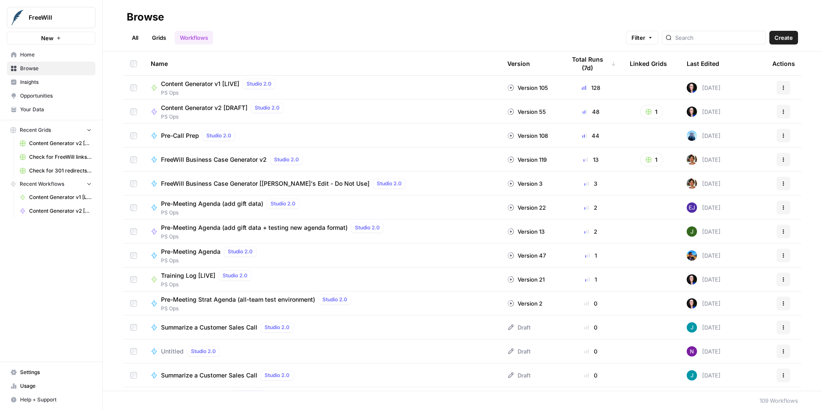
click at [60, 82] on span "Insights" at bounding box center [55, 82] width 71 height 8
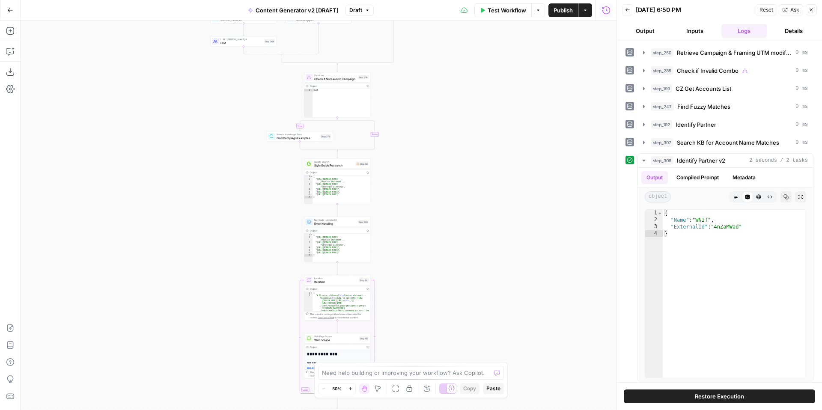
click at [814, 9] on button "Close" at bounding box center [811, 9] width 11 height 11
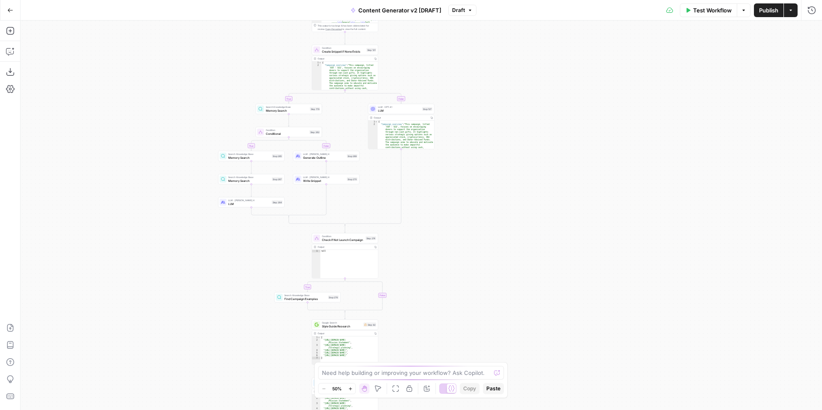
drag, startPoint x: 518, startPoint y: 134, endPoint x: 527, endPoint y: 299, distance: 165.0
click at [527, 299] on div "**********" at bounding box center [421, 216] width 801 height 390
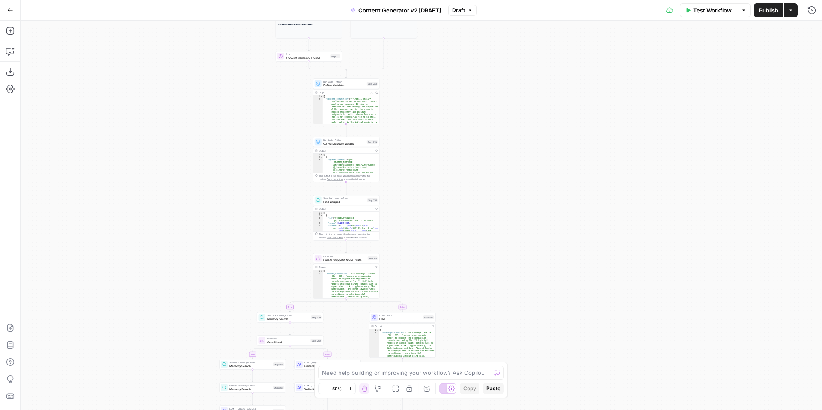
drag, startPoint x: 525, startPoint y: 119, endPoint x: 527, endPoint y: 321, distance: 202.5
click at [527, 321] on div "**********" at bounding box center [421, 216] width 801 height 390
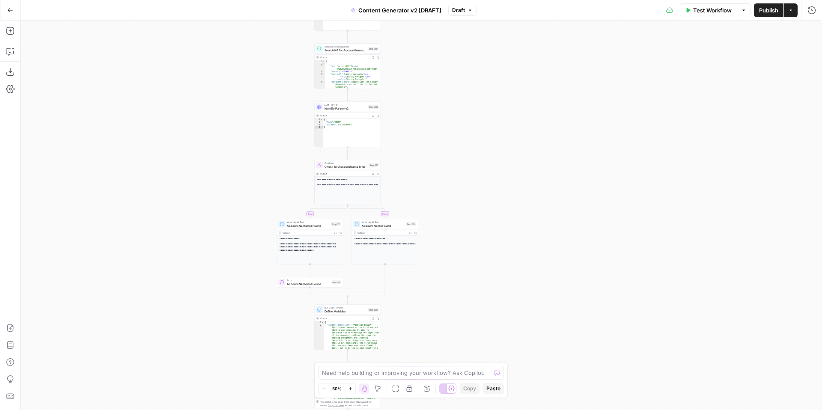
drag, startPoint x: 489, startPoint y: 188, endPoint x: 489, endPoint y: 384, distance: 195.2
click at [489, 386] on body "FreeWill New Home Browse Insights Opportunities Your Data Recent Grids Content …" at bounding box center [411, 205] width 822 height 410
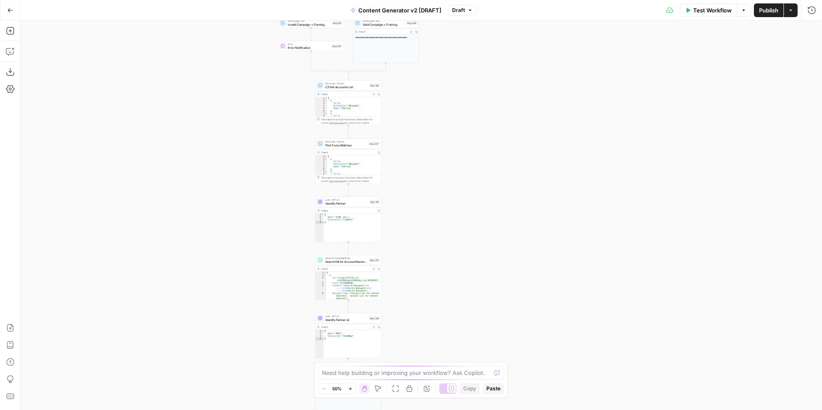
drag, startPoint x: 478, startPoint y: 162, endPoint x: 484, endPoint y: 379, distance: 217.1
click at [484, 379] on body "FreeWill New Home Browse Insights Opportunities Your Data Recent Grids Content …" at bounding box center [411, 205] width 822 height 410
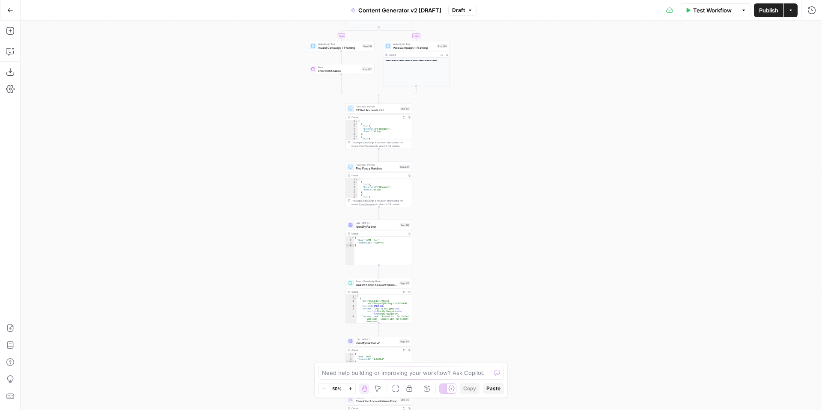
drag, startPoint x: 500, startPoint y: 211, endPoint x: 521, endPoint y: 179, distance: 38.2
click at [522, 179] on div "**********" at bounding box center [421, 216] width 801 height 390
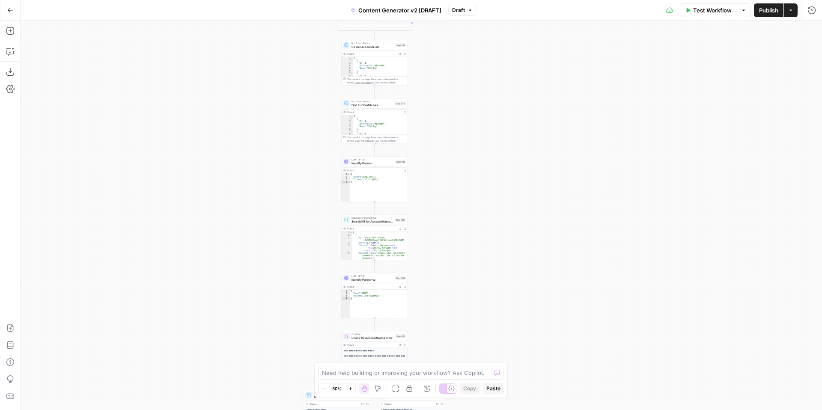
drag, startPoint x: 521, startPoint y: 228, endPoint x: 516, endPoint y: 163, distance: 65.3
click at [516, 167] on div "**********" at bounding box center [421, 216] width 801 height 390
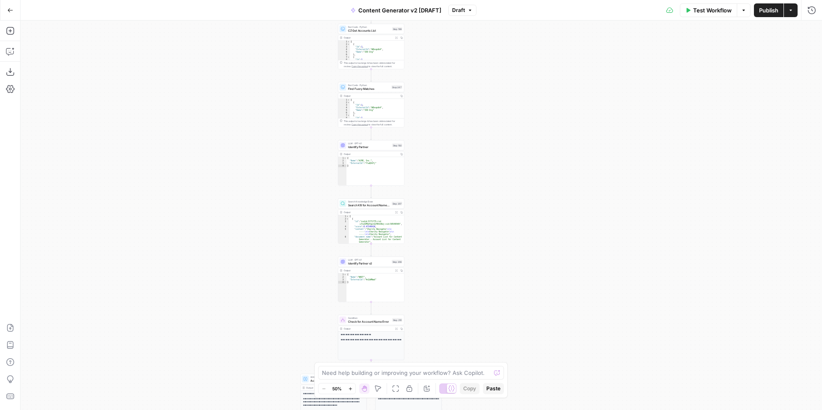
click at [352, 388] on icon "button" at bounding box center [350, 389] width 5 height 5
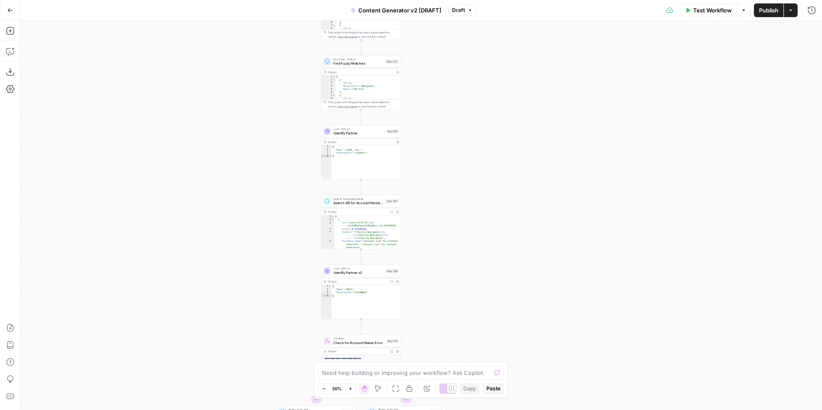
click at [352, 388] on icon "button" at bounding box center [350, 389] width 5 height 5
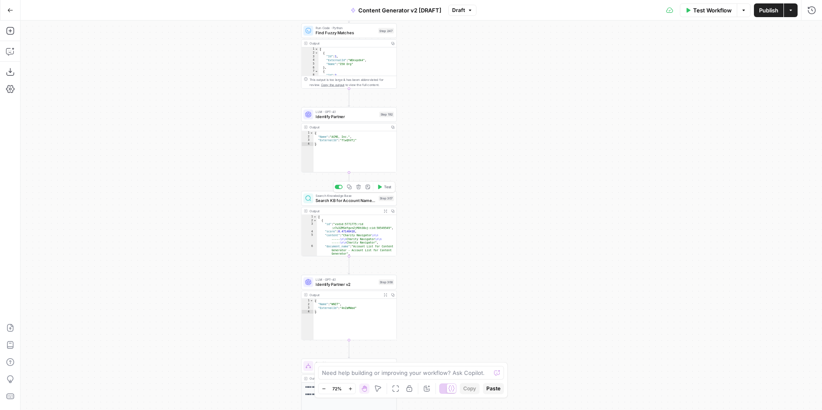
click at [359, 201] on span "Search KB for Account Name Matches" at bounding box center [345, 200] width 60 height 6
type input "Content Generator v2"
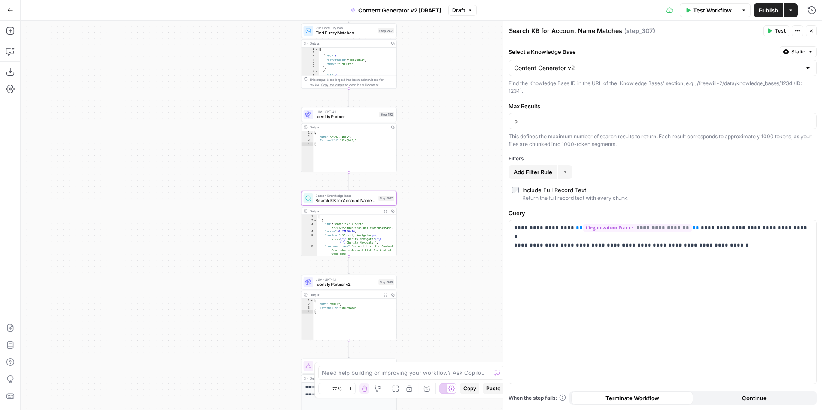
click at [770, 30] on icon "button" at bounding box center [770, 31] width 4 height 5
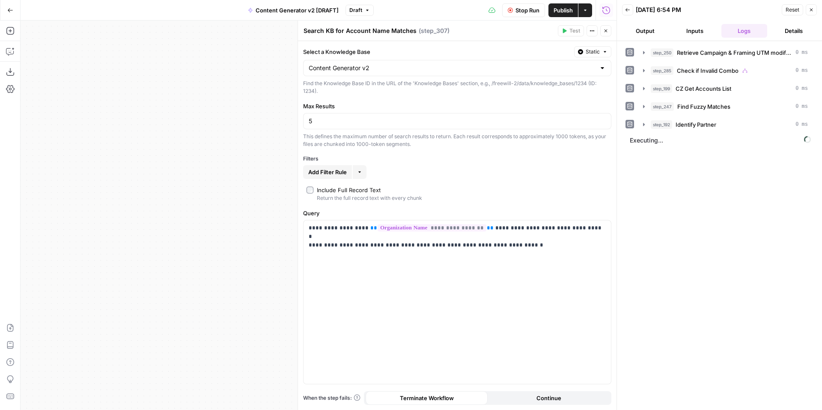
click at [697, 33] on button "Inputs" at bounding box center [695, 31] width 46 height 14
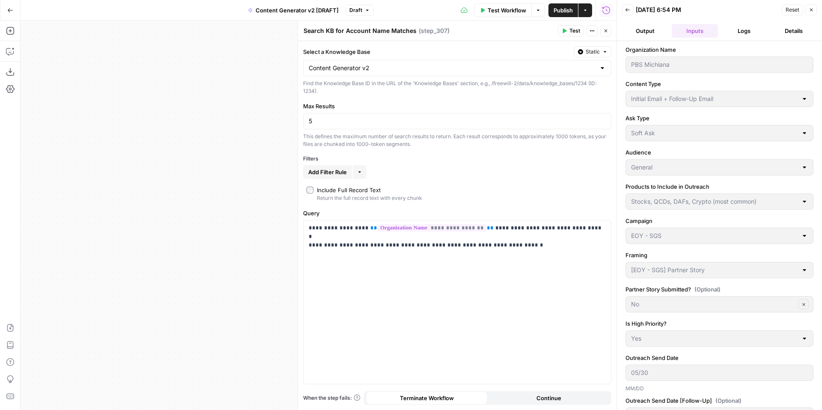
click at [791, 9] on span "Reset" at bounding box center [792, 10] width 14 height 8
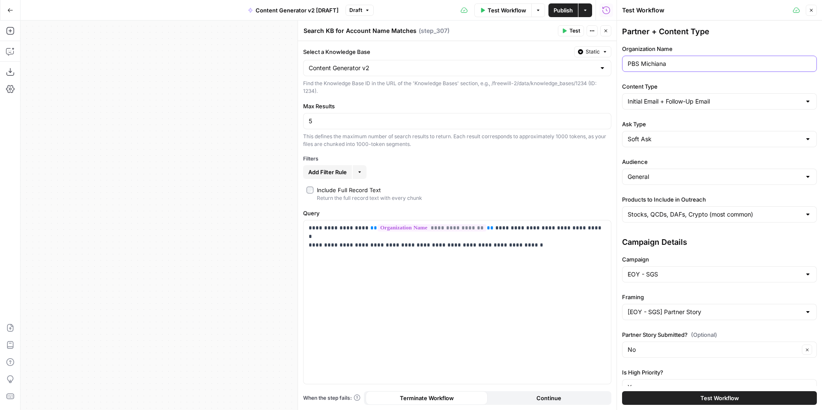
click at [700, 67] on input "PBS Michiana" at bounding box center [720, 64] width 184 height 9
paste input "[DEMOGRAPHIC_DATA] Diocese [GEOGRAPHIC_DATA]"
type input "[DEMOGRAPHIC_DATA] Diocese [GEOGRAPHIC_DATA]"
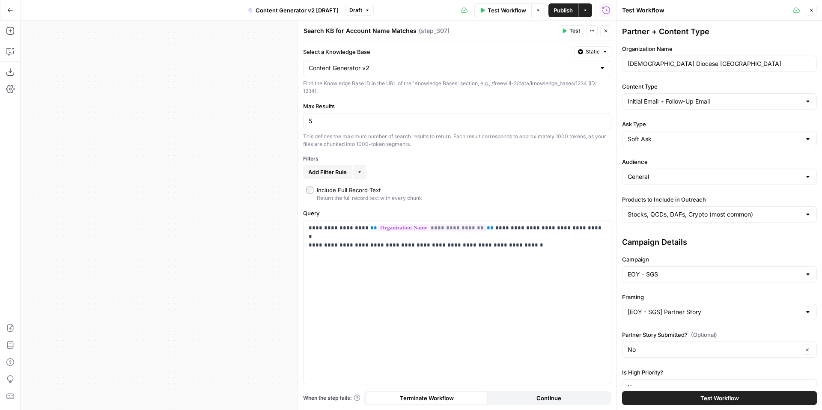
click at [571, 30] on span "Test" at bounding box center [574, 31] width 11 height 8
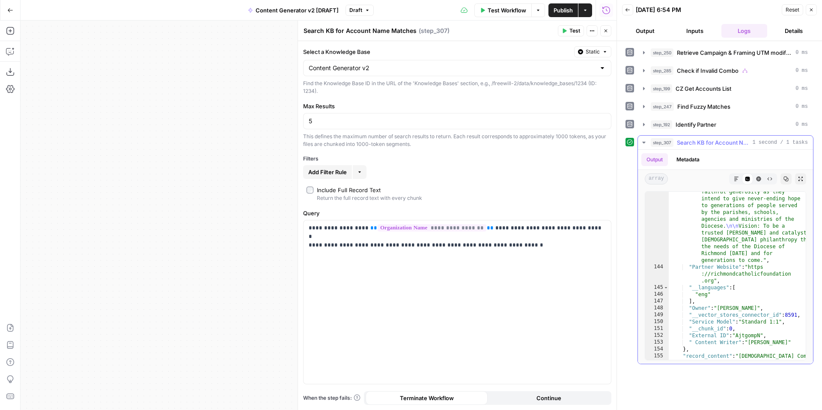
scroll to position [2044, 0]
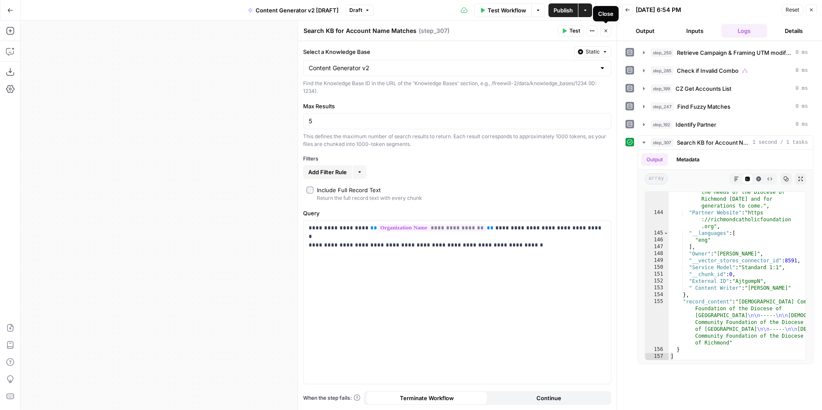
click at [606, 33] on icon "button" at bounding box center [605, 30] width 5 height 5
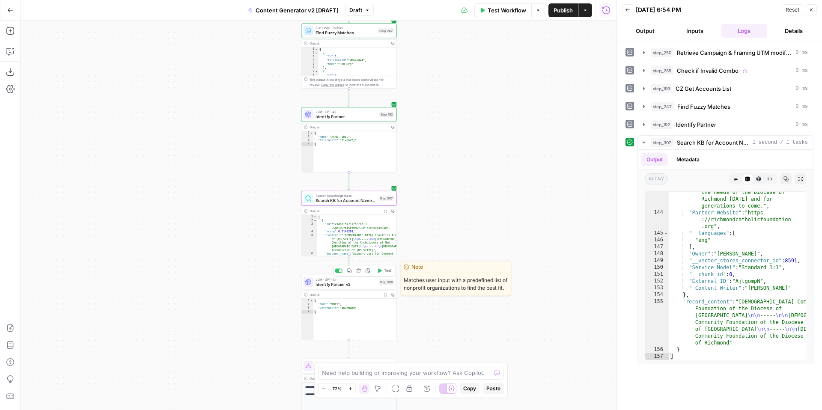
click at [348, 286] on span "Identify Partner v2" at bounding box center [345, 284] width 60 height 6
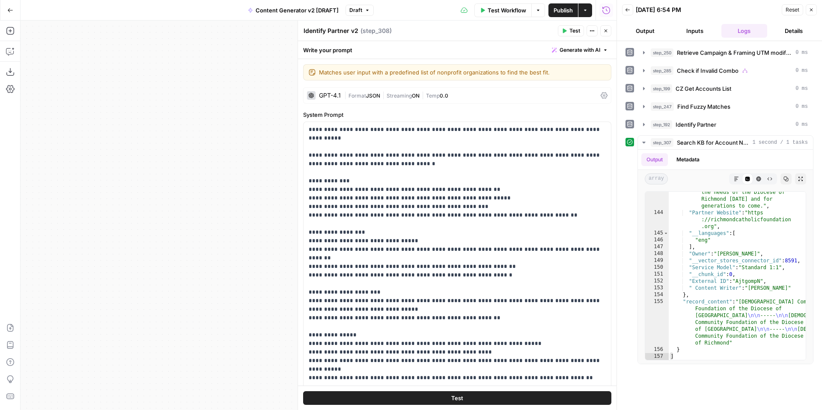
click at [568, 33] on button "Test" at bounding box center [571, 30] width 26 height 11
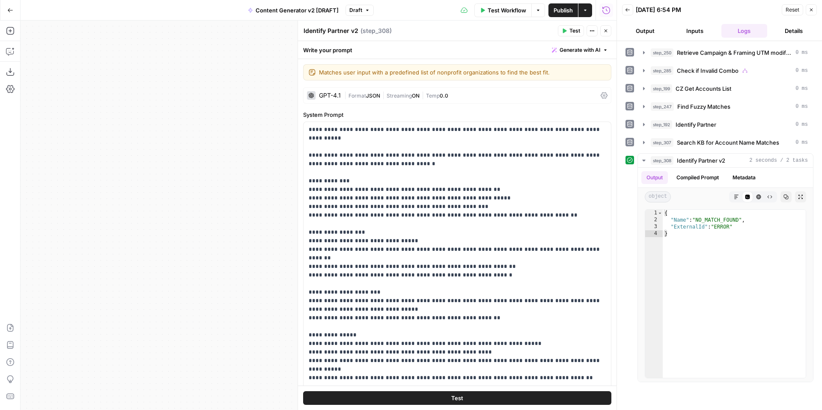
click at [607, 33] on icon "button" at bounding box center [605, 30] width 5 height 5
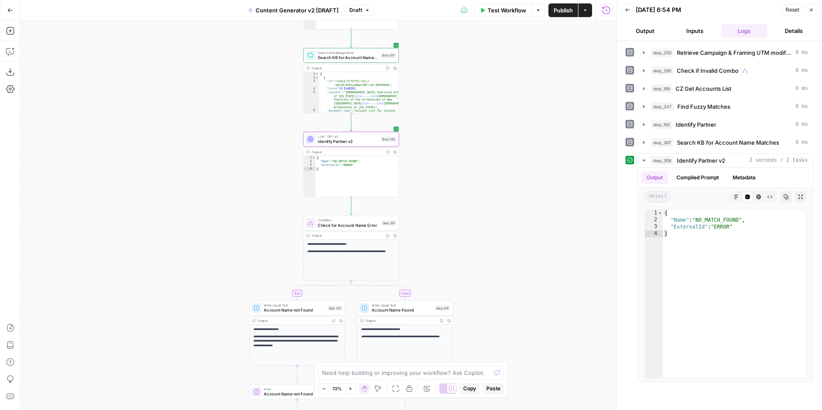
drag, startPoint x: 450, startPoint y: 290, endPoint x: 451, endPoint y: 149, distance: 140.8
click at [452, 150] on div "**********" at bounding box center [319, 216] width 596 height 390
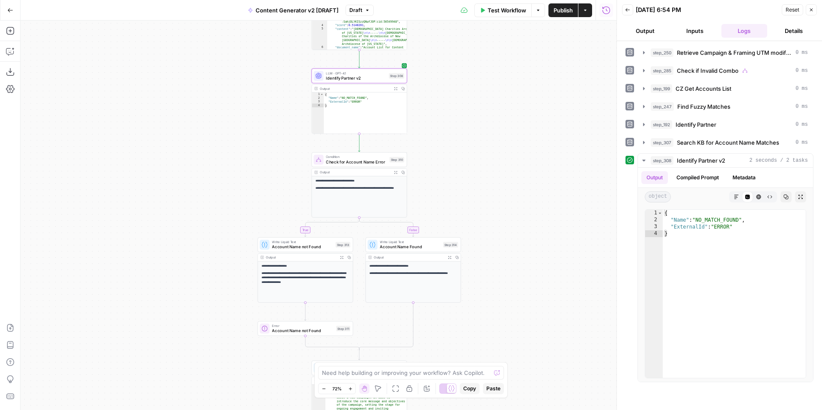
drag, startPoint x: 457, startPoint y: 240, endPoint x: 464, endPoint y: 172, distance: 68.4
click at [464, 173] on div "**********" at bounding box center [319, 216] width 596 height 390
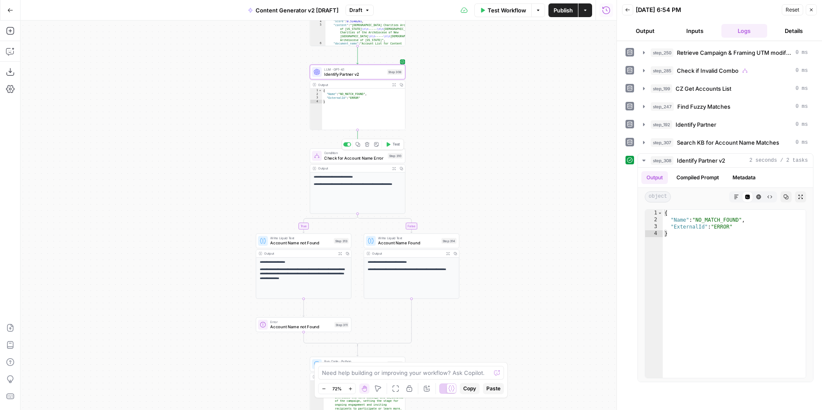
click at [346, 158] on span "Check for Account Name Error" at bounding box center [354, 158] width 61 height 6
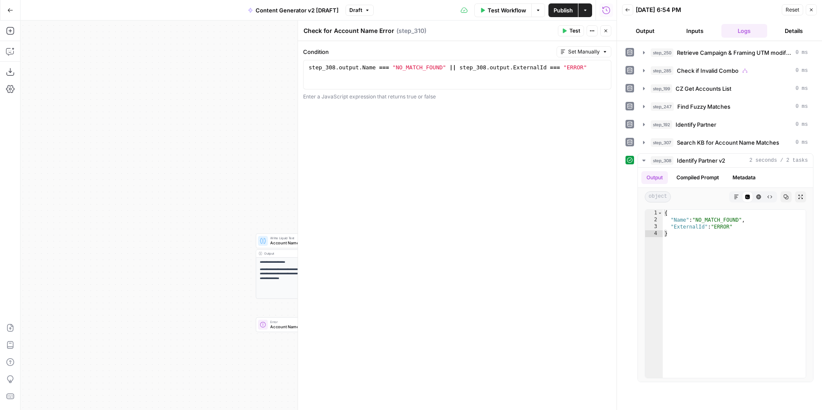
click at [571, 33] on span "Test" at bounding box center [574, 31] width 11 height 8
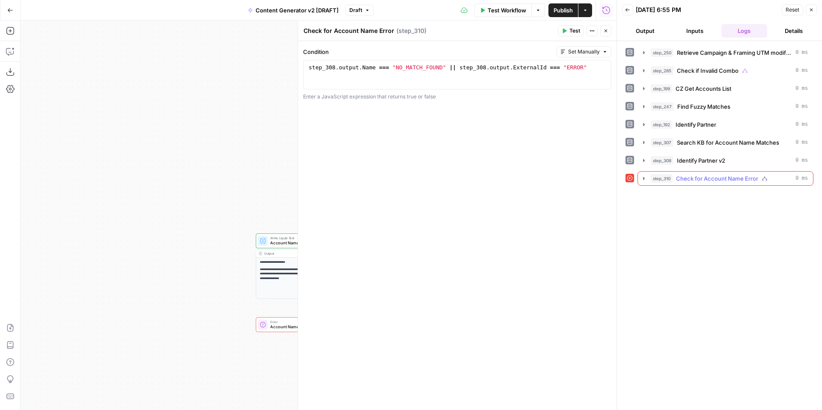
click at [642, 178] on icon "button" at bounding box center [643, 178] width 7 height 7
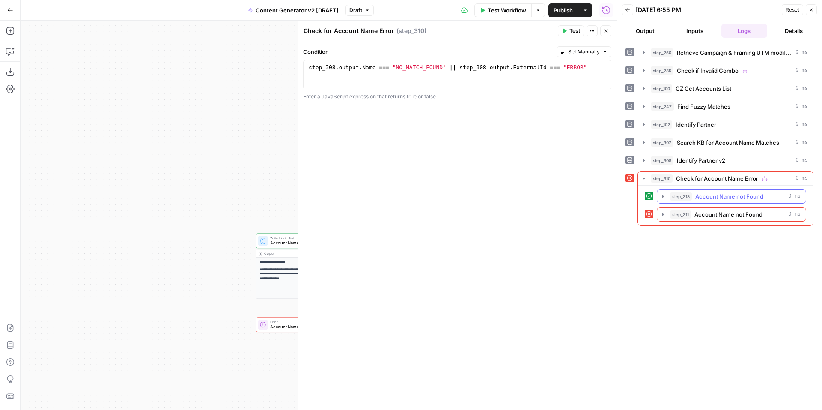
click at [664, 196] on icon "button" at bounding box center [663, 196] width 7 height 7
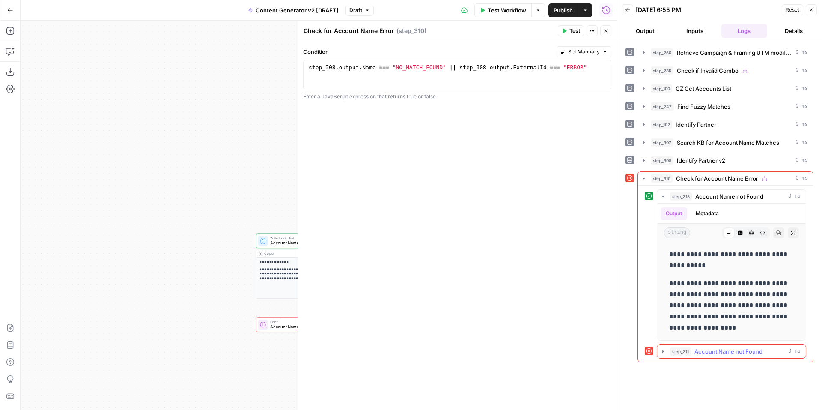
click at [663, 350] on icon "button" at bounding box center [663, 351] width 7 height 7
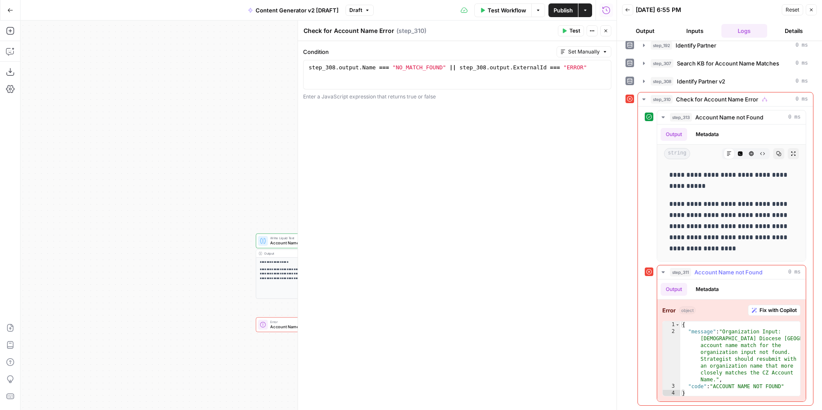
scroll to position [0, 0]
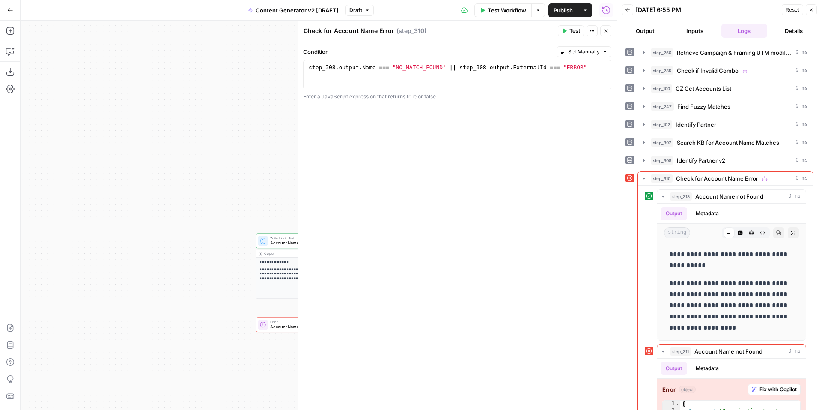
click at [814, 9] on button "Close" at bounding box center [811, 9] width 11 height 11
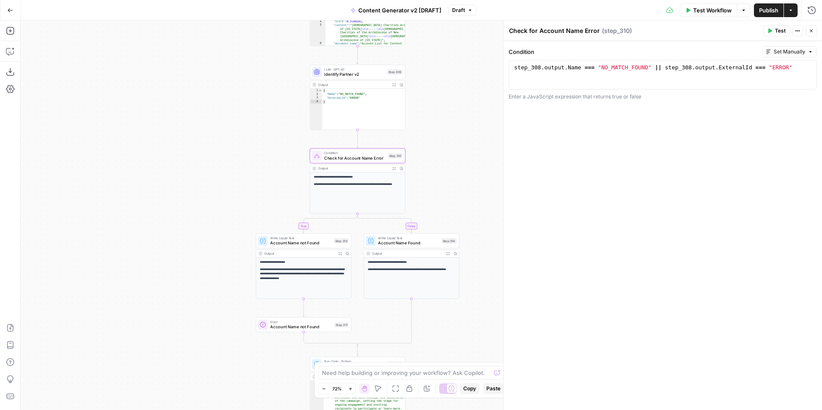
click at [814, 30] on button "Close" at bounding box center [811, 30] width 11 height 11
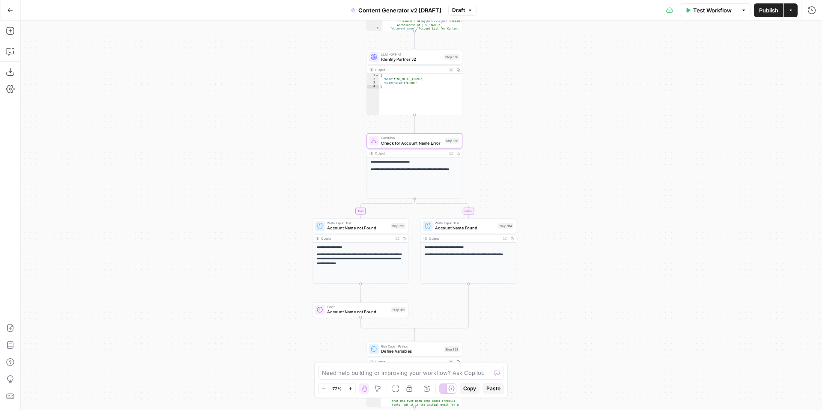
drag, startPoint x: 532, startPoint y: 245, endPoint x: 588, endPoint y: 230, distance: 58.5
click at [588, 230] on div "**********" at bounding box center [421, 216] width 801 height 390
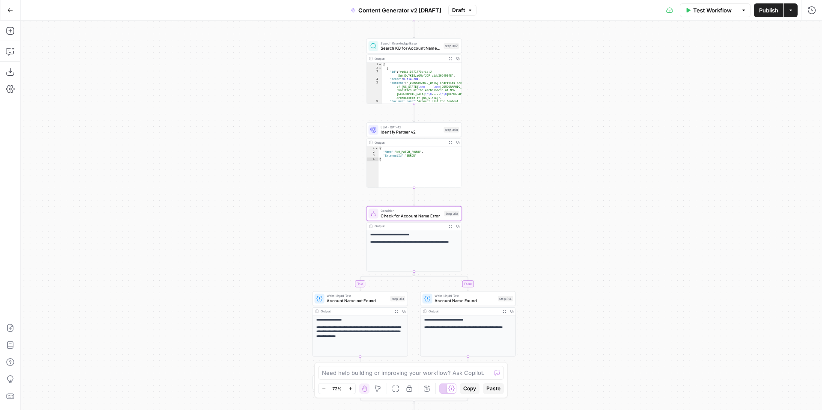
drag, startPoint x: 575, startPoint y: 209, endPoint x: 575, endPoint y: 275, distance: 65.9
click at [575, 275] on div "**********" at bounding box center [421, 216] width 801 height 390
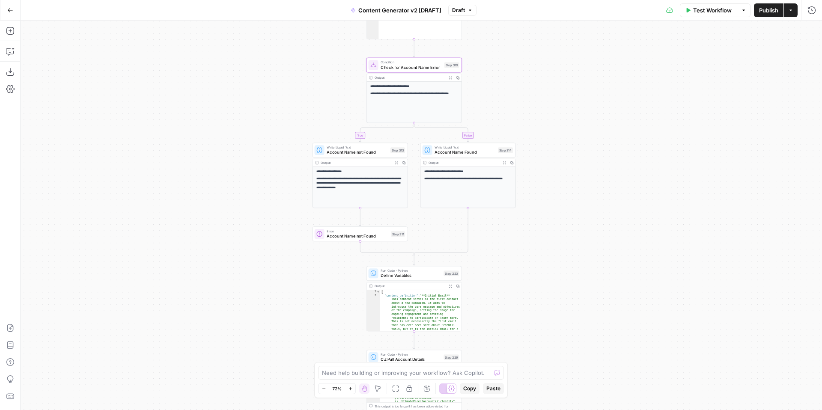
drag, startPoint x: 580, startPoint y: 314, endPoint x: 579, endPoint y: 160, distance: 154.5
click at [579, 160] on div "**********" at bounding box center [421, 216] width 801 height 390
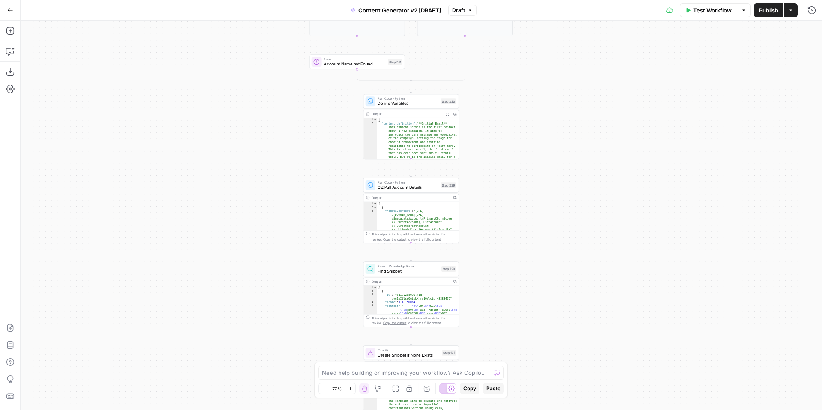
drag, startPoint x: 579, startPoint y: 260, endPoint x: 578, endPoint y: 140, distance: 119.9
click at [578, 140] on div "**********" at bounding box center [421, 216] width 801 height 390
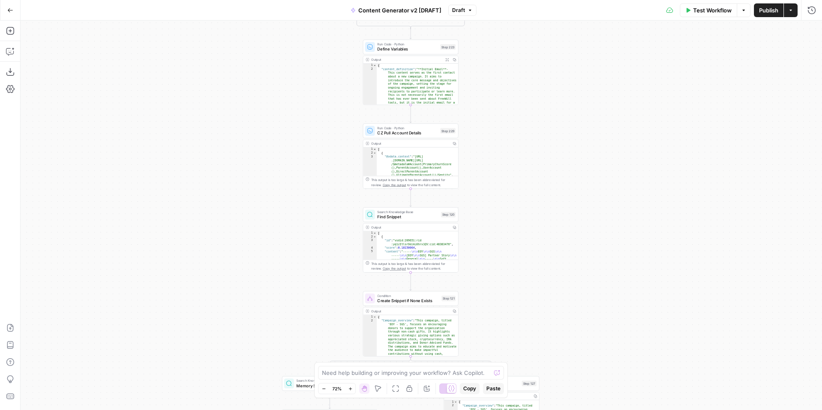
drag, startPoint x: 572, startPoint y: 252, endPoint x: 572, endPoint y: 48, distance: 203.8
click at [572, 48] on div "**********" at bounding box center [421, 216] width 801 height 390
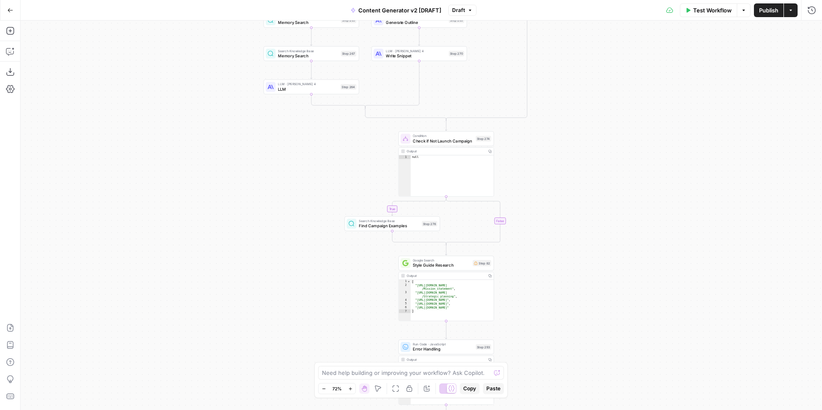
drag, startPoint x: 581, startPoint y: 230, endPoint x: 614, endPoint y: 4, distance: 228.4
click at [614, 4] on div "**********" at bounding box center [411, 205] width 822 height 410
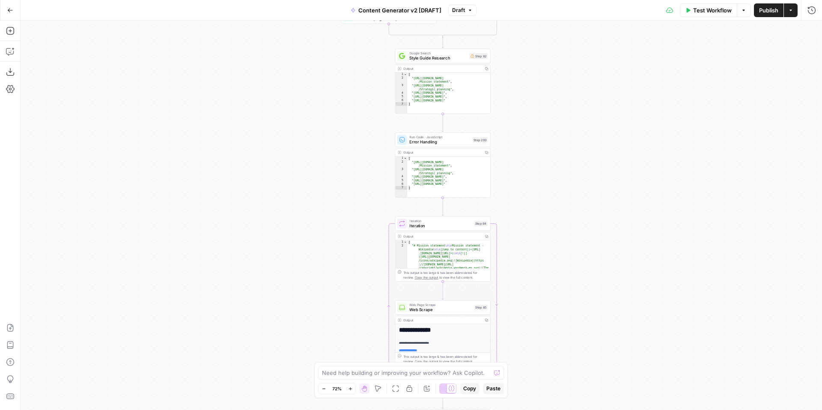
drag, startPoint x: 577, startPoint y: 260, endPoint x: 574, endPoint y: 50, distance: 210.6
click at [574, 50] on div "**********" at bounding box center [421, 216] width 801 height 390
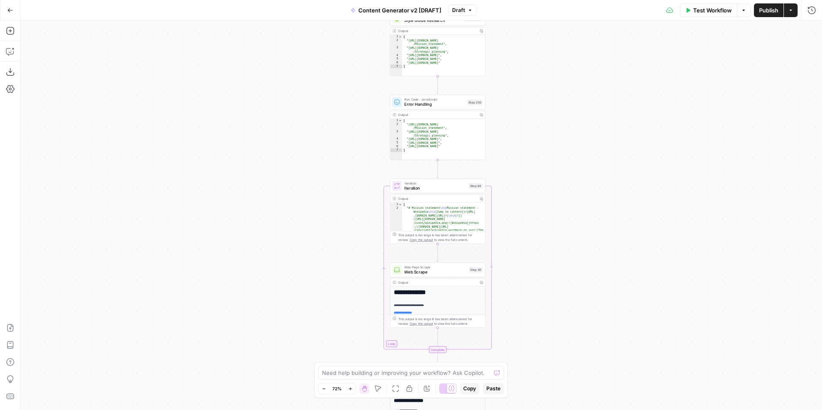
drag, startPoint x: 568, startPoint y: 212, endPoint x: 562, endPoint y: 35, distance: 177.3
click at [562, 35] on div "**********" at bounding box center [421, 216] width 801 height 390
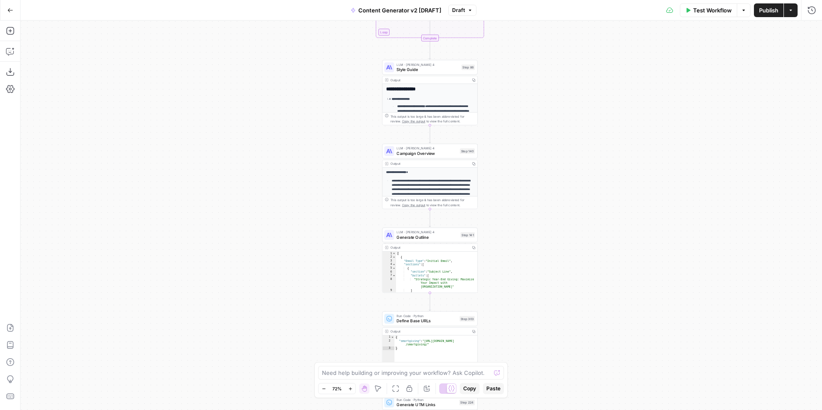
drag, startPoint x: 562, startPoint y: 235, endPoint x: 550, endPoint y: 7, distance: 228.0
click at [550, 12] on div "**********" at bounding box center [411, 205] width 822 height 410
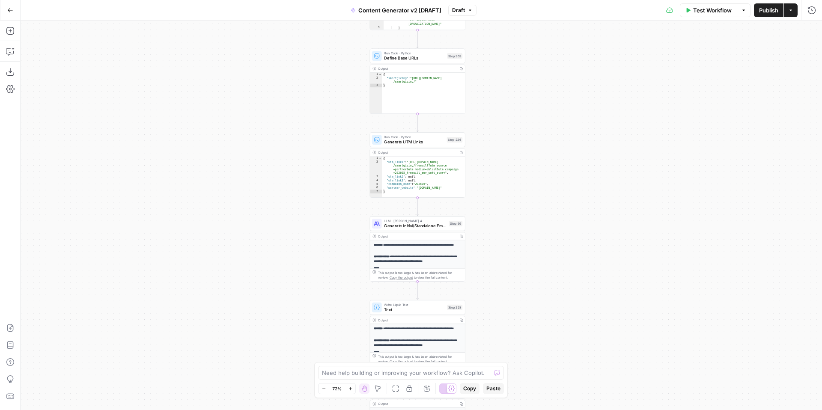
drag, startPoint x: 536, startPoint y: 245, endPoint x: 550, endPoint y: -12, distance: 258.1
click at [550, 0] on html "FreeWill New Home Browse Insights Opportunities Your Data Recent Grids Content …" at bounding box center [411, 205] width 822 height 410
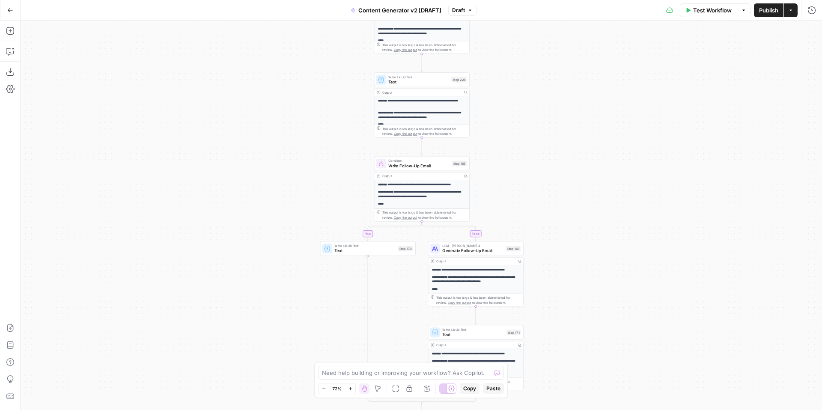
drag, startPoint x: 534, startPoint y: 244, endPoint x: 518, endPoint y: 13, distance: 231.3
click at [518, 13] on div "**********" at bounding box center [411, 205] width 822 height 410
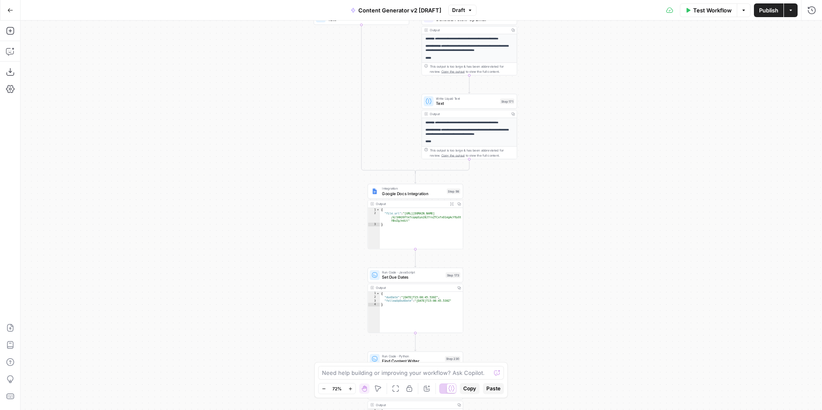
drag, startPoint x: 566, startPoint y: 272, endPoint x: 565, endPoint y: 65, distance: 207.2
click at [566, 68] on div "**********" at bounding box center [421, 216] width 801 height 390
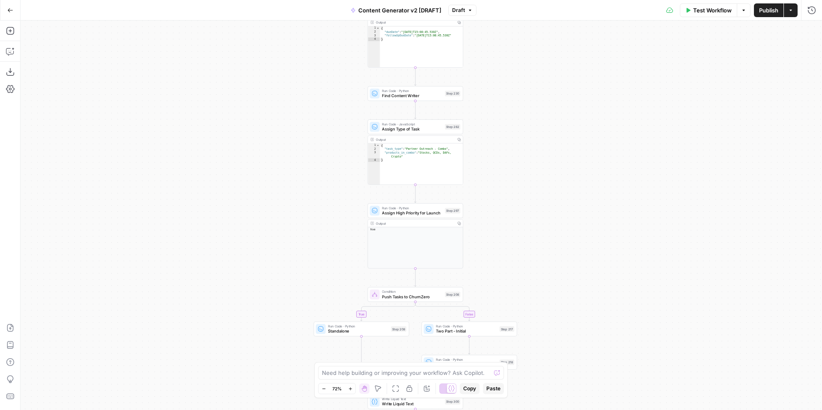
drag, startPoint x: 561, startPoint y: 274, endPoint x: 560, endPoint y: 75, distance: 199.1
click at [560, 78] on div "**********" at bounding box center [421, 216] width 801 height 390
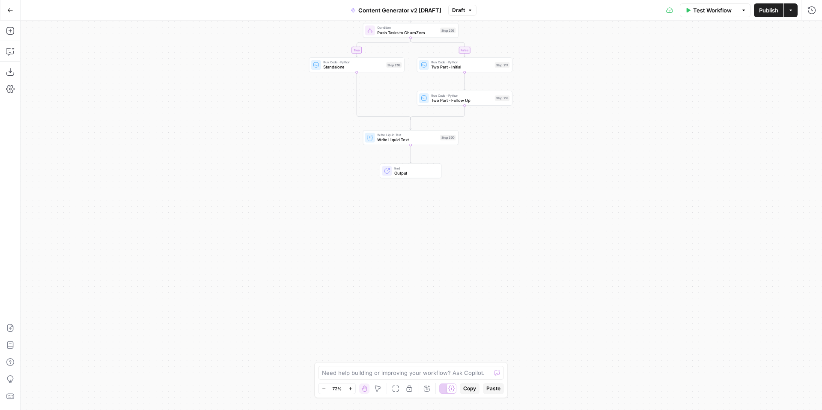
drag, startPoint x: 566, startPoint y: 245, endPoint x: 565, endPoint y: 86, distance: 158.8
click at [565, 88] on div "**********" at bounding box center [421, 216] width 801 height 390
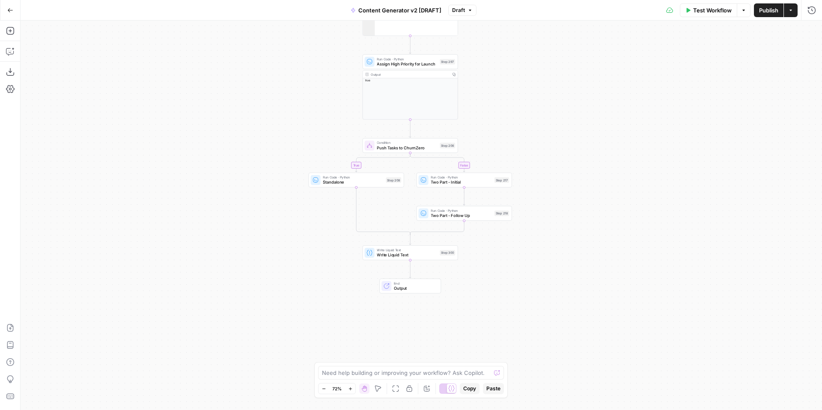
drag, startPoint x: 560, startPoint y: 95, endPoint x: 559, endPoint y: 208, distance: 112.2
click at [559, 216] on div "**********" at bounding box center [421, 216] width 801 height 390
click at [378, 256] on span "Write Liquid Text" at bounding box center [405, 256] width 60 height 6
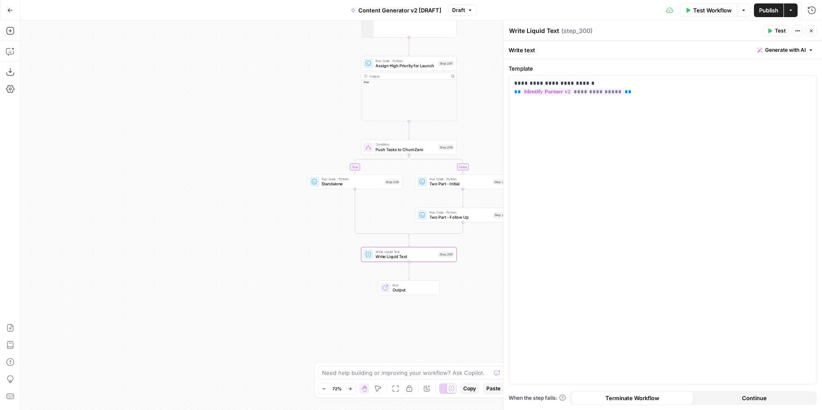
click at [540, 29] on textarea "Write Liquid Text" at bounding box center [534, 31] width 50 height 9
click at [510, 31] on textarea "Step 308 Output" at bounding box center [533, 31] width 49 height 9
type textarea "Tasks Added to Step 308 Output"
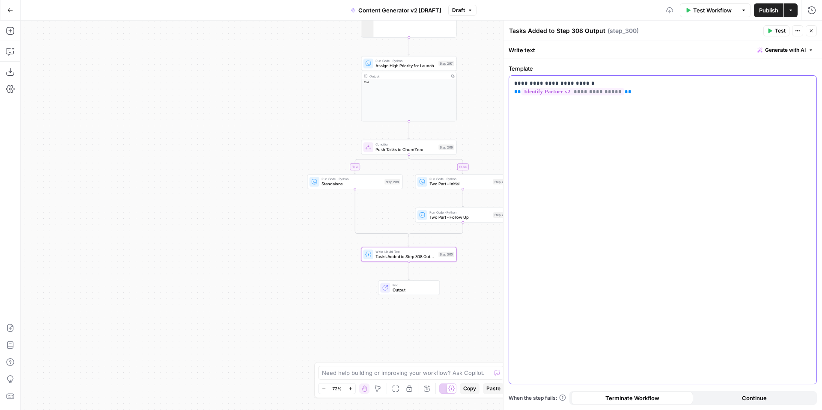
click at [611, 151] on div "**********" at bounding box center [662, 230] width 307 height 308
click at [809, 30] on icon "button" at bounding box center [811, 30] width 5 height 5
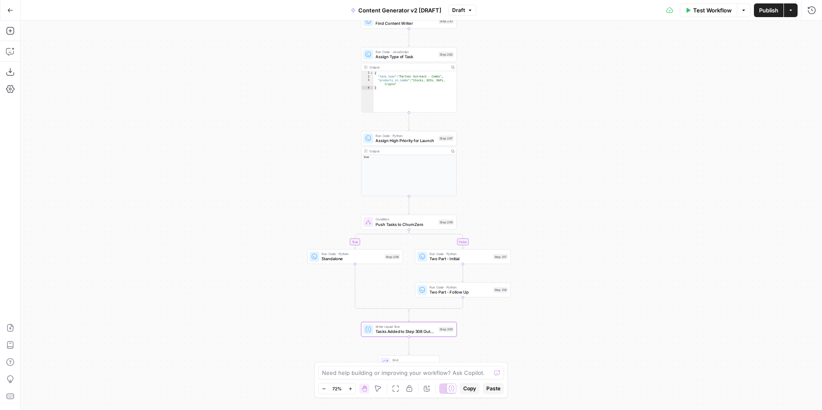
drag, startPoint x: 695, startPoint y: 171, endPoint x: 700, endPoint y: 299, distance: 128.1
click at [700, 299] on div "**********" at bounding box center [421, 216] width 801 height 390
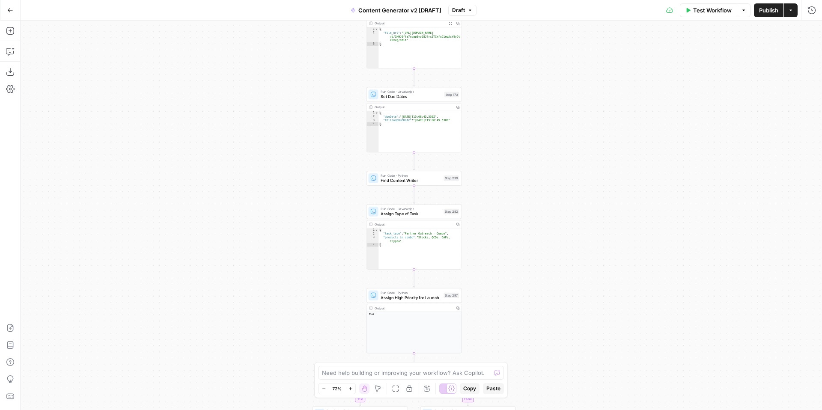
drag, startPoint x: 584, startPoint y: 172, endPoint x: 581, endPoint y: 269, distance: 97.2
click at [581, 269] on div "**********" at bounding box center [421, 216] width 801 height 390
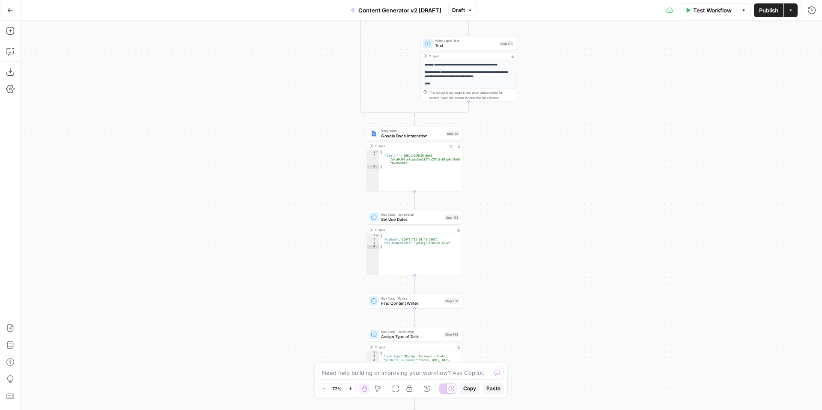
drag, startPoint x: 581, startPoint y: 175, endPoint x: 582, endPoint y: 292, distance: 116.9
click at [582, 292] on div "**********" at bounding box center [421, 216] width 801 height 390
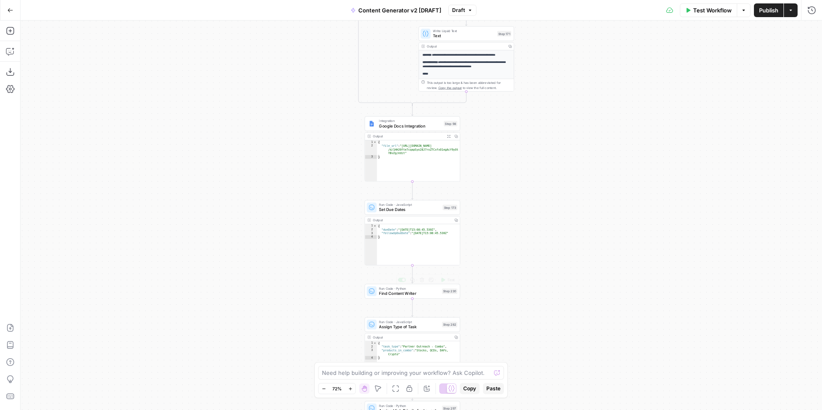
click at [393, 296] on span "Find Content Writer" at bounding box center [409, 293] width 60 height 6
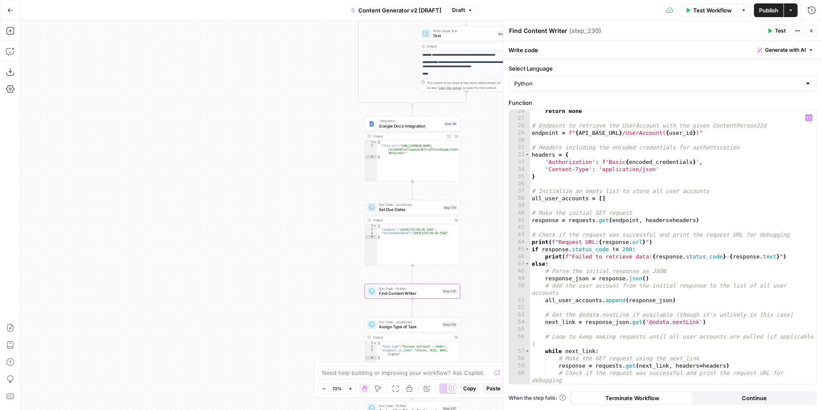
scroll to position [323, 0]
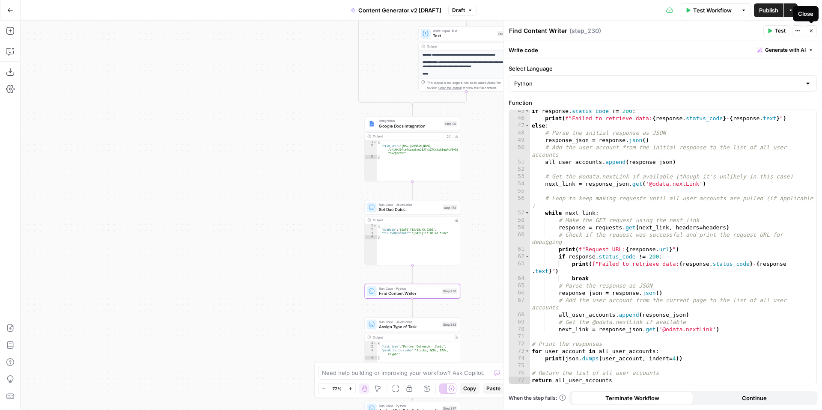
click at [814, 31] on button "Close" at bounding box center [811, 30] width 11 height 11
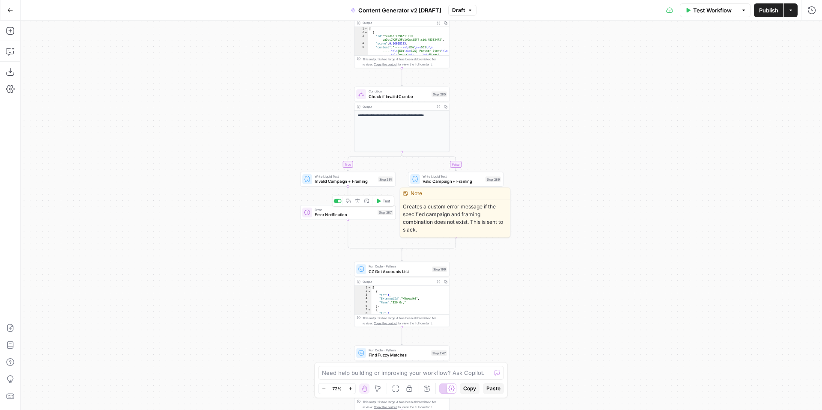
click at [339, 217] on span "Error Notification" at bounding box center [345, 214] width 60 height 6
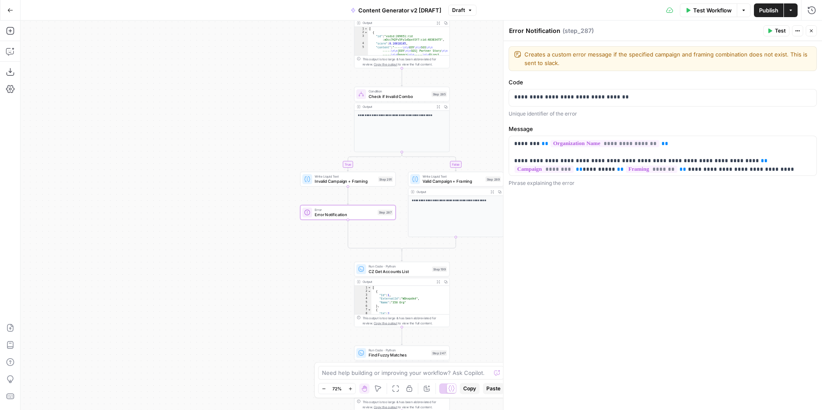
click at [550, 31] on textarea "Error Notification" at bounding box center [534, 31] width 51 height 9
type textarea "Invalid Campaign + Framing"
click at [631, 278] on div "**********" at bounding box center [662, 225] width 318 height 369
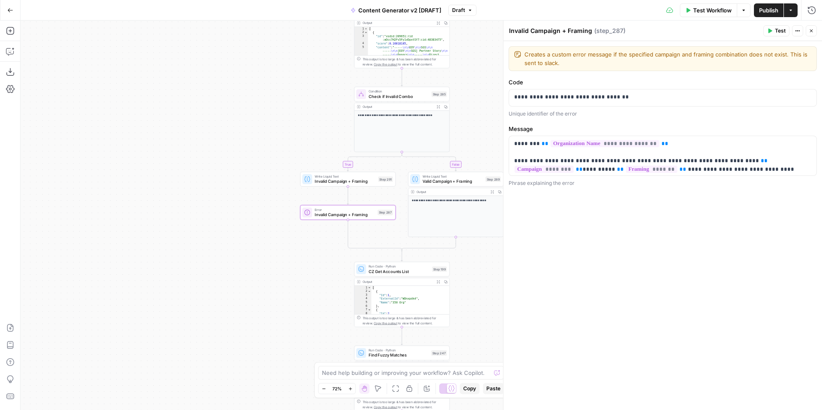
click at [812, 31] on icon "button" at bounding box center [811, 30] width 5 height 5
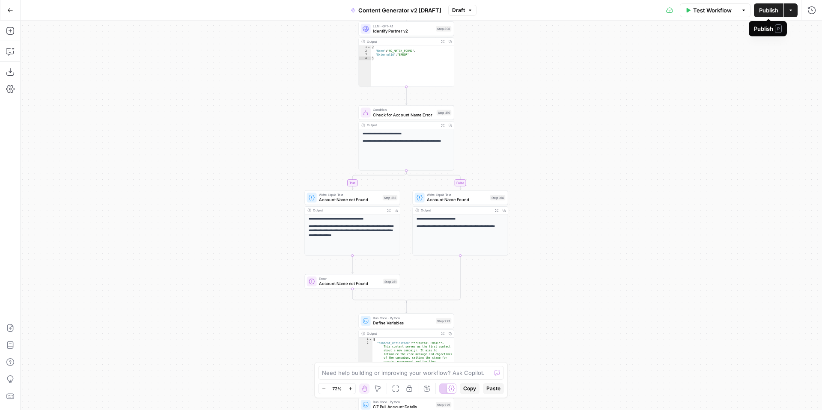
click at [765, 9] on span "Publish" at bounding box center [768, 10] width 19 height 9
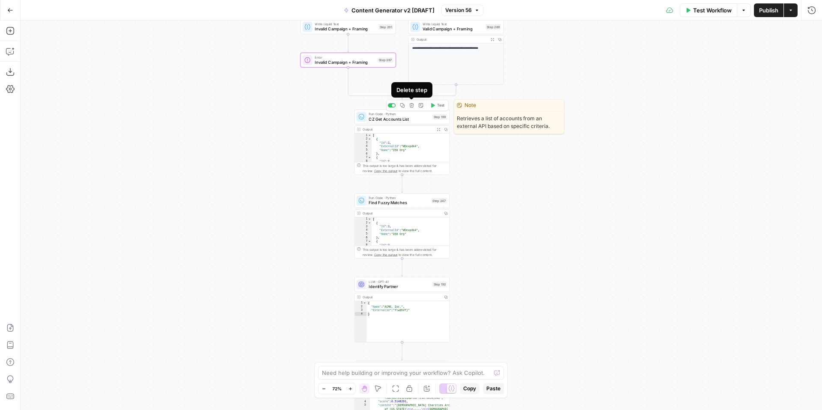
click at [412, 107] on icon "button" at bounding box center [411, 105] width 4 height 4
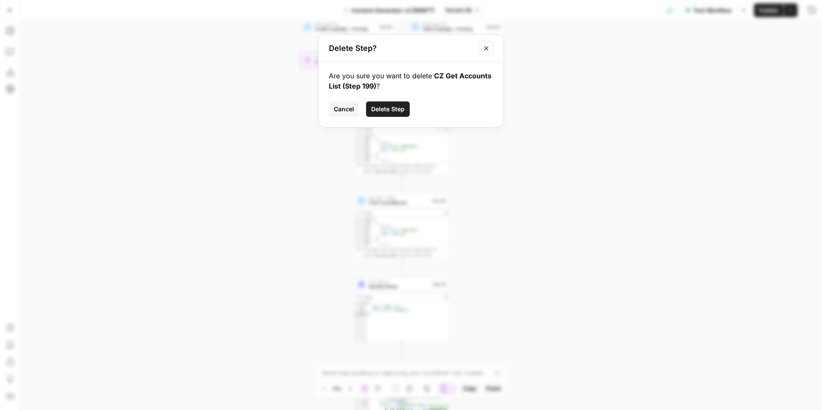
click at [388, 109] on span "Delete Step" at bounding box center [387, 109] width 33 height 9
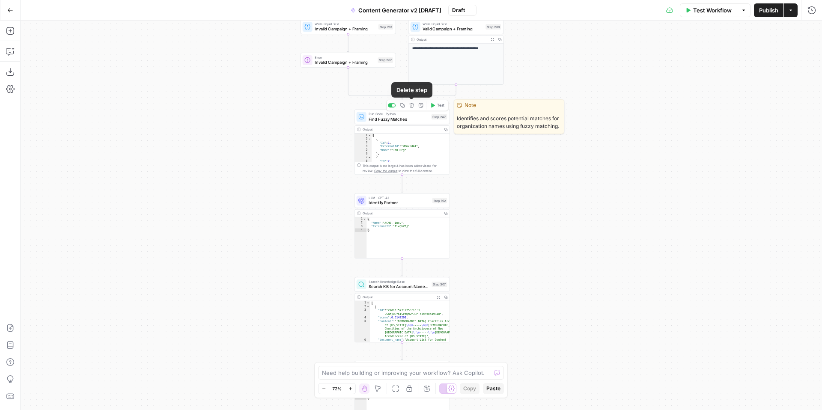
click at [412, 107] on icon "button" at bounding box center [411, 105] width 4 height 4
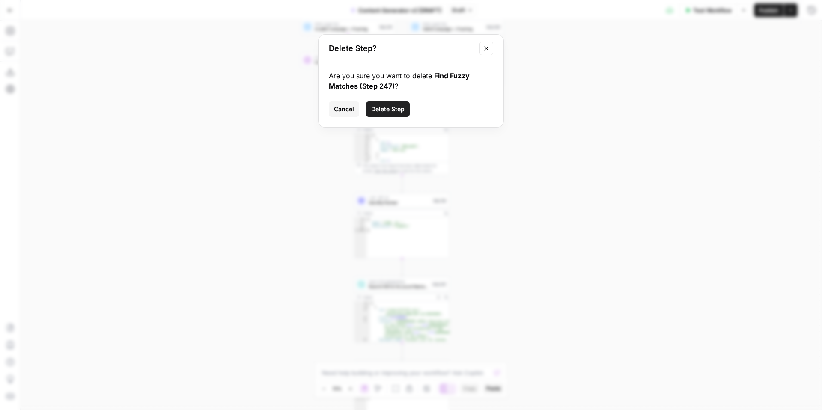
click at [396, 109] on span "Delete Step" at bounding box center [387, 109] width 33 height 9
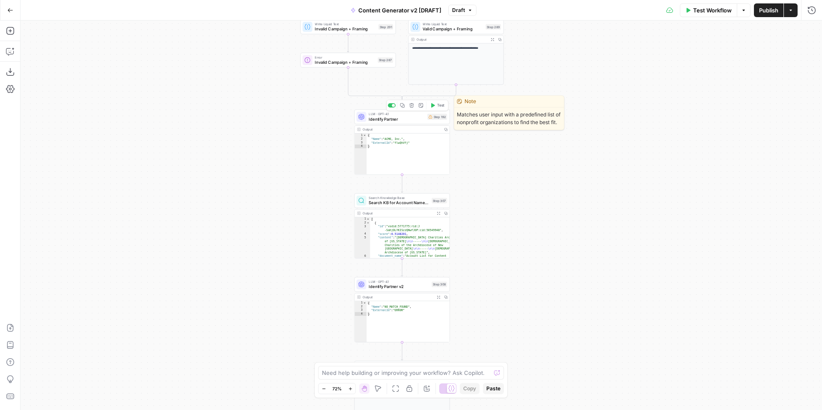
click at [414, 108] on button "Delete step" at bounding box center [412, 105] width 8 height 8
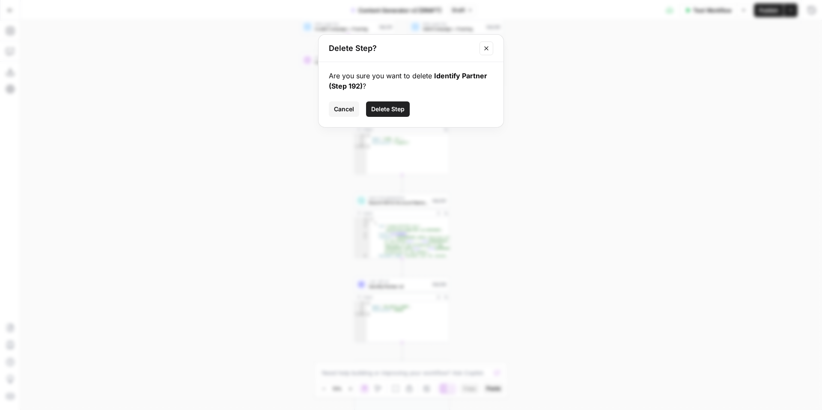
click at [390, 113] on button "Delete Step" at bounding box center [388, 108] width 44 height 15
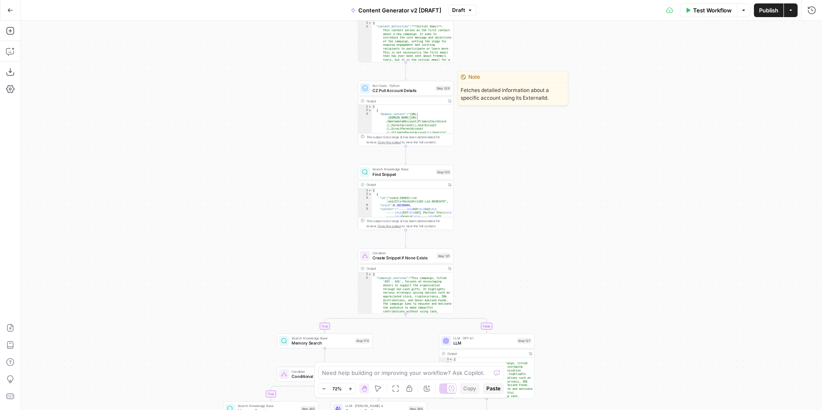
click at [387, 89] on span "CZ Pull Account Details" at bounding box center [402, 90] width 60 height 6
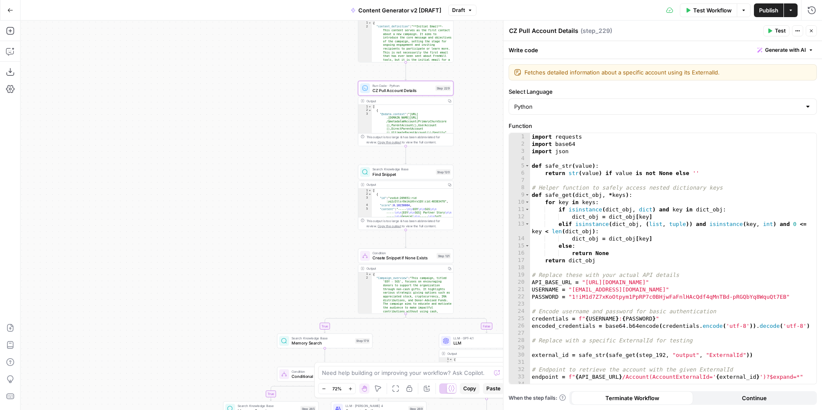
click at [520, 29] on textarea "CZ Pull Account Details" at bounding box center [543, 31] width 69 height 9
type textarea "Pull CZ Account Details"
click at [813, 30] on icon "button" at bounding box center [811, 30] width 5 height 5
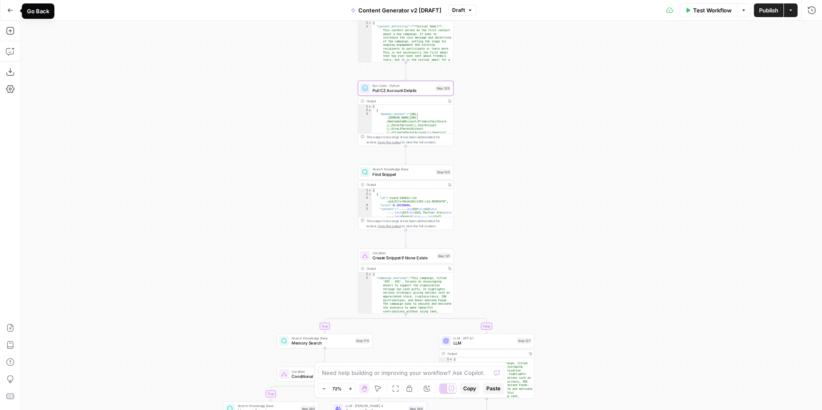
click at [10, 8] on icon "button" at bounding box center [10, 10] width 6 height 6
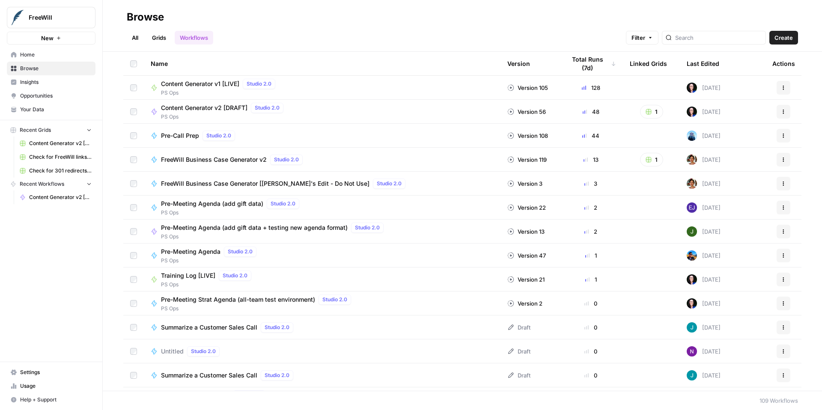
click at [42, 142] on span "Content Generator v2 [DRAFT] Test" at bounding box center [60, 144] width 62 height 8
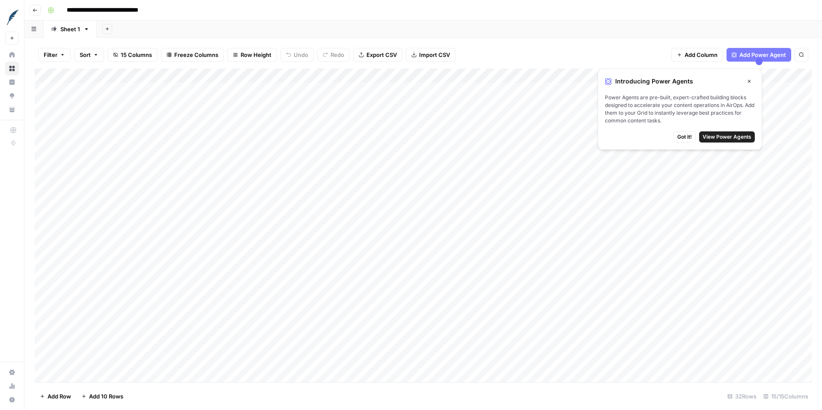
click at [750, 81] on icon "button" at bounding box center [749, 81] width 5 height 5
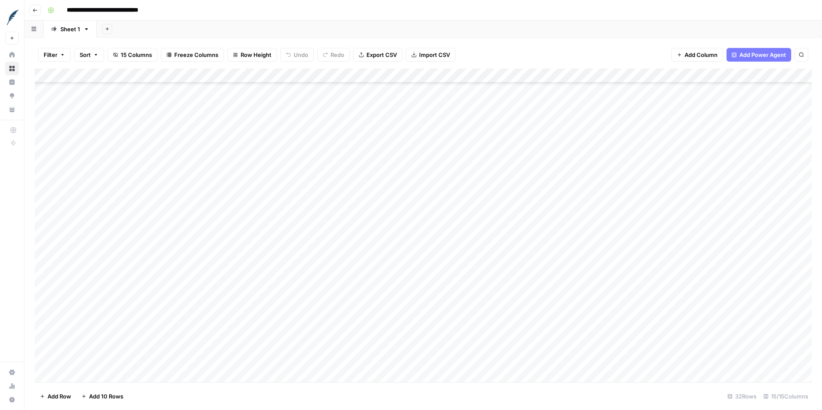
scroll to position [180, 0]
click at [144, 142] on div "Add Column" at bounding box center [423, 225] width 777 height 314
click at [137, 142] on div "Add Column" at bounding box center [423, 225] width 777 height 314
type textarea "***"
click at [146, 199] on div "Add Column" at bounding box center [423, 225] width 777 height 314
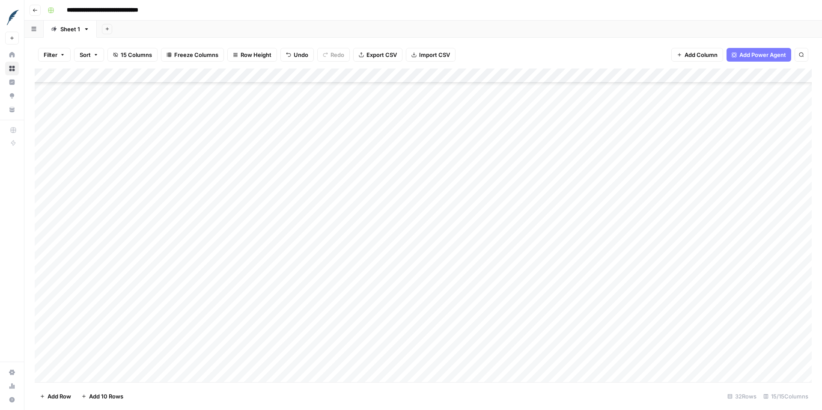
scroll to position [0, 0]
click at [140, 190] on div "Add Column" at bounding box center [423, 225] width 777 height 314
type textarea "**********"
click at [144, 247] on div "Add Column" at bounding box center [423, 225] width 777 height 314
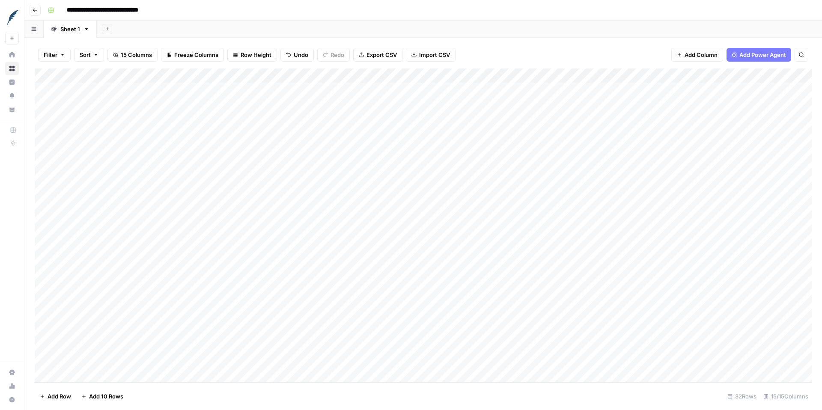
click at [144, 247] on div "Add Column" at bounding box center [423, 225] width 777 height 314
type textarea "**********"
click at [158, 291] on div "Add Column" at bounding box center [423, 225] width 777 height 314
click at [556, 74] on div "Add Column" at bounding box center [423, 225] width 777 height 314
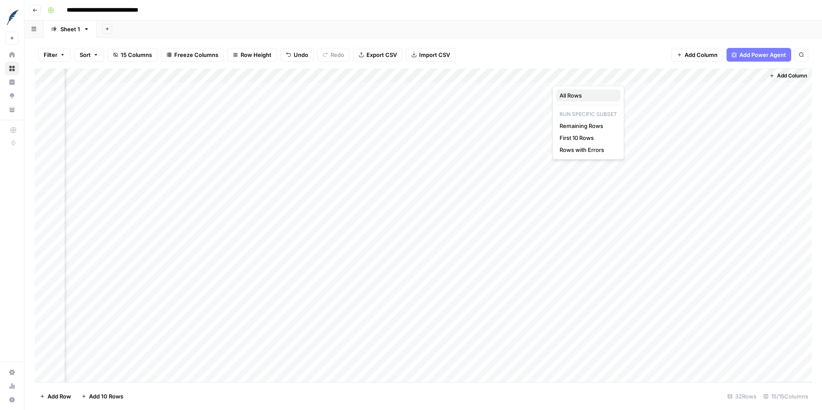
click at [575, 92] on span "All Rows" at bounding box center [586, 95] width 54 height 9
click at [556, 76] on div "Add Column" at bounding box center [423, 225] width 777 height 314
click at [36, 12] on icon "button" at bounding box center [35, 10] width 5 height 5
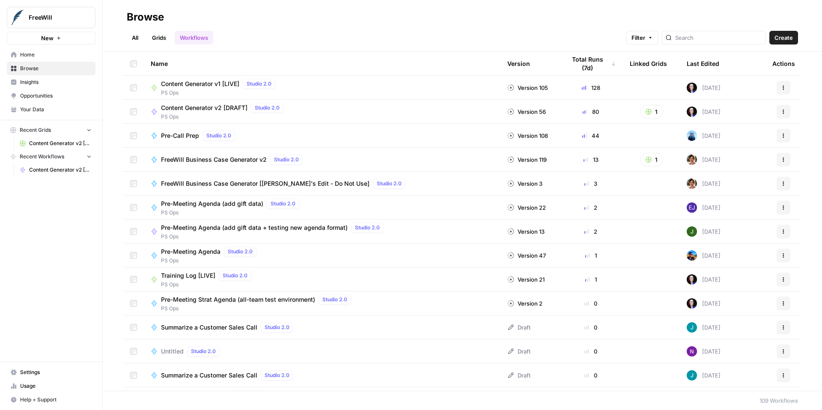
click at [172, 106] on span "Content Generator v2 [DRAFT]" at bounding box center [204, 108] width 86 height 9
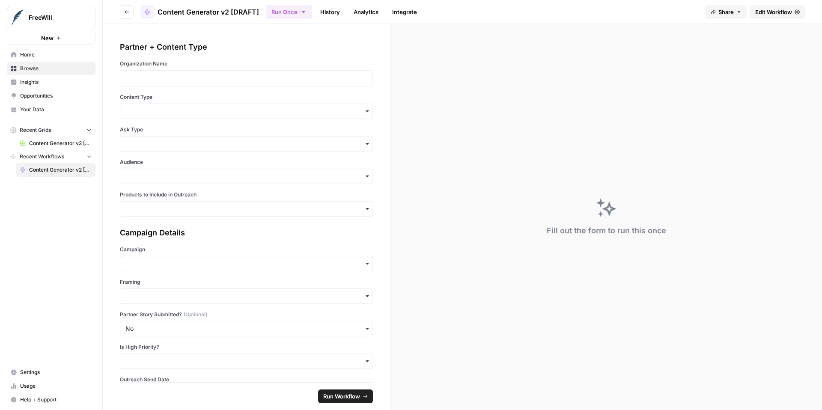
click at [776, 11] on span "Edit Workflow" at bounding box center [773, 12] width 37 height 9
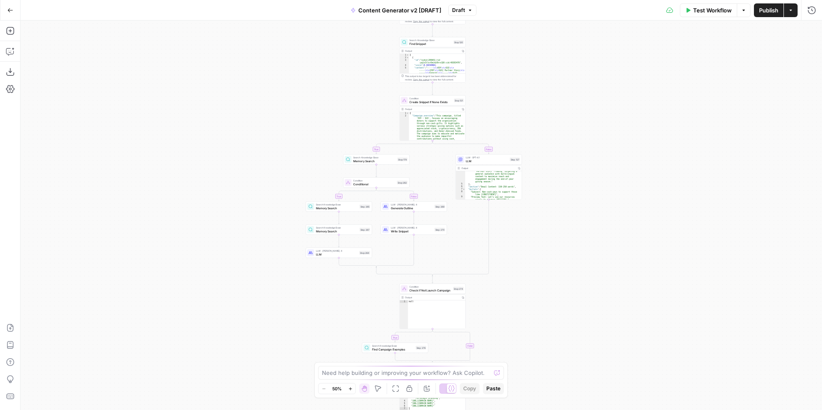
scroll to position [167, 0]
click at [567, 228] on div "**********" at bounding box center [421, 216] width 801 height 390
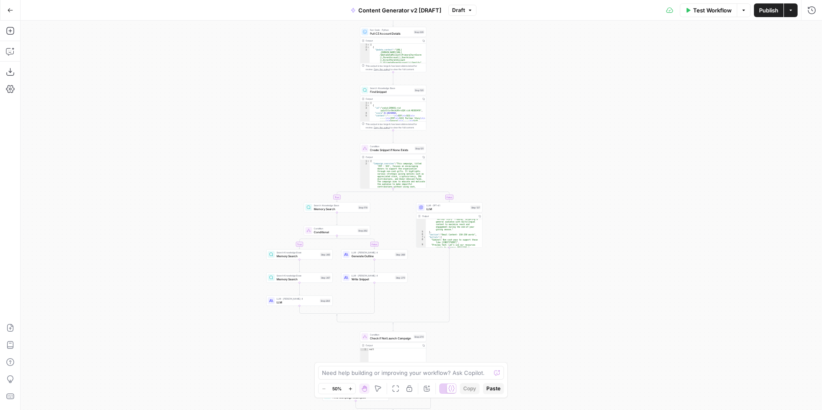
click at [774, 17] on div "Test Workflow Options Publish Actions Run History" at bounding box center [648, 10] width 345 height 20
click at [769, 11] on span "Publish" at bounding box center [768, 10] width 19 height 9
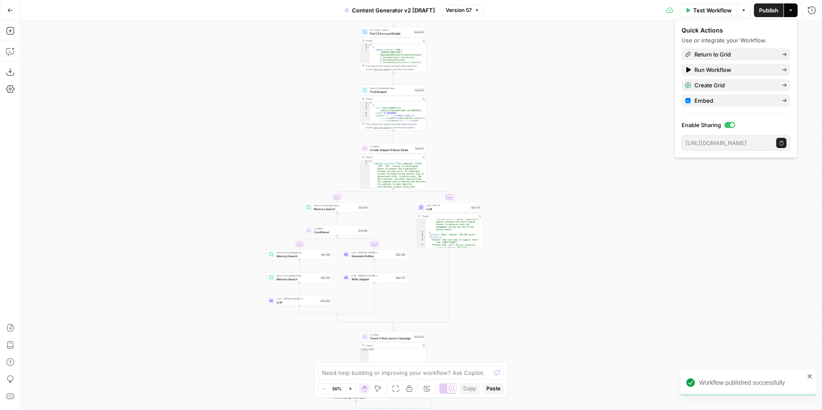
click at [11, 11] on icon "button" at bounding box center [10, 10] width 6 height 6
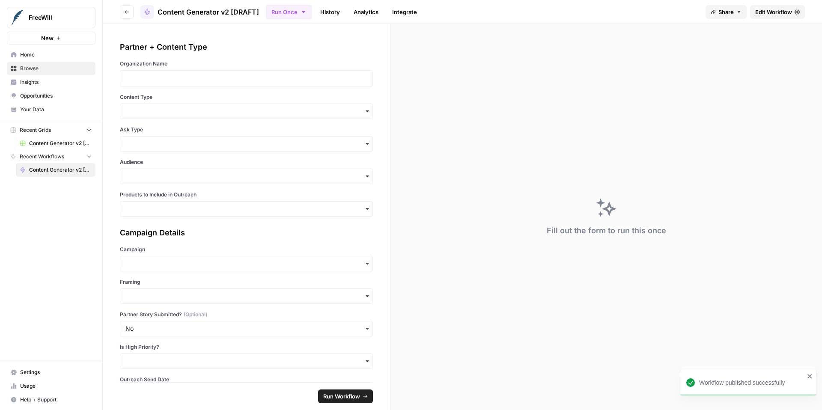
click at [38, 141] on span "Content Generator v2 [DRAFT] Test" at bounding box center [60, 144] width 62 height 8
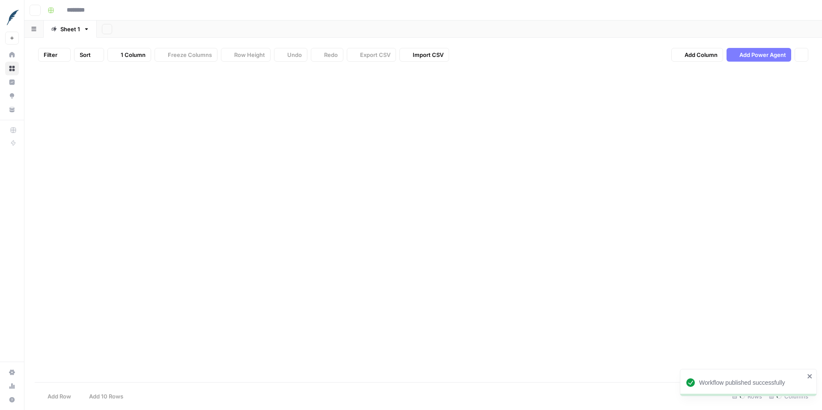
type input "**********"
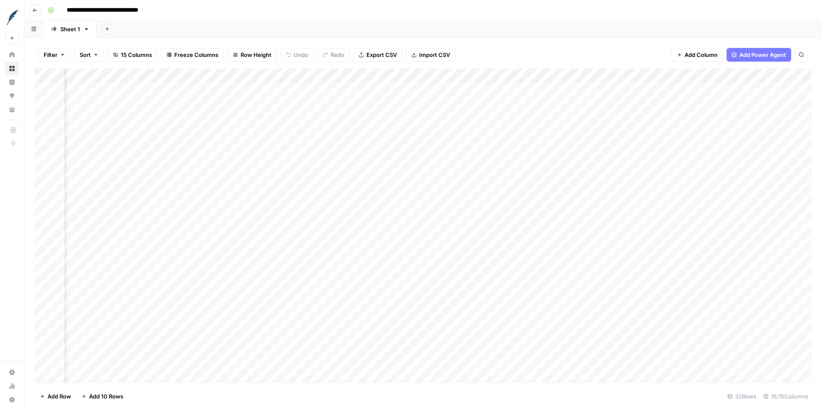
scroll to position [0, 733]
click at [554, 75] on div "Add Column" at bounding box center [423, 225] width 777 height 314
click at [585, 97] on span "All Rows" at bounding box center [586, 95] width 54 height 9
click at [528, 89] on div "Add Column" at bounding box center [423, 225] width 777 height 314
click at [556, 90] on div "Add Column" at bounding box center [423, 225] width 777 height 314
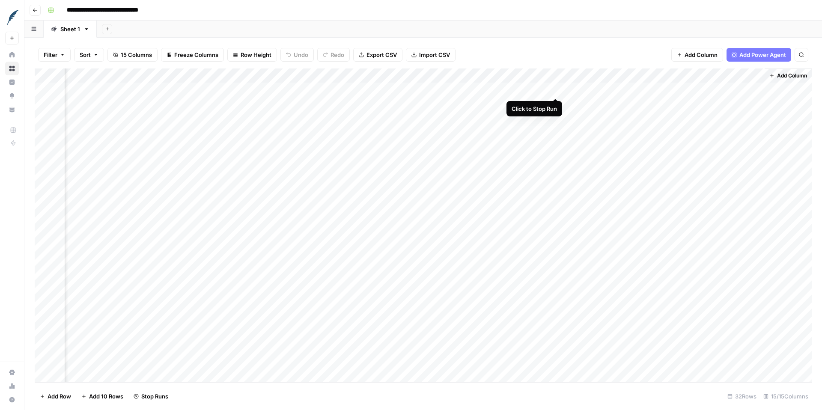
click at [556, 90] on div "Add Column" at bounding box center [423, 225] width 777 height 314
click at [545, 90] on div "Add Column" at bounding box center [423, 225] width 777 height 314
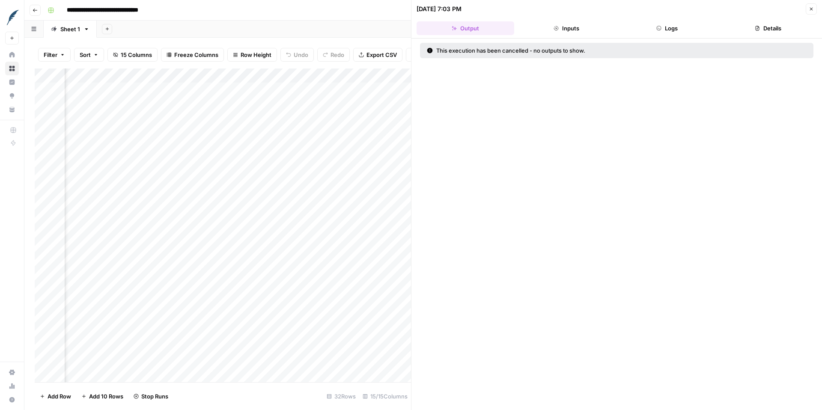
click at [670, 35] on button "Logs" at bounding box center [668, 28] width 98 height 14
click at [580, 33] on button "Inputs" at bounding box center [567, 28] width 98 height 14
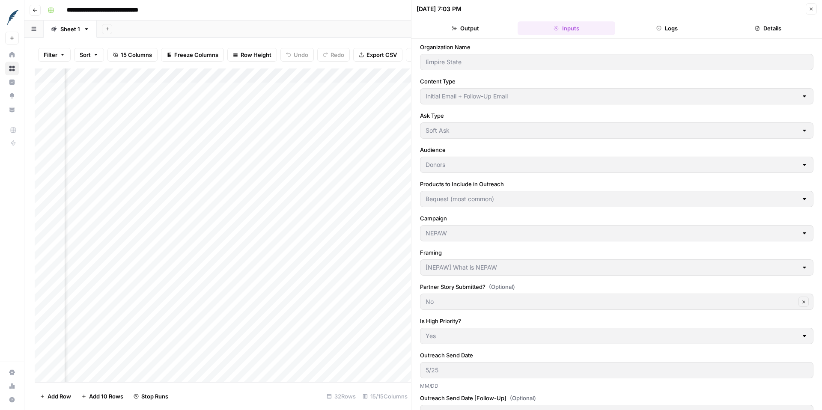
click at [469, 34] on button "Output" at bounding box center [466, 28] width 98 height 14
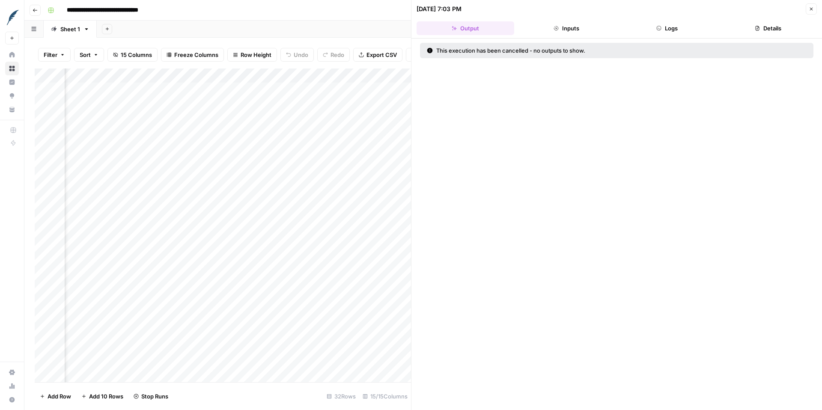
click at [672, 27] on button "Logs" at bounding box center [668, 28] width 98 height 14
click at [811, 11] on icon "button" at bounding box center [811, 8] width 5 height 5
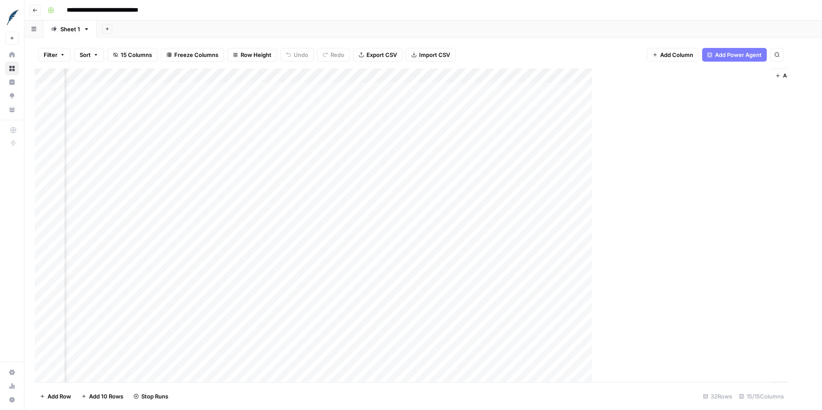
scroll to position [0, 723]
click at [486, 103] on div "Add Column" at bounding box center [423, 225] width 777 height 314
click at [486, 103] on div at bounding box center [512, 104] width 123 height 16
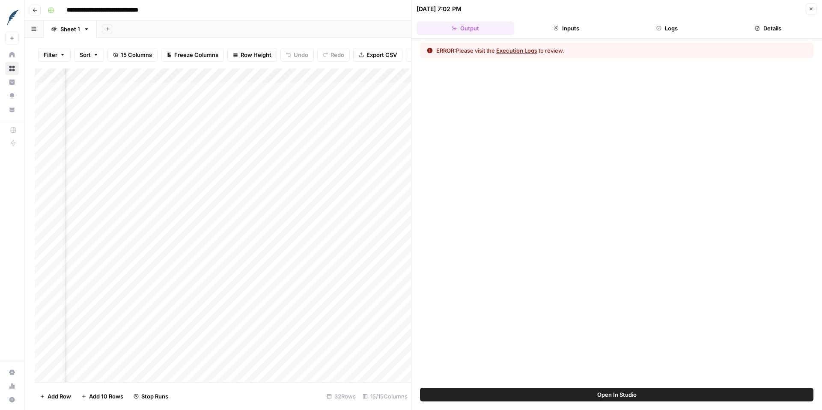
click at [519, 52] on button "Execution Logs" at bounding box center [516, 50] width 41 height 9
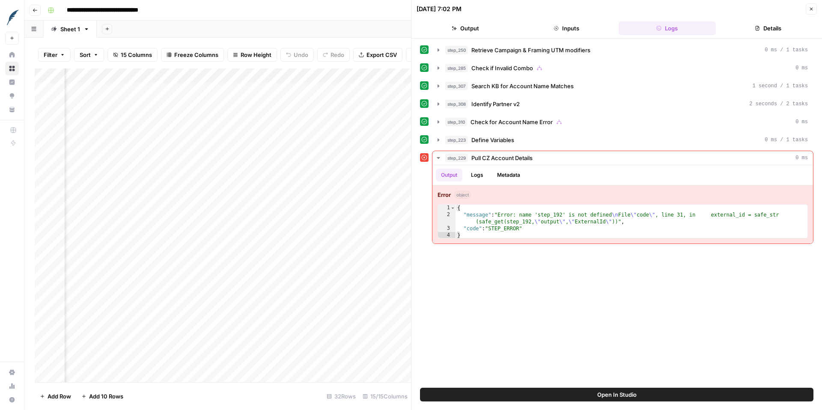
click at [36, 8] on icon "button" at bounding box center [35, 10] width 5 height 5
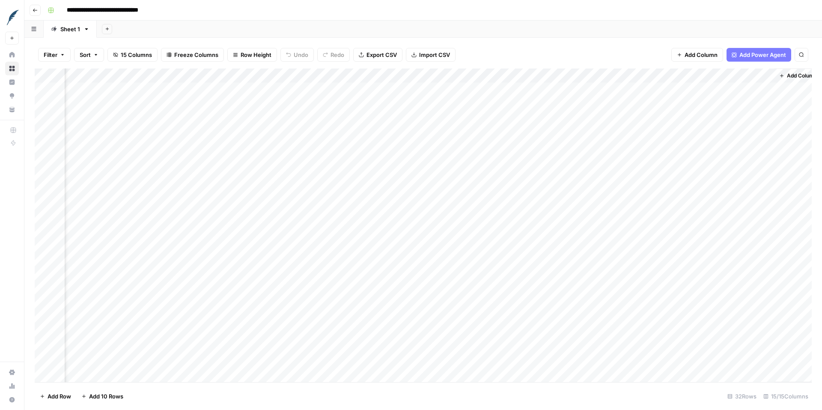
click at [36, 8] on icon "button" at bounding box center [35, 10] width 5 height 5
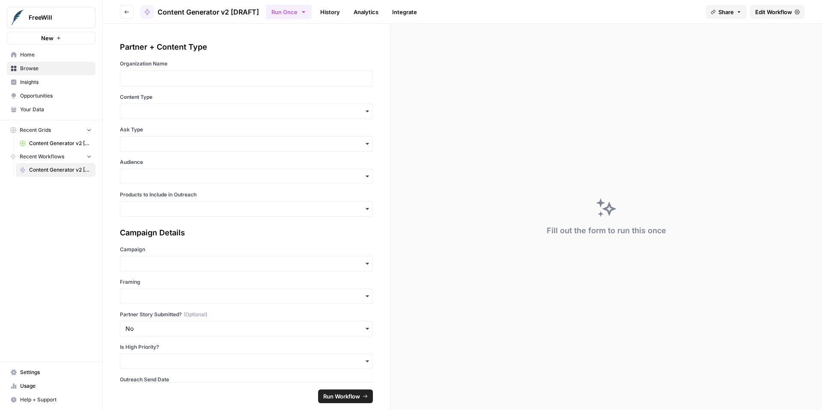
click at [770, 12] on span "Edit Workflow" at bounding box center [773, 12] width 37 height 9
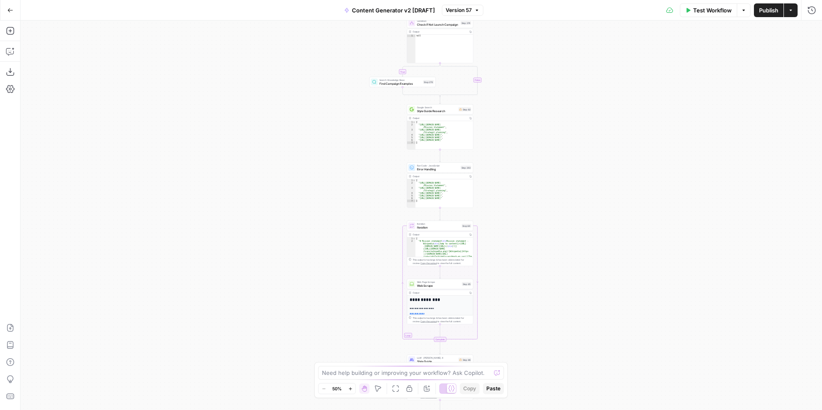
drag, startPoint x: 588, startPoint y: 130, endPoint x: 588, endPoint y: 237, distance: 107.0
click at [588, 237] on div "**********" at bounding box center [421, 216] width 801 height 390
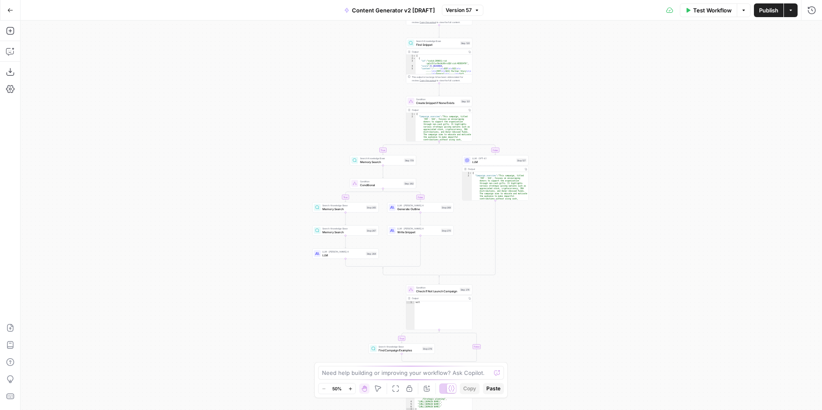
drag, startPoint x: 572, startPoint y: 256, endPoint x: 569, endPoint y: 359, distance: 103.6
click at [569, 359] on div "**********" at bounding box center [421, 216] width 801 height 390
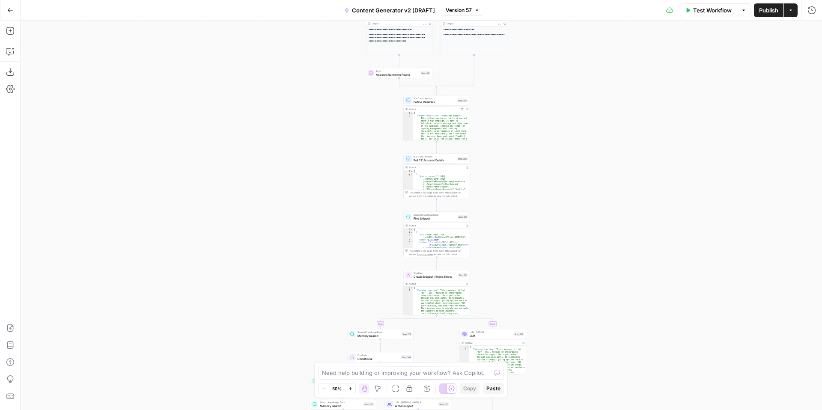
drag, startPoint x: 578, startPoint y: 187, endPoint x: 578, endPoint y: 327, distance: 140.4
click at [578, 329] on div "**********" at bounding box center [421, 216] width 801 height 390
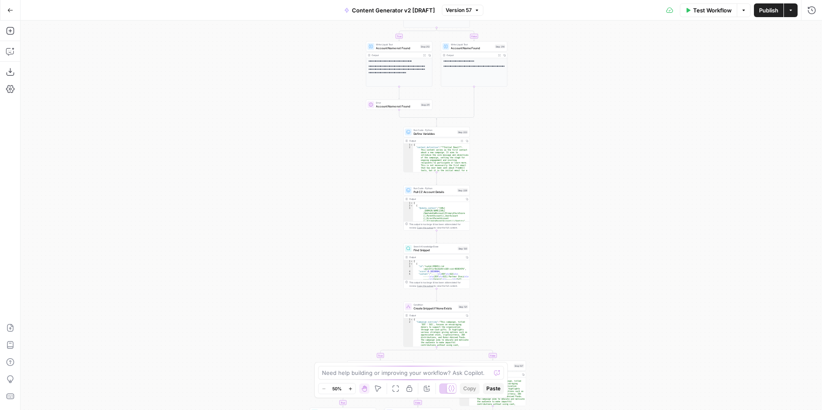
click at [350, 388] on icon "button" at bounding box center [349, 388] width 3 height 3
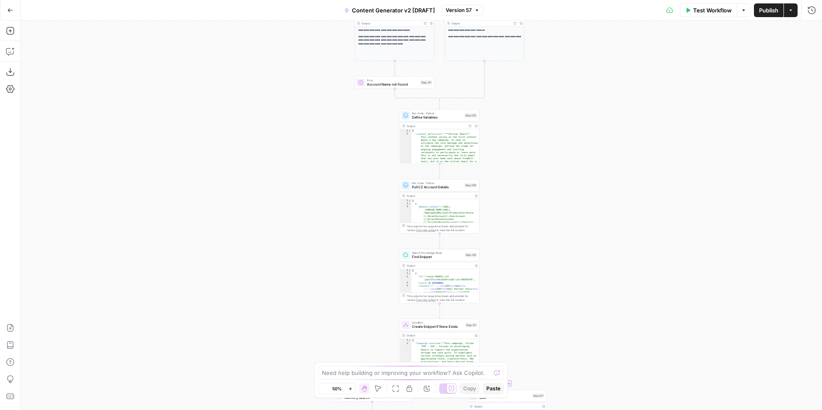
click at [350, 388] on icon "button" at bounding box center [349, 388] width 3 height 3
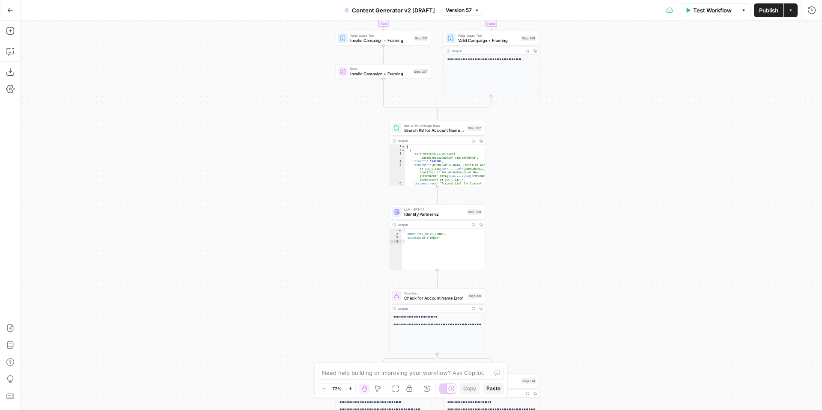
click at [478, 12] on icon "button" at bounding box center [476, 10] width 5 height 5
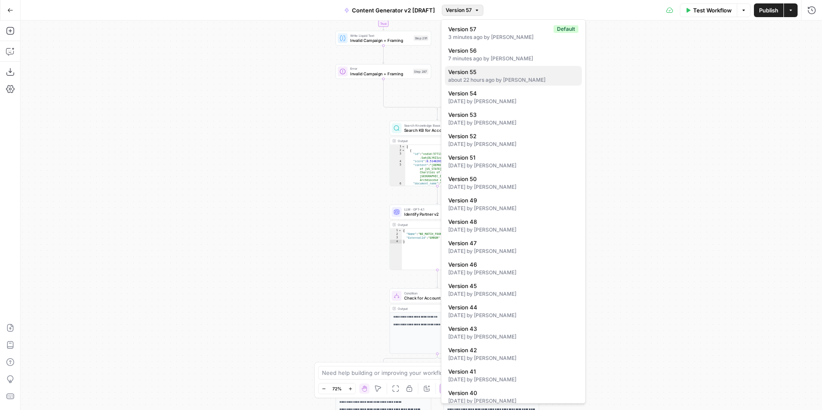
click at [505, 80] on div "about 22 hours ago by Kelly Jo Drey" at bounding box center [513, 80] width 130 height 8
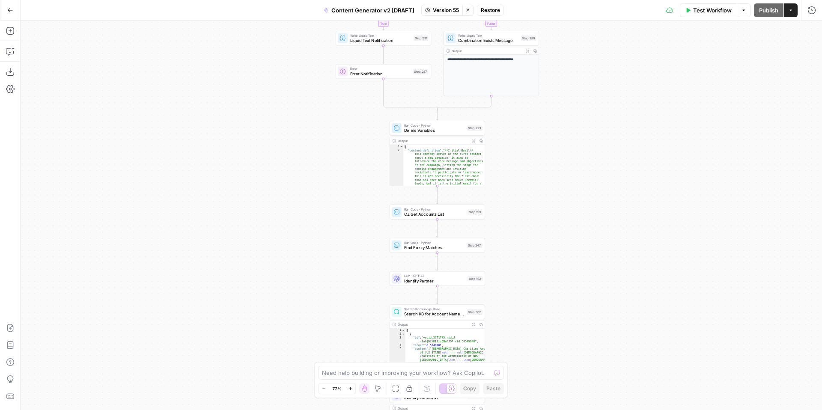
click at [470, 13] on button "Stop viewing" at bounding box center [467, 10] width 11 height 11
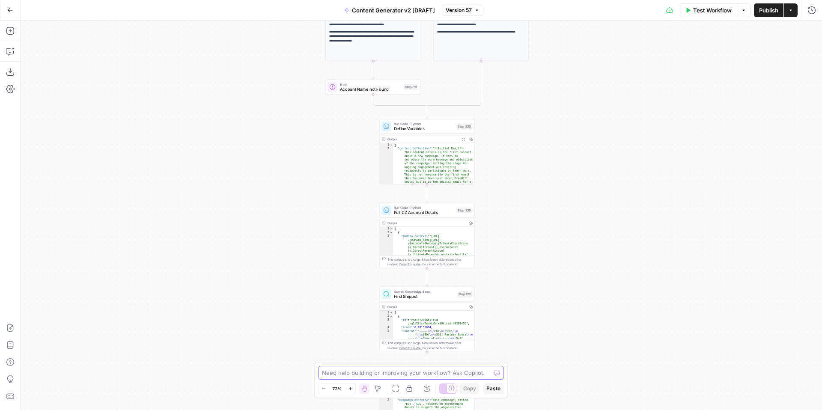
click at [440, 372] on textarea at bounding box center [406, 373] width 169 height 9
type textarea "Please update step 229 to reference the output of step 308 instead of the outpu…"
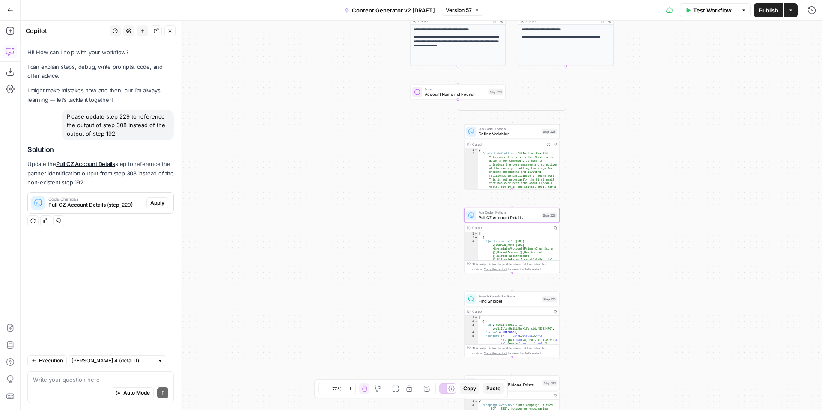
click at [156, 200] on span "Apply" at bounding box center [157, 203] width 14 height 8
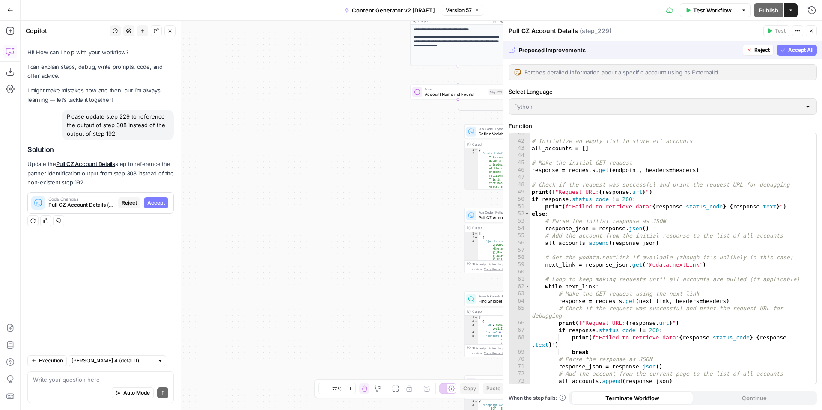
scroll to position [368, 0]
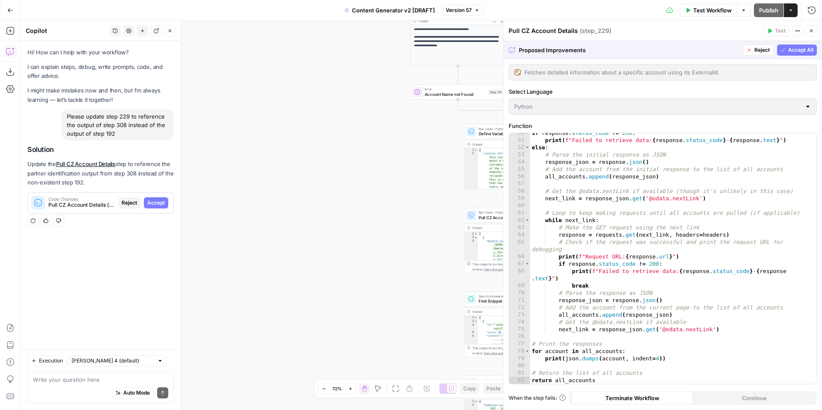
click at [787, 53] on button "Accept All" at bounding box center [797, 50] width 40 height 11
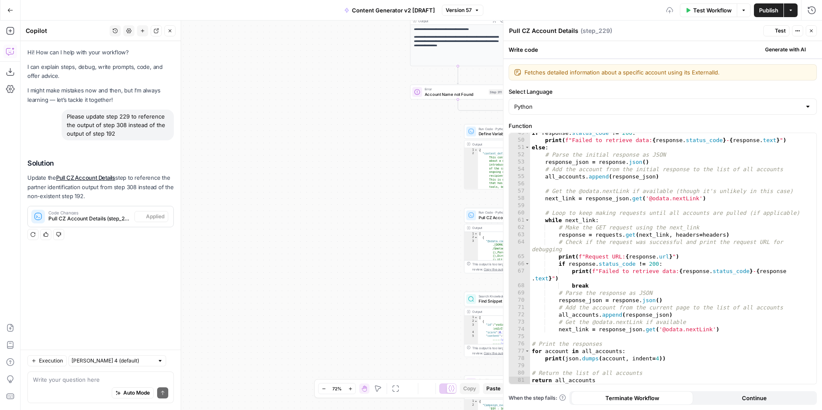
scroll to position [360, 0]
click at [812, 31] on icon "button" at bounding box center [811, 30] width 5 height 5
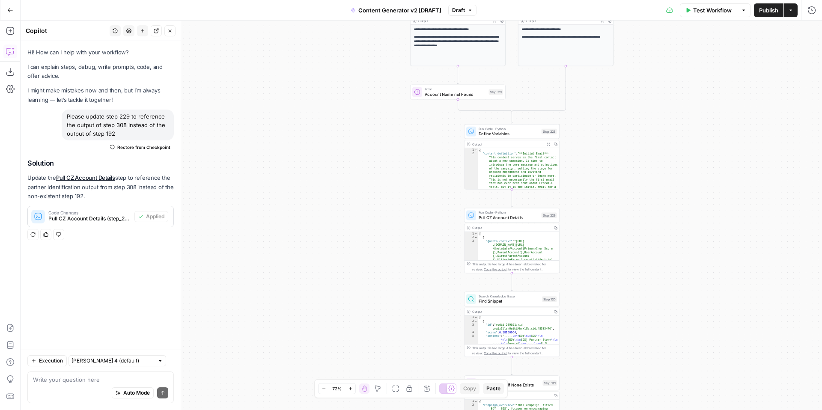
click at [766, 8] on span "Publish" at bounding box center [768, 10] width 19 height 9
click at [14, 9] on button "Go Back" at bounding box center [10, 10] width 15 height 15
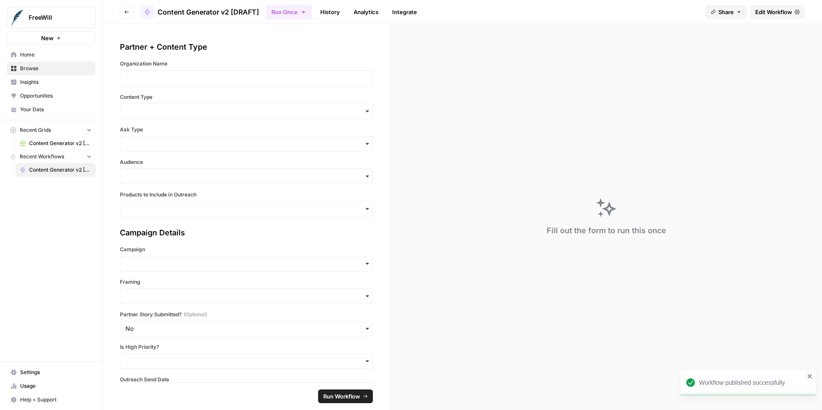
click at [40, 141] on span "Content Generator v2 [DRAFT] Test" at bounding box center [60, 144] width 62 height 8
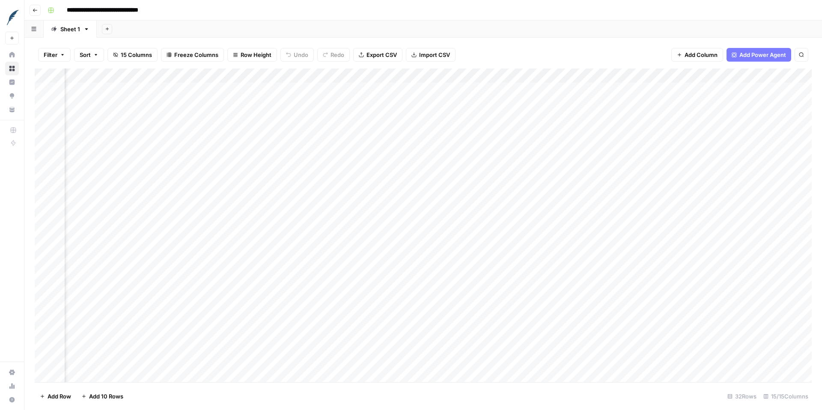
scroll to position [0, 589]
click at [701, 76] on div "Add Column" at bounding box center [423, 225] width 777 height 314
click at [710, 95] on span "All Rows" at bounding box center [730, 95] width 54 height 9
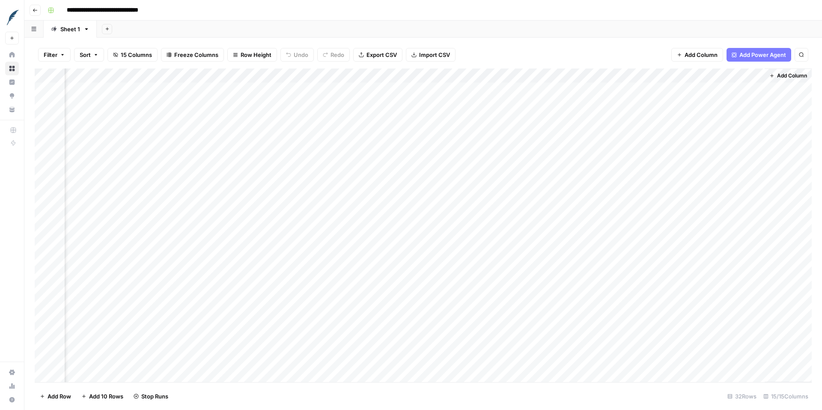
click at [485, 92] on div "Add Column" at bounding box center [423, 225] width 777 height 314
click at [473, 86] on div "Add Column" at bounding box center [423, 225] width 777 height 314
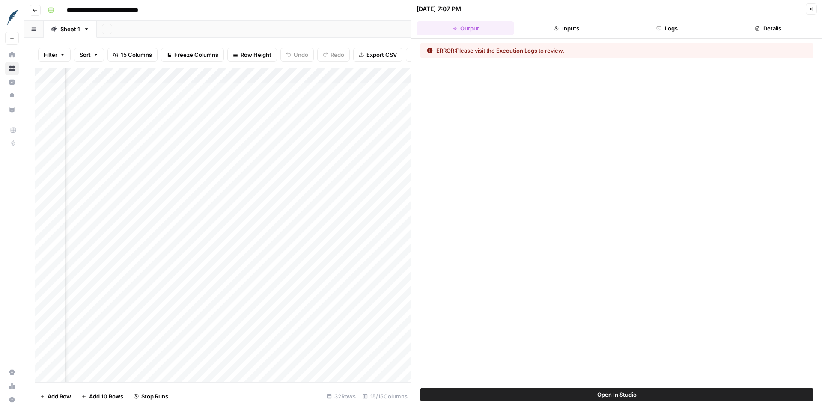
click at [518, 49] on button "Execution Logs" at bounding box center [516, 50] width 41 height 9
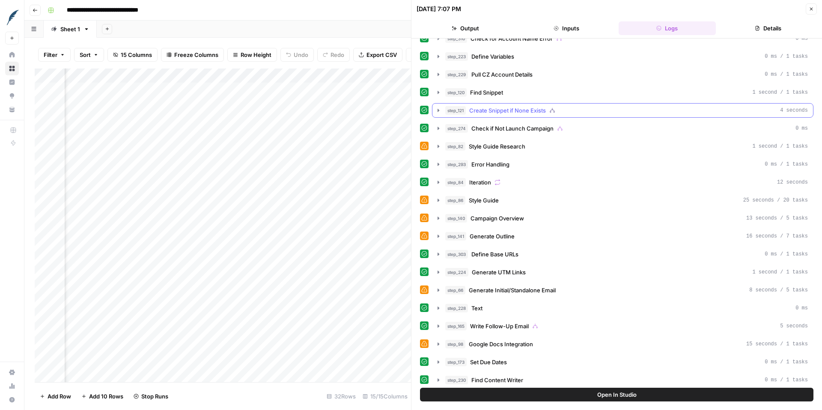
scroll to position [163, 0]
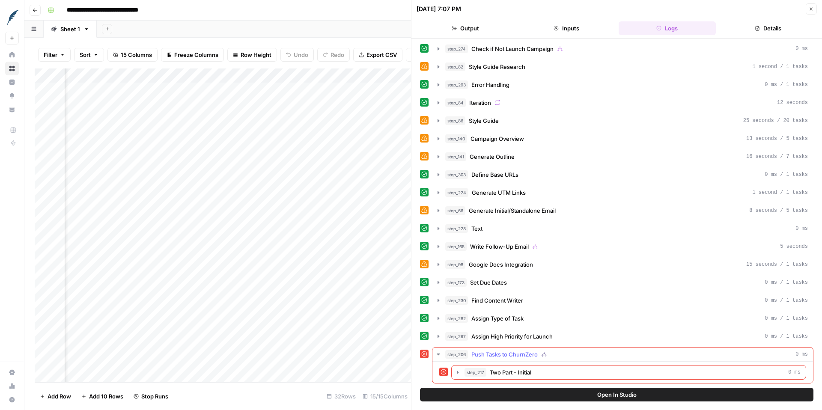
click at [437, 354] on icon "button" at bounding box center [438, 355] width 3 height 2
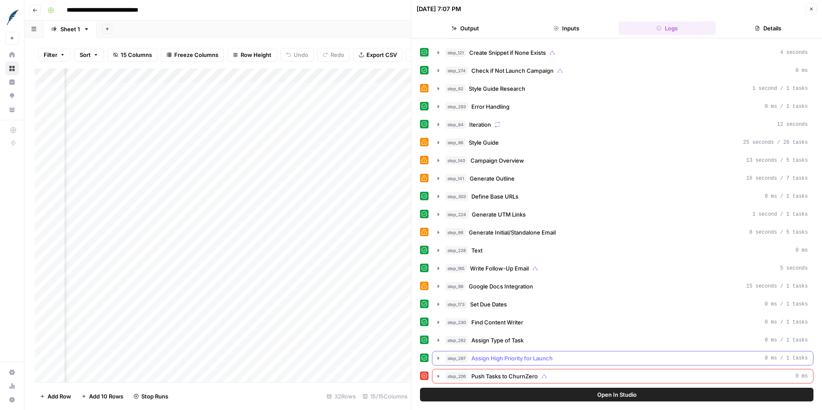
scroll to position [141, 0]
click at [437, 354] on button "step_297 Assign High Priority for Launch 0 ms / 1 tasks" at bounding box center [622, 358] width 381 height 14
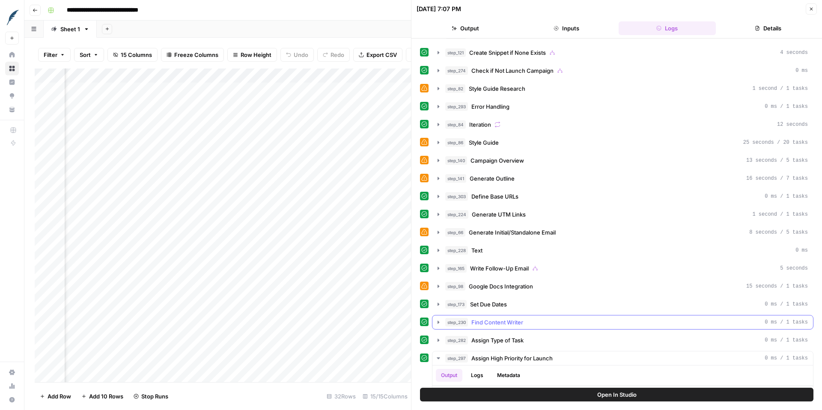
scroll to position [195, 0]
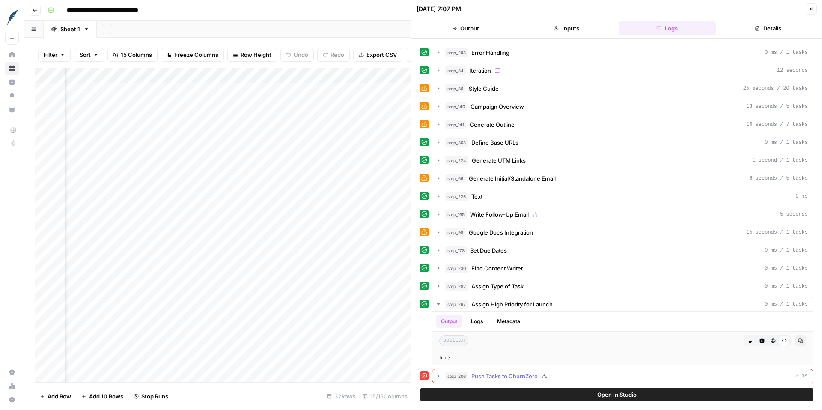
click at [439, 377] on icon "button" at bounding box center [438, 376] width 7 height 7
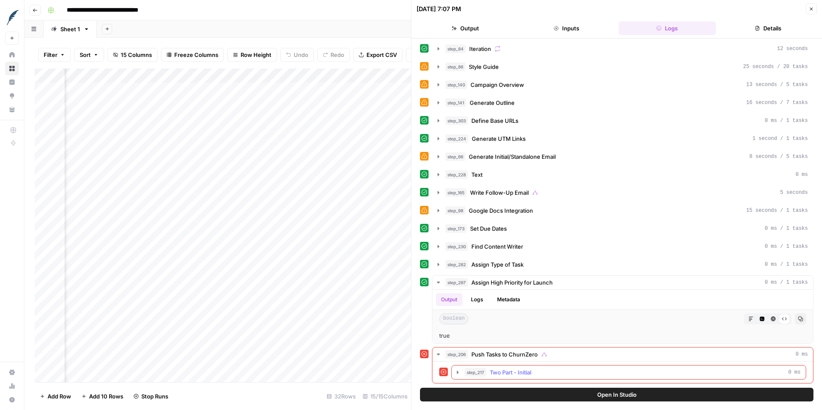
click at [459, 373] on icon "button" at bounding box center [457, 372] width 7 height 7
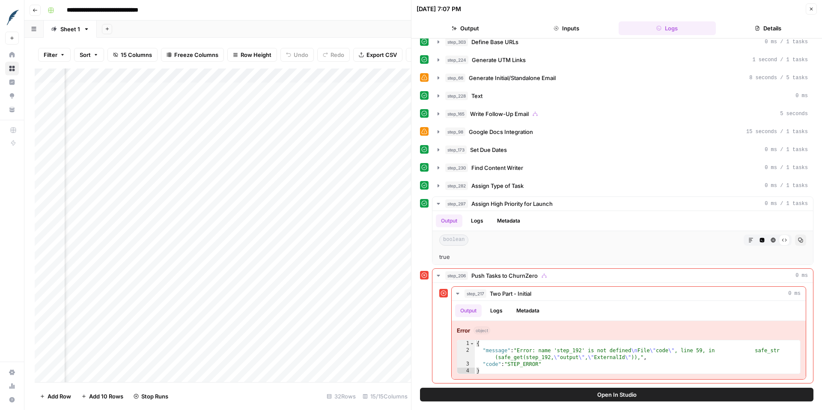
click at [810, 6] on icon "button" at bounding box center [811, 8] width 5 height 5
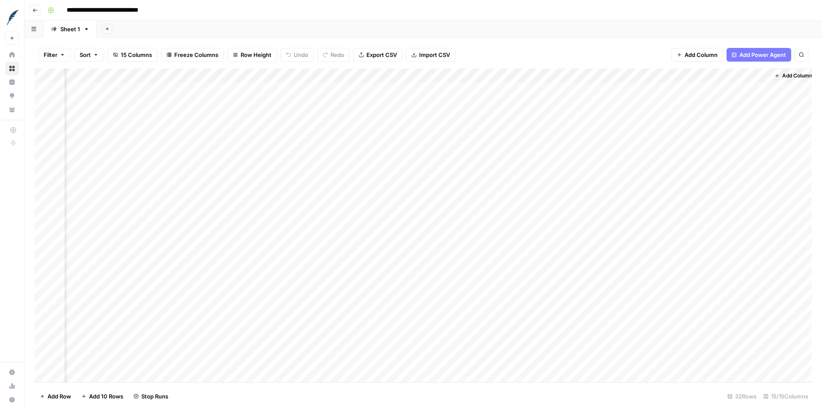
scroll to position [0, 723]
click at [565, 77] on div "Add Column" at bounding box center [423, 225] width 777 height 314
click at [33, 11] on icon "button" at bounding box center [35, 10] width 5 height 5
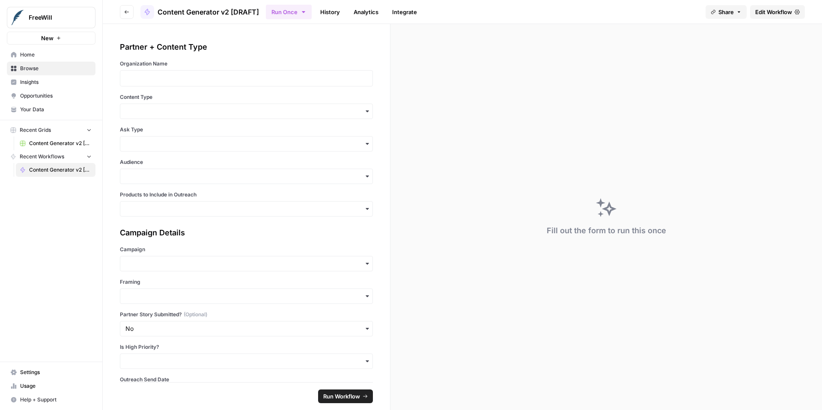
click at [39, 166] on span "Content Generator v2 [DRAFT]" at bounding box center [60, 170] width 62 height 8
click at [775, 13] on span "Edit Workflow" at bounding box center [773, 12] width 37 height 9
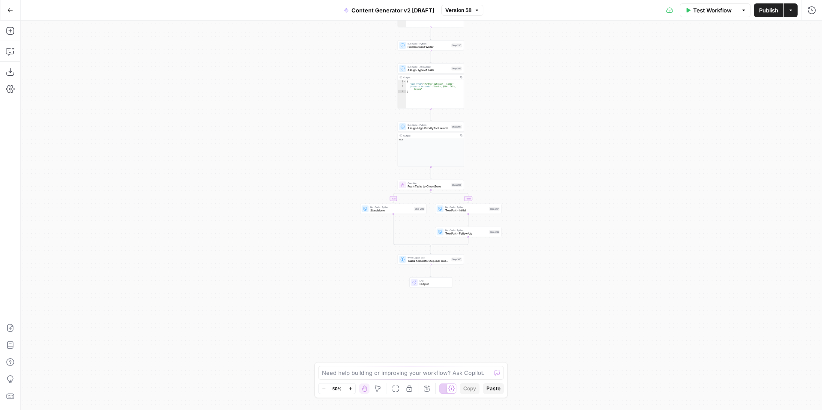
click at [351, 388] on icon "button" at bounding box center [350, 389] width 5 height 5
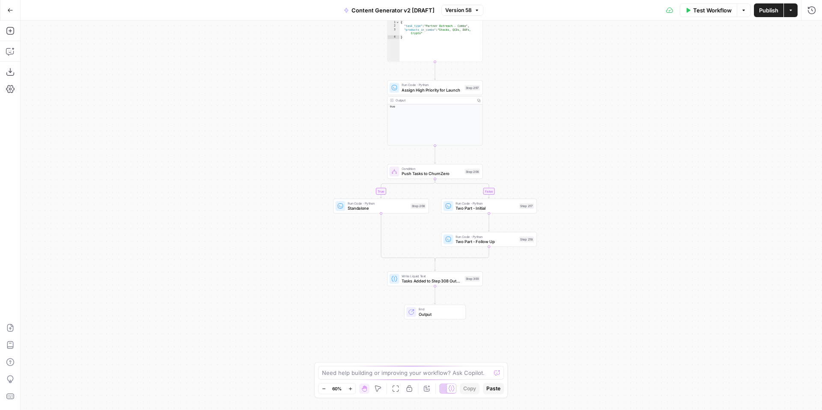
click at [351, 388] on icon "button" at bounding box center [350, 389] width 5 height 5
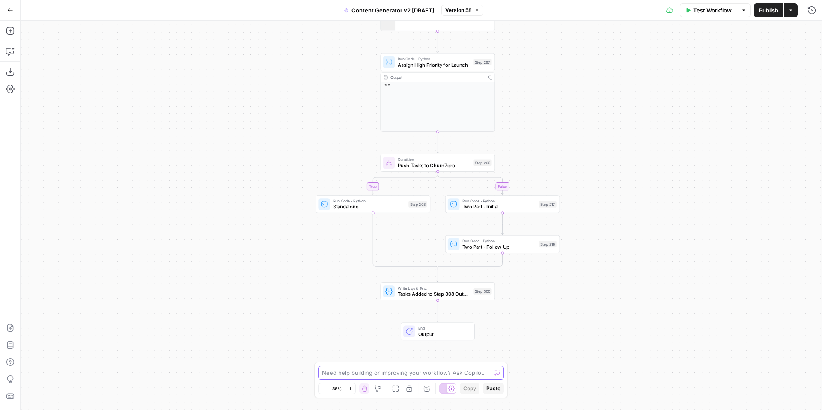
click at [384, 372] on textarea at bounding box center [406, 373] width 169 height 9
type textarea "p"
type textarea "which steps in this workflow currently try to reference the output of step 192"
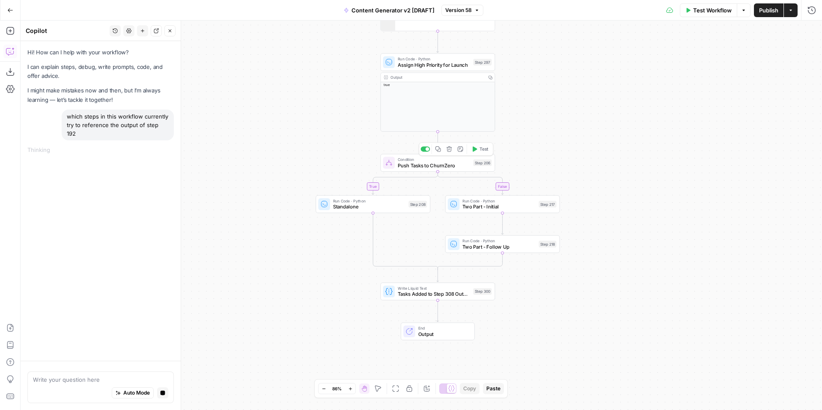
click at [420, 166] on span "Push Tasks to ChurnZero" at bounding box center [434, 165] width 72 height 7
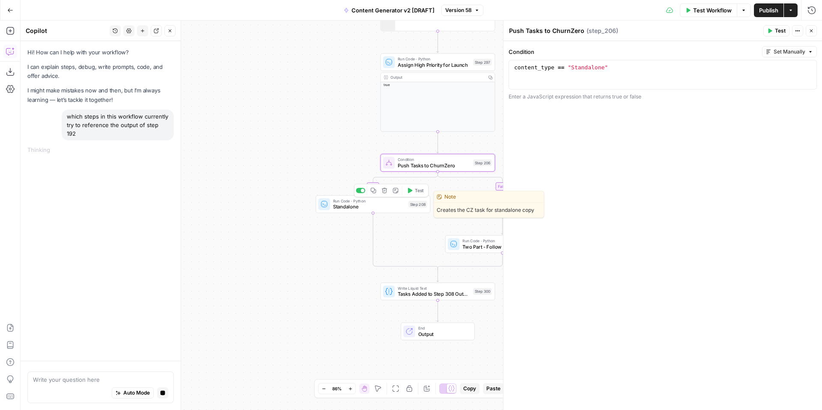
click at [338, 205] on span "Standalone" at bounding box center [369, 206] width 72 height 7
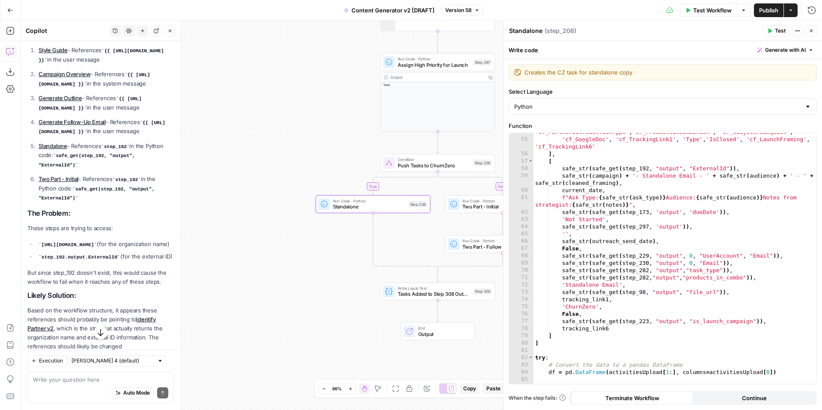
scroll to position [183, 0]
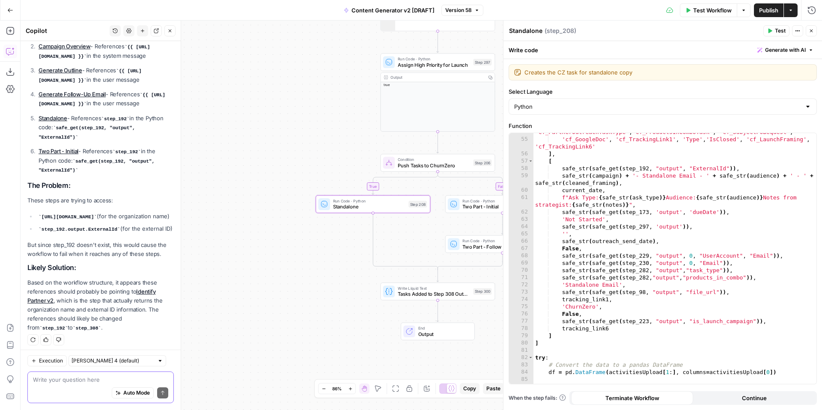
click at [98, 381] on textarea at bounding box center [100, 379] width 135 height 9
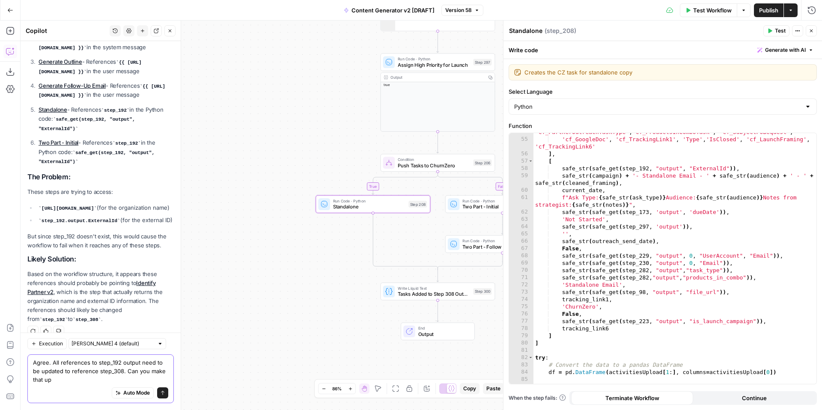
scroll to position [200, 0]
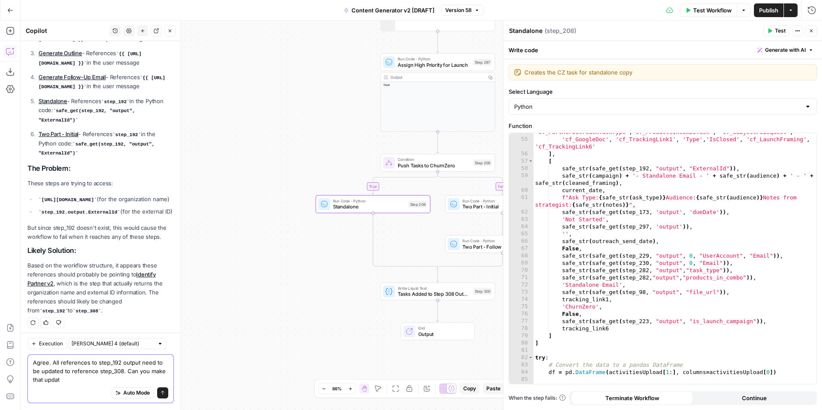
type textarea "Agree. All references to step_192 output need to be updated to reference step_3…"
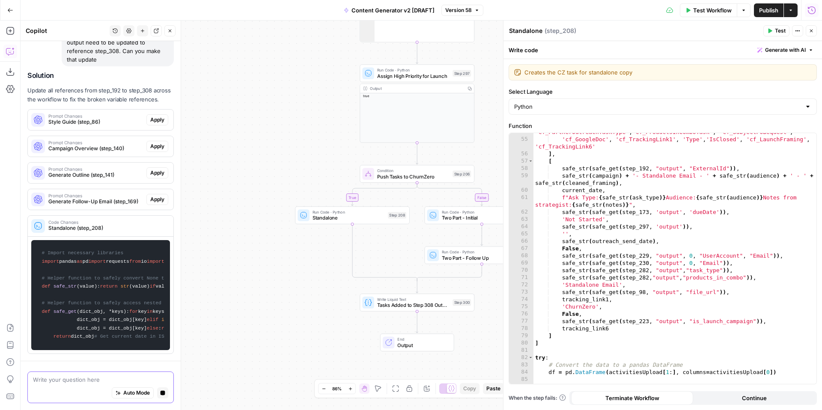
scroll to position [691, 0]
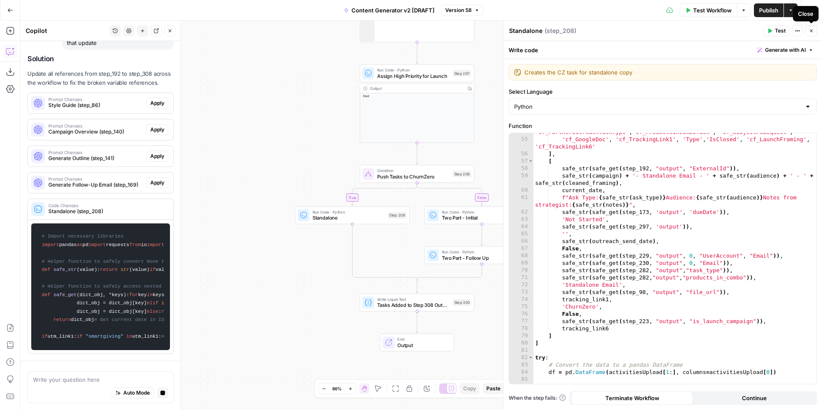
click at [811, 31] on icon "button" at bounding box center [811, 31] width 3 height 3
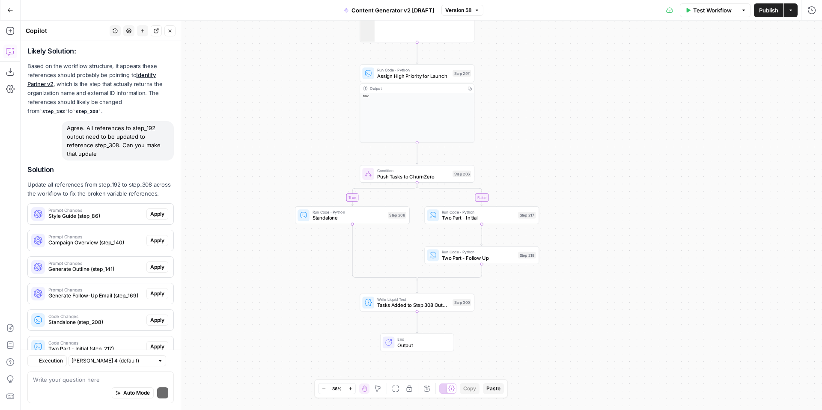
scroll to position [425, 0]
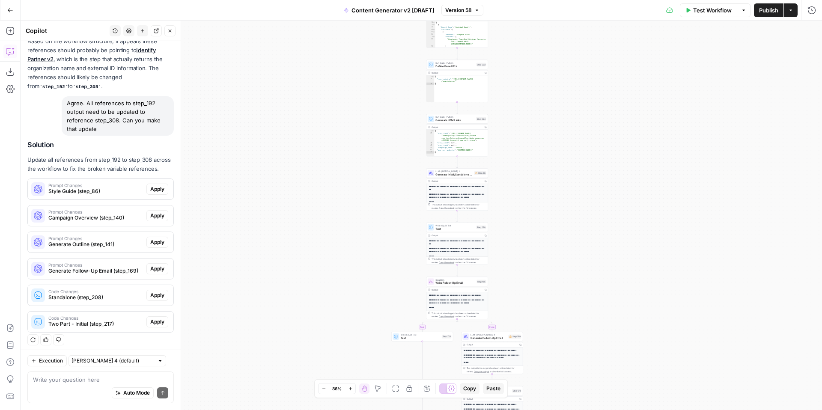
click at [156, 185] on span "Apply" at bounding box center [157, 189] width 14 height 8
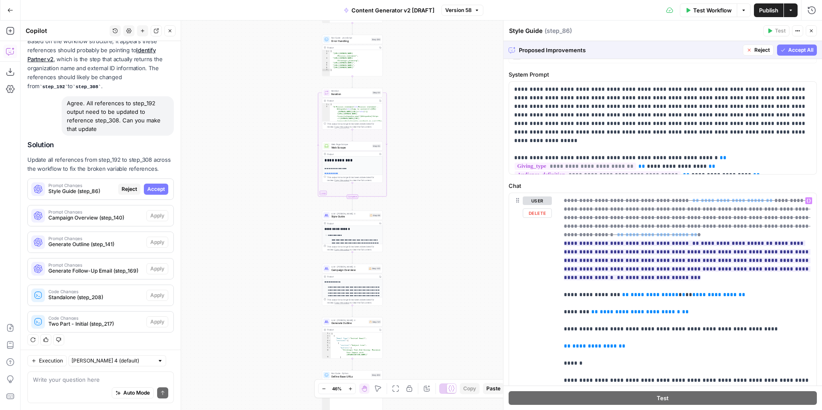
scroll to position [0, 0]
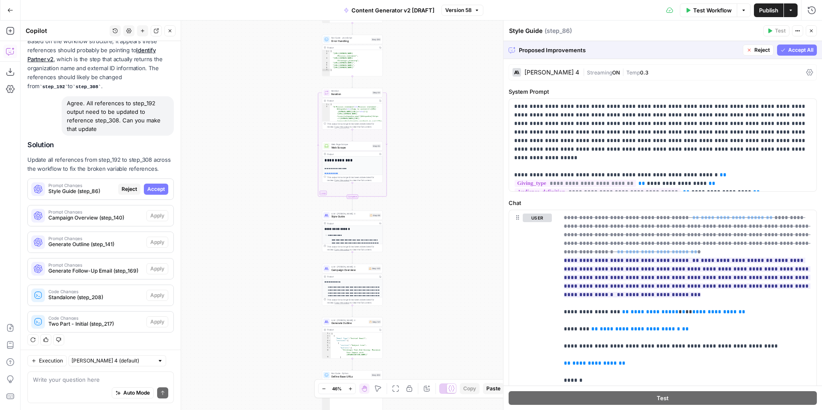
click at [788, 50] on span "Accept All" at bounding box center [800, 50] width 25 height 8
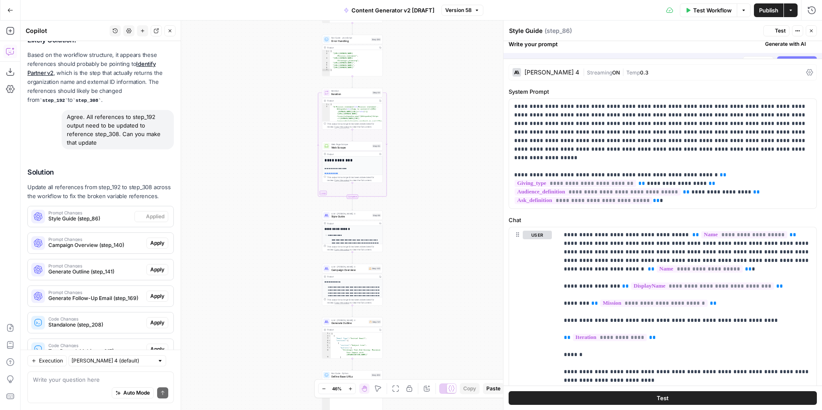
scroll to position [452, 0]
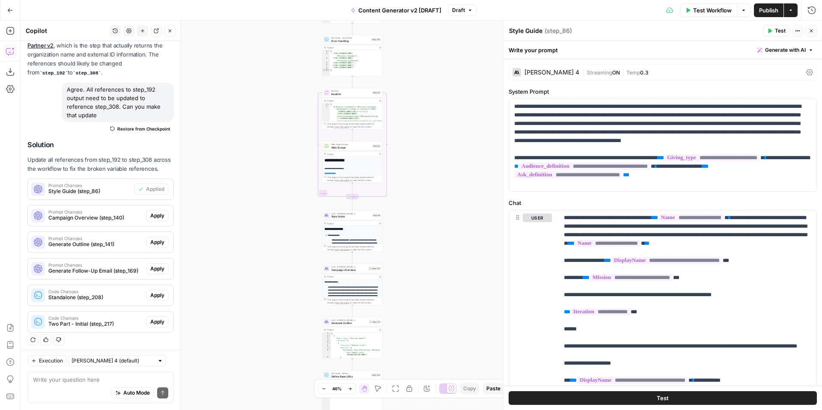
click at [773, 29] on button "Test" at bounding box center [776, 30] width 26 height 11
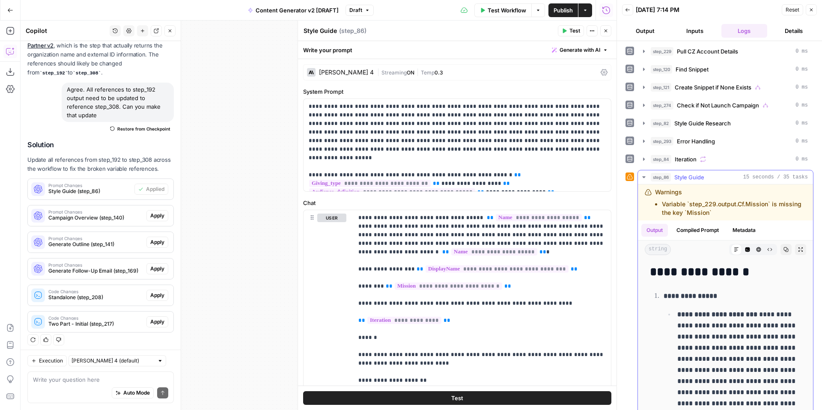
scroll to position [138, 0]
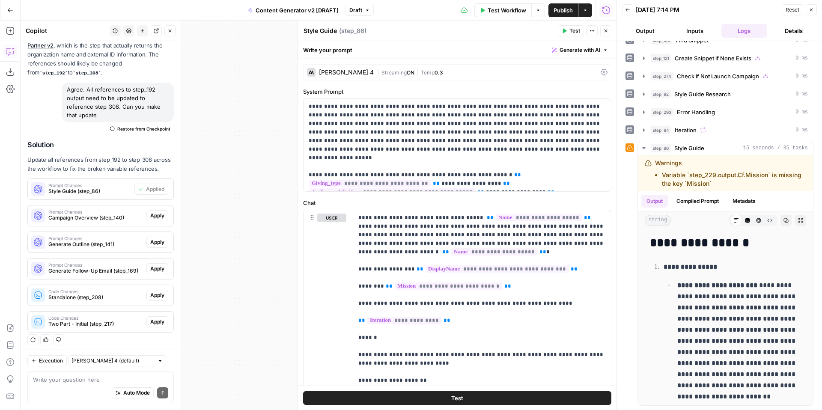
click at [165, 212] on button "Apply" at bounding box center [157, 215] width 22 height 11
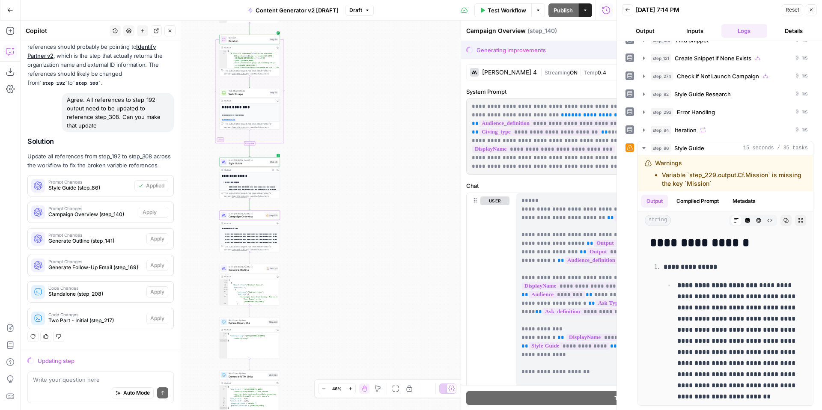
scroll to position [425, 0]
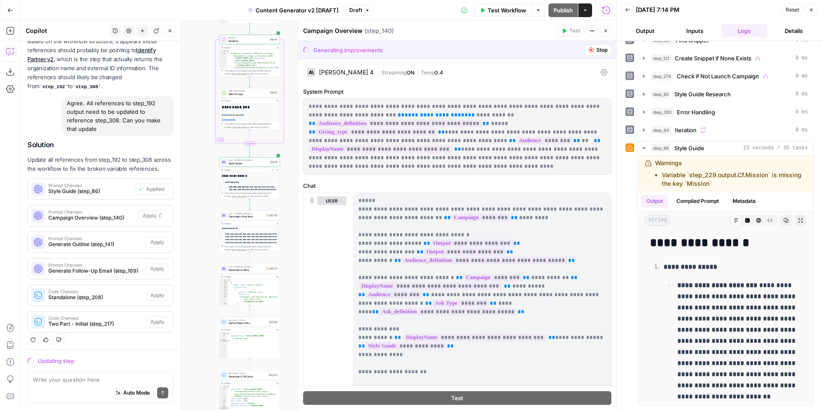
click at [811, 10] on icon "button" at bounding box center [811, 9] width 5 height 5
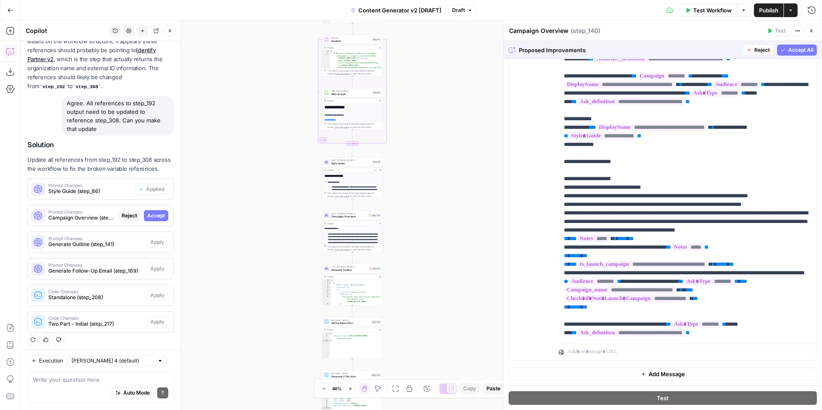
scroll to position [0, 0]
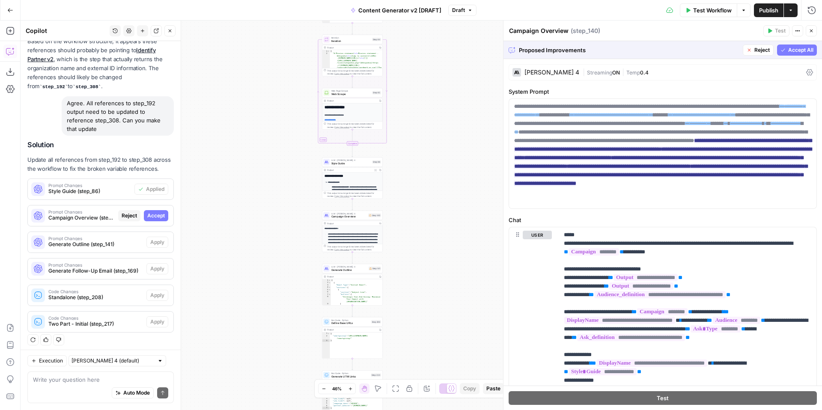
click at [808, 46] on span "Accept All" at bounding box center [800, 50] width 25 height 8
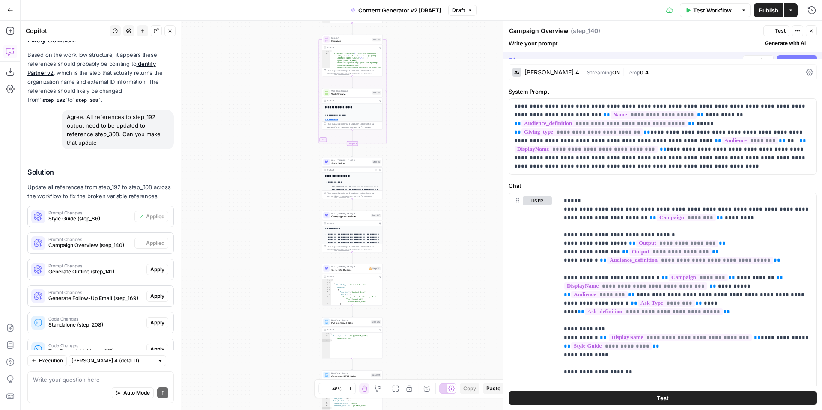
scroll to position [452, 0]
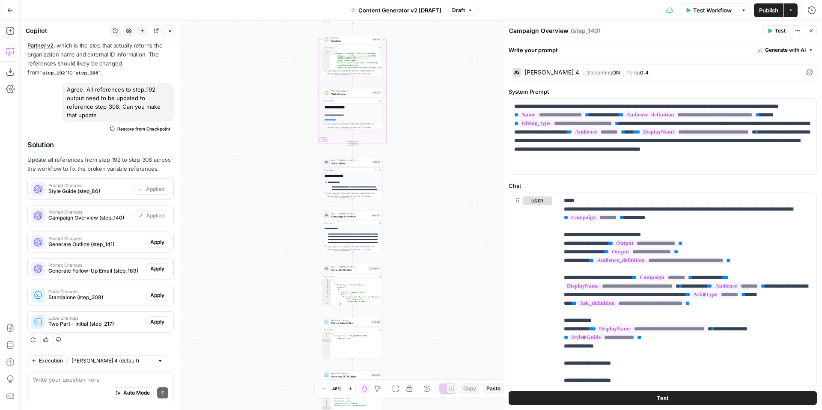
click at [812, 30] on icon "button" at bounding box center [811, 30] width 5 height 5
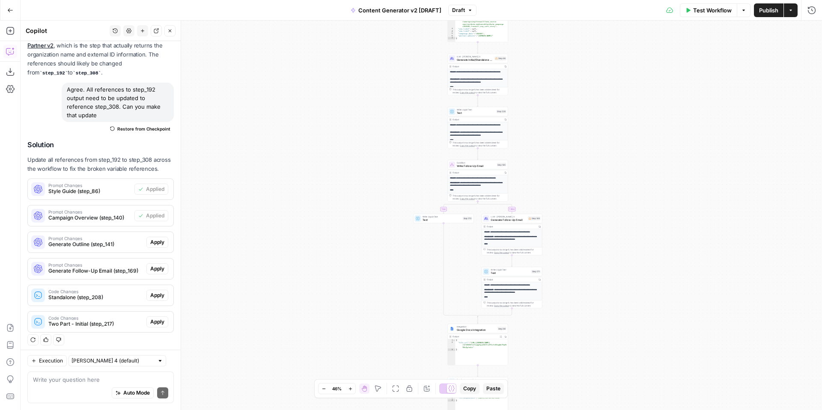
click at [91, 241] on span "Generate Outline (step_141)" at bounding box center [95, 245] width 95 height 8
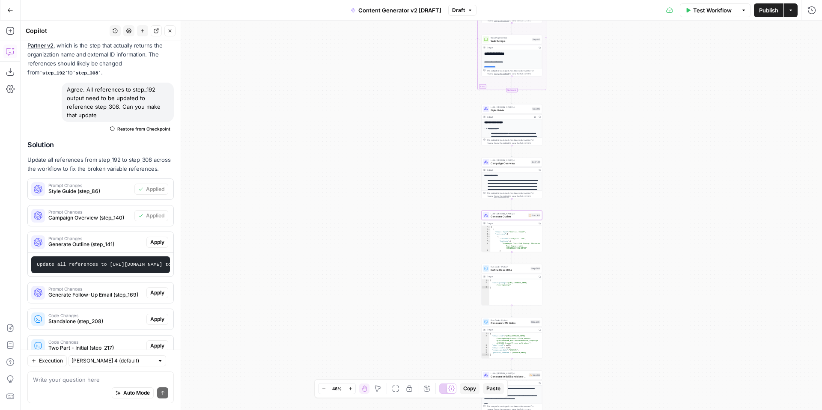
scroll to position [476, 0]
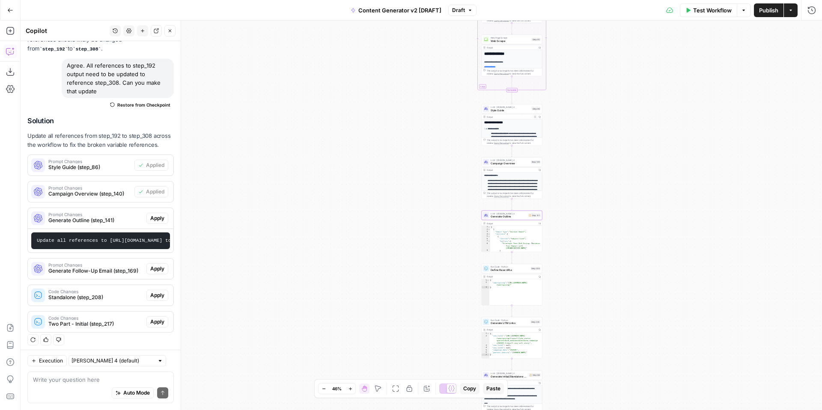
click at [151, 238] on code "Update all references to step_192.output.Name to use step_308.output.Name inste…" at bounding box center [273, 240] width 473 height 5
click at [158, 215] on span "Apply" at bounding box center [157, 218] width 14 height 8
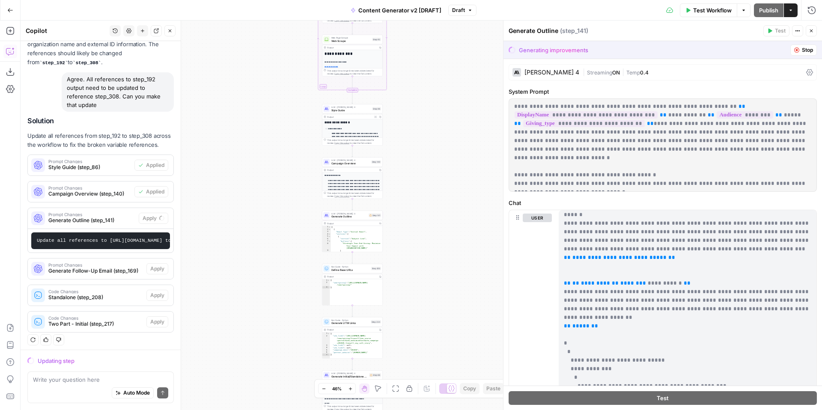
scroll to position [317, 0]
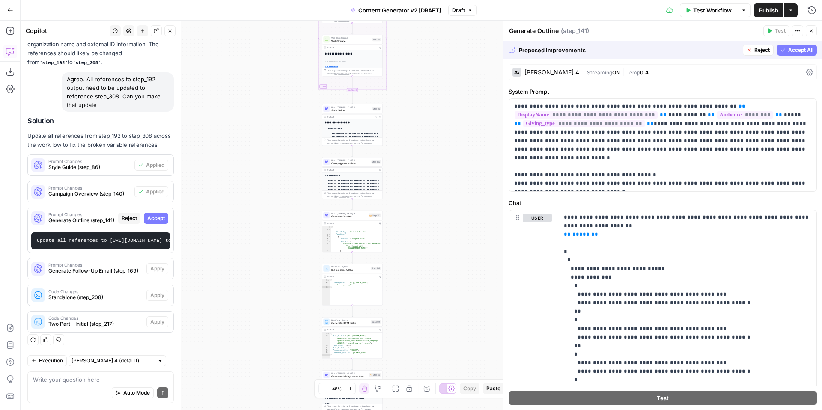
click at [795, 48] on span "Accept All" at bounding box center [800, 50] width 25 height 8
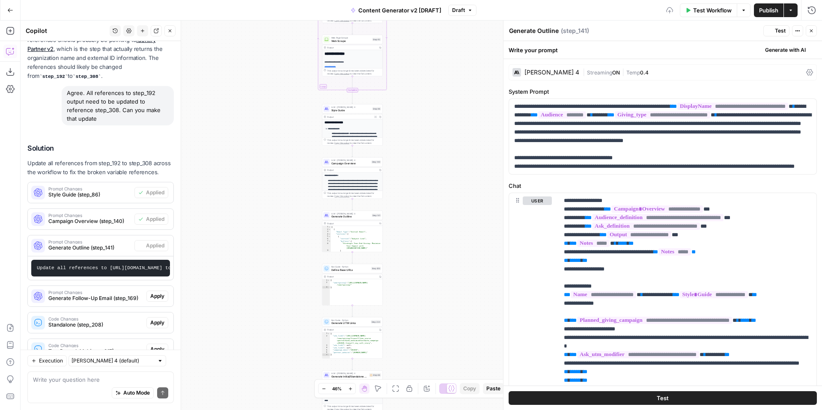
scroll to position [476, 0]
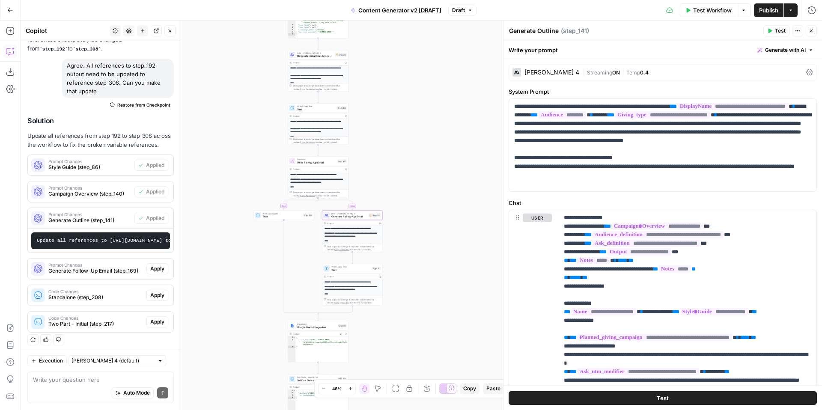
click at [159, 267] on span "Apply" at bounding box center [157, 269] width 14 height 8
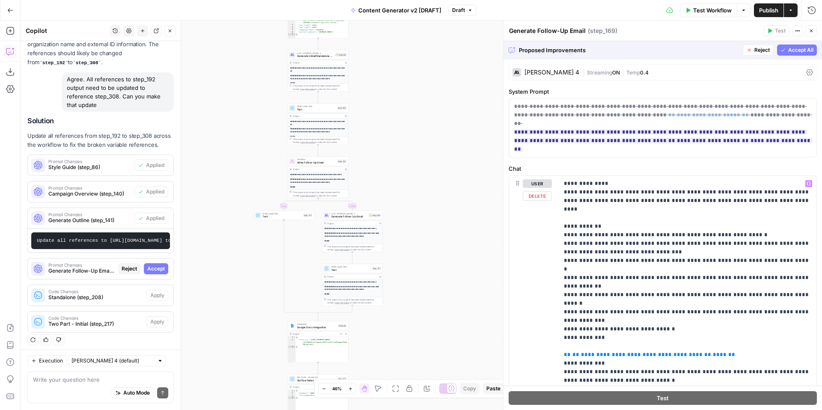
scroll to position [137, 0]
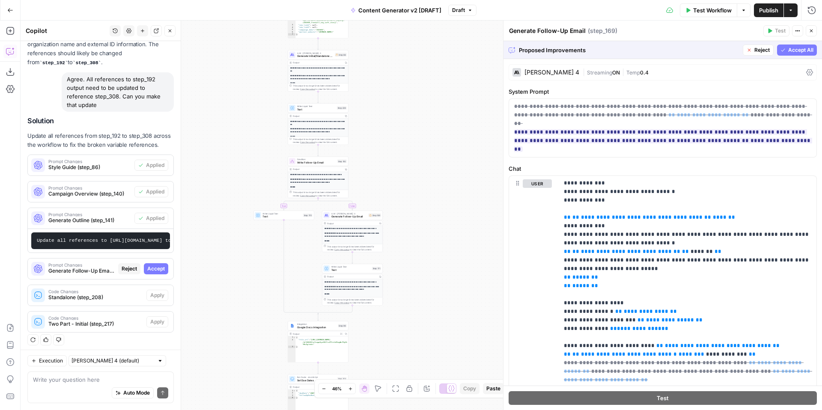
click at [788, 53] on span "Accept All" at bounding box center [800, 50] width 25 height 8
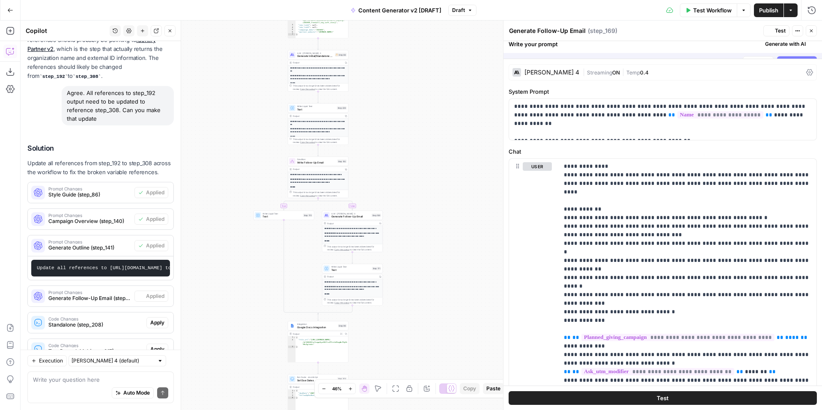
scroll to position [476, 0]
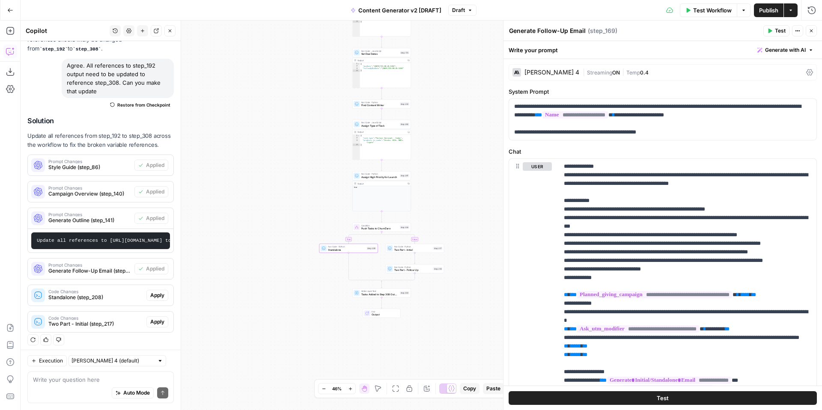
click at [161, 292] on span "Apply" at bounding box center [157, 296] width 14 height 8
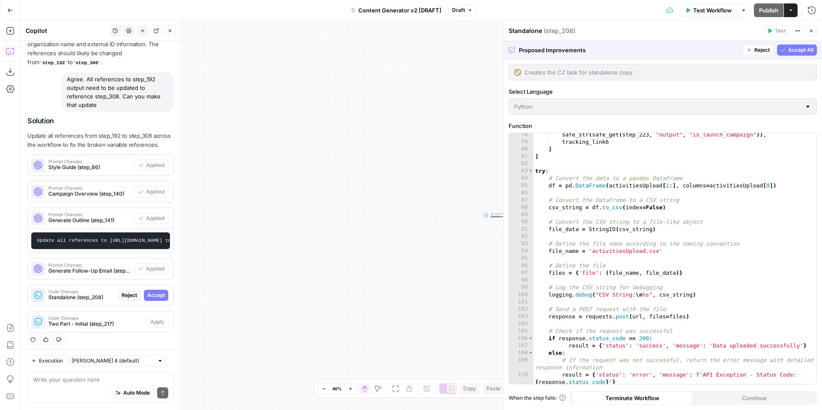
scroll to position [722, 0]
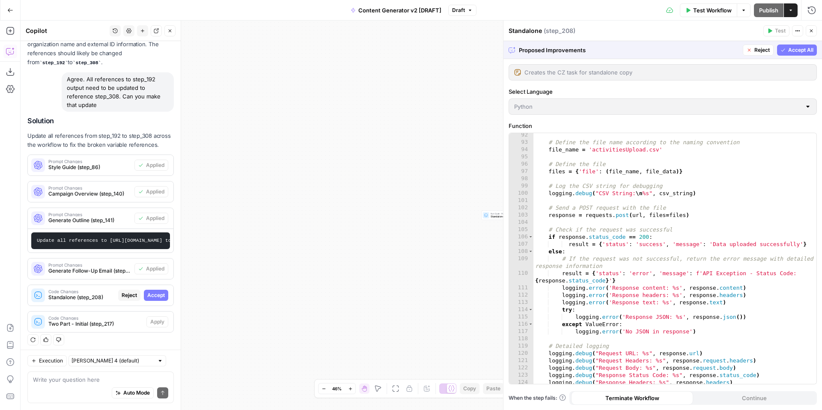
click at [785, 50] on button "Accept All" at bounding box center [797, 50] width 40 height 11
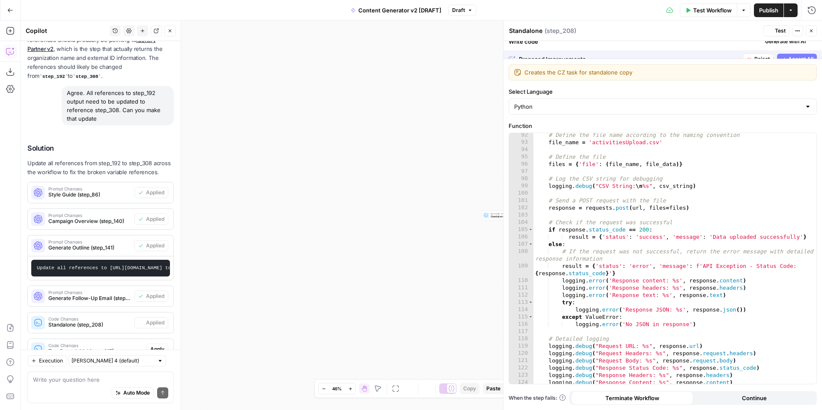
scroll to position [476, 0]
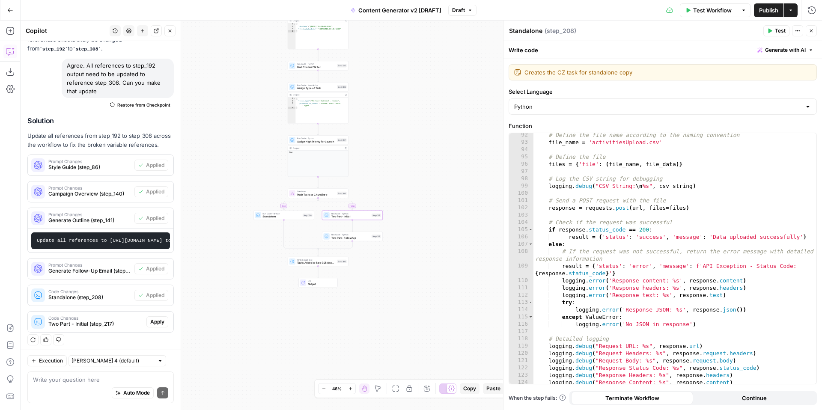
click at [155, 318] on span "Apply" at bounding box center [157, 322] width 14 height 8
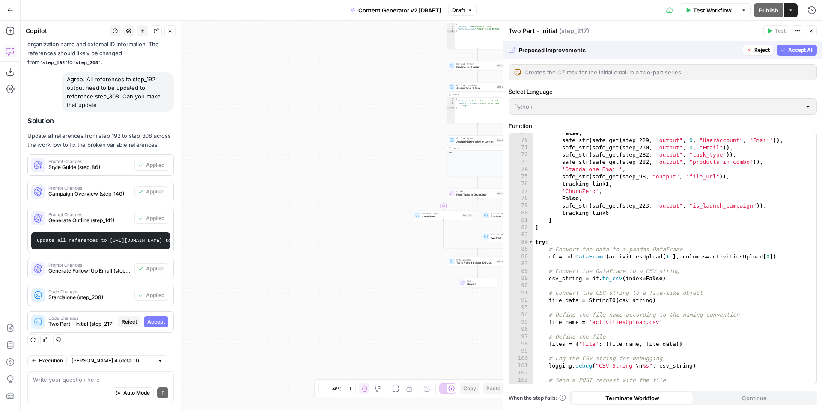
scroll to position [559, 0]
click at [791, 48] on span "Accept All" at bounding box center [800, 50] width 25 height 8
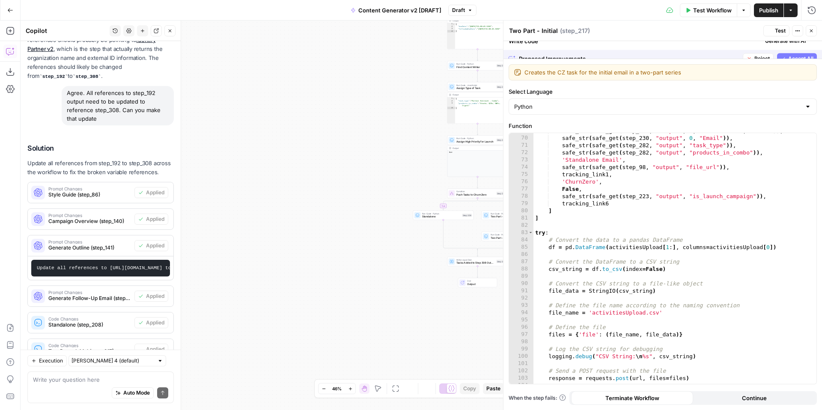
scroll to position [476, 0]
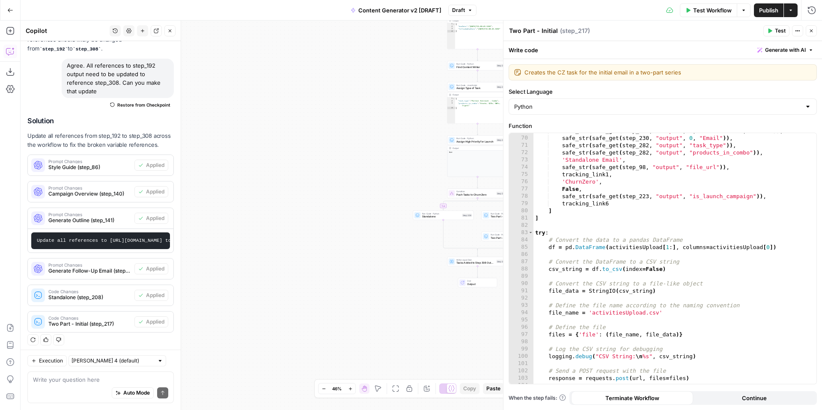
click at [812, 31] on icon "button" at bounding box center [811, 30] width 5 height 5
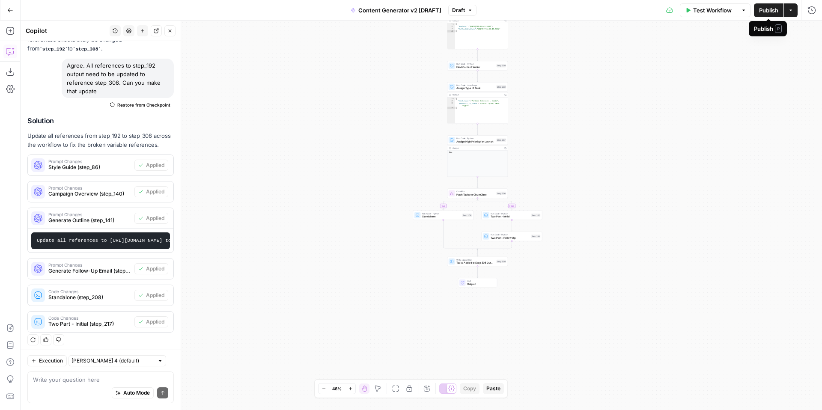
click at [770, 13] on span "Publish" at bounding box center [768, 10] width 19 height 9
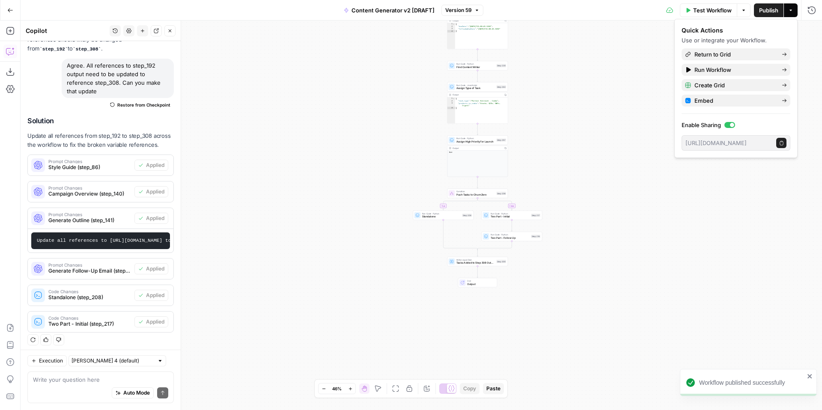
click at [7, 8] on icon "button" at bounding box center [10, 10] width 6 height 6
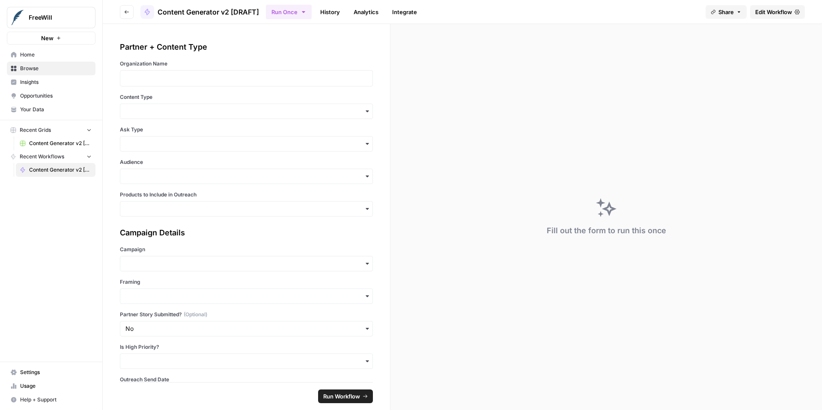
click at [62, 143] on span "Content Generator v2 [DRAFT] Test" at bounding box center [60, 144] width 62 height 8
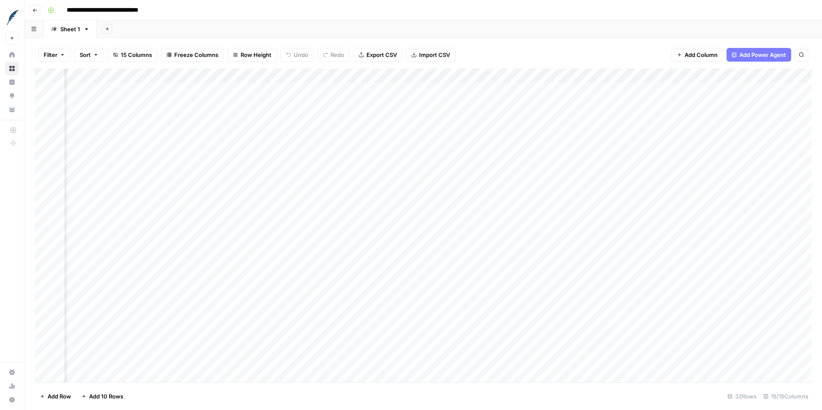
scroll to position [0, 733]
click at [556, 74] on div "Add Column" at bounding box center [423, 225] width 777 height 314
click at [566, 93] on span "All Rows" at bounding box center [586, 95] width 54 height 9
click at [559, 74] on div "Add Column" at bounding box center [423, 225] width 777 height 314
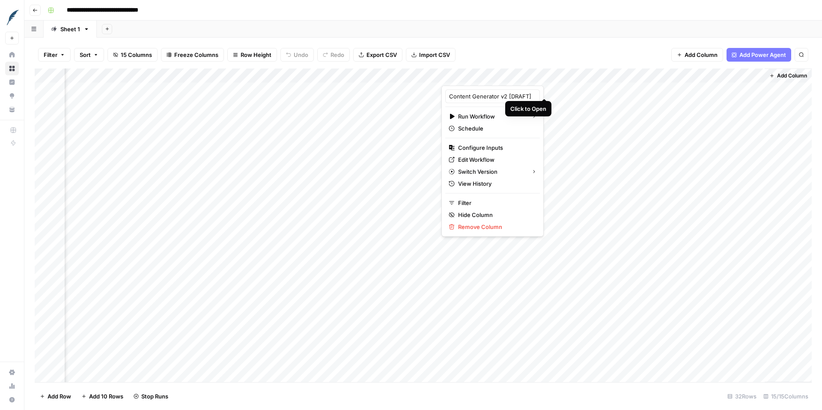
click at [553, 75] on div at bounding box center [502, 76] width 122 height 17
click at [526, 51] on div "Filter Sort 15 Columns Freeze Columns Row Height Undo Redo Export CSV Import CS…" at bounding box center [423, 54] width 777 height 27
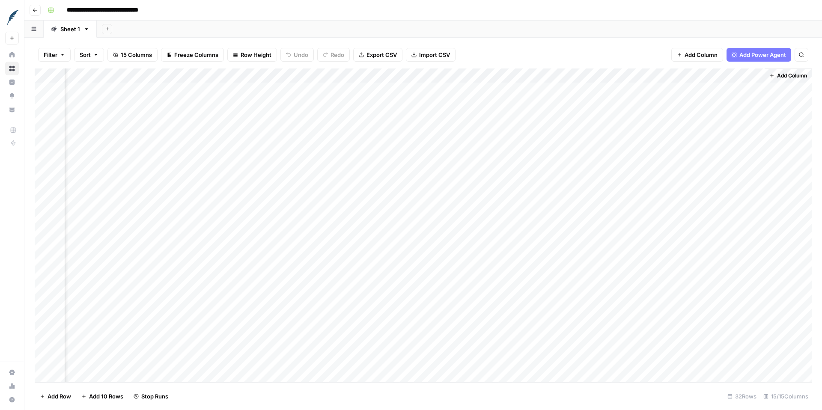
click at [556, 74] on div "Add Column" at bounding box center [423, 225] width 777 height 314
click at [498, 122] on div "Add Column" at bounding box center [423, 225] width 777 height 314
click at [472, 121] on div "Add Column" at bounding box center [423, 225] width 777 height 314
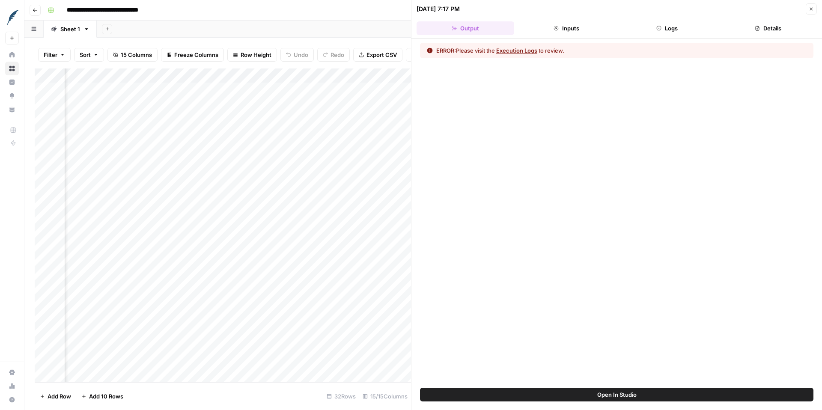
click at [511, 49] on button "Execution Logs" at bounding box center [516, 50] width 41 height 9
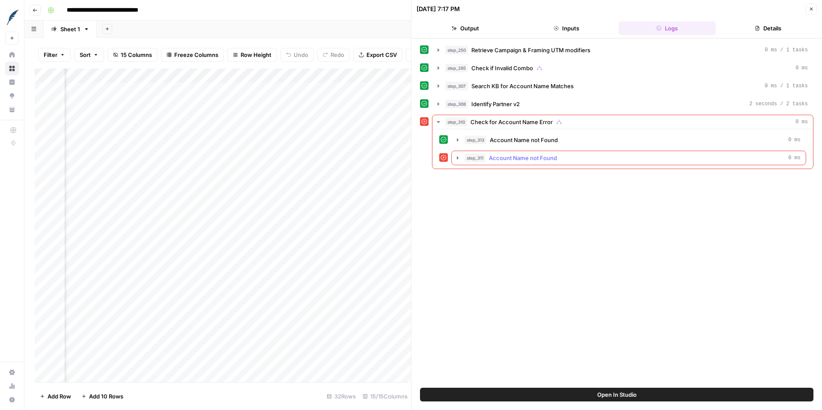
click at [458, 158] on icon "button" at bounding box center [458, 157] width 2 height 3
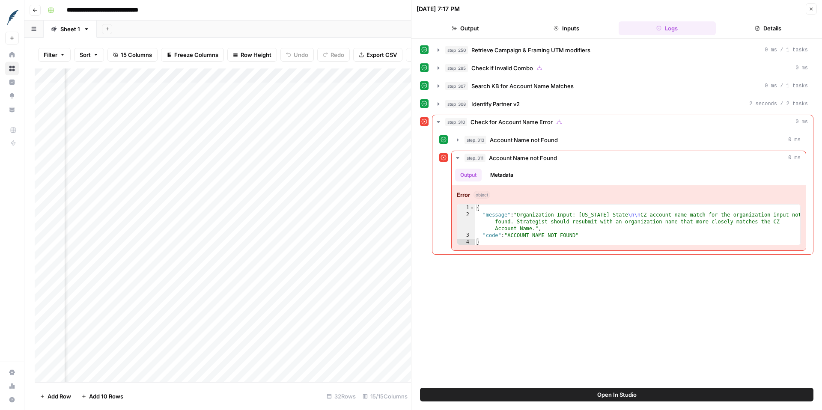
click at [810, 10] on icon "button" at bounding box center [811, 8] width 5 height 5
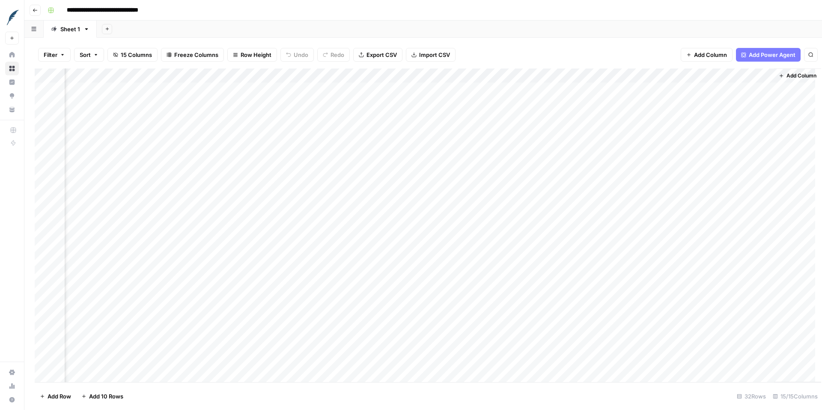
scroll to position [0, 723]
click at [566, 76] on div "Add Column" at bounding box center [423, 225] width 777 height 314
click at [577, 95] on span "All Rows" at bounding box center [597, 95] width 54 height 9
click at [700, 75] on div "Add Column" at bounding box center [423, 225] width 777 height 314
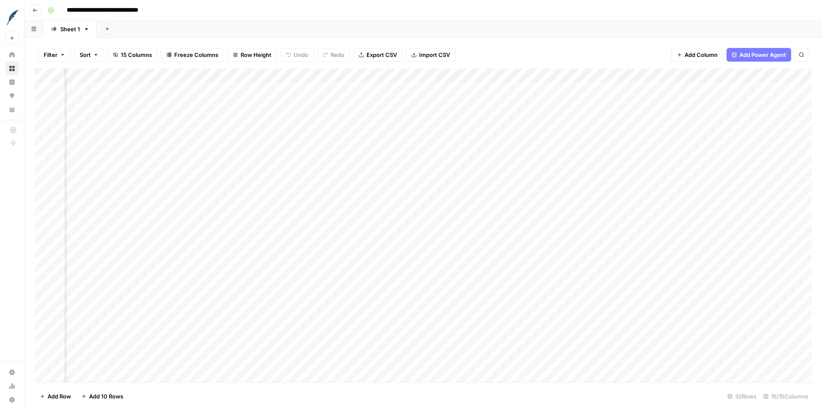
scroll to position [0, 0]
click at [124, 147] on div "Add Column" at bounding box center [423, 225] width 777 height 314
click at [38, 10] on button "Go back" at bounding box center [35, 10] width 11 height 11
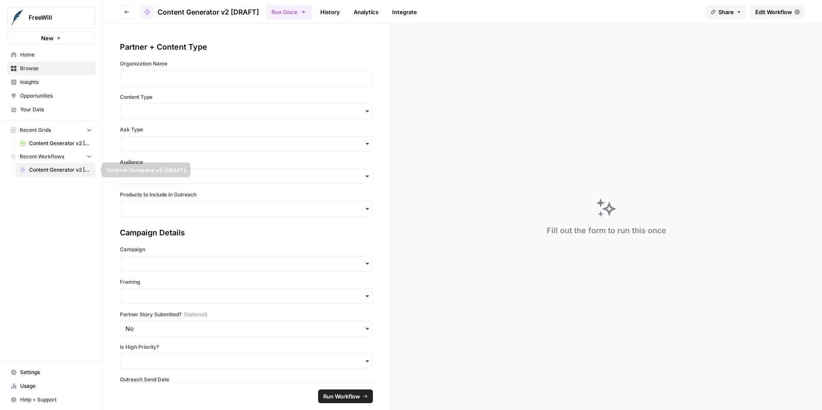
click at [57, 171] on span "Content Generator v2 [DRAFT]" at bounding box center [60, 170] width 62 height 8
click at [776, 15] on span "Edit Workflow" at bounding box center [773, 12] width 37 height 9
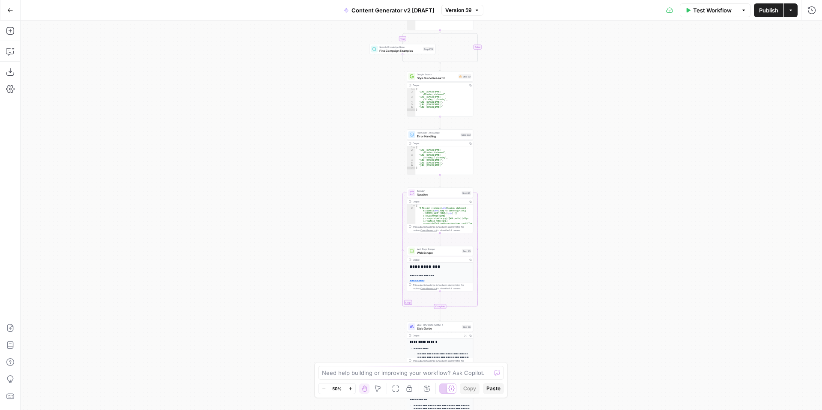
click at [715, 12] on span "Test Workflow" at bounding box center [712, 10] width 39 height 9
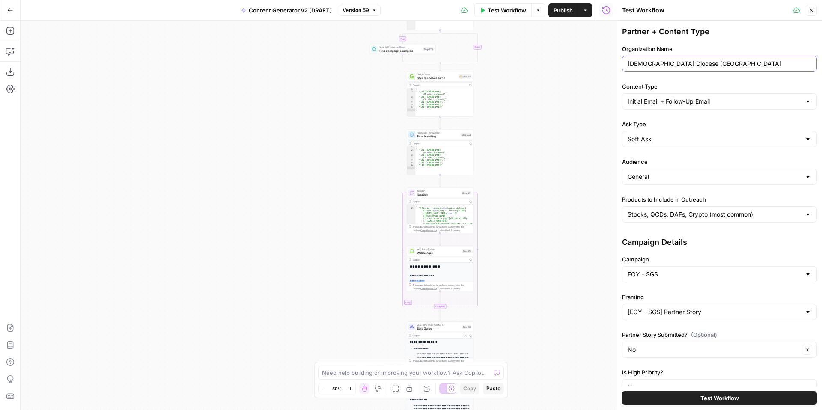
click at [718, 63] on input "Catholic Diocese Brooklyn" at bounding box center [720, 64] width 184 height 9
paste input "Charities Santa Clara"
type input "Catholic Charities Santa Clara"
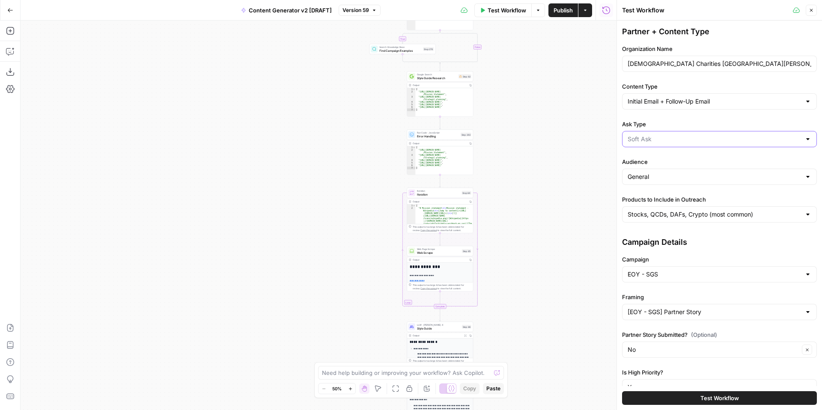
click at [657, 137] on input "Ask Type" at bounding box center [714, 139] width 173 height 9
type input "Soft Ask"
click at [660, 125] on label "Ask Type" at bounding box center [719, 124] width 195 height 9
click at [660, 135] on input "Soft Ask" at bounding box center [714, 139] width 173 height 9
type input "Soft Ask"
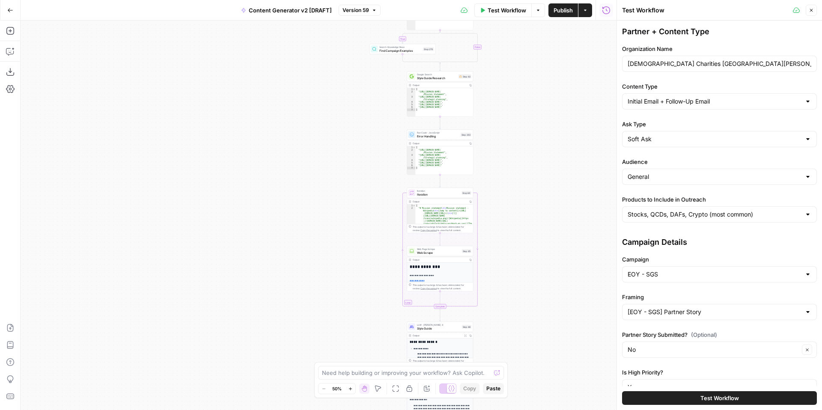
click at [681, 206] on div "Stocks, QCDs, DAFs, Crypto (most common)" at bounding box center [719, 214] width 195 height 16
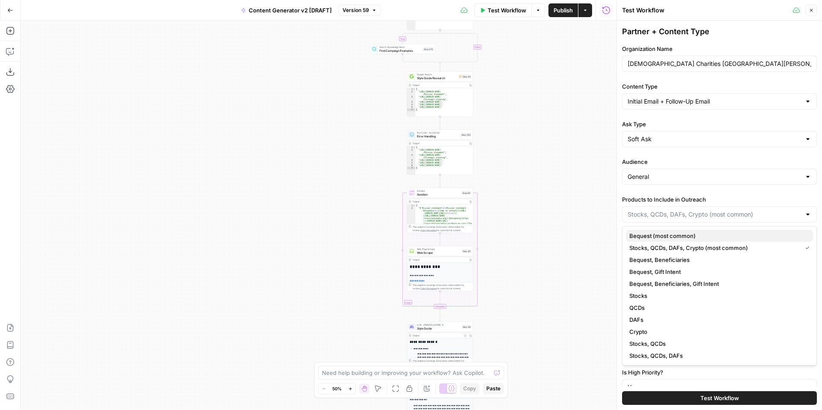
click at [687, 232] on span "Bequest (most common)" at bounding box center [717, 236] width 177 height 9
type input "Bequest (most common)"
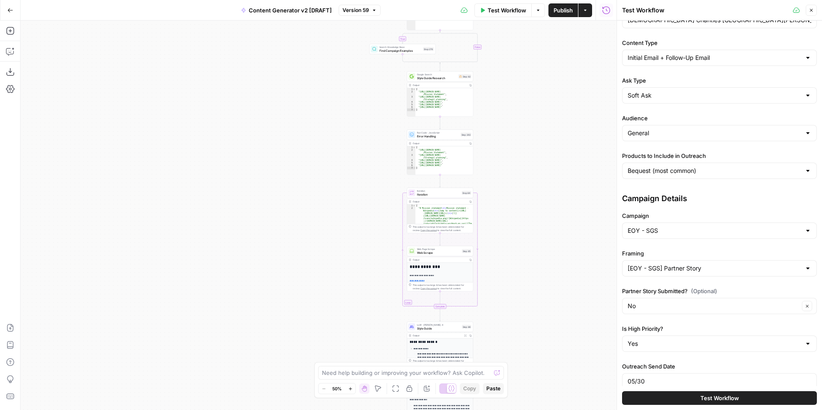
scroll to position [47, 0]
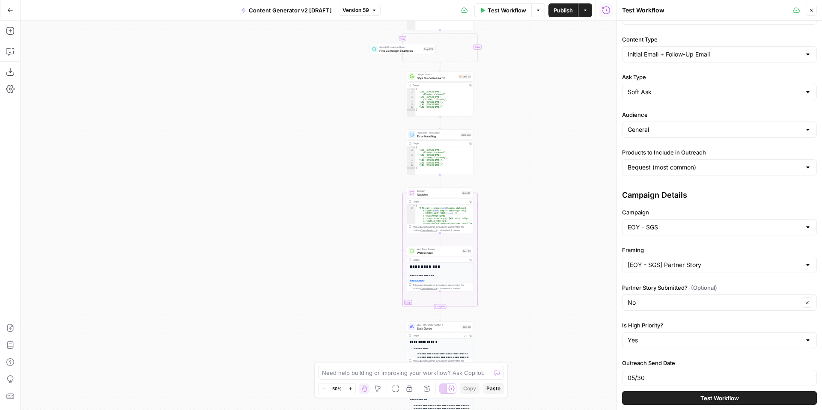
click at [679, 235] on div "EOY - SGS" at bounding box center [719, 227] width 195 height 16
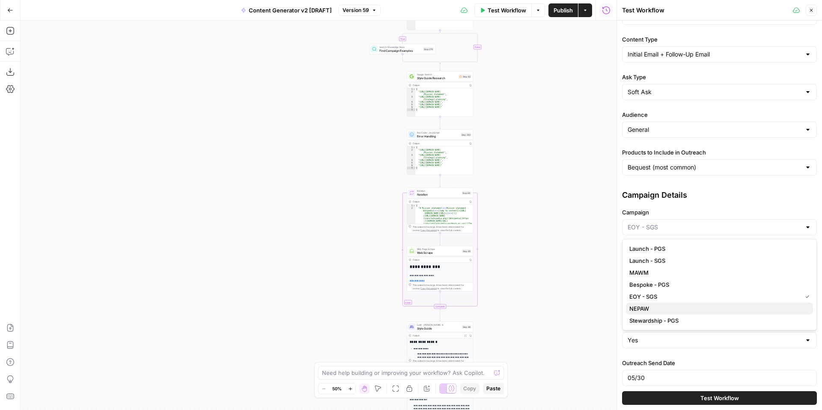
click at [681, 304] on span "NEPAW" at bounding box center [717, 308] width 177 height 9
type input "NEPAW"
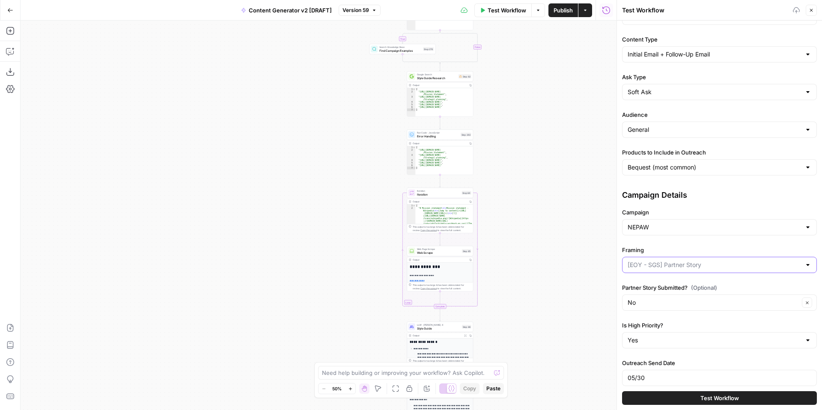
click at [682, 266] on input "Framing" at bounding box center [714, 265] width 173 height 9
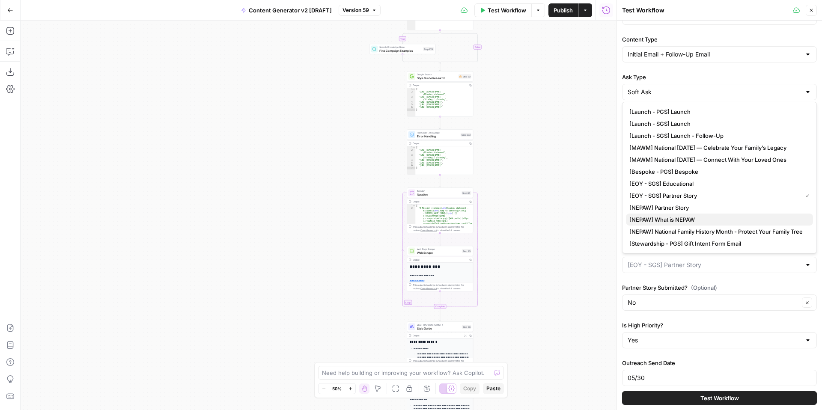
click at [699, 218] on span "[NEPAW] What is NEPAW" at bounding box center [717, 219] width 177 height 9
type input "[NEPAW] What is NEPAW"
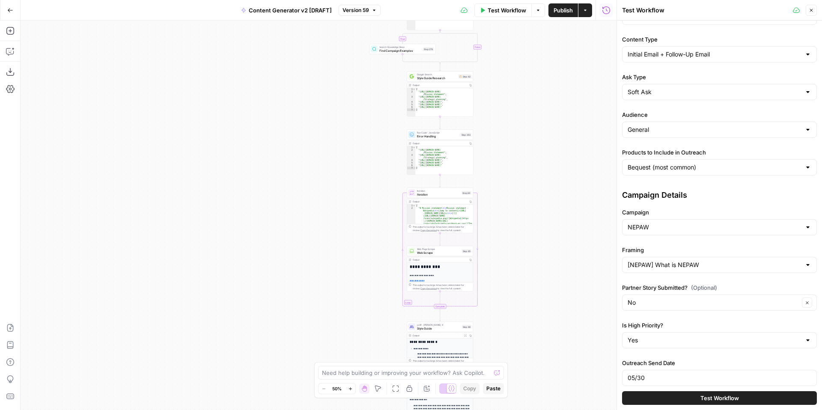
scroll to position [165, 0]
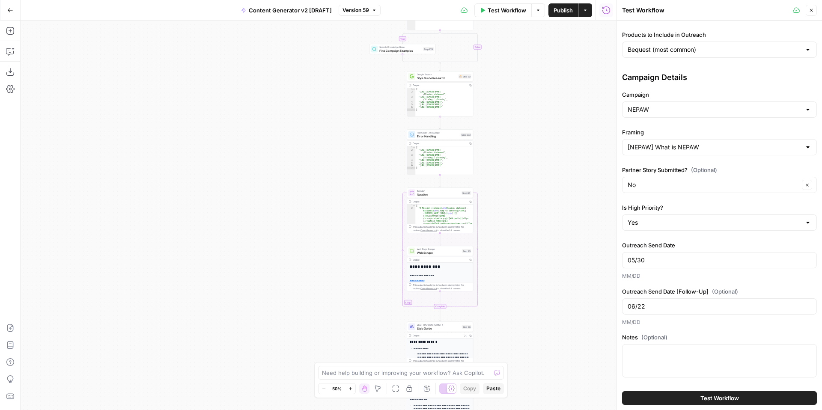
click at [717, 399] on span "Test Workflow" at bounding box center [719, 398] width 39 height 9
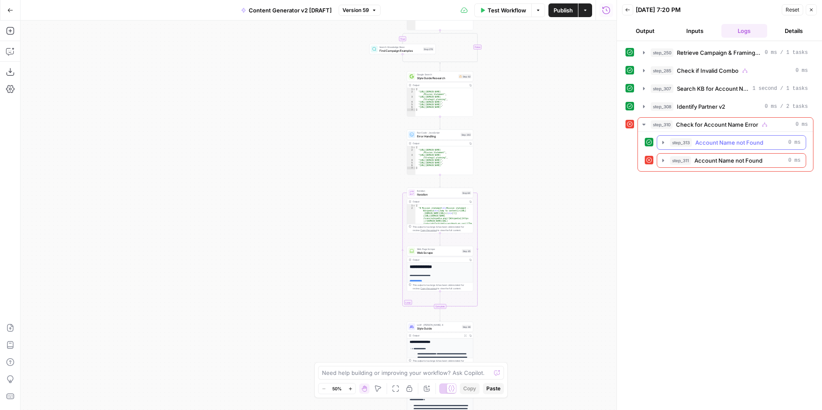
click at [661, 143] on icon "button" at bounding box center [663, 142] width 7 height 7
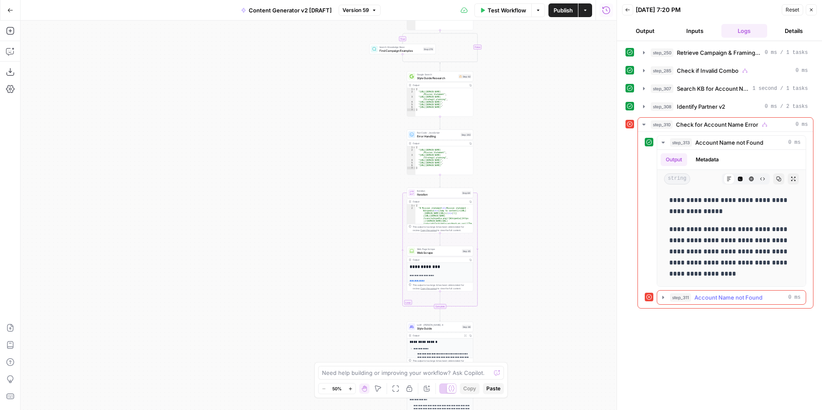
click at [661, 297] on icon "button" at bounding box center [663, 297] width 7 height 7
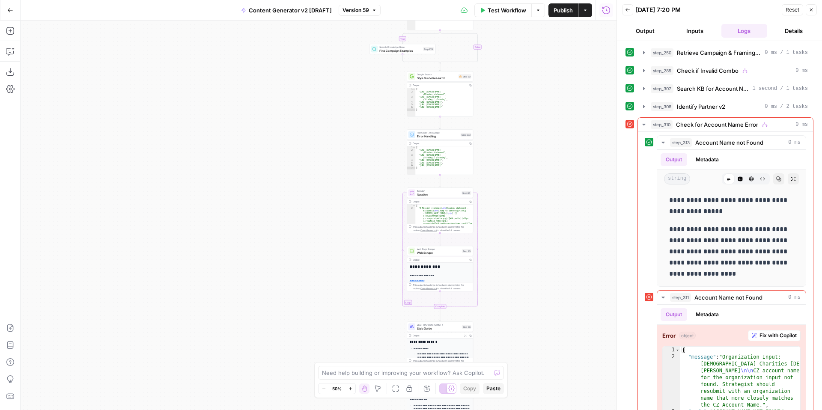
click at [812, 13] on button "Close" at bounding box center [811, 9] width 11 height 11
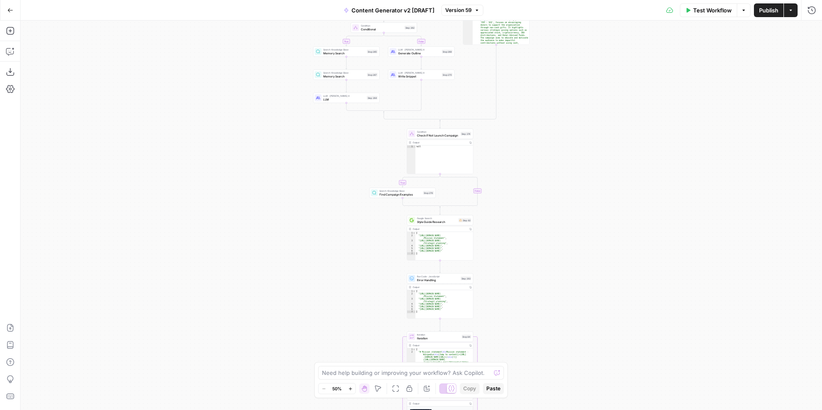
drag, startPoint x: 737, startPoint y: 67, endPoint x: 736, endPoint y: 205, distance: 137.8
click at [737, 208] on div "**********" at bounding box center [421, 216] width 801 height 390
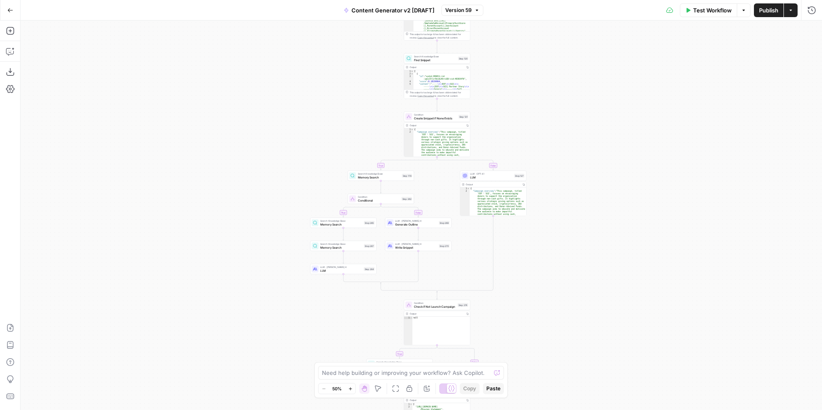
drag, startPoint x: 716, startPoint y: 192, endPoint x: 715, endPoint y: 363, distance: 171.7
click at [715, 365] on div "**********" at bounding box center [421, 216] width 801 height 390
click at [12, 9] on icon "button" at bounding box center [10, 10] width 6 height 6
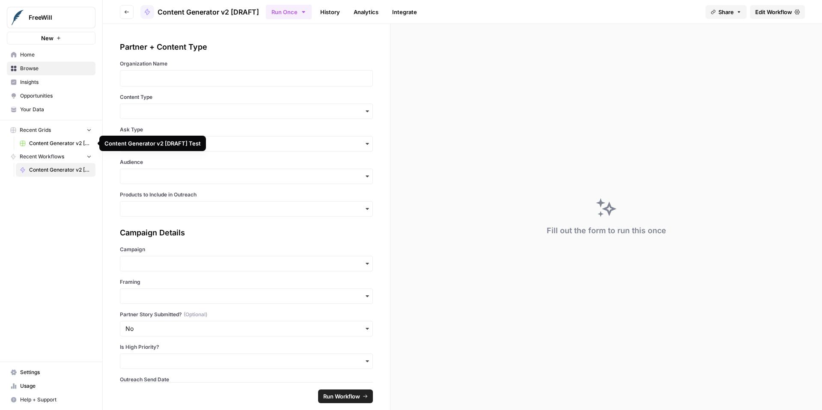
click at [62, 143] on span "Content Generator v2 [DRAFT] Test" at bounding box center [60, 144] width 62 height 8
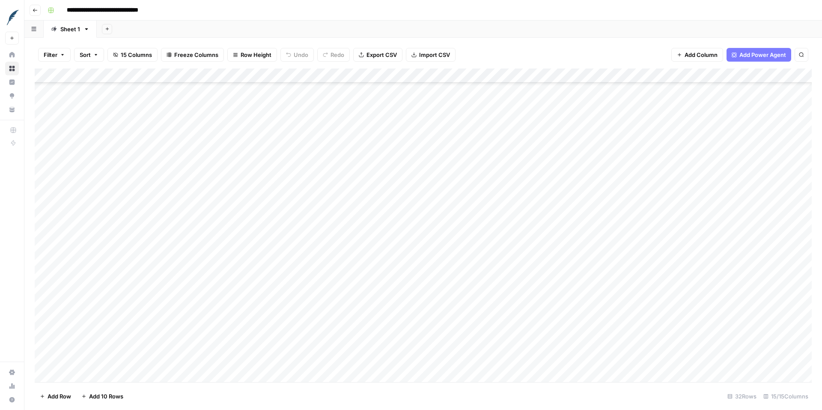
scroll to position [143, 0]
click at [139, 267] on div "Add Column" at bounding box center [423, 225] width 777 height 314
click at [139, 267] on textarea "**********" at bounding box center [132, 267] width 137 height 12
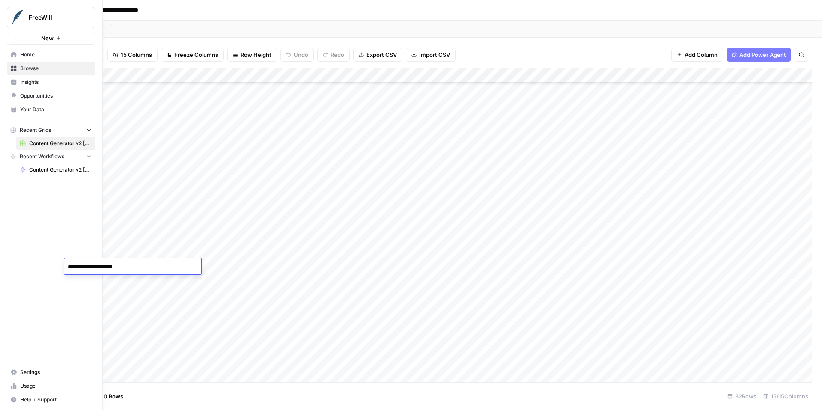
click at [45, 170] on span "Content Generator v2 [DRAFT]" at bounding box center [60, 170] width 62 height 8
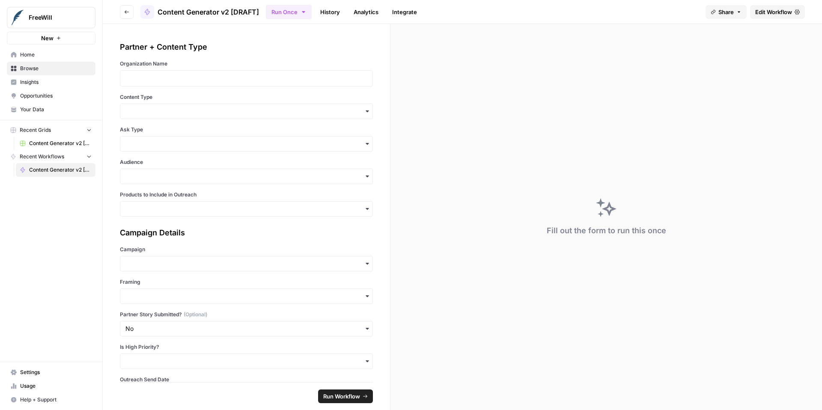
click at [772, 15] on span "Edit Workflow" at bounding box center [773, 12] width 37 height 9
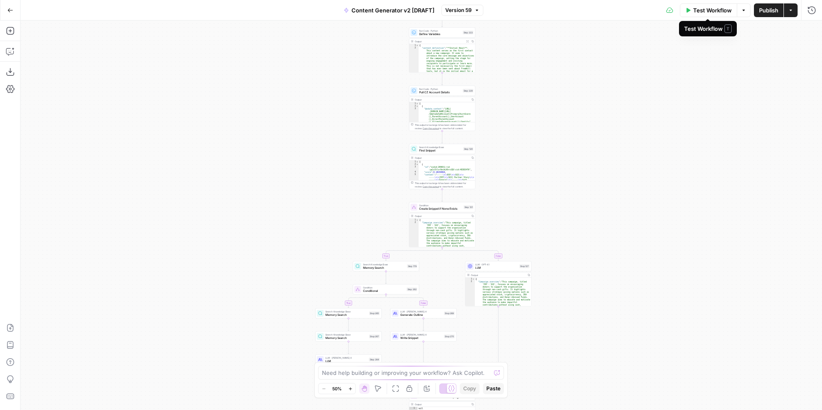
click at [691, 14] on button "Test Workflow" at bounding box center [708, 10] width 57 height 14
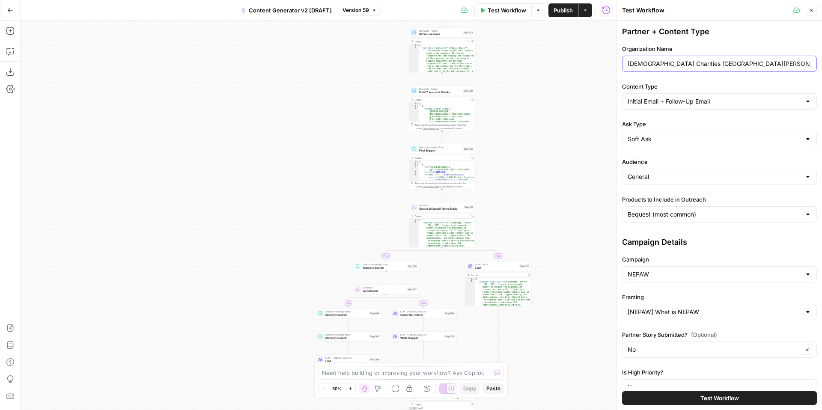
click at [729, 63] on input "Catholic Charities Santa Clara" at bounding box center [720, 64] width 184 height 9
paste input "Animal Humane Society"
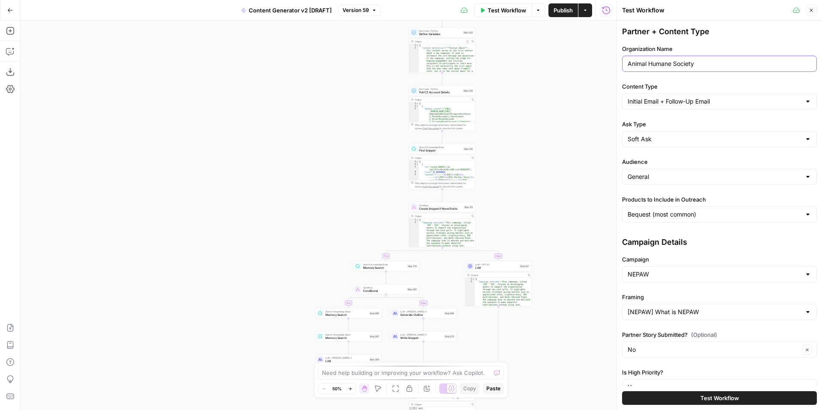
type input "Animal Humane Society"
click at [724, 396] on span "Test Workflow" at bounding box center [719, 398] width 39 height 9
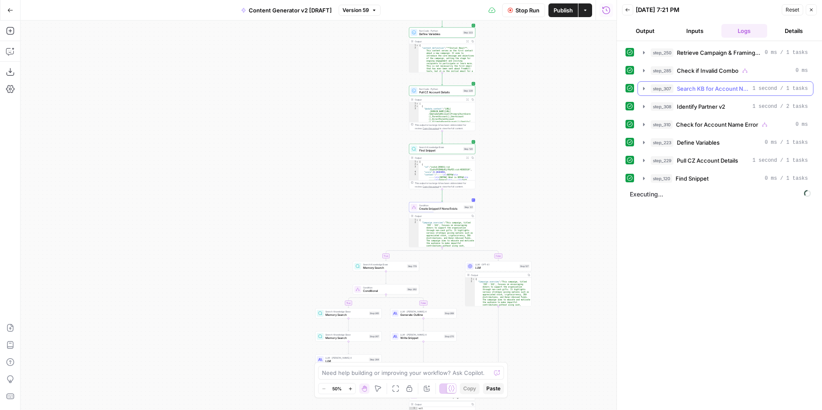
click at [645, 88] on icon "button" at bounding box center [643, 88] width 7 height 7
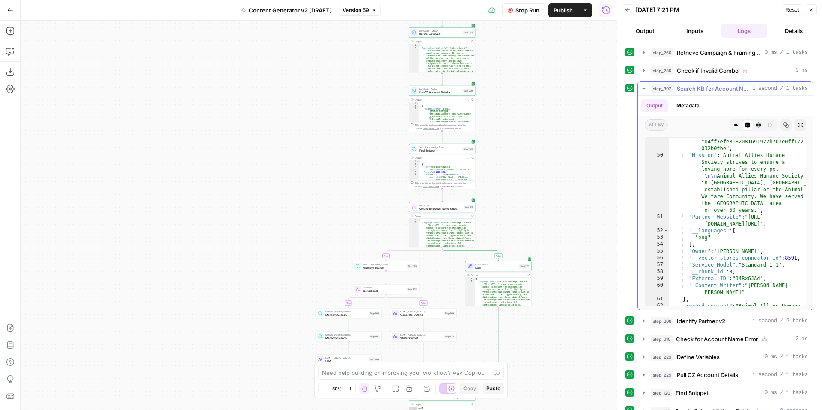
scroll to position [547, 0]
click at [643, 322] on icon "button" at bounding box center [644, 320] width 2 height 3
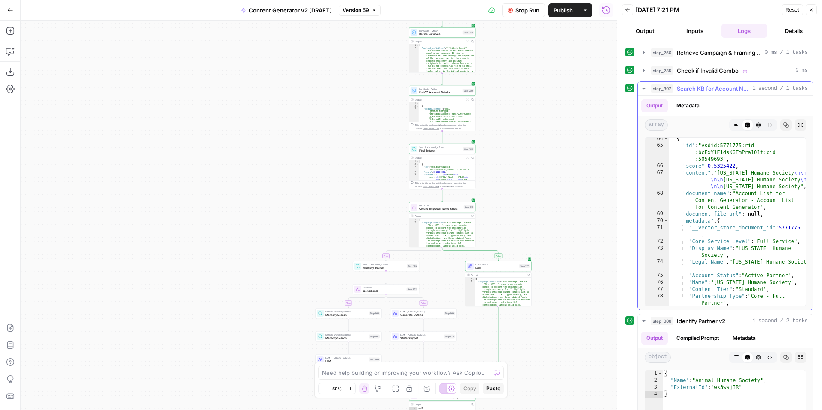
scroll to position [749, 0]
click at [644, 89] on icon "button" at bounding box center [643, 89] width 3 height 2
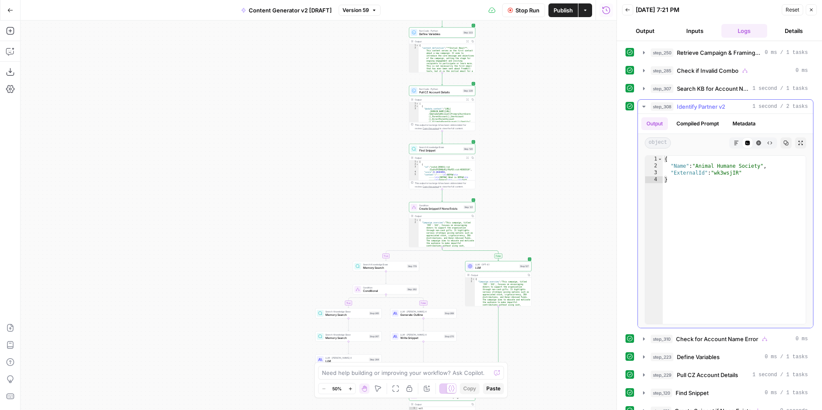
click at [644, 106] on icon "button" at bounding box center [643, 107] width 3 height 2
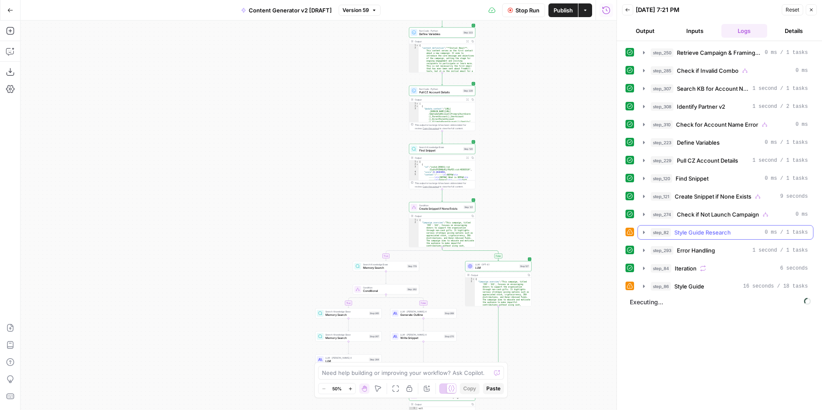
click at [644, 233] on icon "button" at bounding box center [644, 232] width 2 height 3
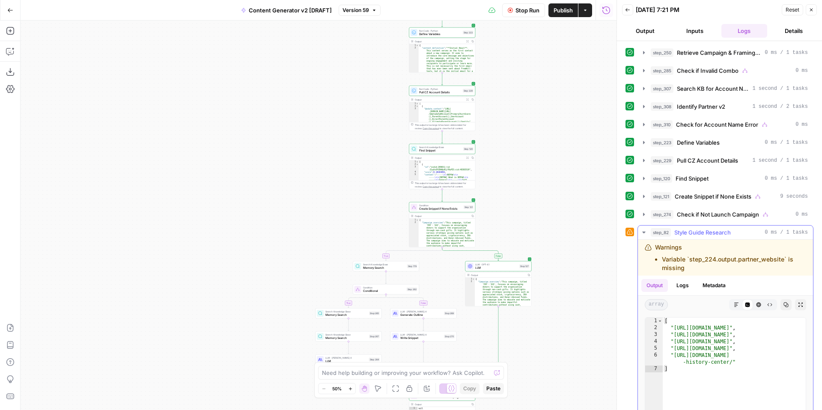
click at [645, 233] on icon "button" at bounding box center [643, 232] width 7 height 7
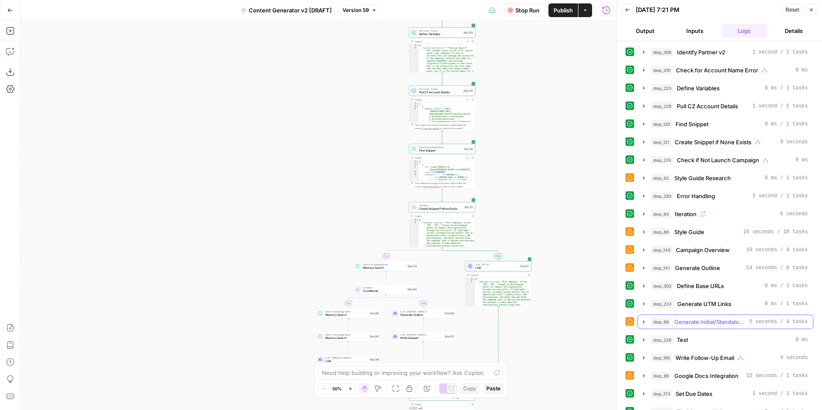
scroll to position [83, 0]
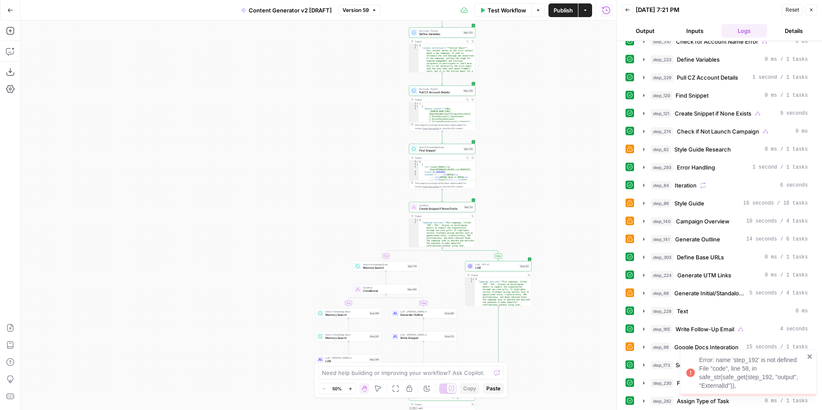
click at [811, 356] on icon "close" at bounding box center [810, 356] width 6 height 7
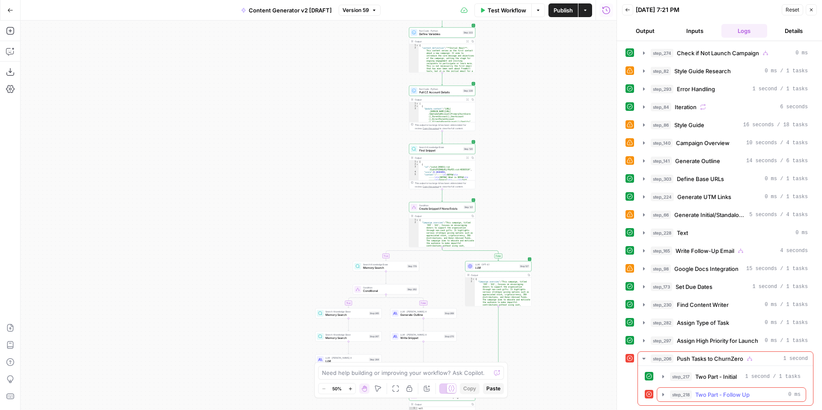
click at [663, 394] on icon "button" at bounding box center [663, 394] width 2 height 3
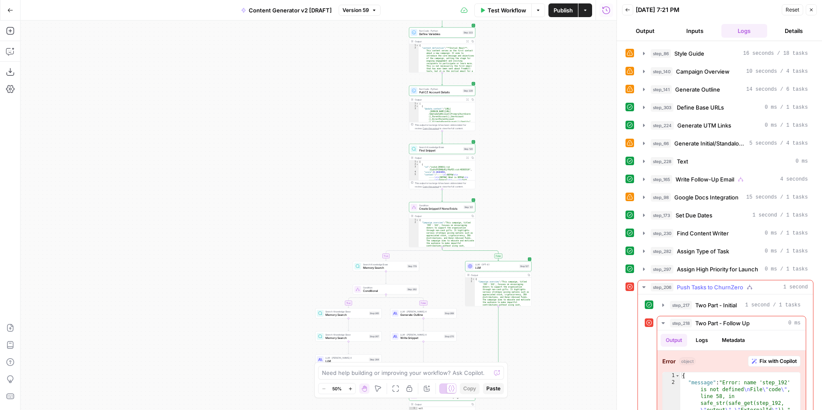
scroll to position [263, 0]
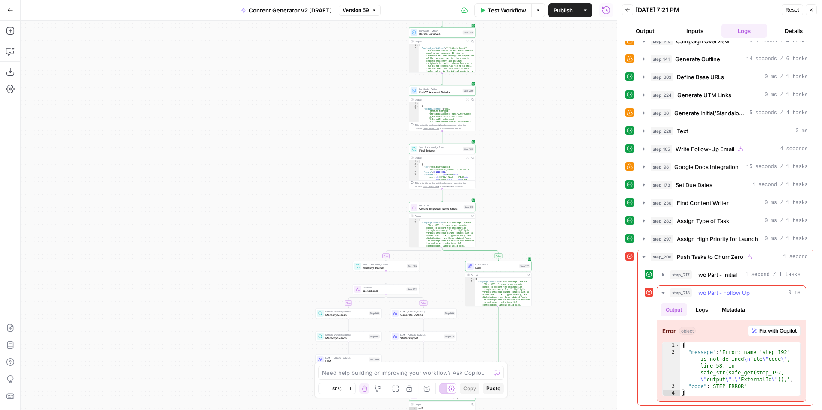
click at [779, 331] on span "Fix with Copilot" at bounding box center [777, 331] width 37 height 8
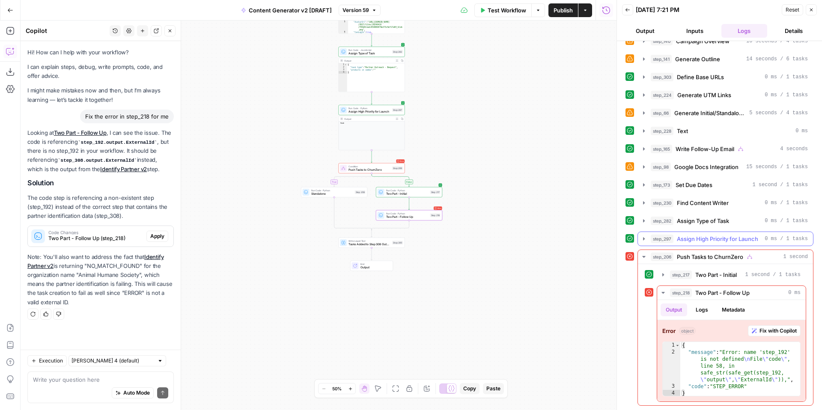
scroll to position [0, 0]
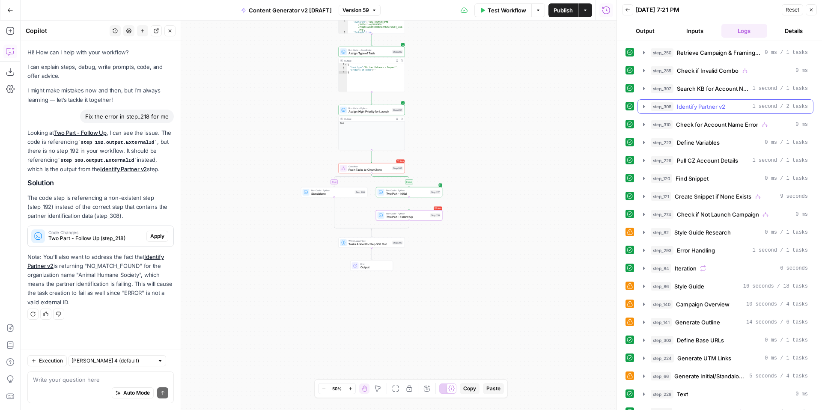
click at [642, 106] on icon "button" at bounding box center [643, 106] width 7 height 7
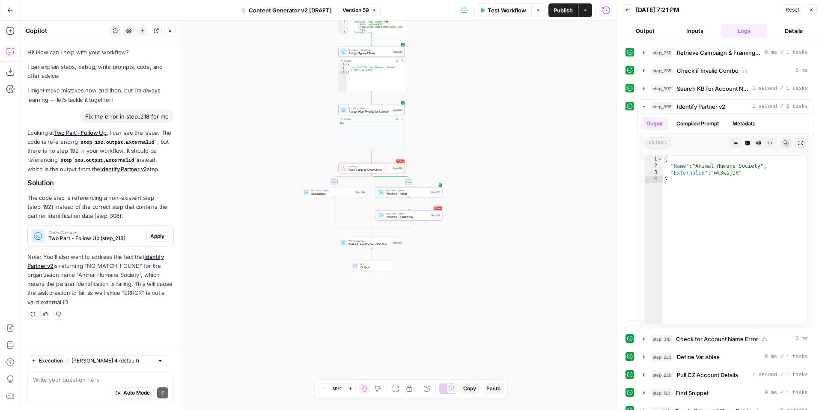
click at [161, 236] on span "Apply" at bounding box center [157, 236] width 14 height 8
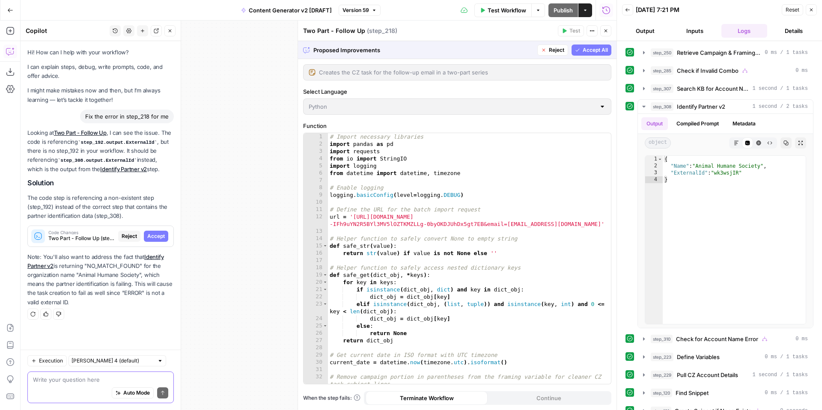
click at [73, 381] on textarea at bounding box center [100, 379] width 135 height 9
type textarea "I don't see a No Match Found error for Animal Humane Society. I don't think you…"
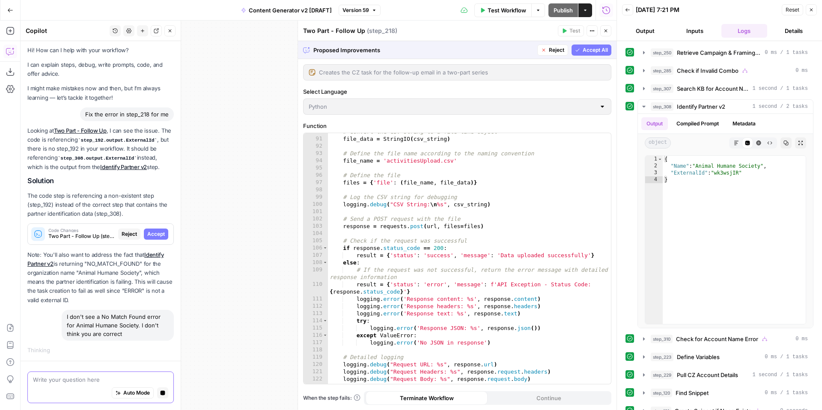
scroll to position [729, 0]
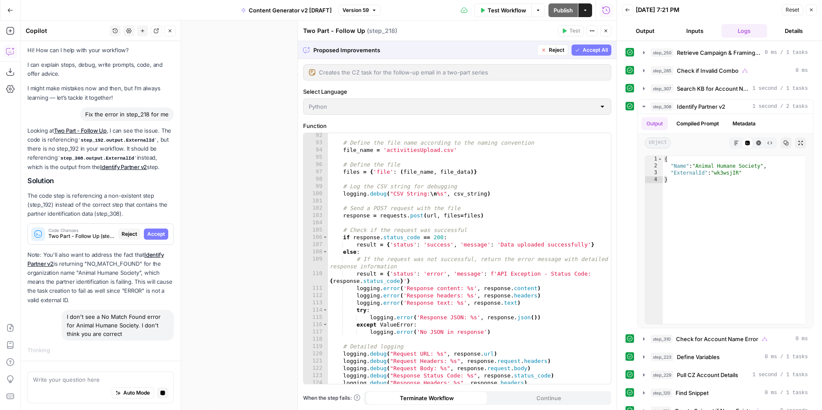
click at [589, 49] on span "Accept All" at bounding box center [595, 50] width 25 height 8
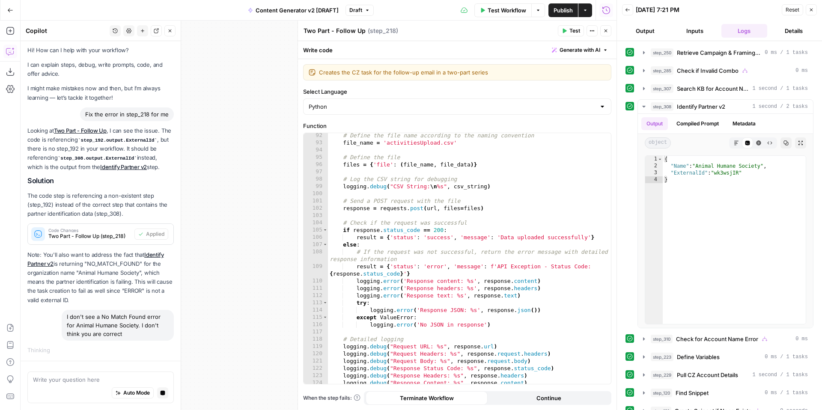
click at [813, 10] on span "Close" at bounding box center [813, 10] width 0 height 0
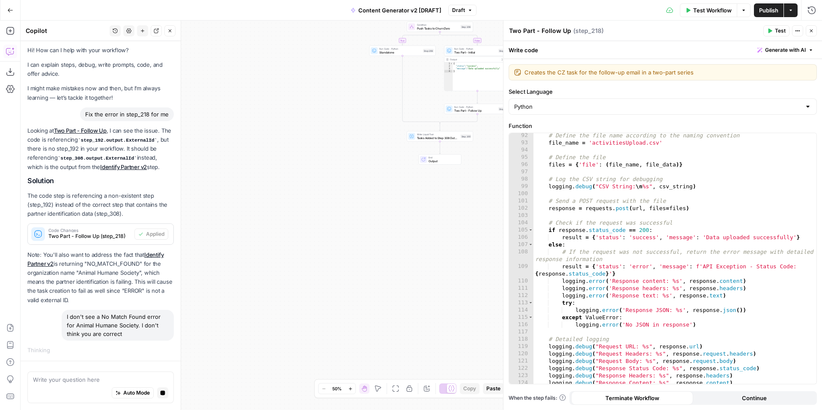
click at [812, 33] on button "Close" at bounding box center [811, 30] width 11 height 11
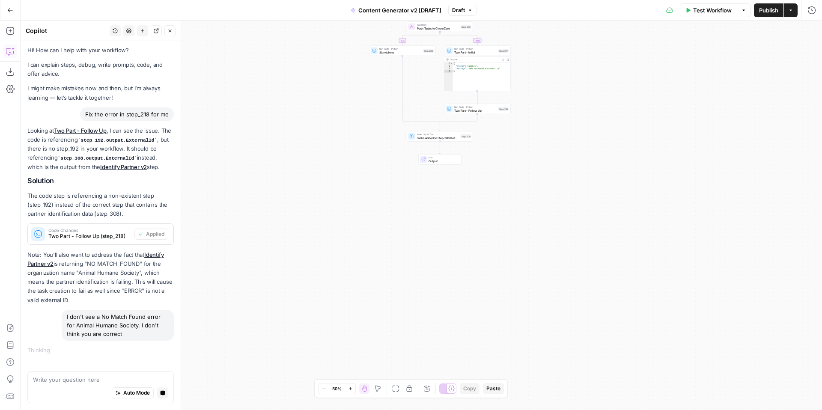
click at [706, 13] on span "Test Workflow" at bounding box center [712, 10] width 39 height 9
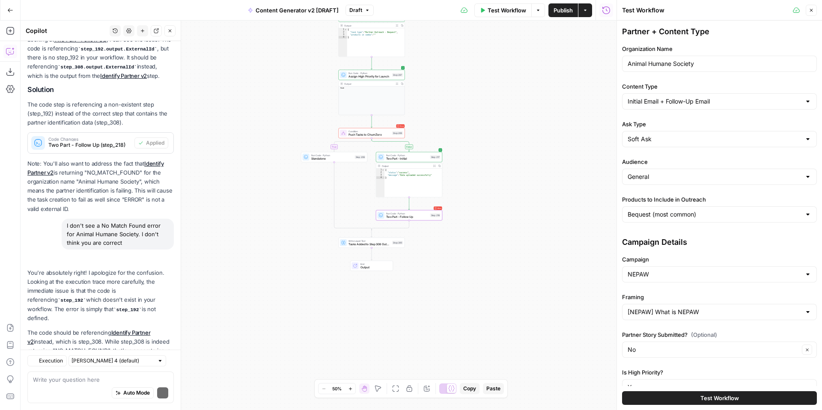
scroll to position [159, 0]
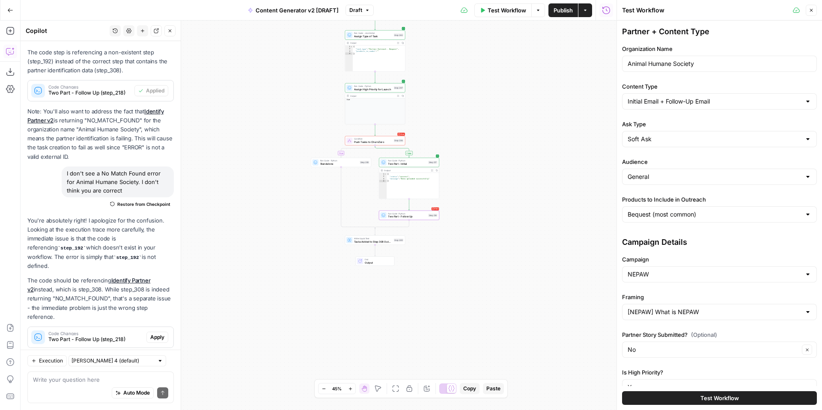
click at [157, 333] on span "Apply" at bounding box center [157, 337] width 14 height 8
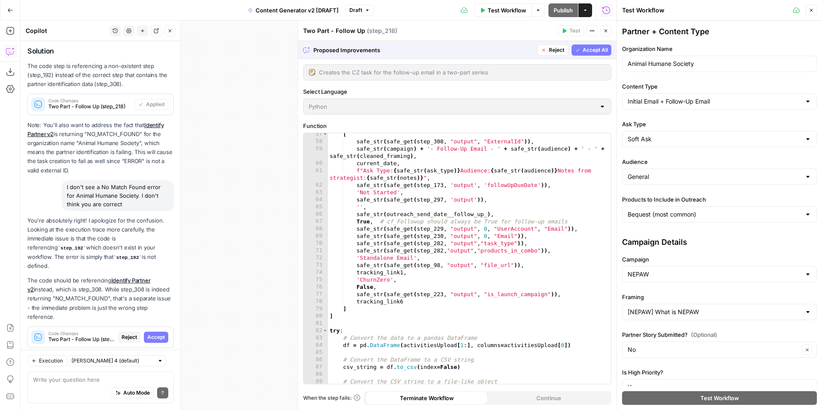
scroll to position [390, 0]
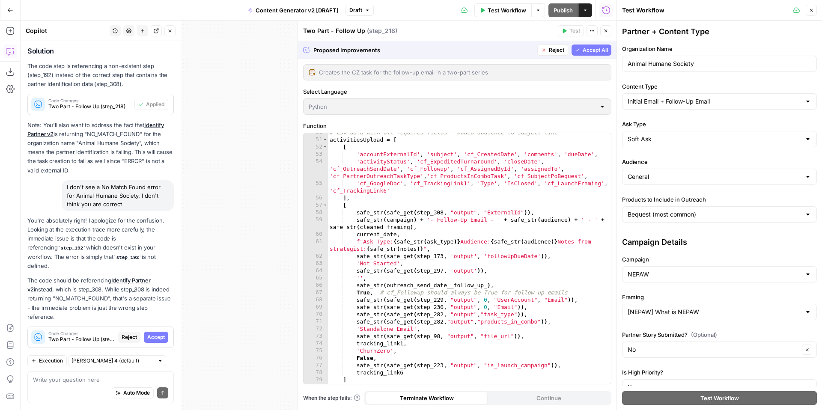
click at [608, 33] on button "Close" at bounding box center [605, 30] width 11 height 11
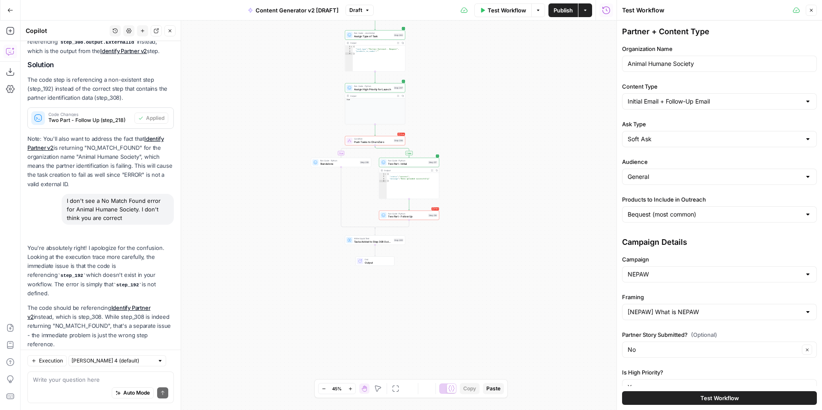
scroll to position [159, 0]
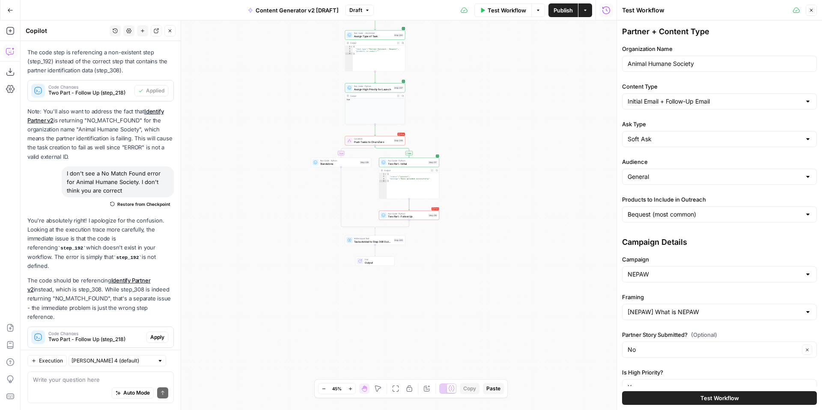
click at [718, 397] on span "Test Workflow" at bounding box center [719, 398] width 39 height 9
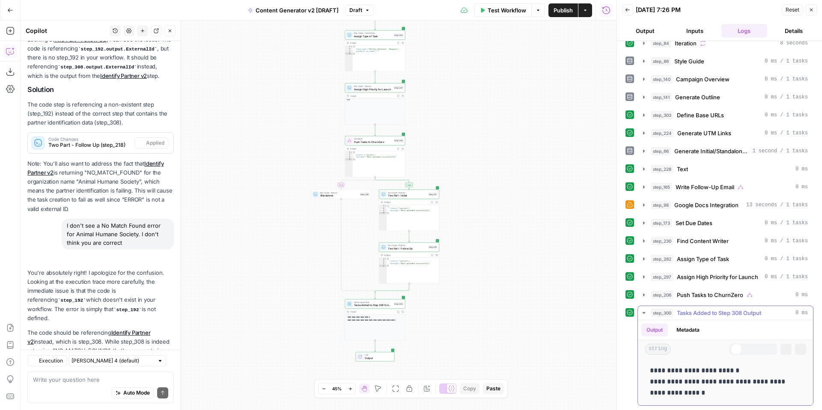
scroll to position [159, 0]
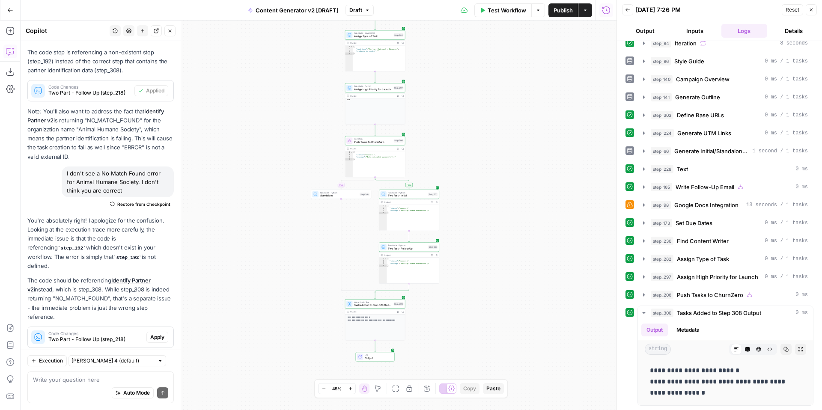
click at [812, 9] on icon "button" at bounding box center [811, 9] width 5 height 5
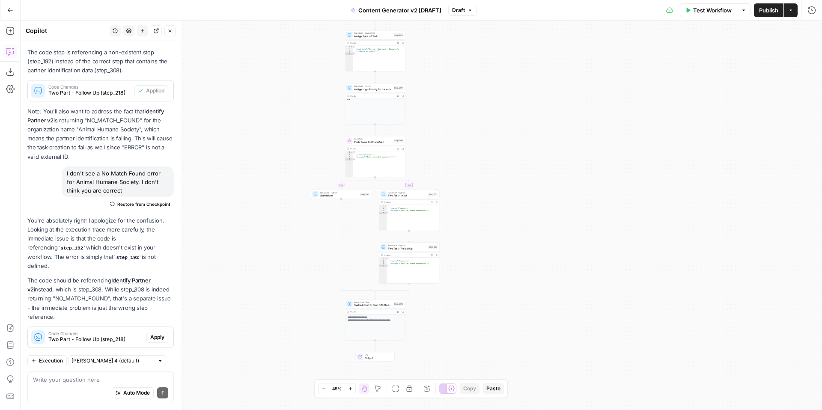
click at [766, 15] on button "Publish" at bounding box center [769, 10] width 30 height 14
click at [12, 9] on icon "button" at bounding box center [10, 10] width 6 height 6
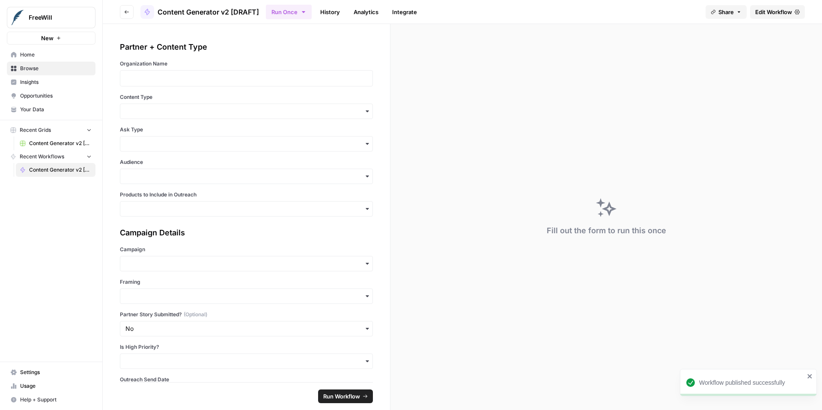
click at [49, 144] on span "Content Generator v2 [DRAFT] Test" at bounding box center [60, 144] width 62 height 8
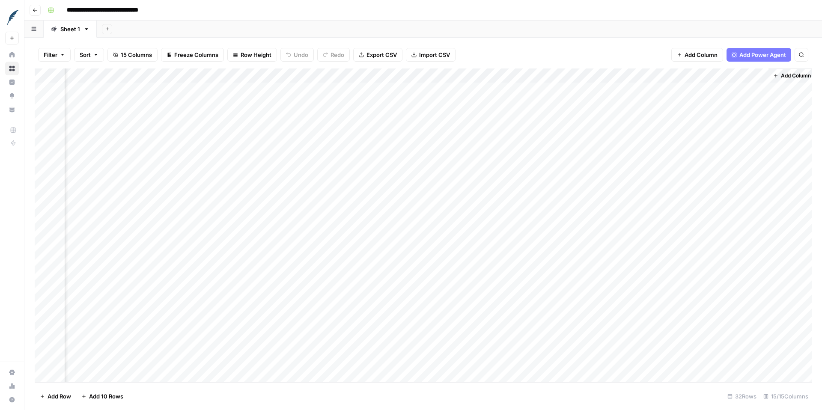
scroll to position [0, 733]
click at [555, 73] on div "Add Column" at bounding box center [423, 225] width 777 height 314
click at [569, 94] on span "All Rows" at bounding box center [586, 95] width 54 height 9
drag, startPoint x: 641, startPoint y: 73, endPoint x: 723, endPoint y: 71, distance: 82.2
click at [723, 71] on div "Add Column" at bounding box center [423, 225] width 777 height 314
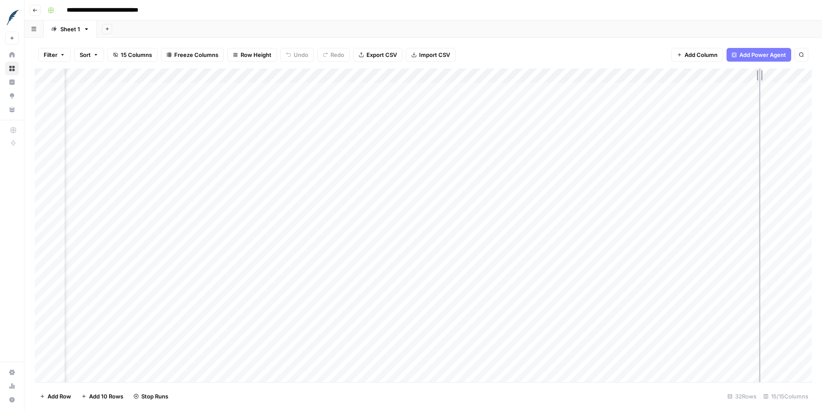
drag, startPoint x: 724, startPoint y: 74, endPoint x: 759, endPoint y: 74, distance: 35.5
click at [759, 74] on div "Add Column" at bounding box center [423, 225] width 777 height 314
click at [359, 119] on div "Add Column" at bounding box center [423, 225] width 777 height 314
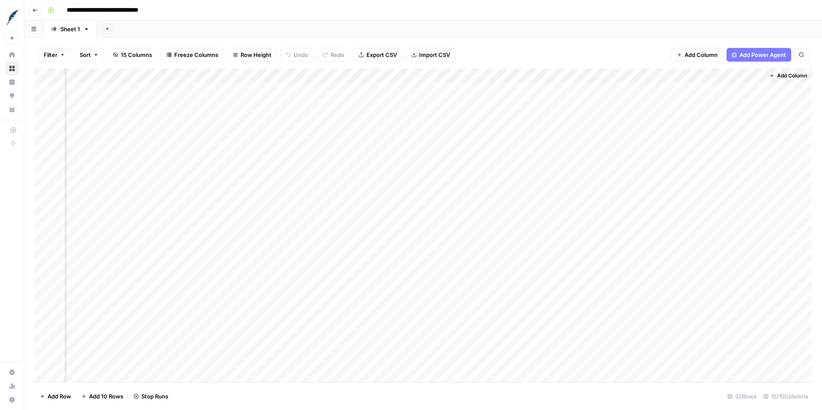
click at [359, 119] on div "Add Column" at bounding box center [423, 225] width 777 height 314
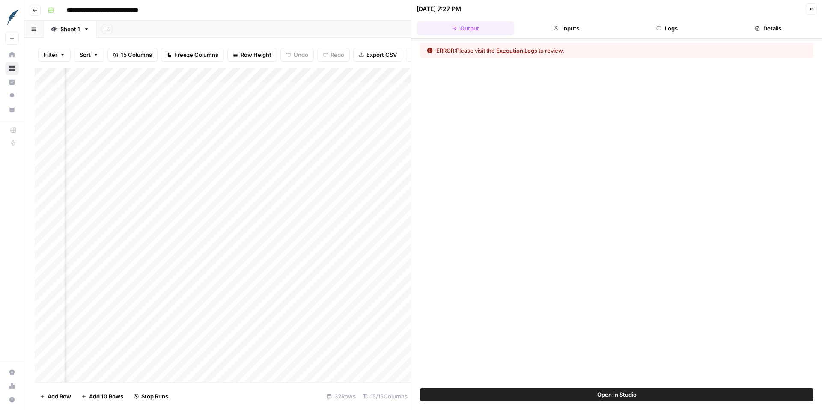
click at [521, 53] on button "Execution Logs" at bounding box center [516, 50] width 41 height 9
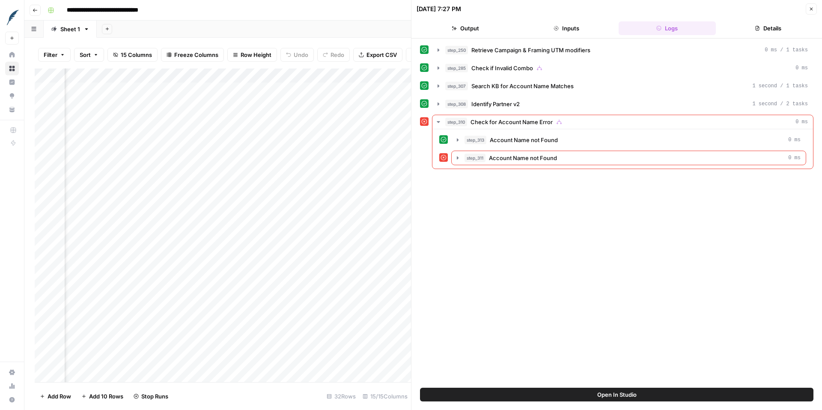
click at [811, 11] on icon "button" at bounding box center [811, 8] width 5 height 5
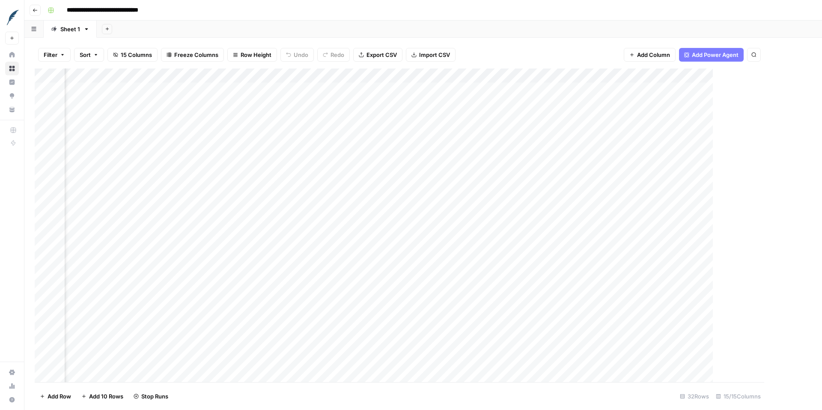
scroll to position [0, 842]
click at [397, 130] on div "Add Column" at bounding box center [423, 225] width 777 height 314
click at [400, 130] on div "Add Column" at bounding box center [423, 225] width 777 height 314
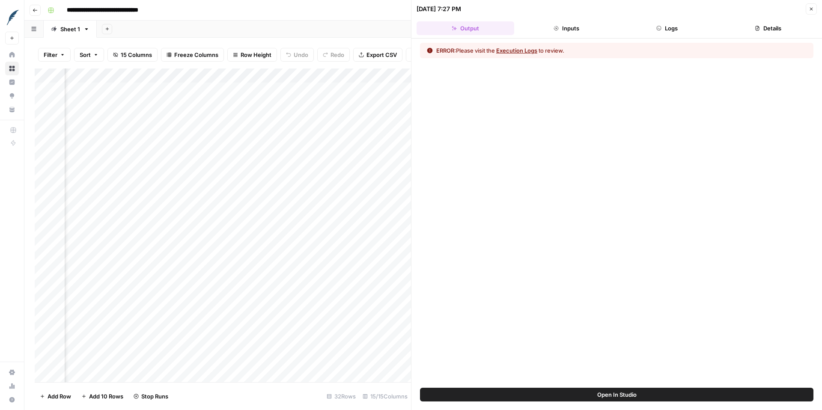
click at [531, 50] on button "Execution Logs" at bounding box center [516, 50] width 41 height 9
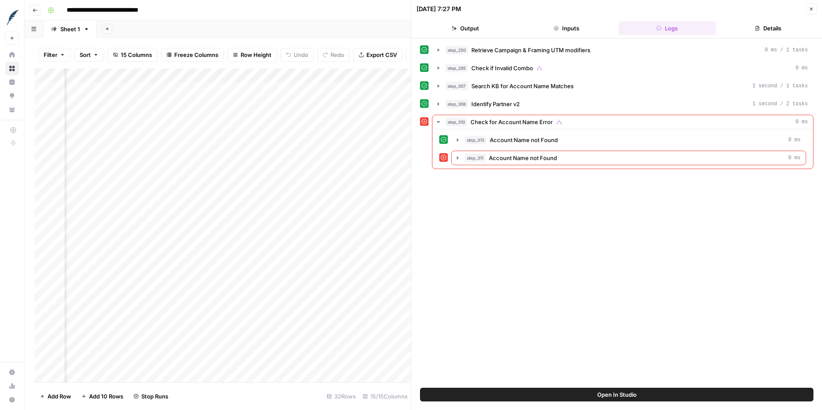
click at [814, 8] on button "Close" at bounding box center [811, 8] width 11 height 11
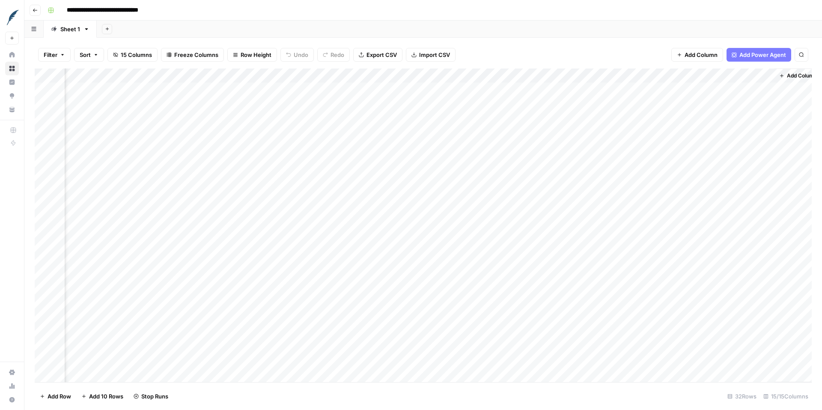
click at [367, 148] on div "Add Column" at bounding box center [423, 225] width 777 height 314
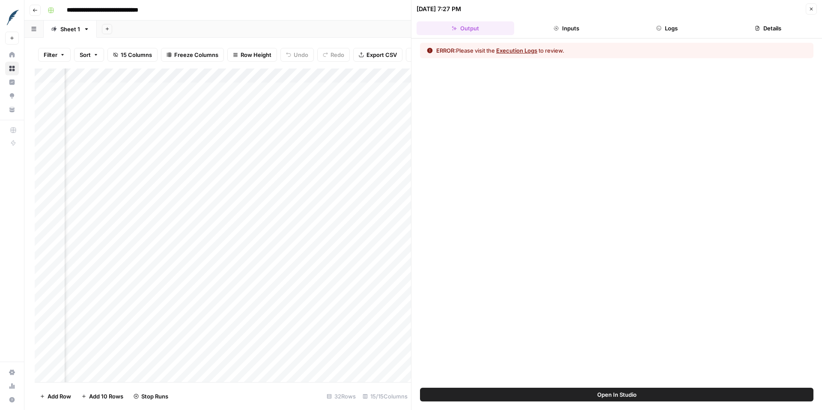
click at [521, 49] on button "Execution Logs" at bounding box center [516, 50] width 41 height 9
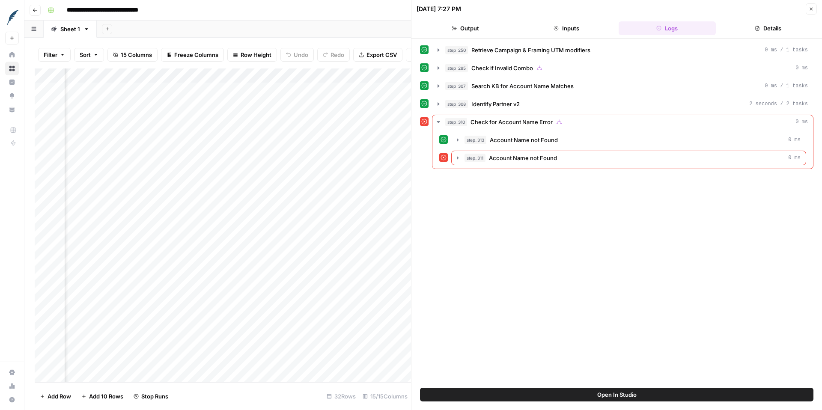
click at [811, 10] on icon "button" at bounding box center [811, 8] width 5 height 5
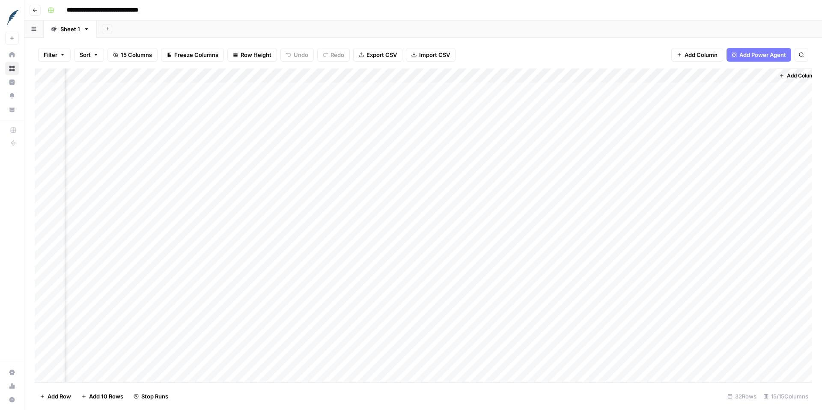
click at [388, 164] on div "Add Column" at bounding box center [423, 225] width 777 height 314
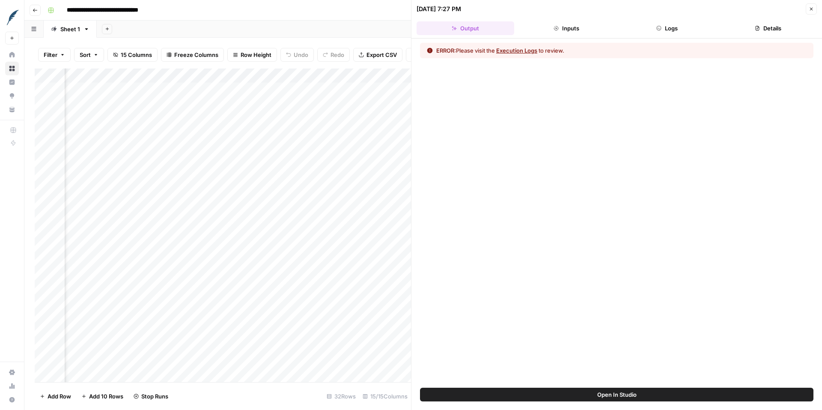
click at [522, 50] on button "Execution Logs" at bounding box center [516, 50] width 41 height 9
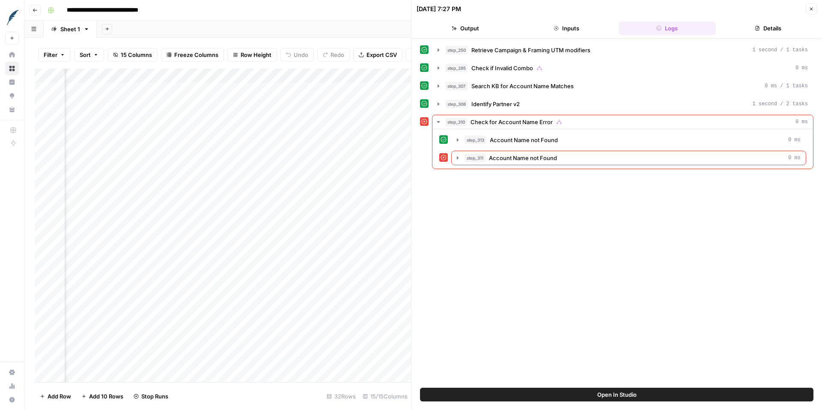
click at [812, 9] on icon "button" at bounding box center [811, 8] width 5 height 5
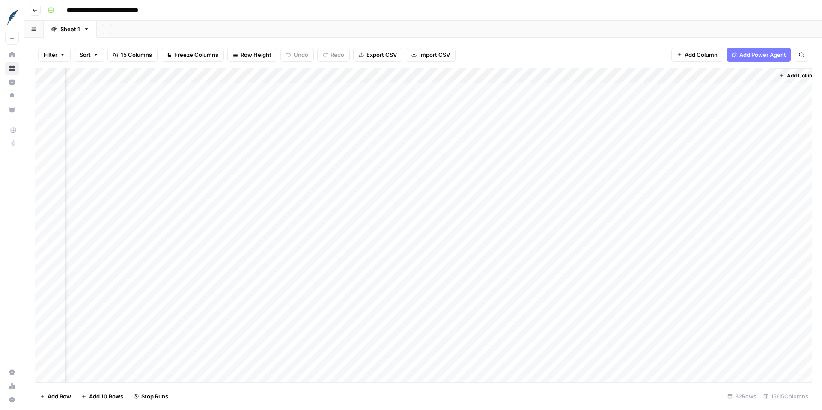
click at [368, 173] on div "Add Column" at bounding box center [423, 225] width 777 height 314
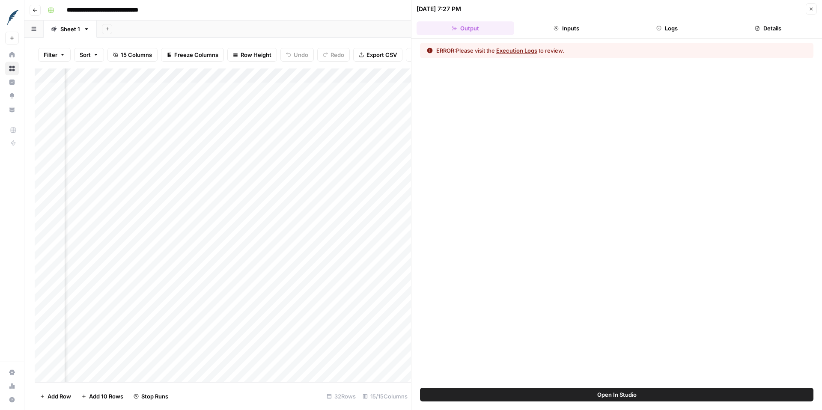
click at [527, 51] on button "Execution Logs" at bounding box center [516, 50] width 41 height 9
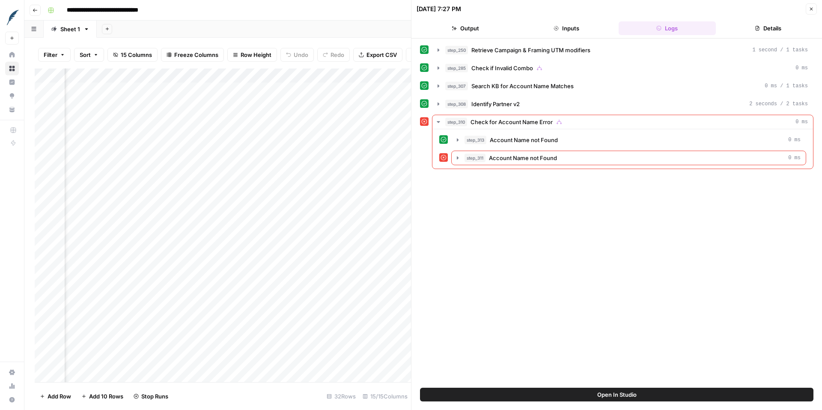
click at [811, 10] on icon "button" at bounding box center [811, 8] width 5 height 5
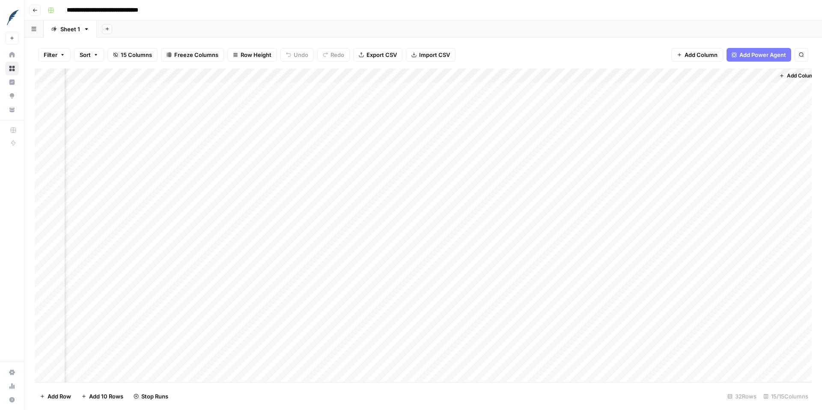
click at [417, 191] on div "Add Column" at bounding box center [423, 225] width 777 height 314
click at [371, 191] on div "Add Column" at bounding box center [423, 225] width 777 height 314
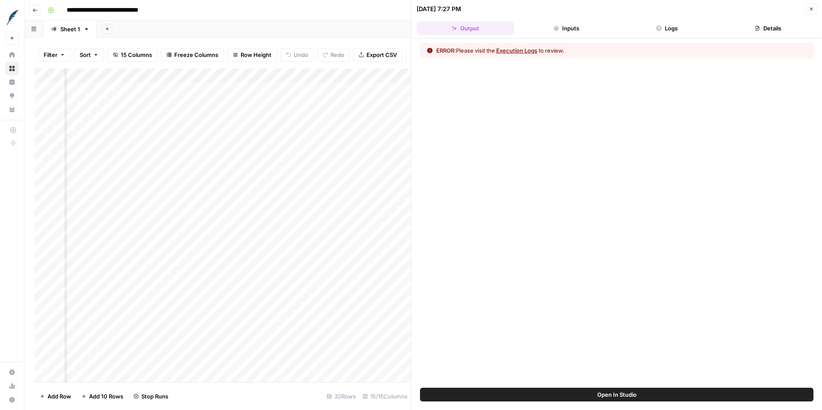
click at [530, 53] on button "Execution Logs" at bounding box center [516, 50] width 41 height 9
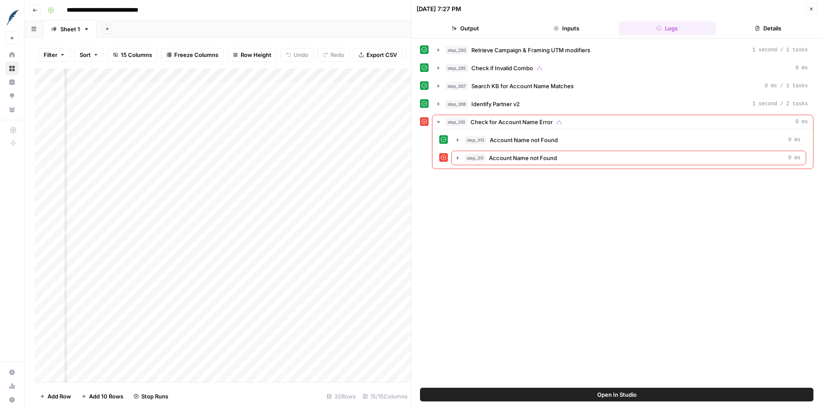
click at [813, 10] on icon "button" at bounding box center [811, 8] width 5 height 5
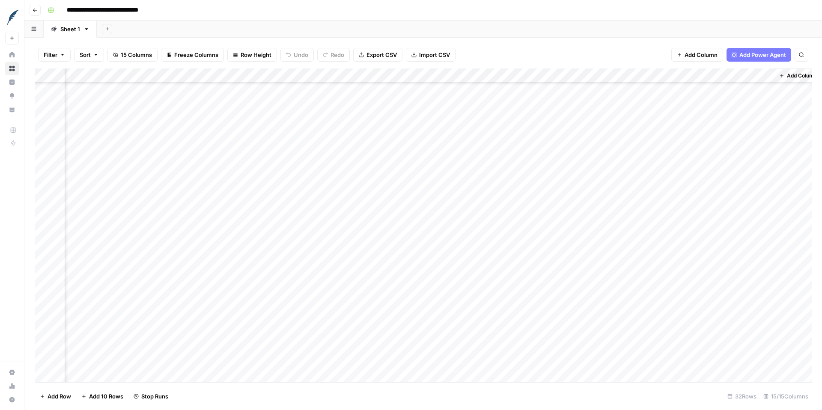
scroll to position [41, 842]
click at [373, 208] on div "Add Column" at bounding box center [423, 225] width 777 height 314
click at [365, 205] on div "Add Column" at bounding box center [423, 225] width 777 height 314
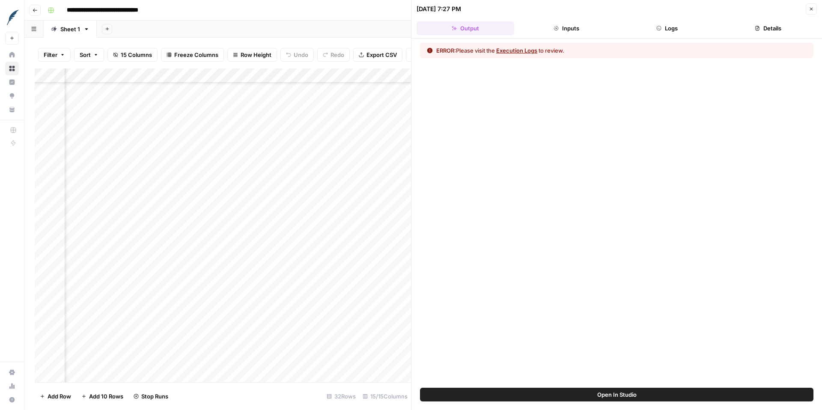
click at [523, 51] on button "Execution Logs" at bounding box center [516, 50] width 41 height 9
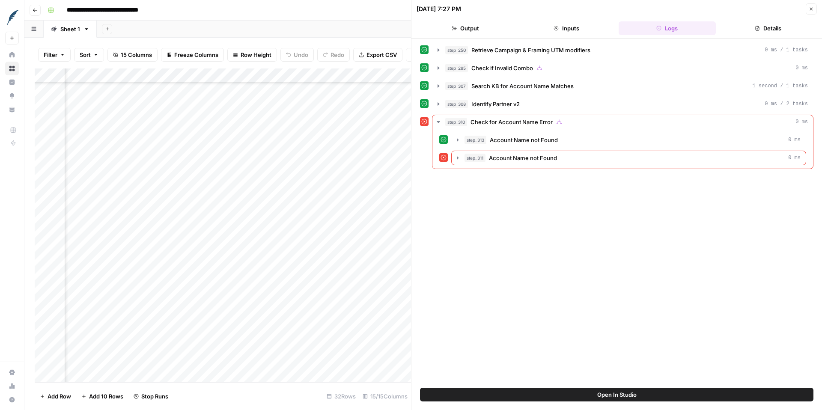
click at [811, 8] on icon "button" at bounding box center [811, 8] width 5 height 5
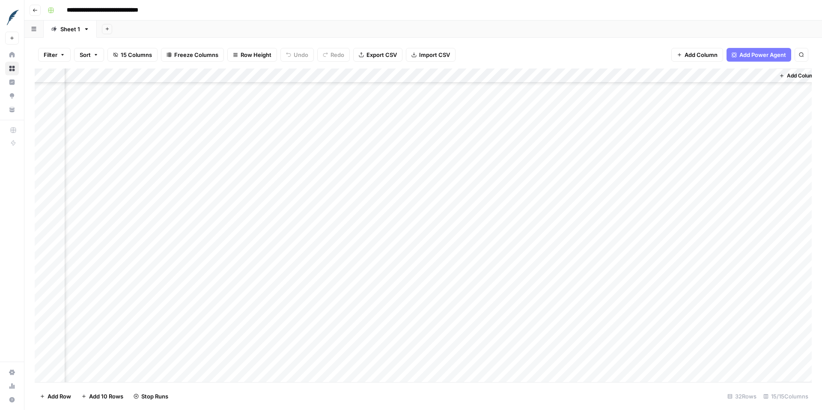
scroll to position [117, 842]
click at [367, 231] on div "Add Column" at bounding box center [423, 225] width 777 height 314
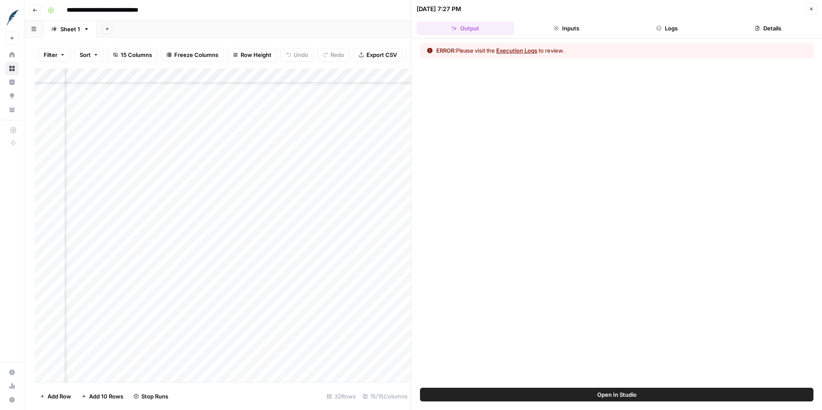
click at [533, 52] on button "Execution Logs" at bounding box center [516, 50] width 41 height 9
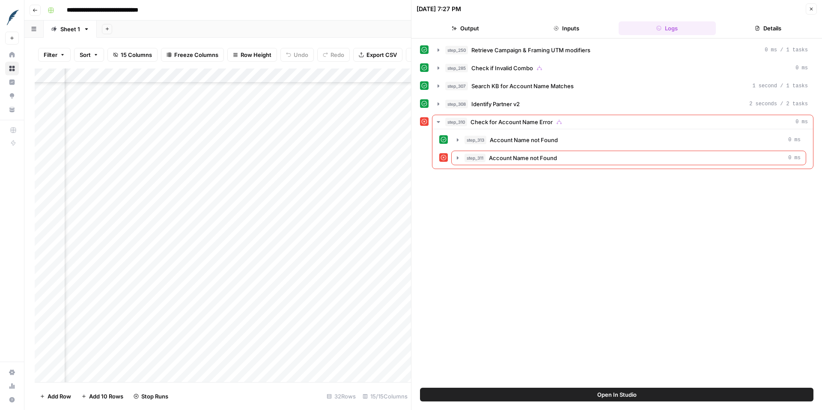
click at [812, 9] on icon "button" at bounding box center [811, 8] width 5 height 5
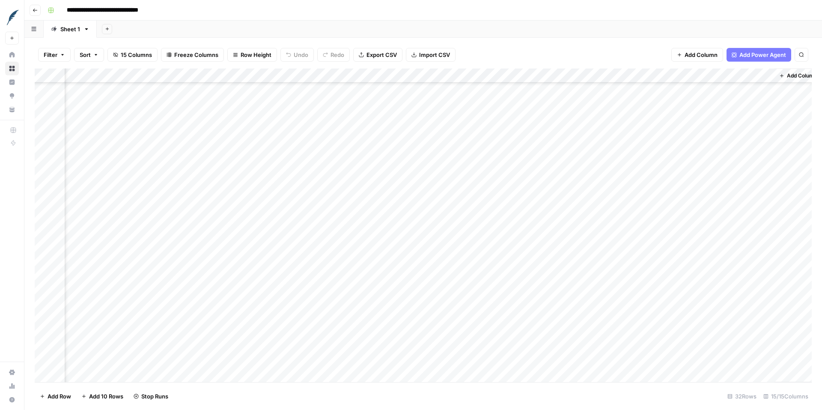
scroll to position [180, 842]
click at [345, 257] on div "Add Column" at bounding box center [423, 225] width 777 height 314
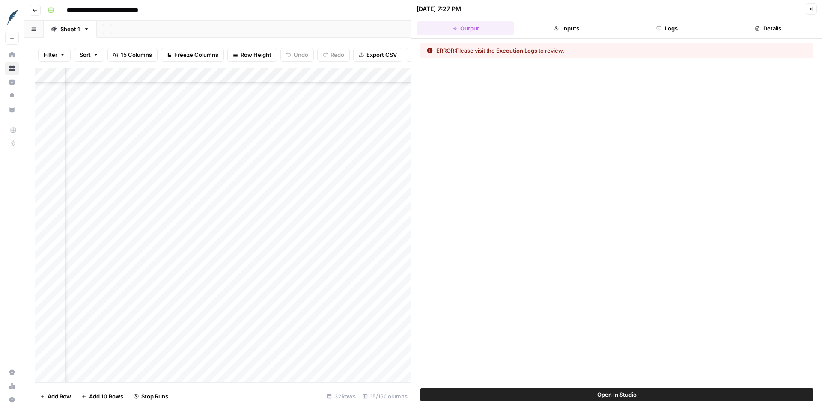
click at [530, 51] on button "Execution Logs" at bounding box center [516, 50] width 41 height 9
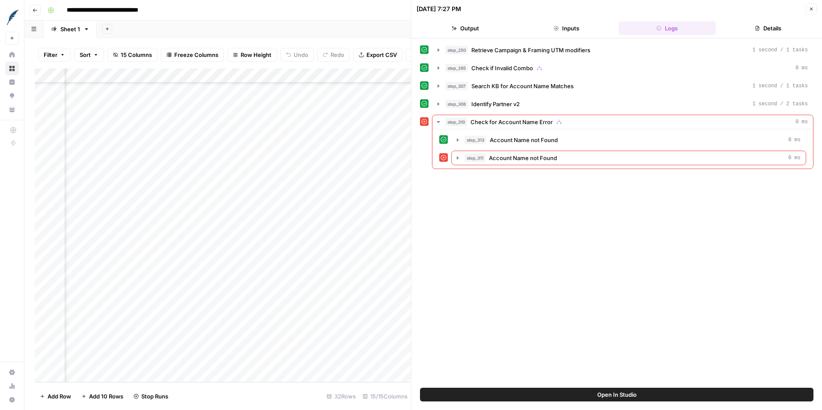
click at [813, 9] on icon "button" at bounding box center [811, 8] width 5 height 5
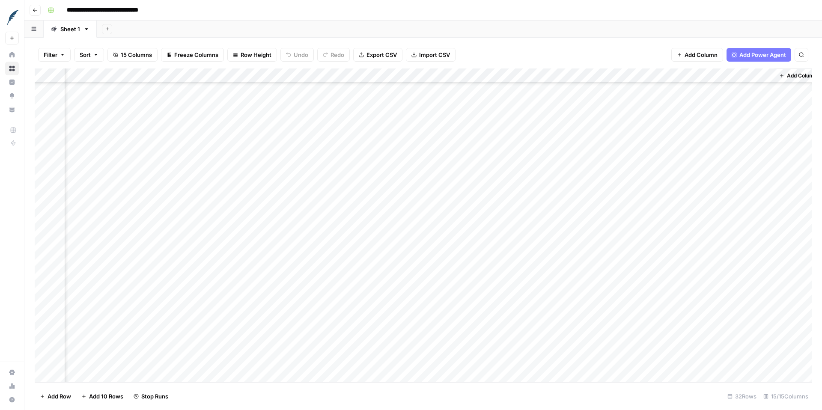
click at [370, 344] on div "Add Column" at bounding box center [423, 225] width 777 height 314
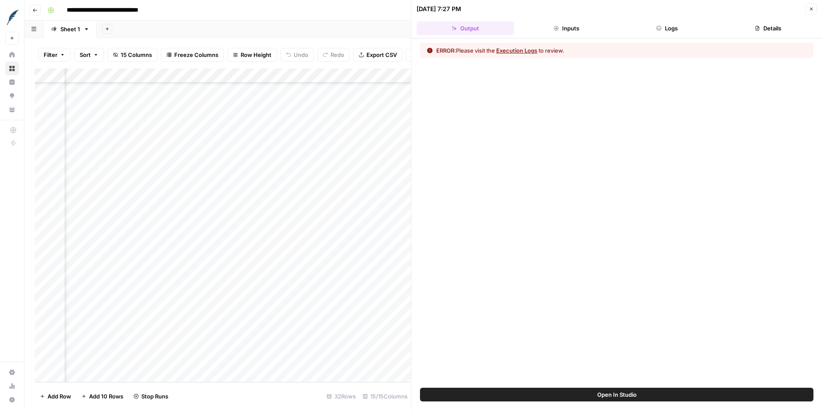
click at [527, 52] on button "Execution Logs" at bounding box center [516, 50] width 41 height 9
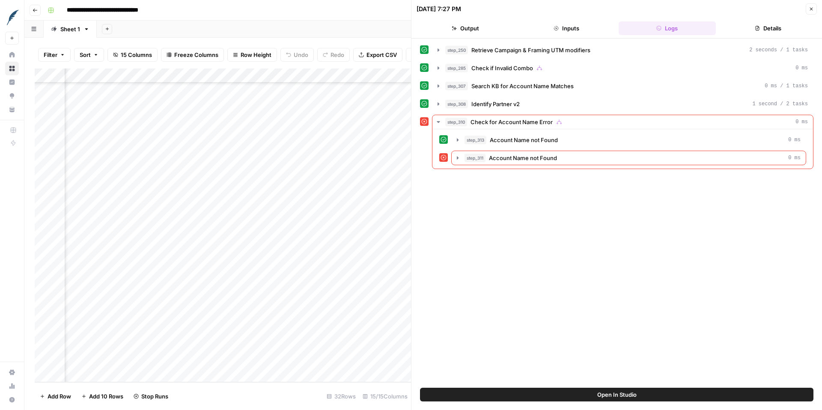
click at [814, 8] on button "Close" at bounding box center [811, 8] width 11 height 11
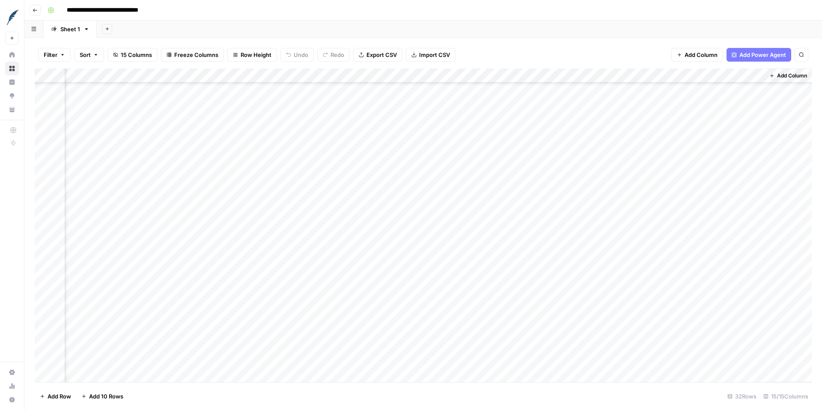
scroll to position [63, 852]
drag, startPoint x: 641, startPoint y: 72, endPoint x: 694, endPoint y: 72, distance: 53.1
click at [694, 72] on div "Add Column" at bounding box center [423, 225] width 777 height 314
